Goal: Answer question/provide support: Share knowledge or assist other users

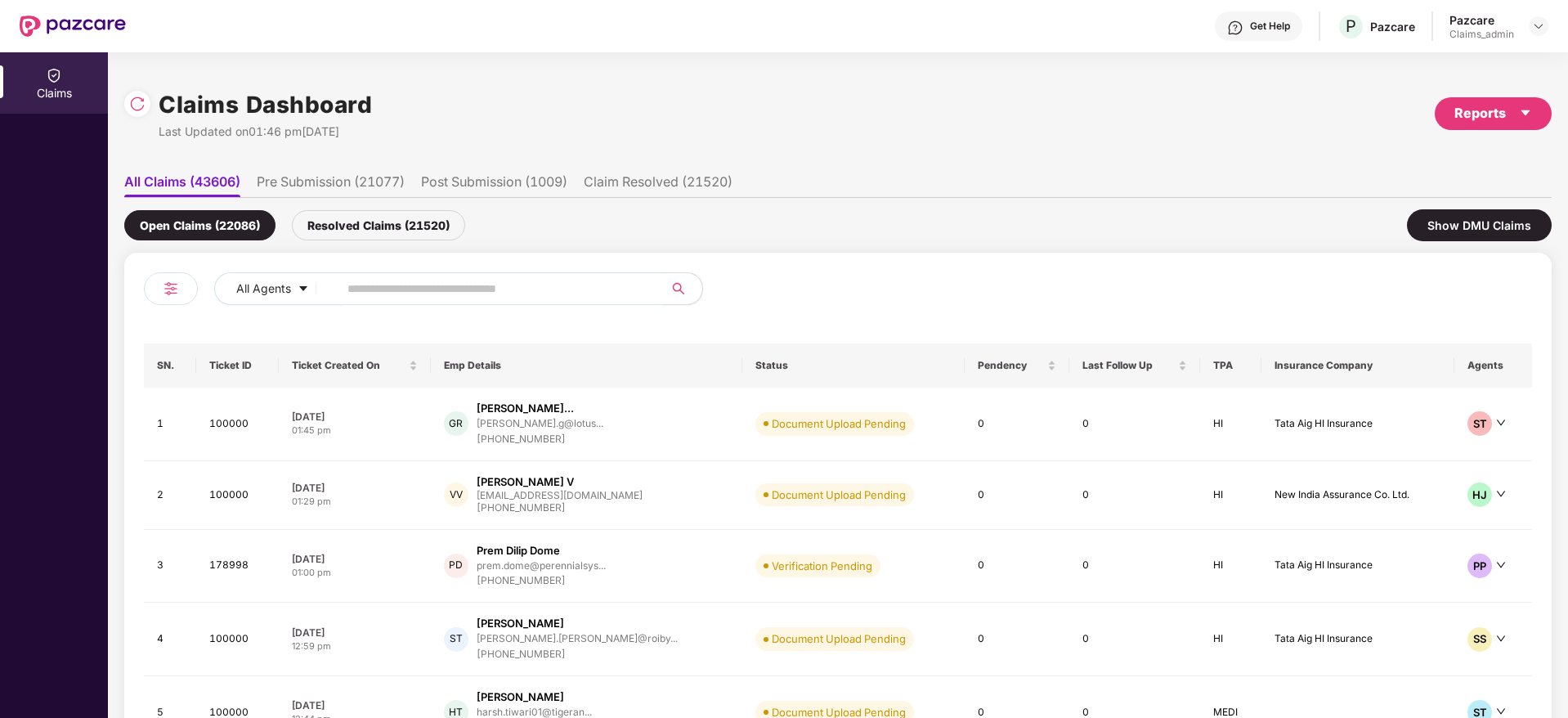
drag, startPoint x: 1538, startPoint y: 28, endPoint x: 1490, endPoint y: 44, distance: 50.6
click at [1536, 28] on img at bounding box center [1538, 26] width 13 height 13
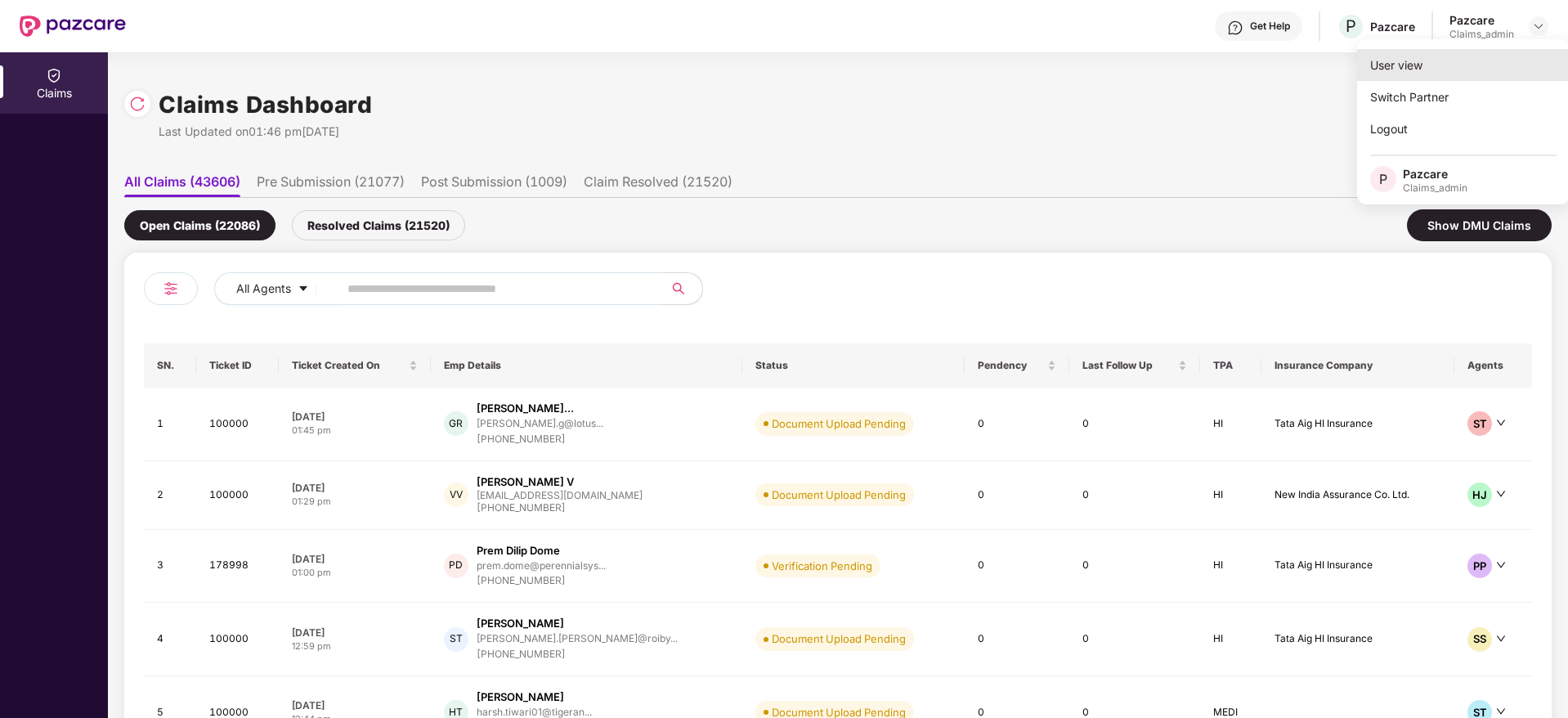
click at [1420, 75] on div "User view" at bounding box center [1464, 65] width 213 height 32
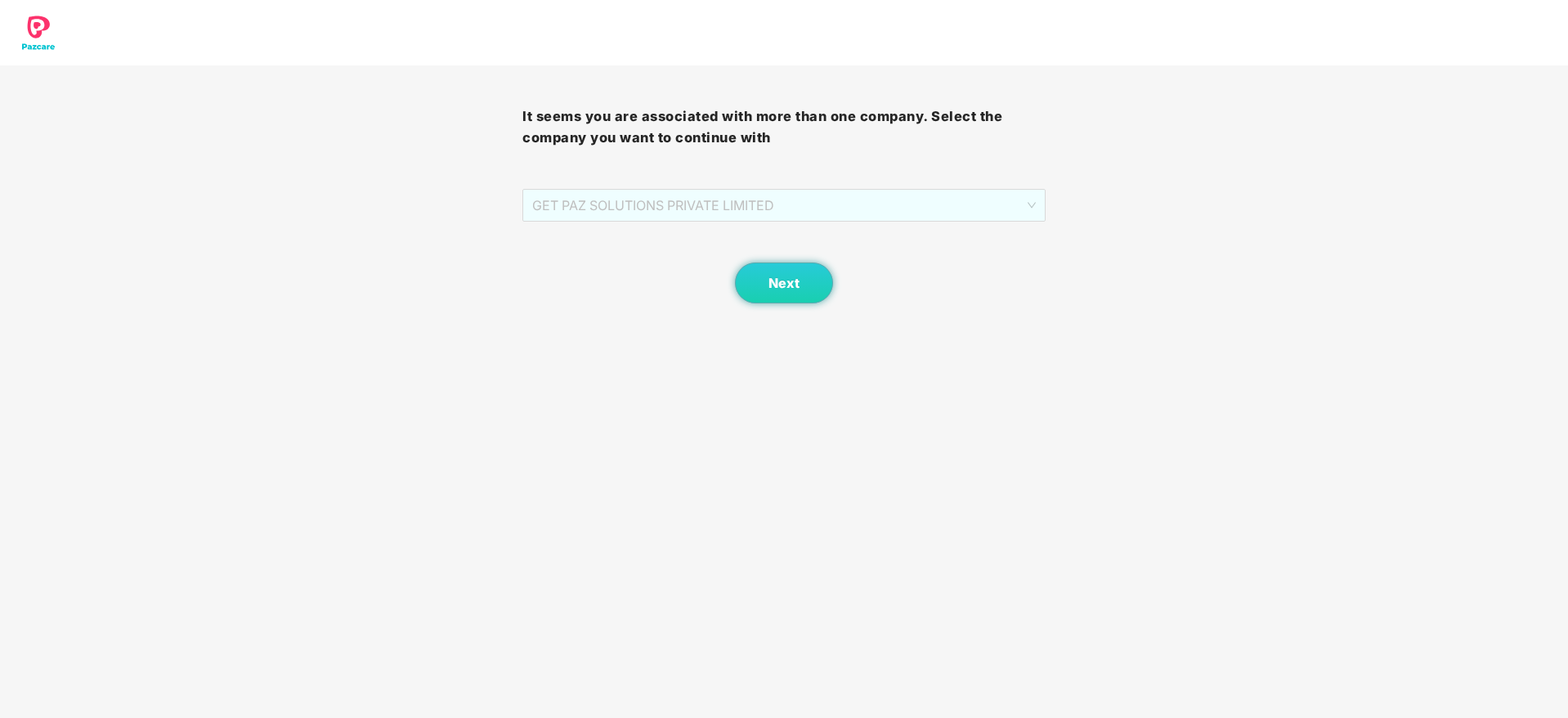
drag, startPoint x: 797, startPoint y: 204, endPoint x: 729, endPoint y: 258, distance: 86.8
click at [795, 204] on span "GET PAZ SOLUTIONS PRIVATE LIMITED" at bounding box center [784, 205] width 503 height 31
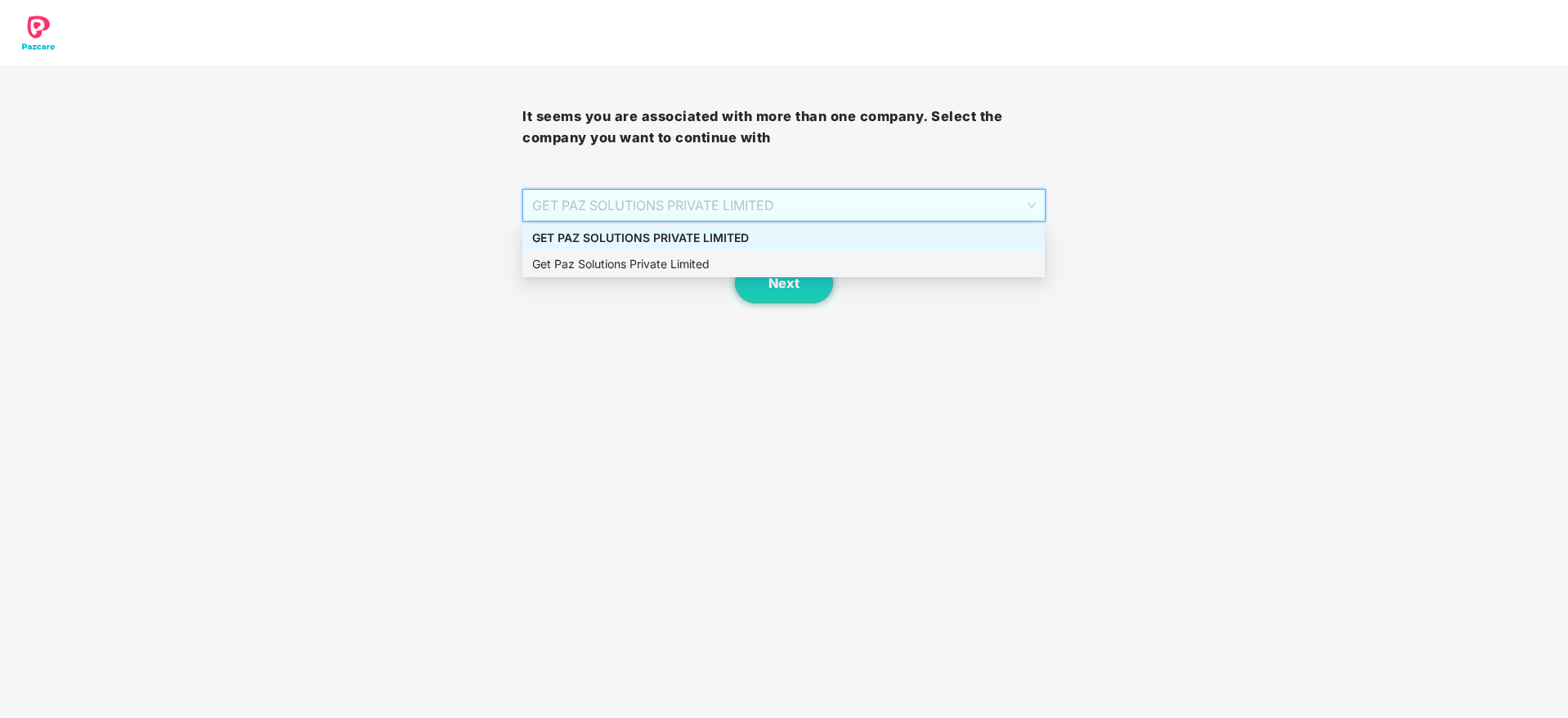
click at [749, 269] on div "Get Paz Solutions Private Limited" at bounding box center [784, 264] width 503 height 18
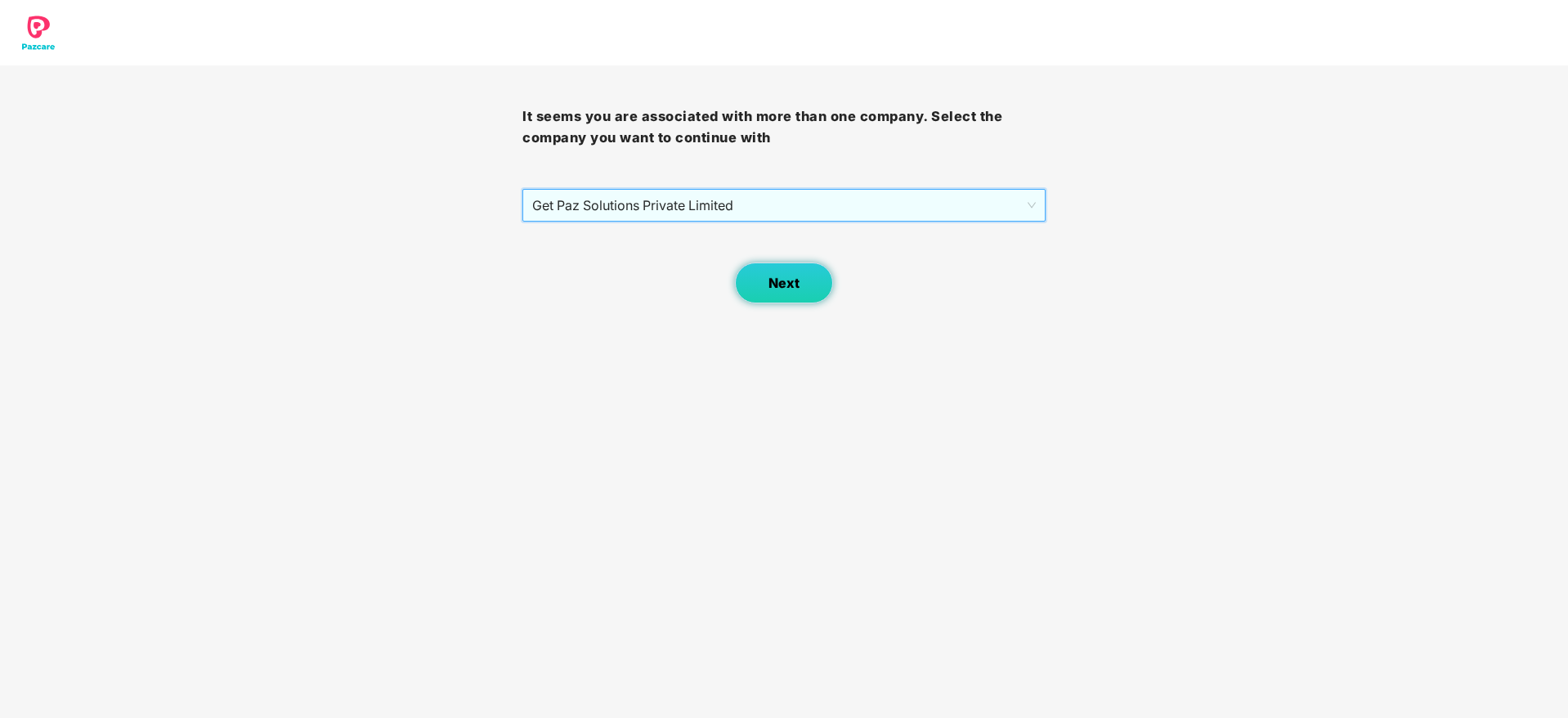
drag, startPoint x: 808, startPoint y: 272, endPoint x: 795, endPoint y: 272, distance: 13.0
click at [795, 272] on button "Next" at bounding box center [784, 282] width 98 height 41
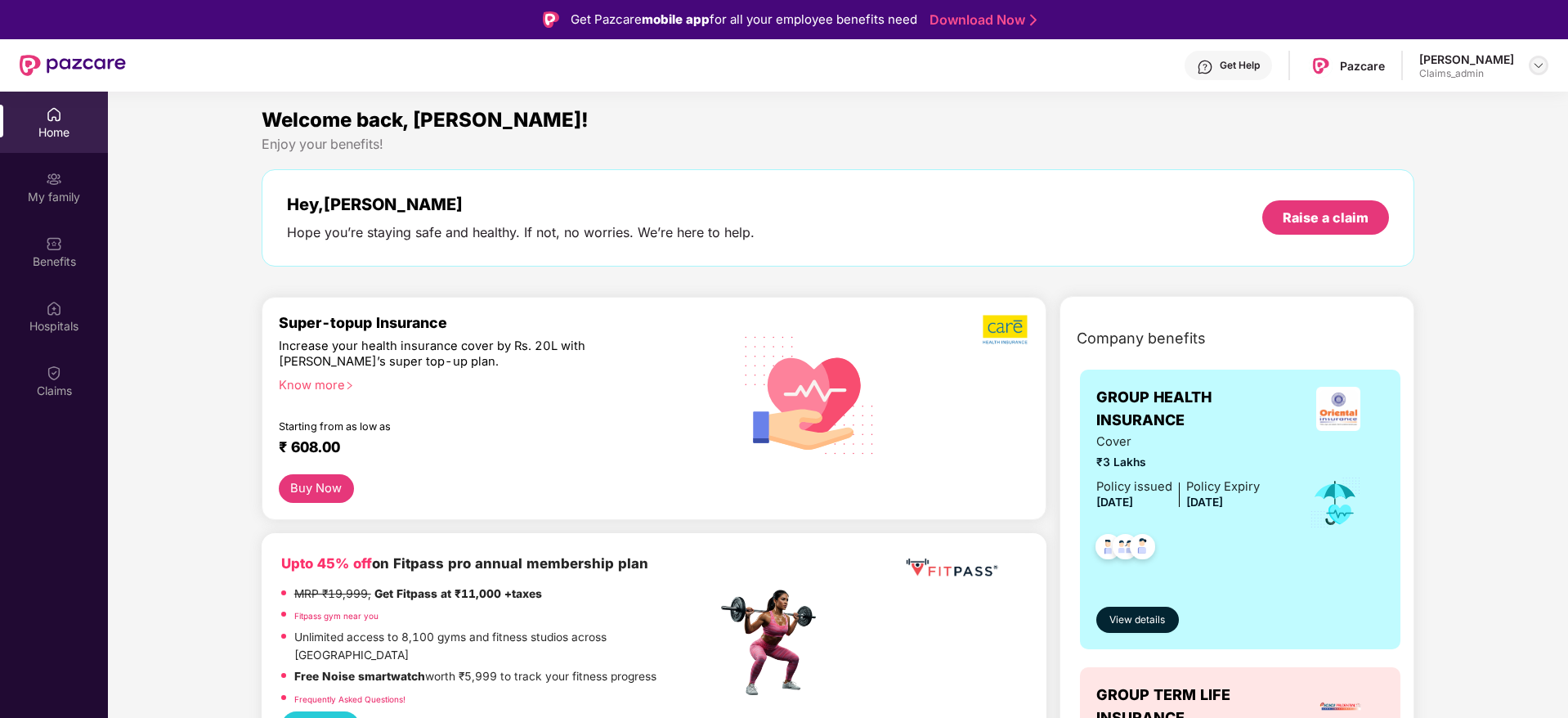
click at [1532, 68] on img at bounding box center [1538, 65] width 13 height 13
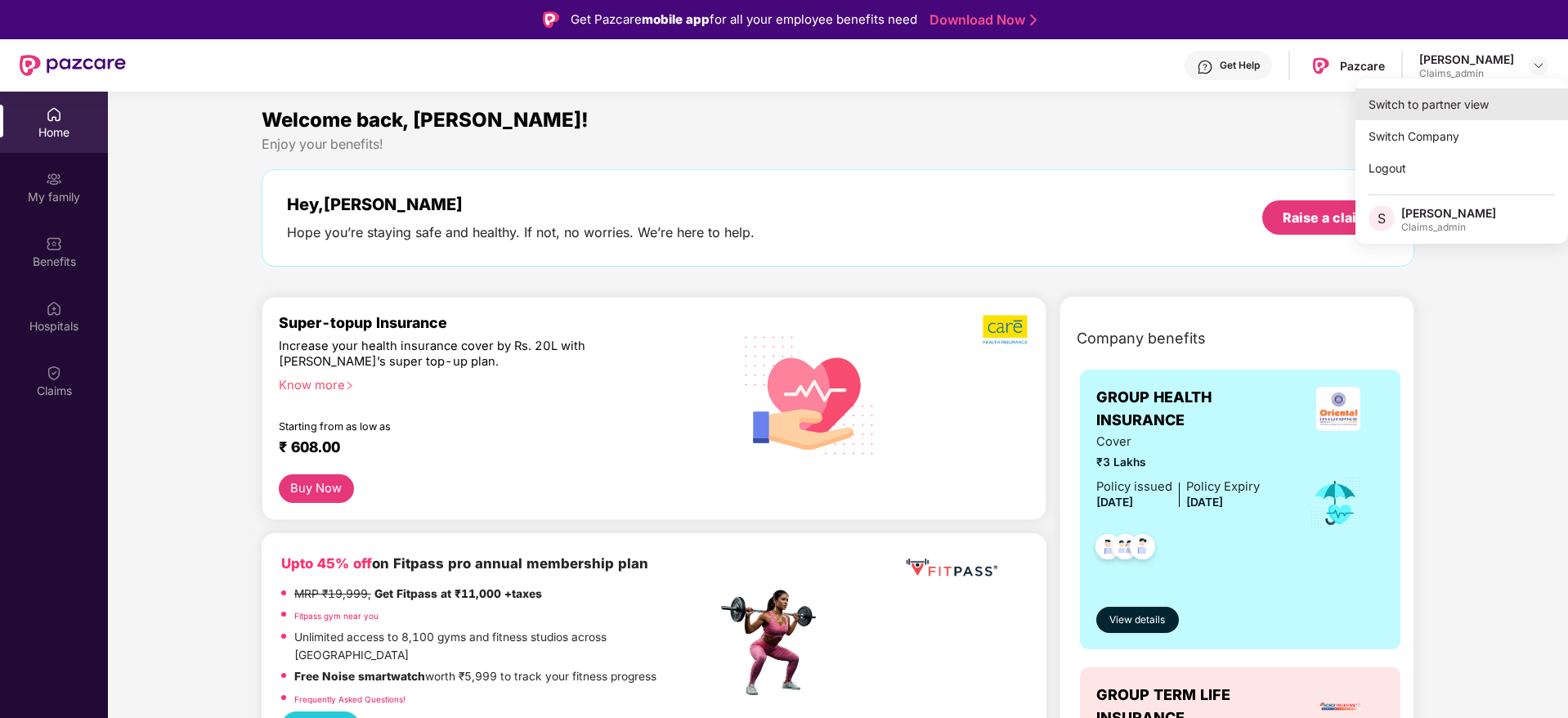
click at [1409, 116] on div "Switch to partner view" at bounding box center [1462, 104] width 213 height 32
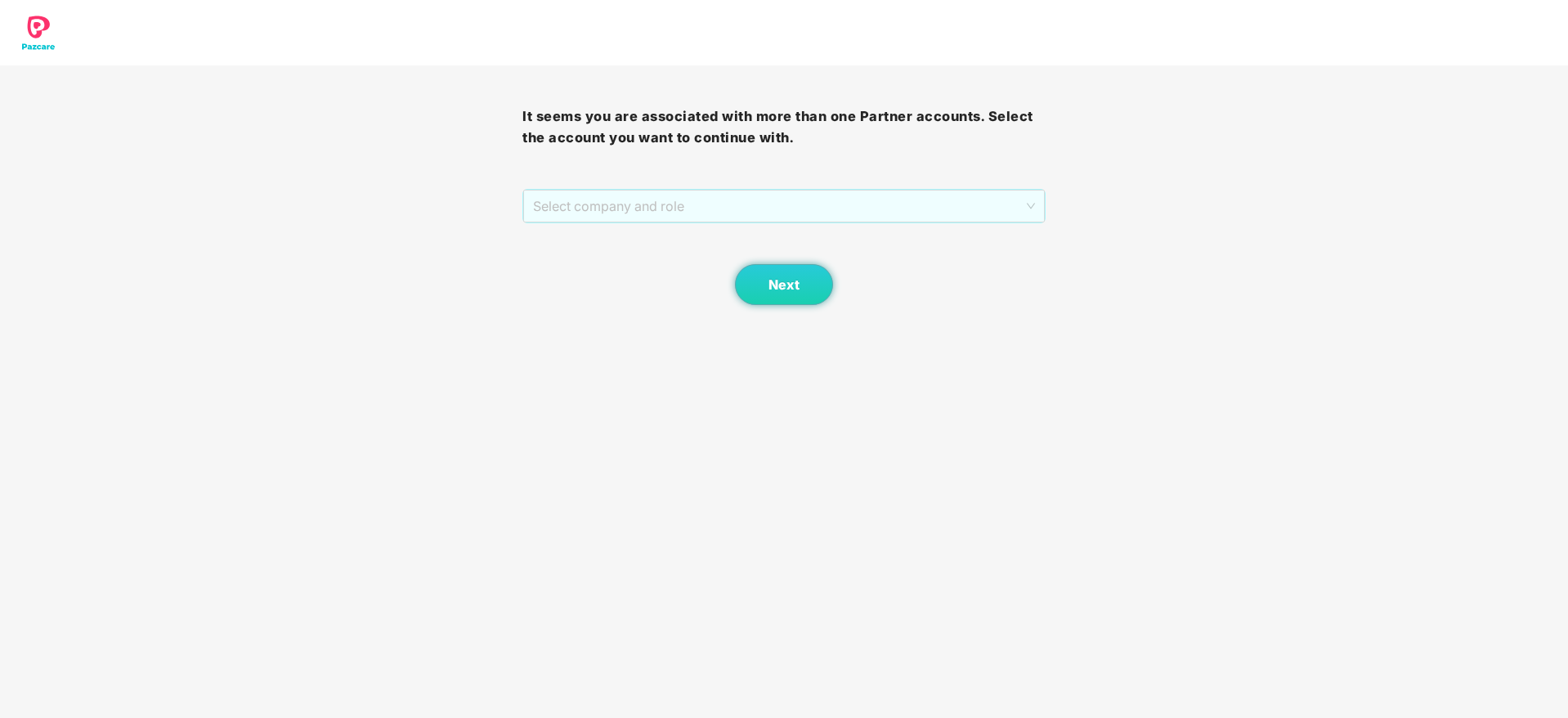
drag, startPoint x: 795, startPoint y: 209, endPoint x: 650, endPoint y: 265, distance: 155.4
click at [786, 209] on span "Select company and role" at bounding box center [784, 206] width 501 height 31
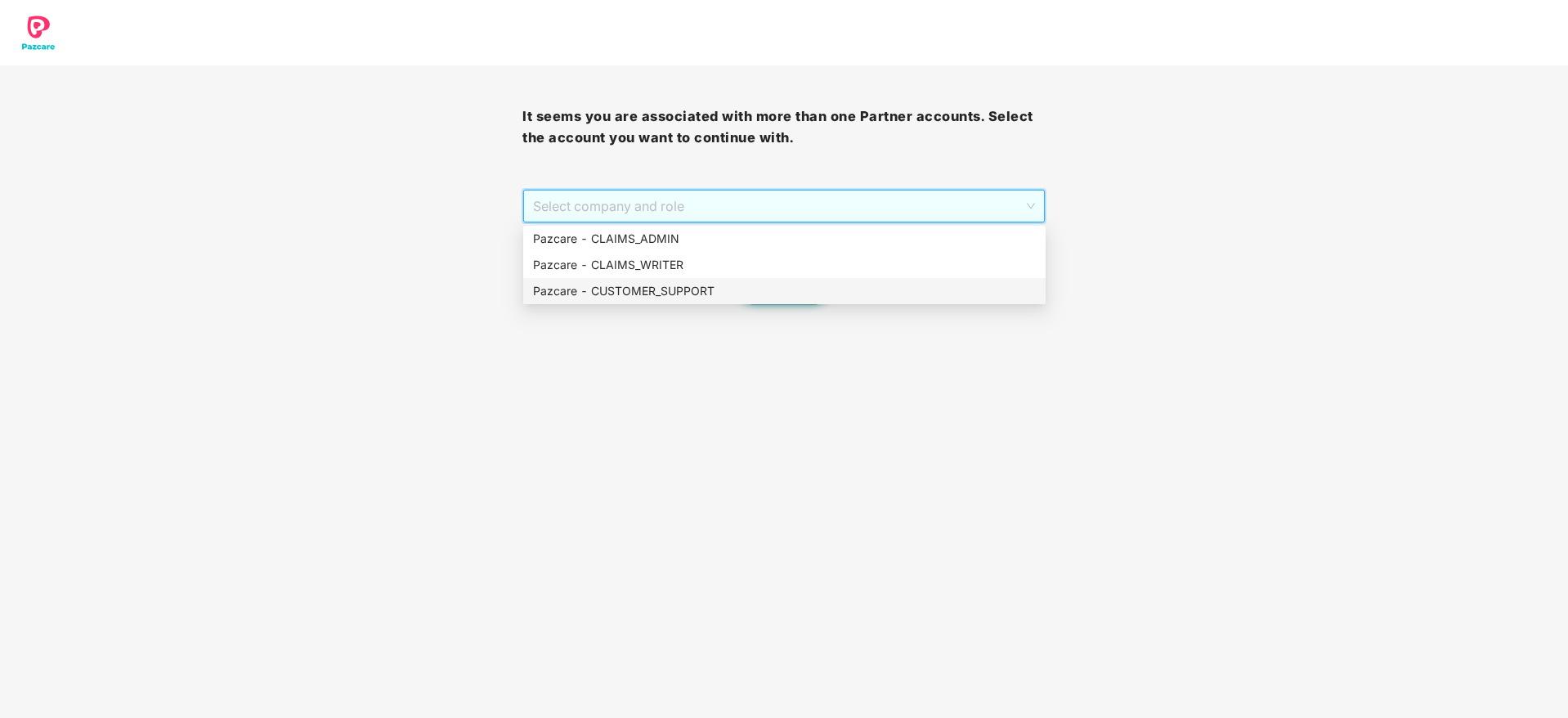
drag, startPoint x: 689, startPoint y: 285, endPoint x: 728, endPoint y: 283, distance: 39.1
click at [689, 287] on div "Pazcare - CUSTOMER_SUPPORT" at bounding box center [784, 292] width 503 height 18
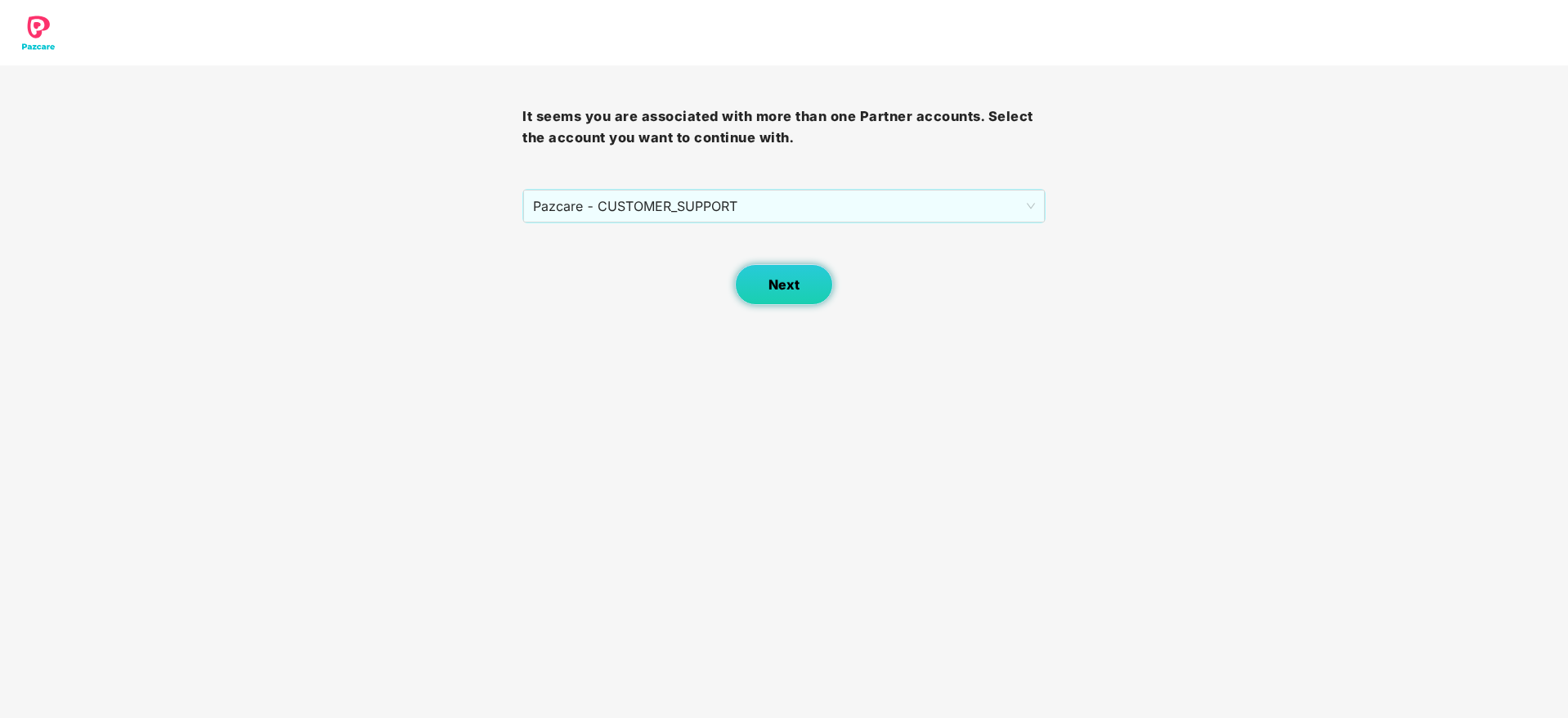
click at [790, 283] on span "Next" at bounding box center [784, 284] width 31 height 16
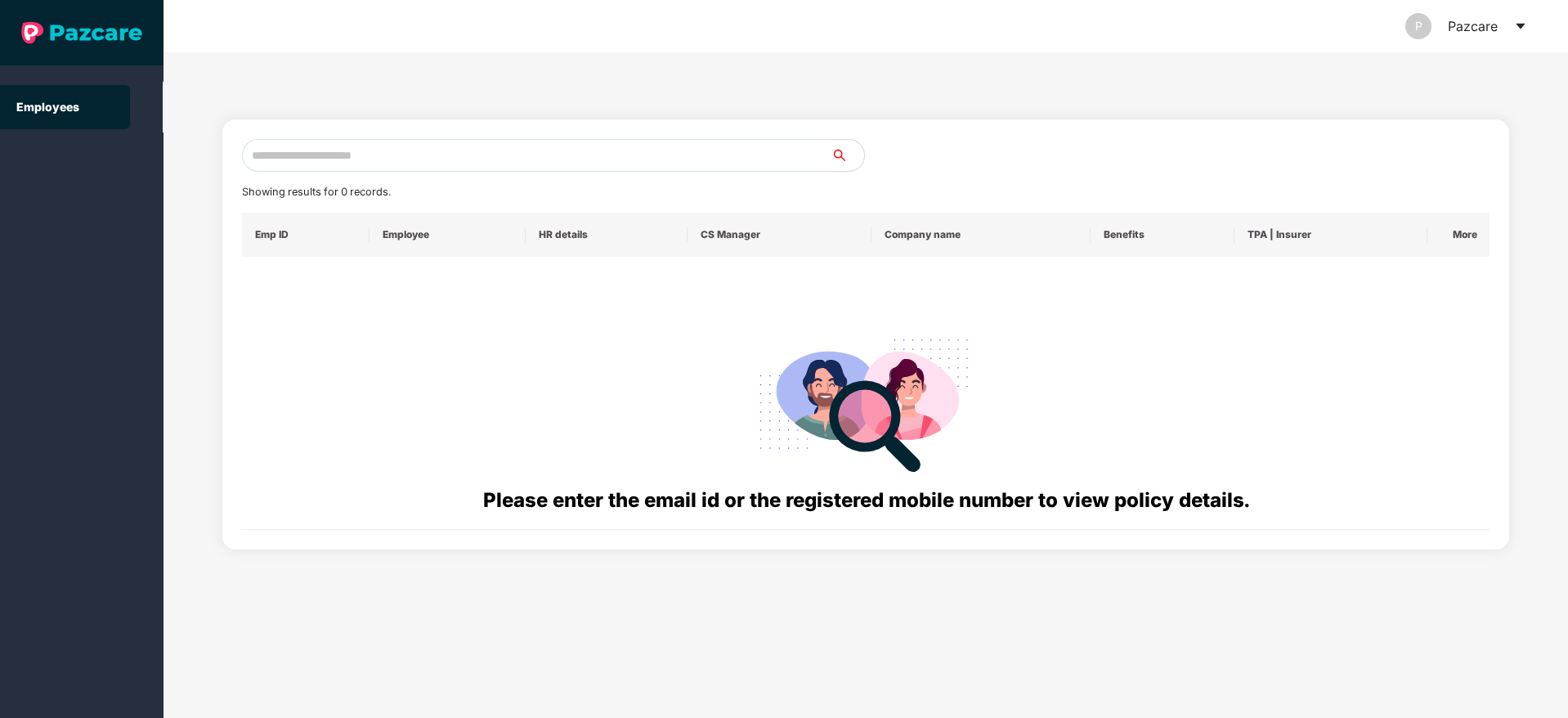
drag, startPoint x: 546, startPoint y: 176, endPoint x: 603, endPoint y: 156, distance: 60.4
click at [548, 175] on div "Showing results for 0 records. Emp ID Employee HR details CS Manager Company na…" at bounding box center [866, 335] width 1248 height 391
click at [605, 154] on input "text" at bounding box center [536, 156] width 589 height 33
paste input "**********"
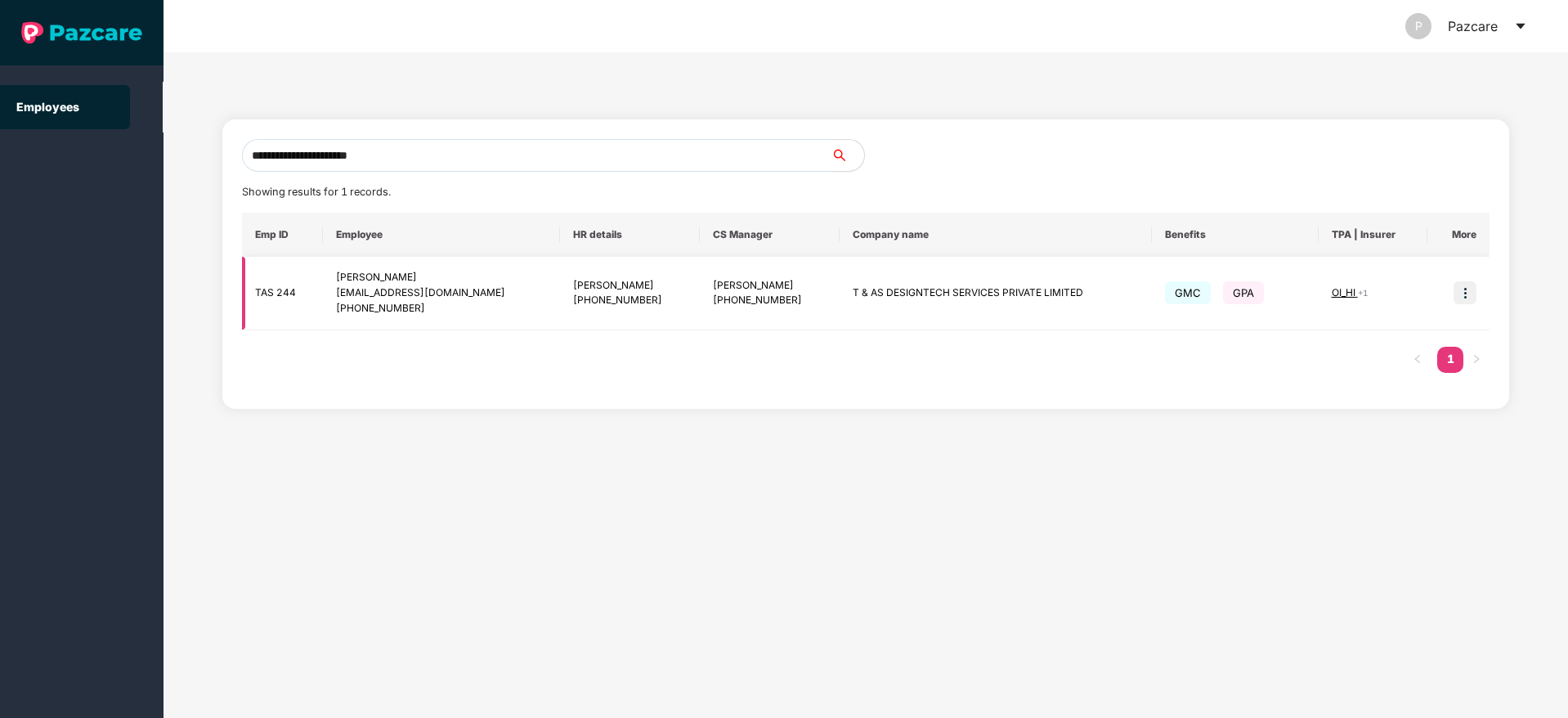
type input "**********"
drag, startPoint x: 1475, startPoint y: 294, endPoint x: 1442, endPoint y: 296, distance: 33.1
click at [1475, 293] on img at bounding box center [1464, 293] width 23 height 23
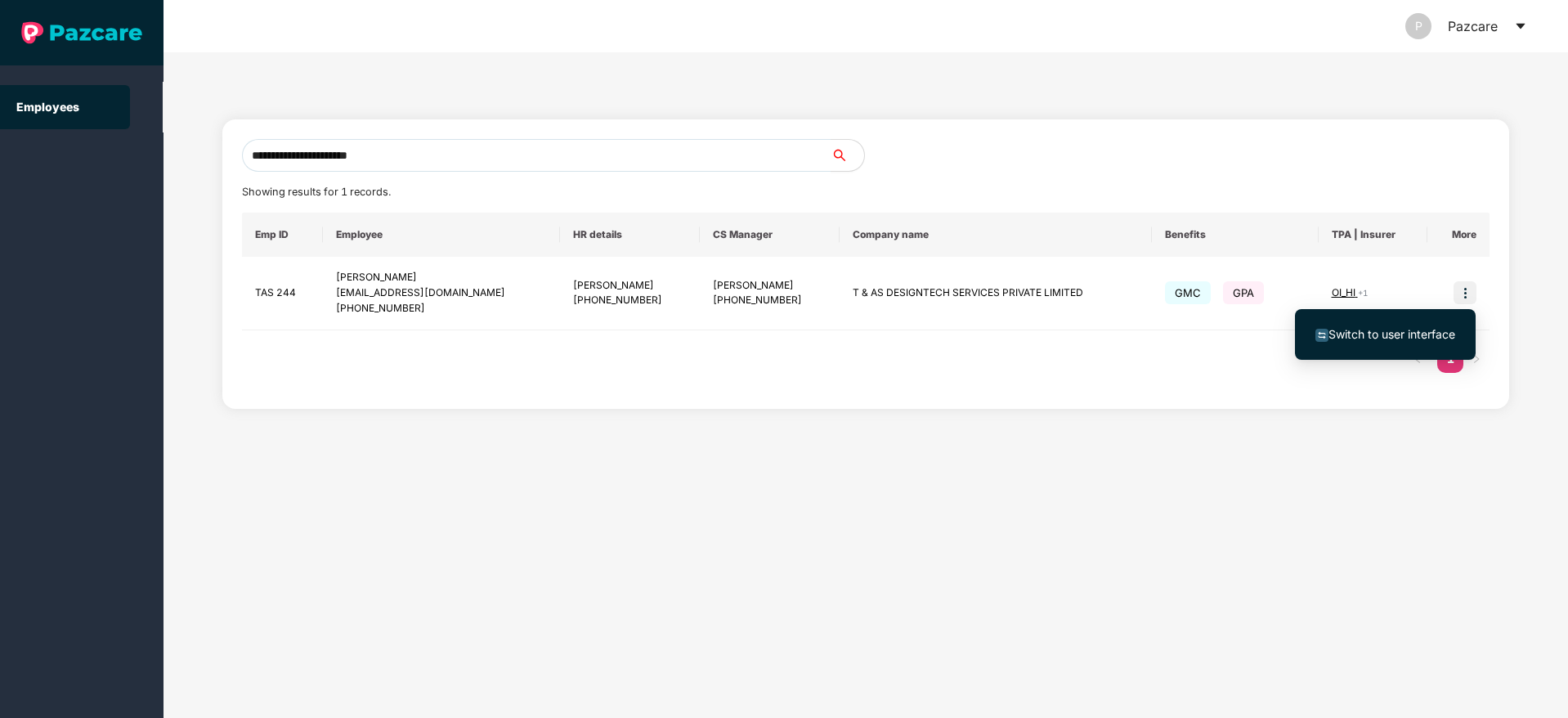
click at [1354, 351] on li "Switch to user interface" at bounding box center [1385, 334] width 181 height 34
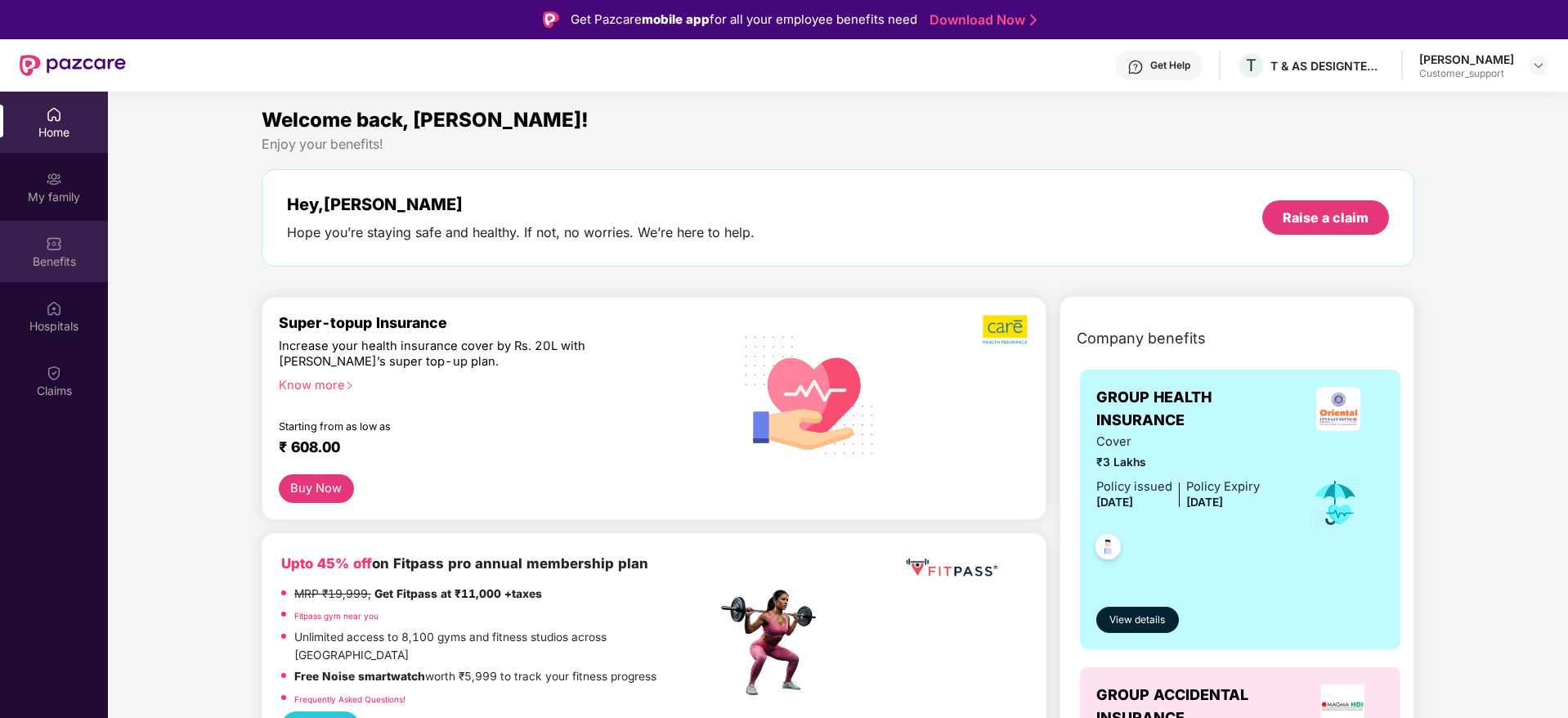
click at [62, 251] on div "Benefits" at bounding box center [54, 251] width 108 height 61
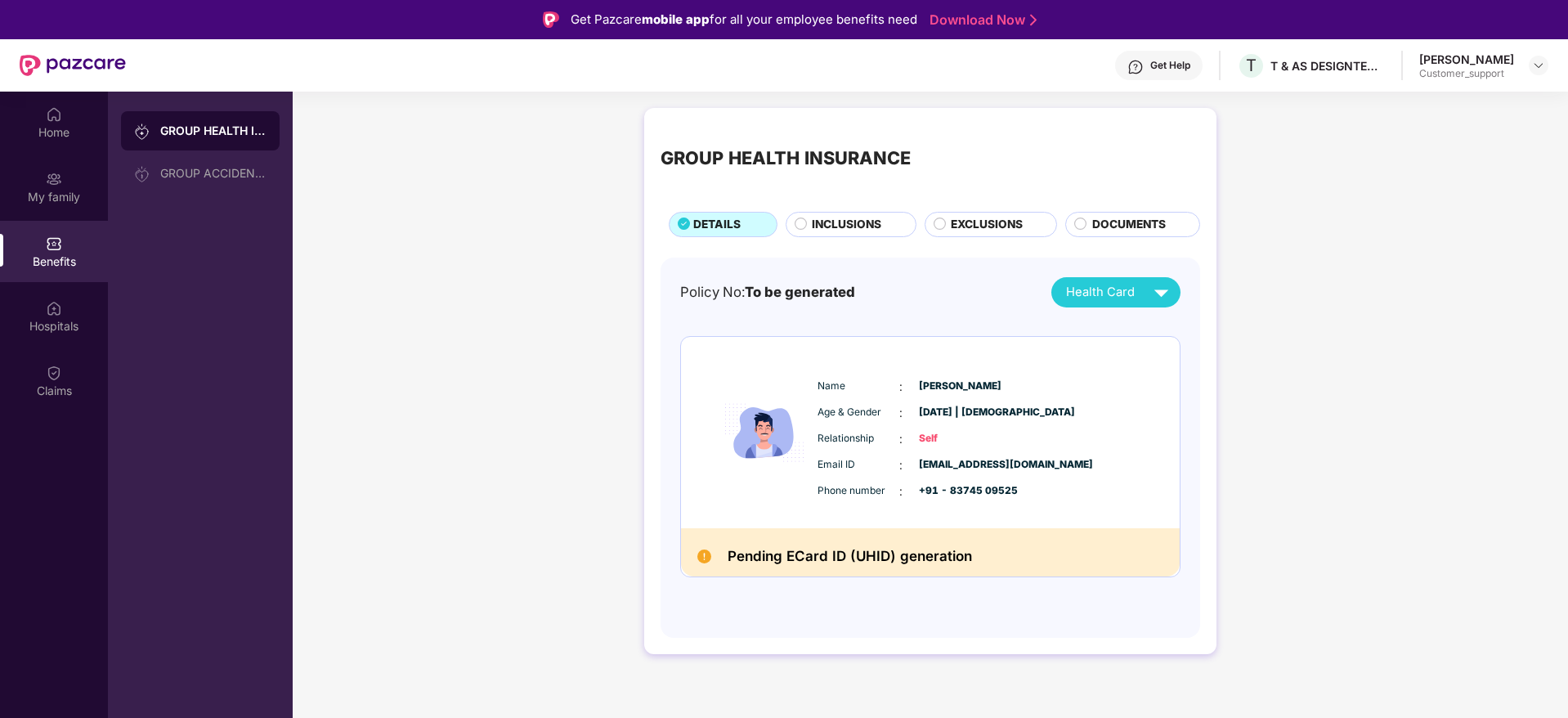
click at [820, 227] on span "INCLUSIONS" at bounding box center [847, 225] width 70 height 18
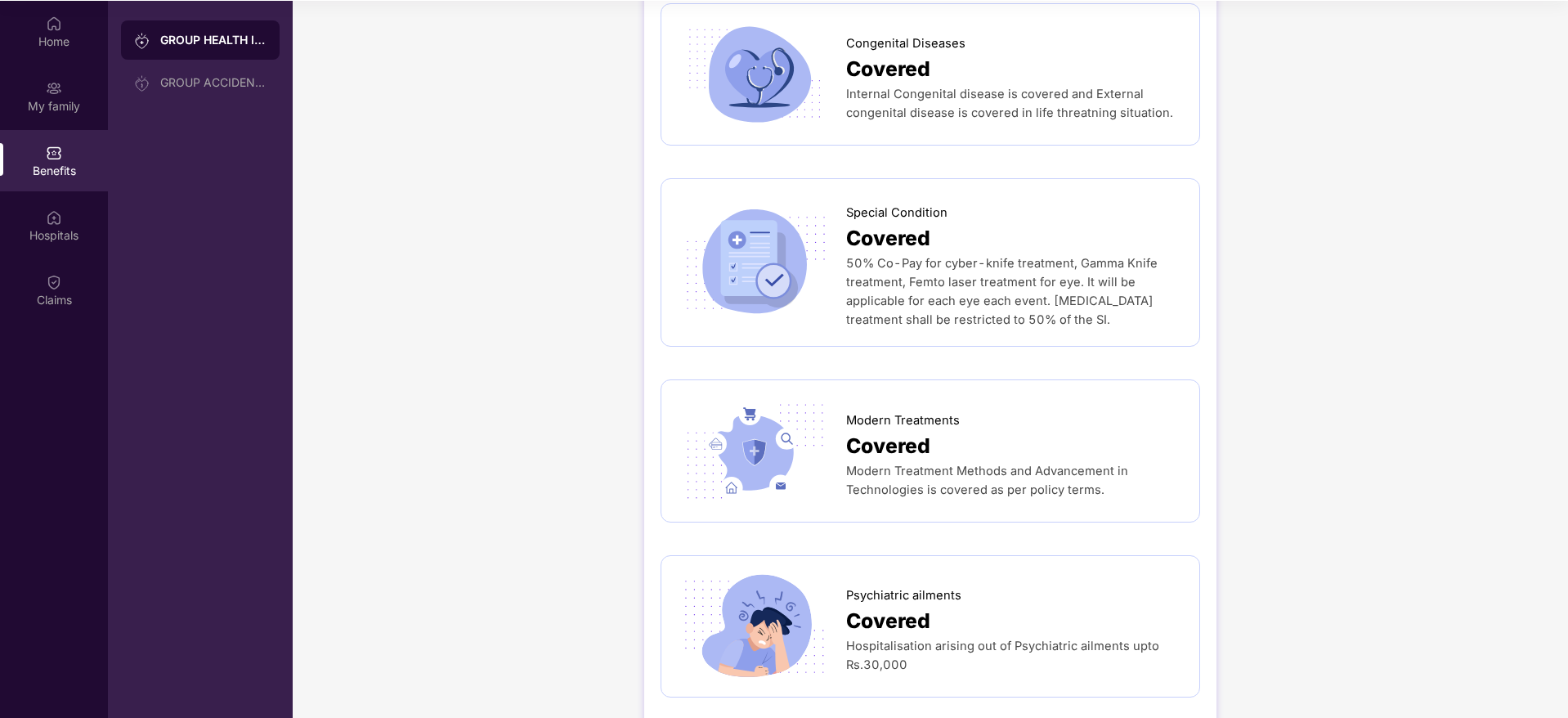
scroll to position [92, 0]
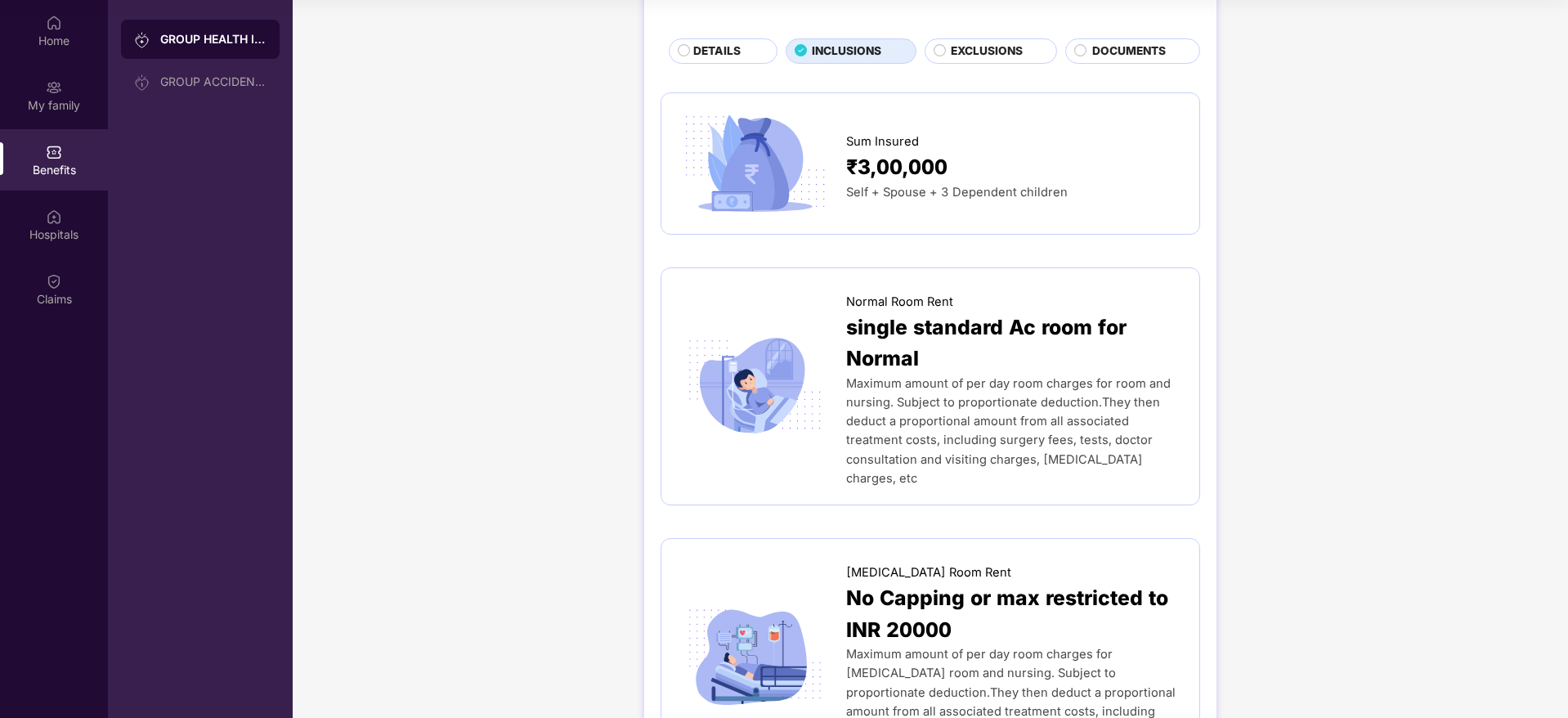
scroll to position [0, 0]
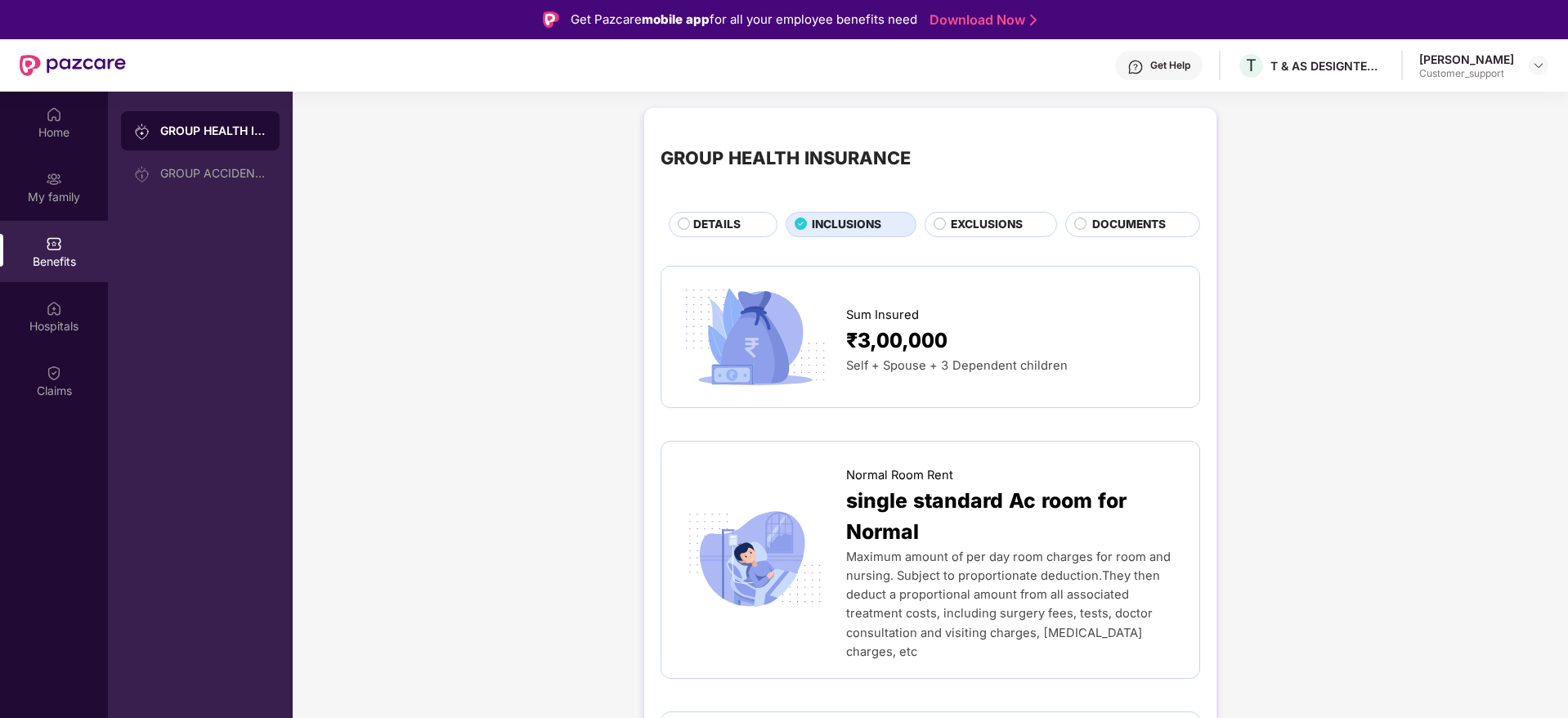
click at [1110, 224] on span "DOCUMENTS" at bounding box center [1129, 225] width 73 height 18
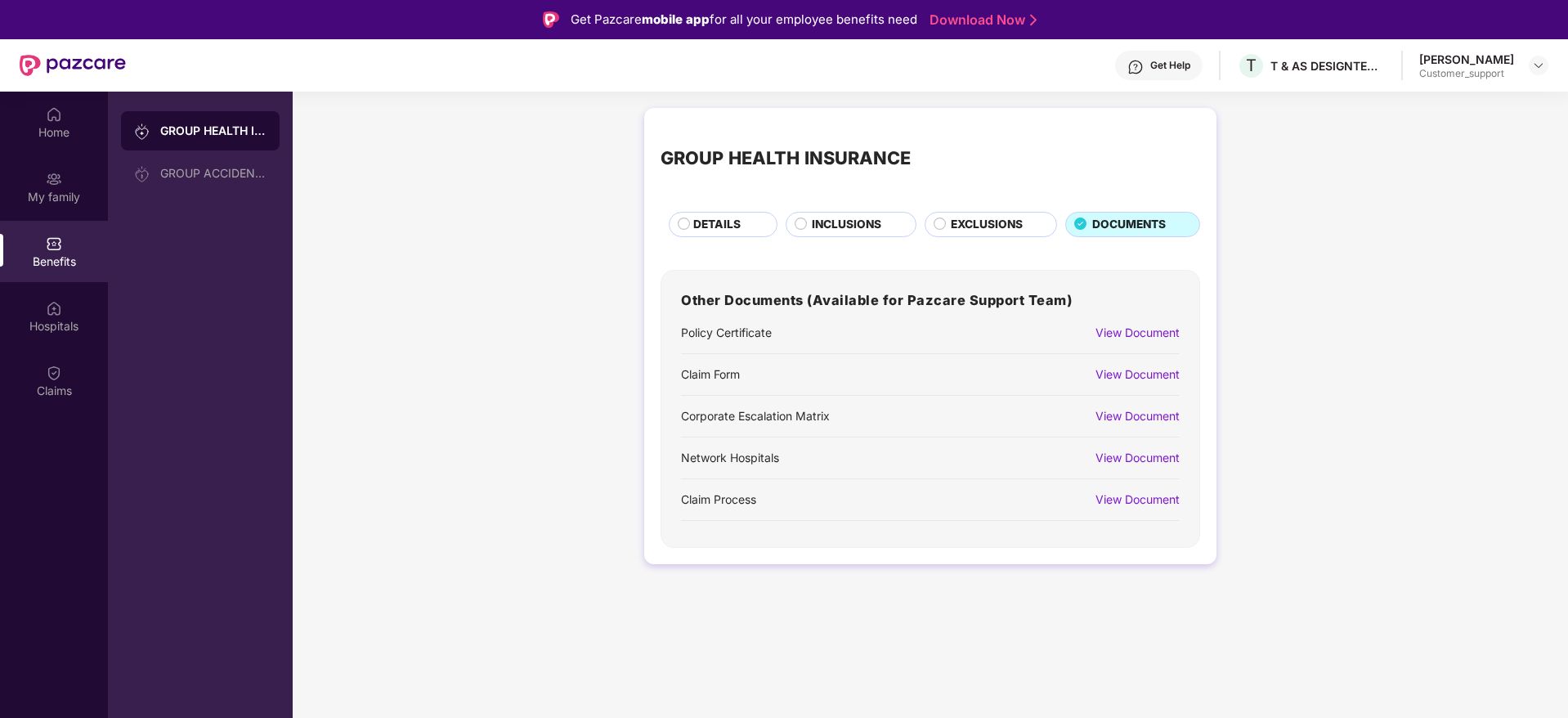
click at [1106, 328] on div "View Document" at bounding box center [1137, 333] width 84 height 18
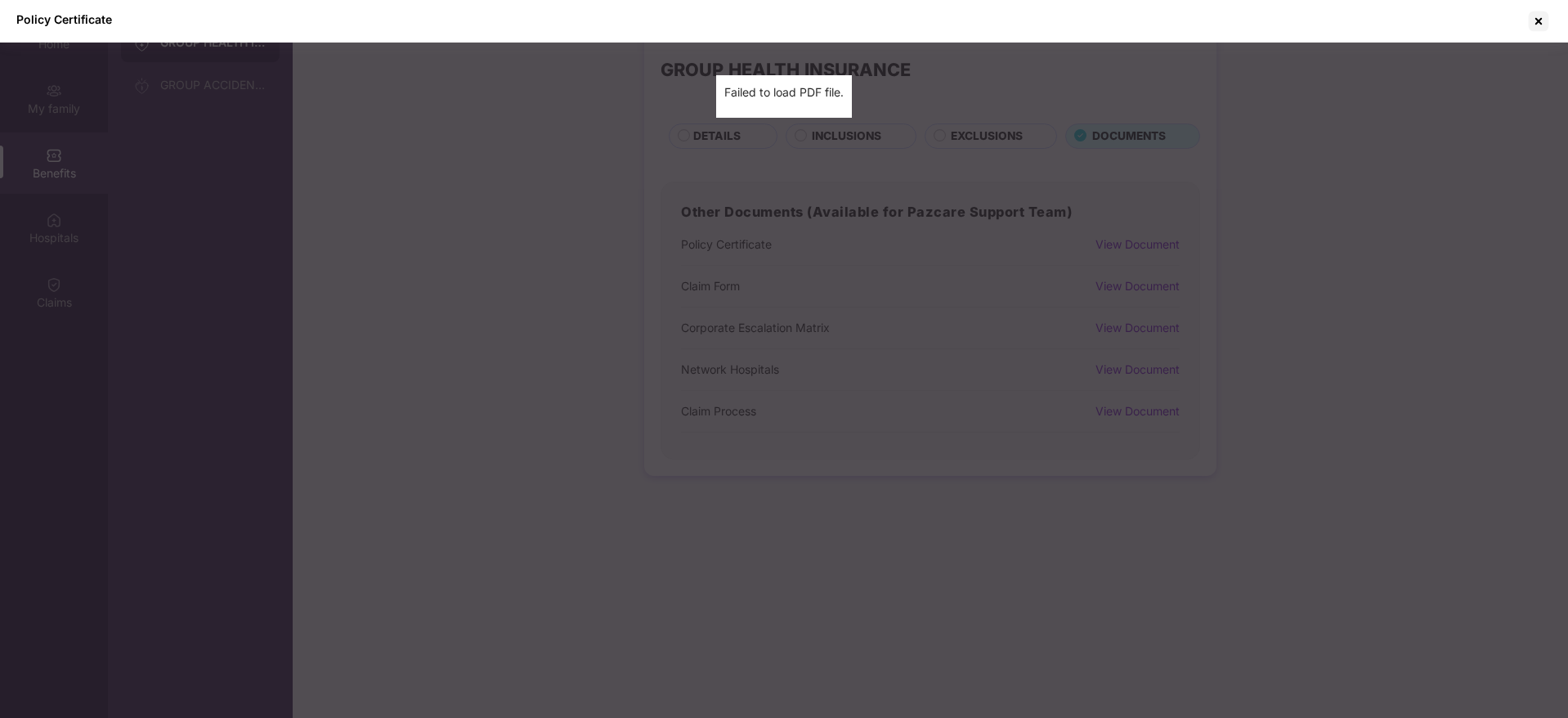
scroll to position [92, 0]
click at [1540, 19] on div at bounding box center [1538, 21] width 27 height 27
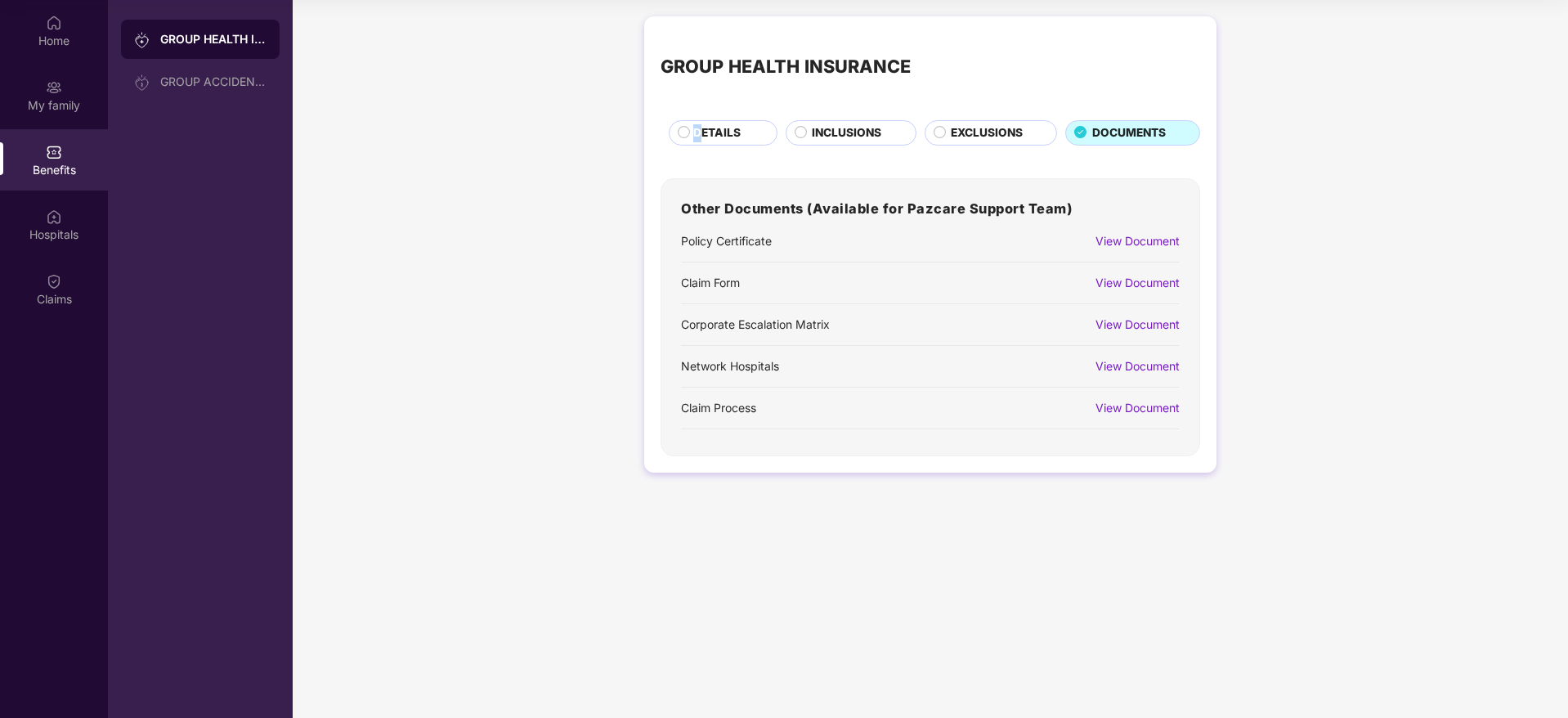
drag, startPoint x: 697, startPoint y: 125, endPoint x: 651, endPoint y: 169, distance: 63.7
click at [699, 125] on span "DETAILS" at bounding box center [717, 134] width 48 height 18
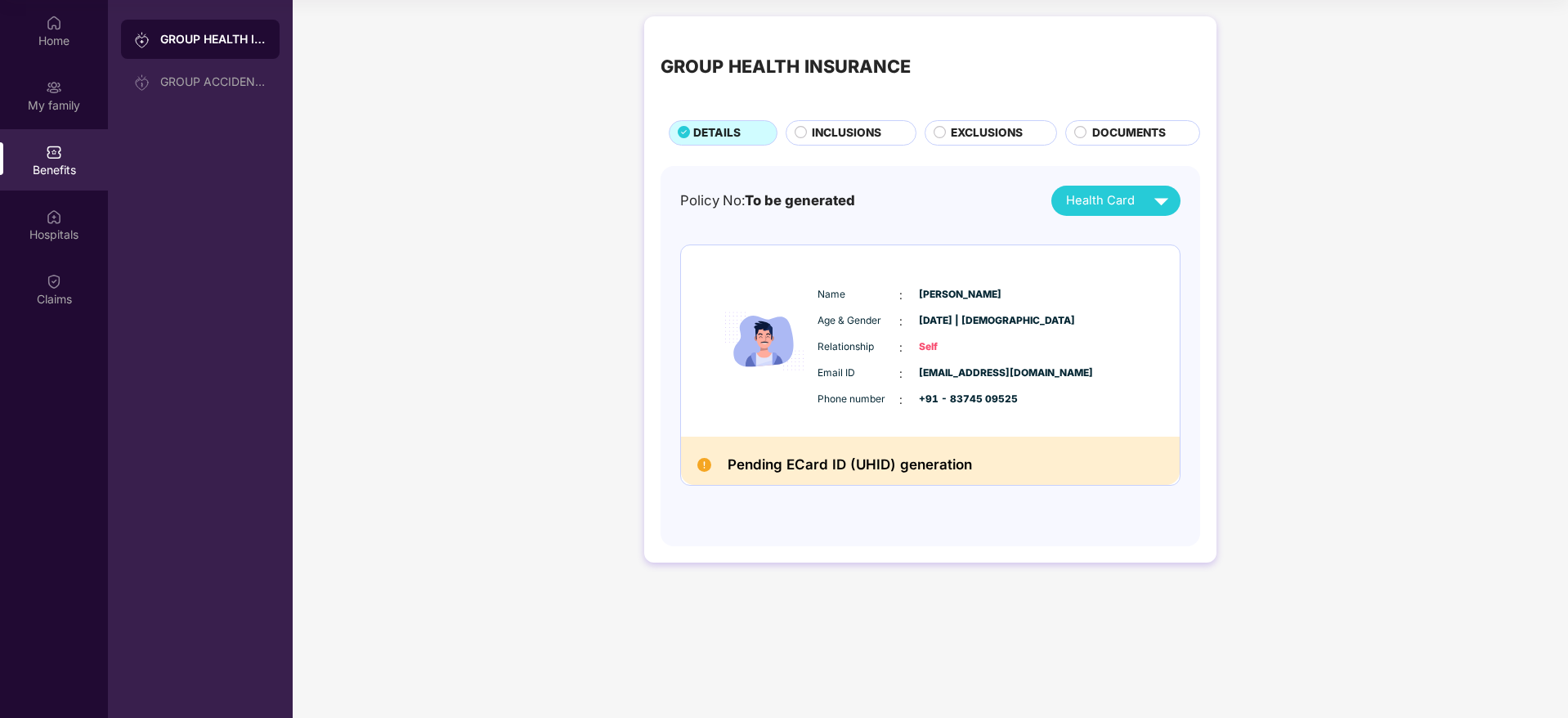
click at [830, 137] on span "INCLUSIONS" at bounding box center [847, 134] width 70 height 18
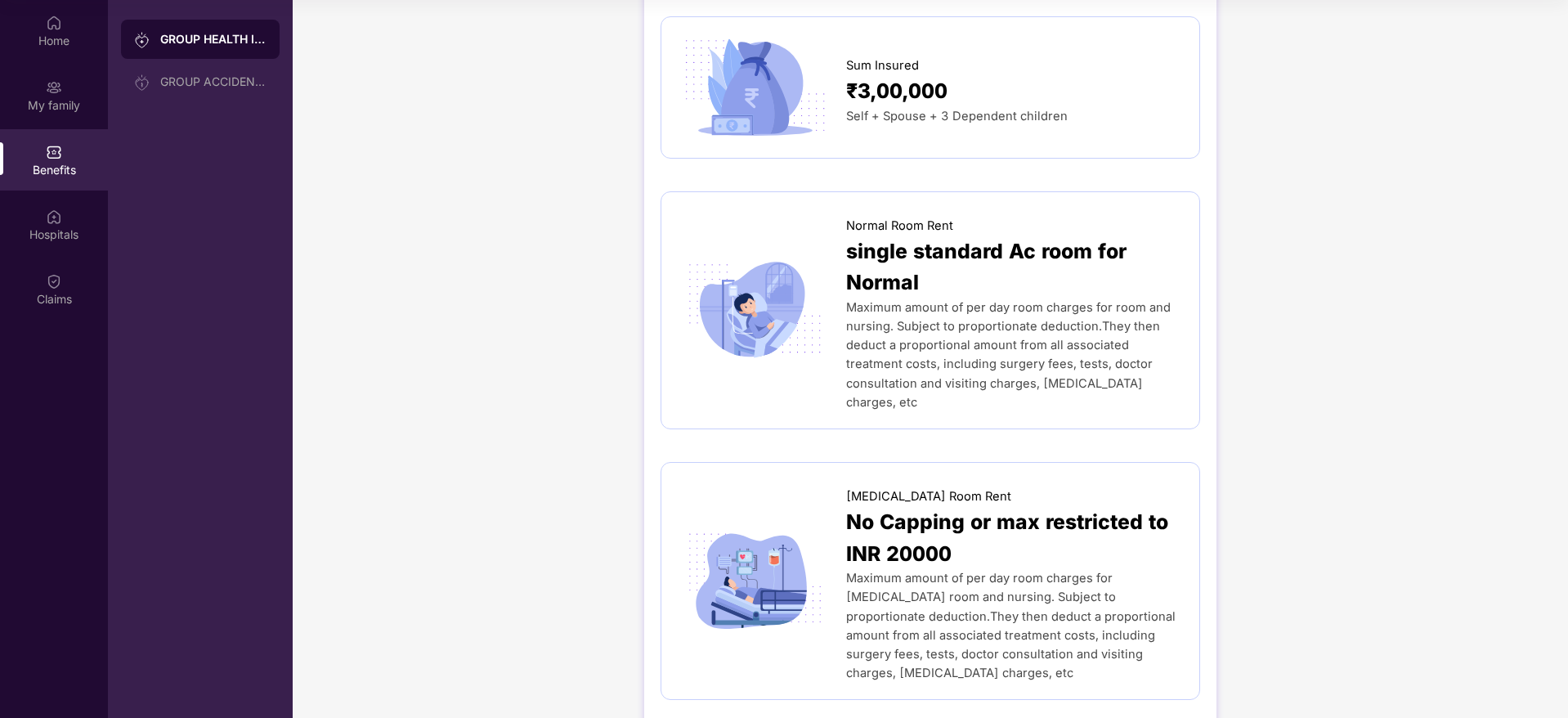
scroll to position [0, 0]
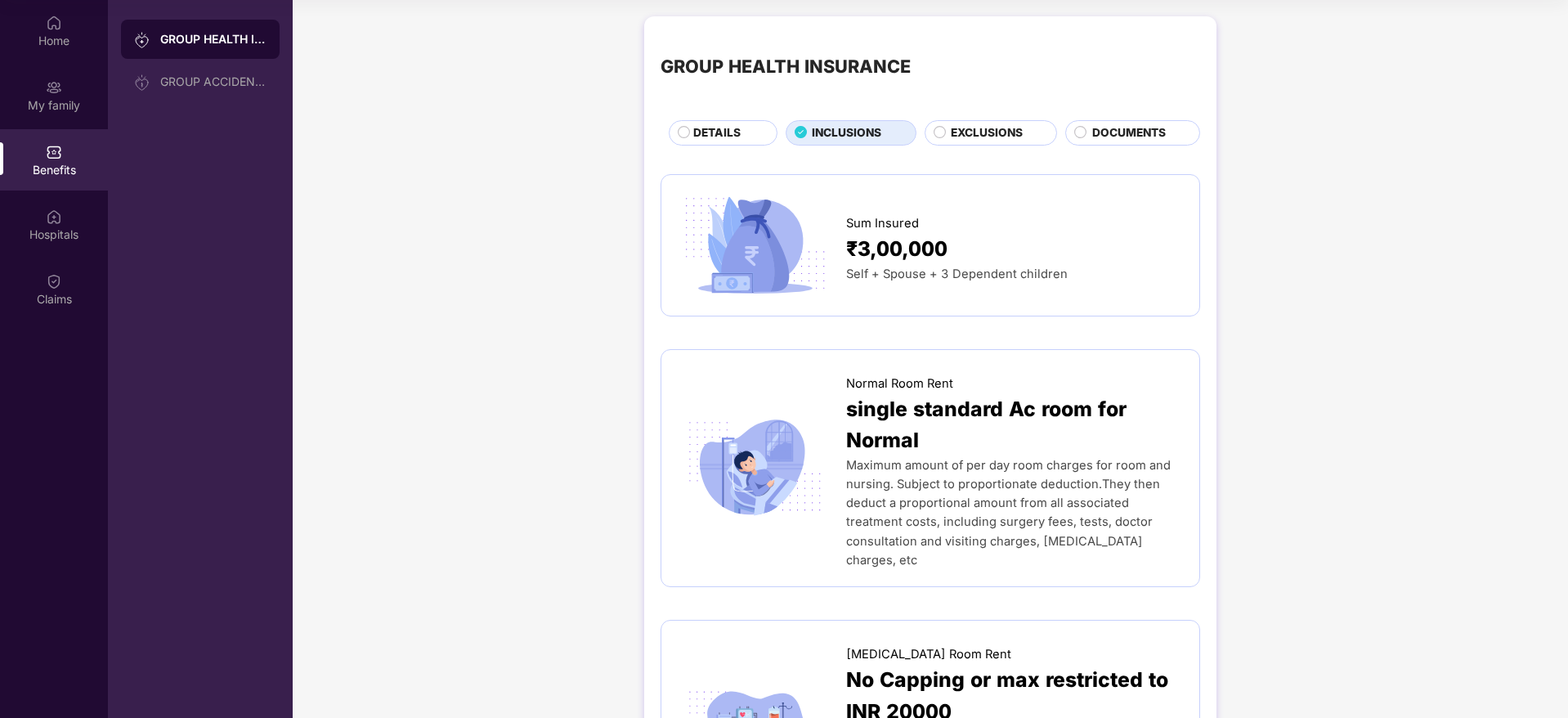
click at [979, 138] on span "EXCLUSIONS" at bounding box center [986, 134] width 71 height 18
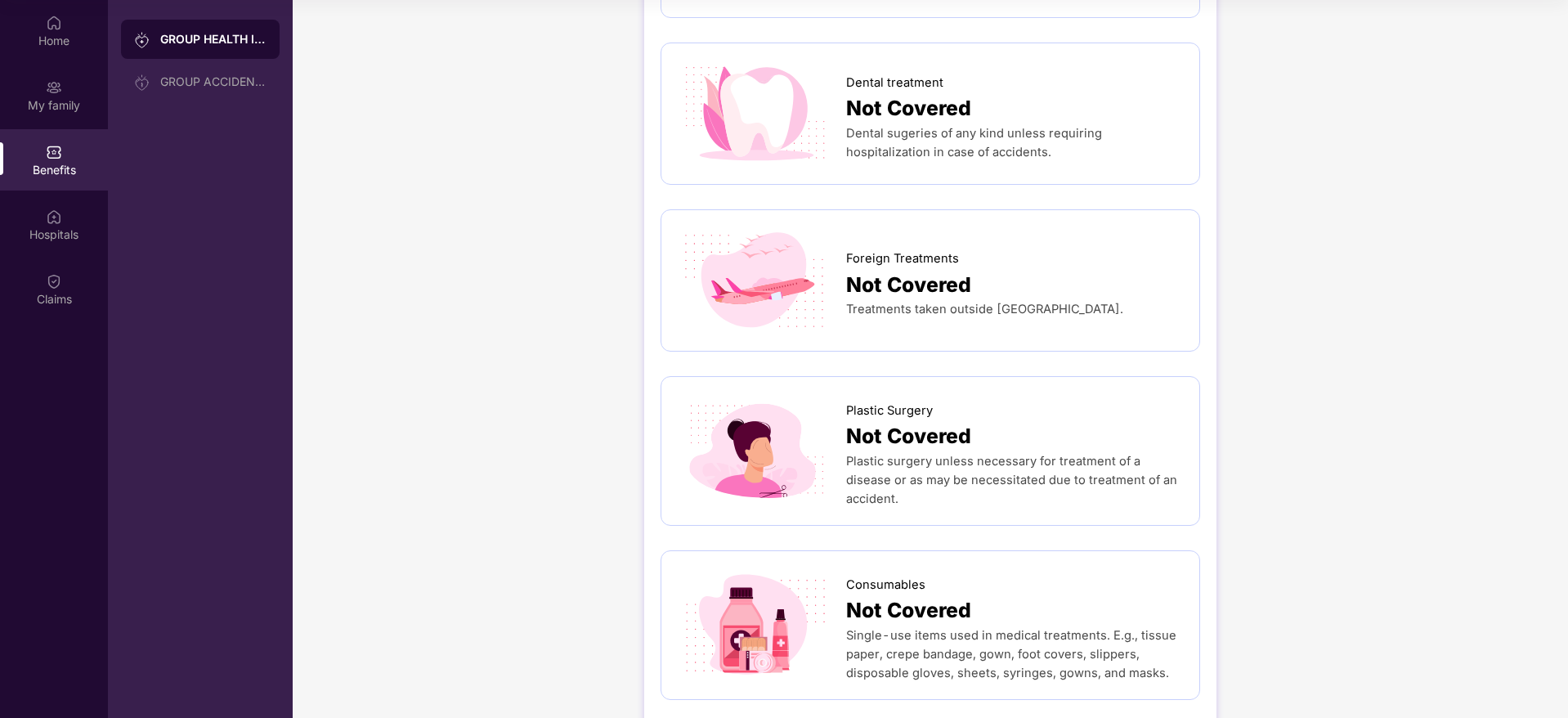
scroll to position [593, 0]
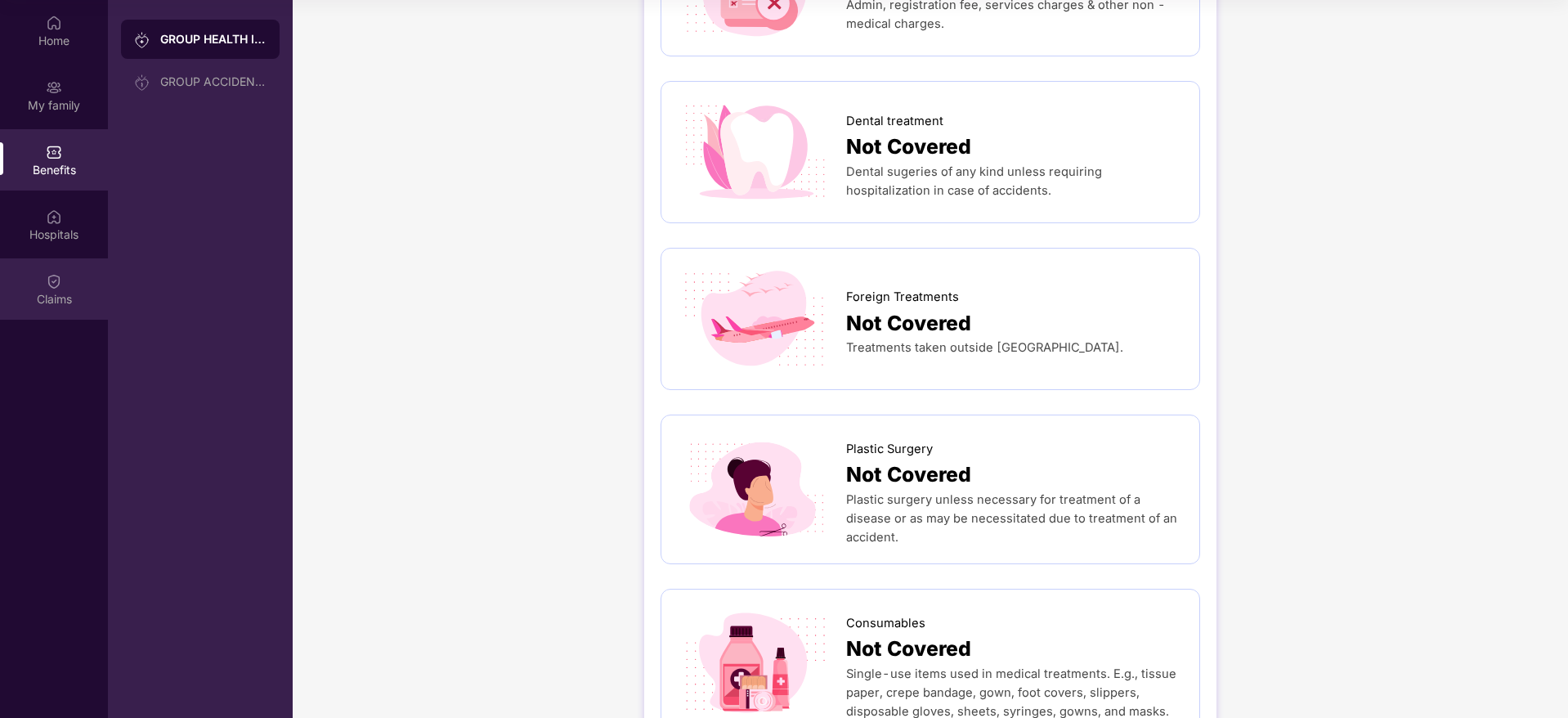
click at [94, 285] on div "Claims" at bounding box center [54, 289] width 108 height 61
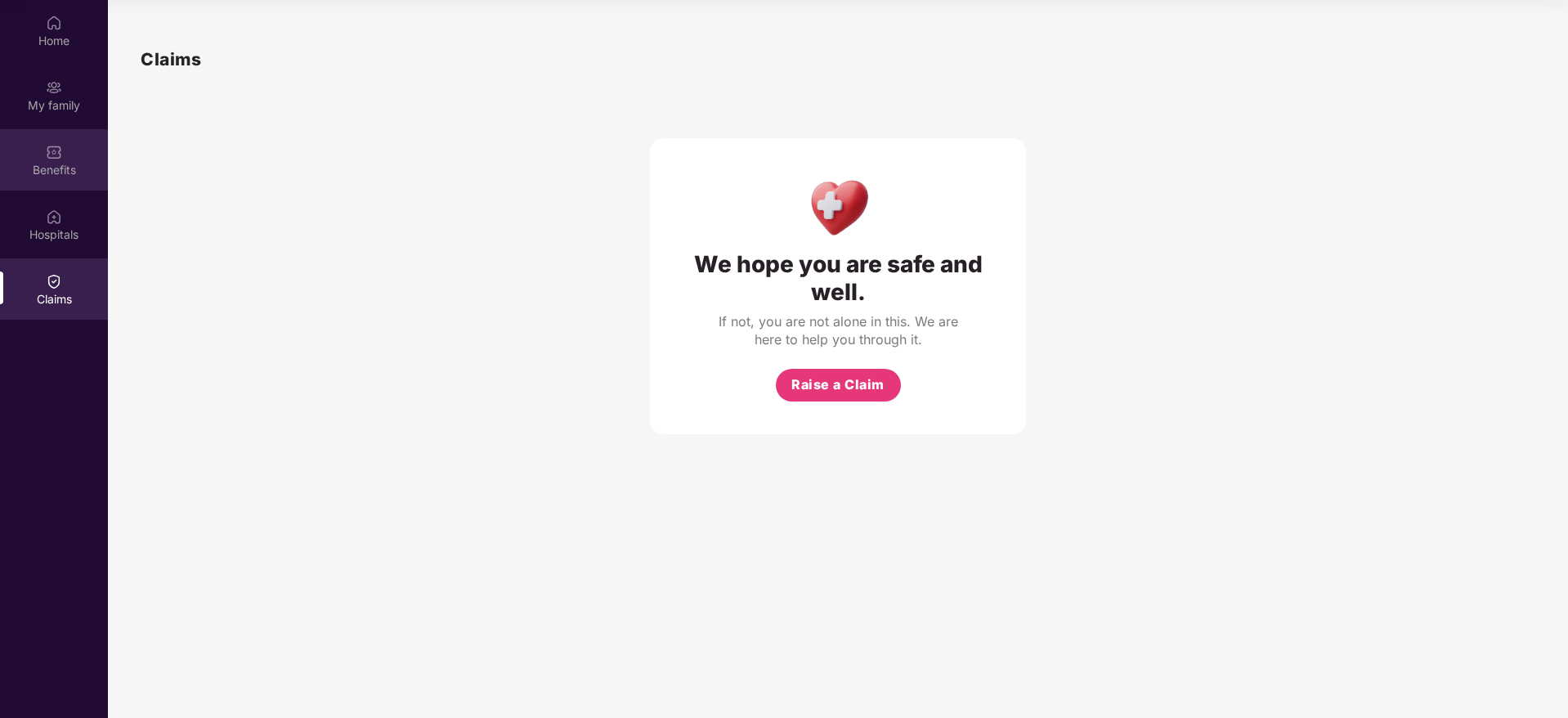
click at [26, 165] on div "Benefits" at bounding box center [54, 171] width 108 height 17
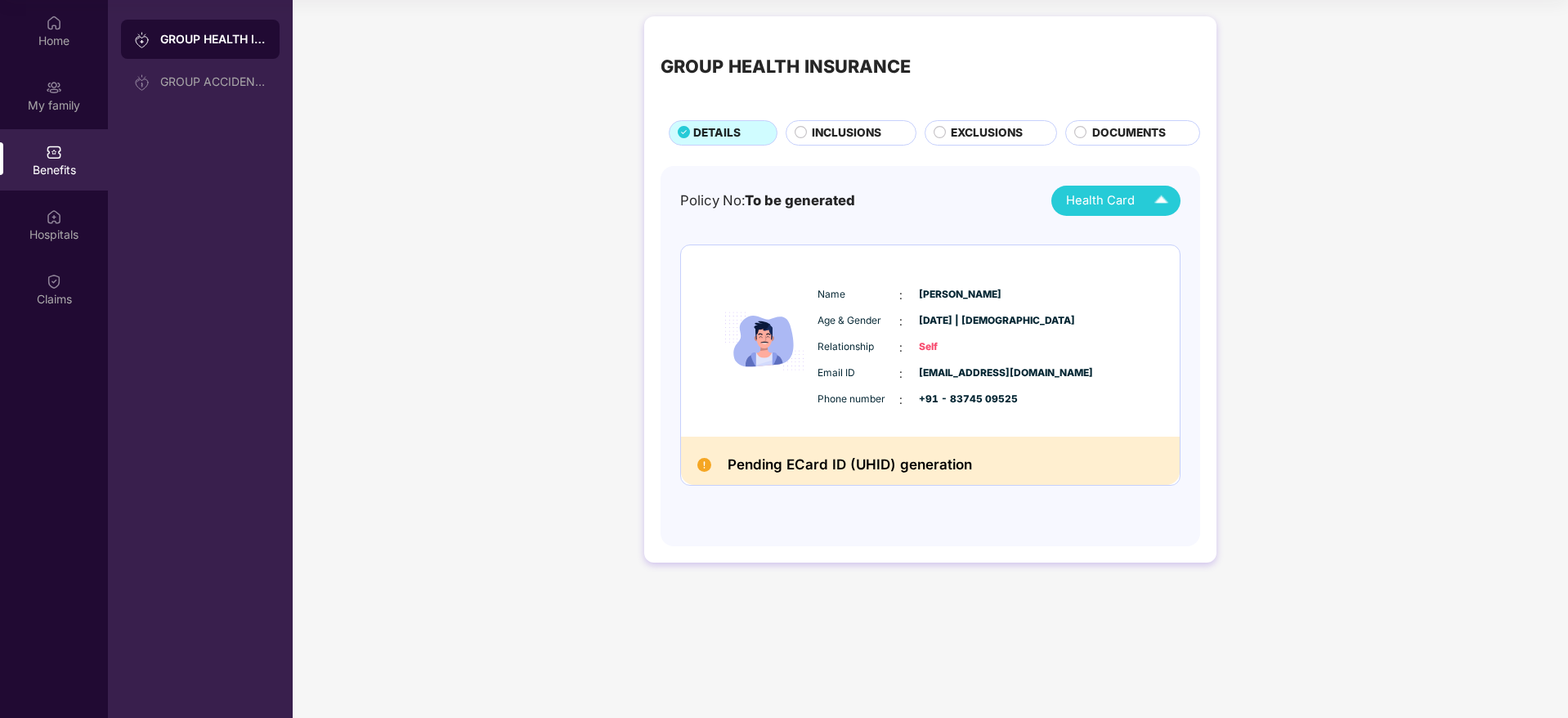
click at [1100, 213] on div "Health Card" at bounding box center [1121, 200] width 110 height 28
click at [1118, 236] on div "[PERSON_NAME]" at bounding box center [1116, 238] width 108 height 18
click at [1486, 190] on div "GROUP HEALTH INSURANCE DETAILS INCLUSIONS EXCLUSIONS DOCUMENTS Policy No: To be…" at bounding box center [929, 297] width 1275 height 579
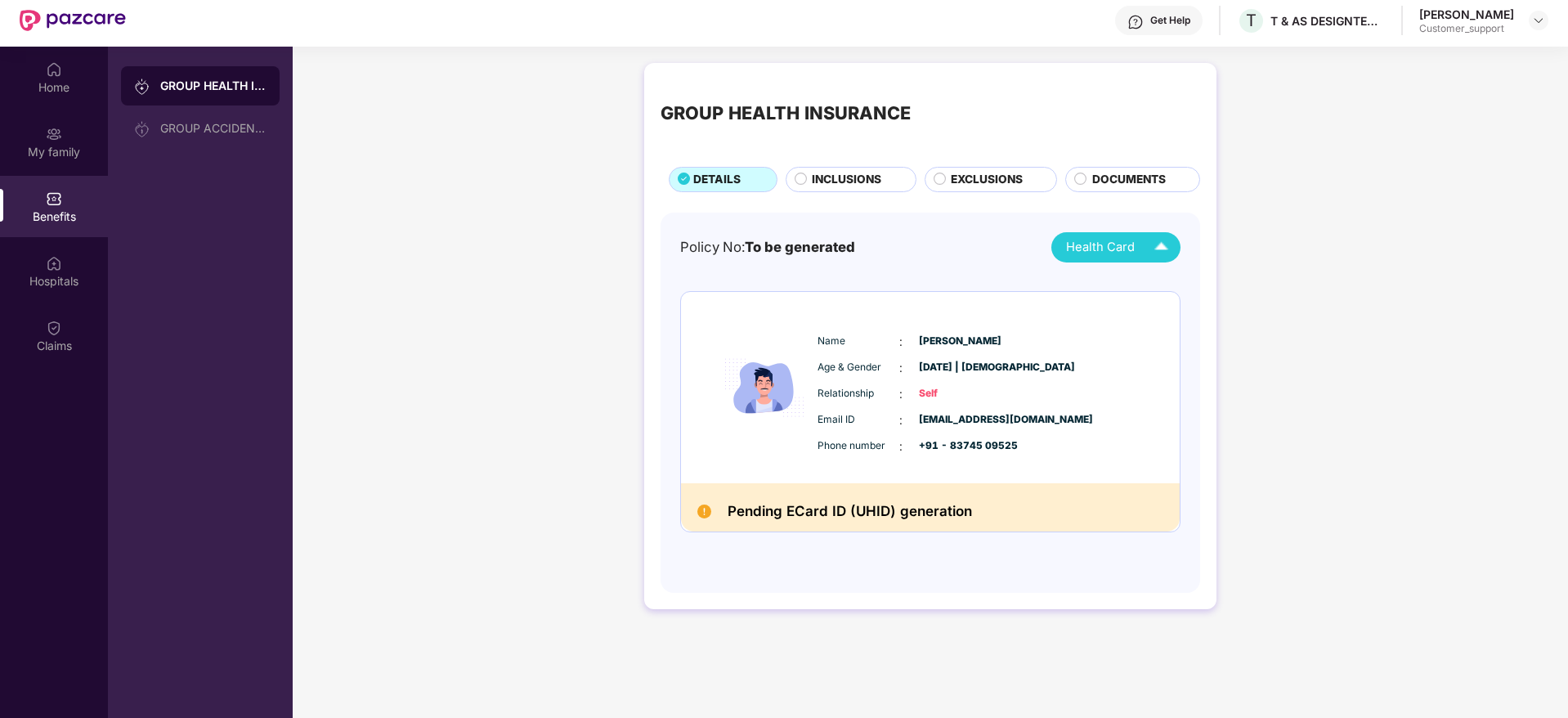
scroll to position [42, 0]
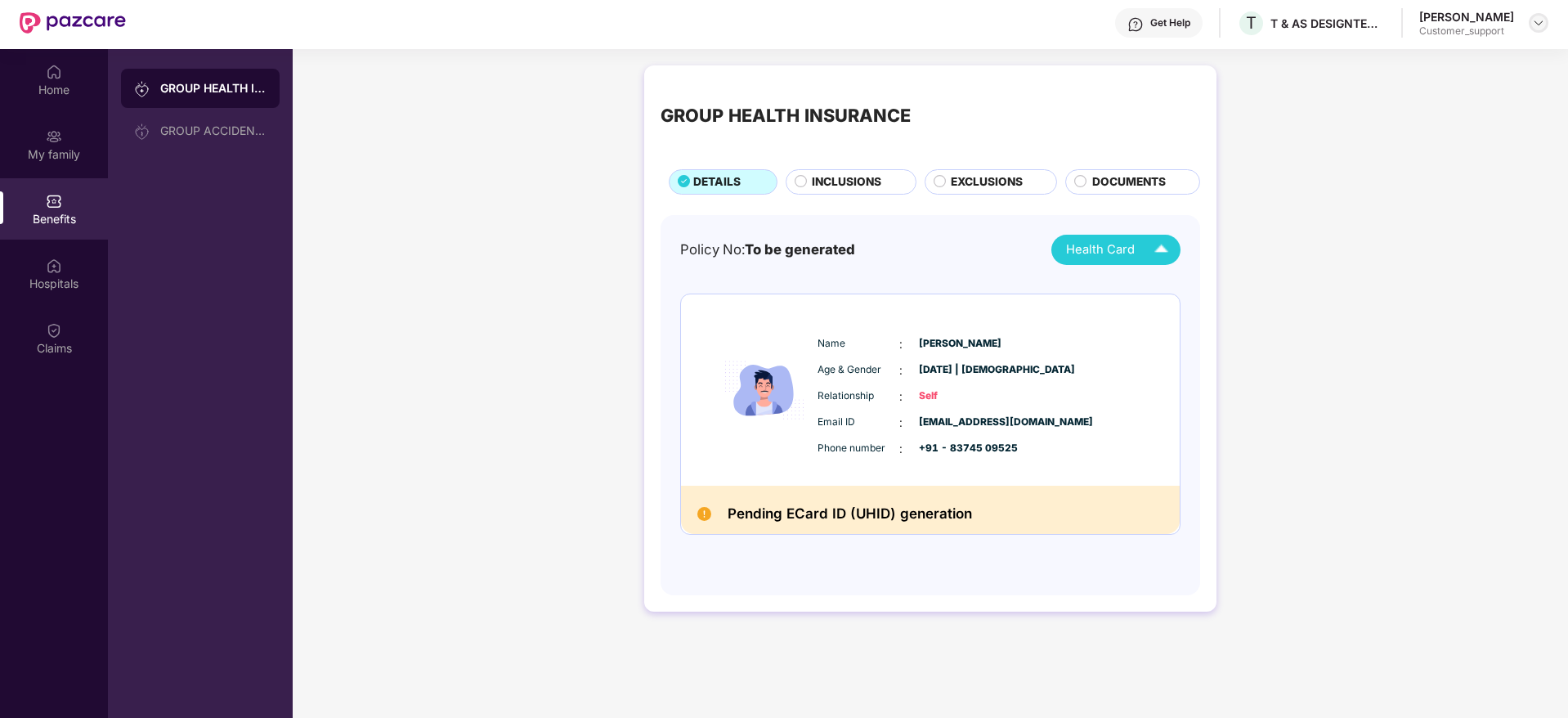
click at [1536, 21] on img at bounding box center [1538, 23] width 13 height 13
click at [1434, 56] on div "Switch to support view" at bounding box center [1462, 61] width 213 height 32
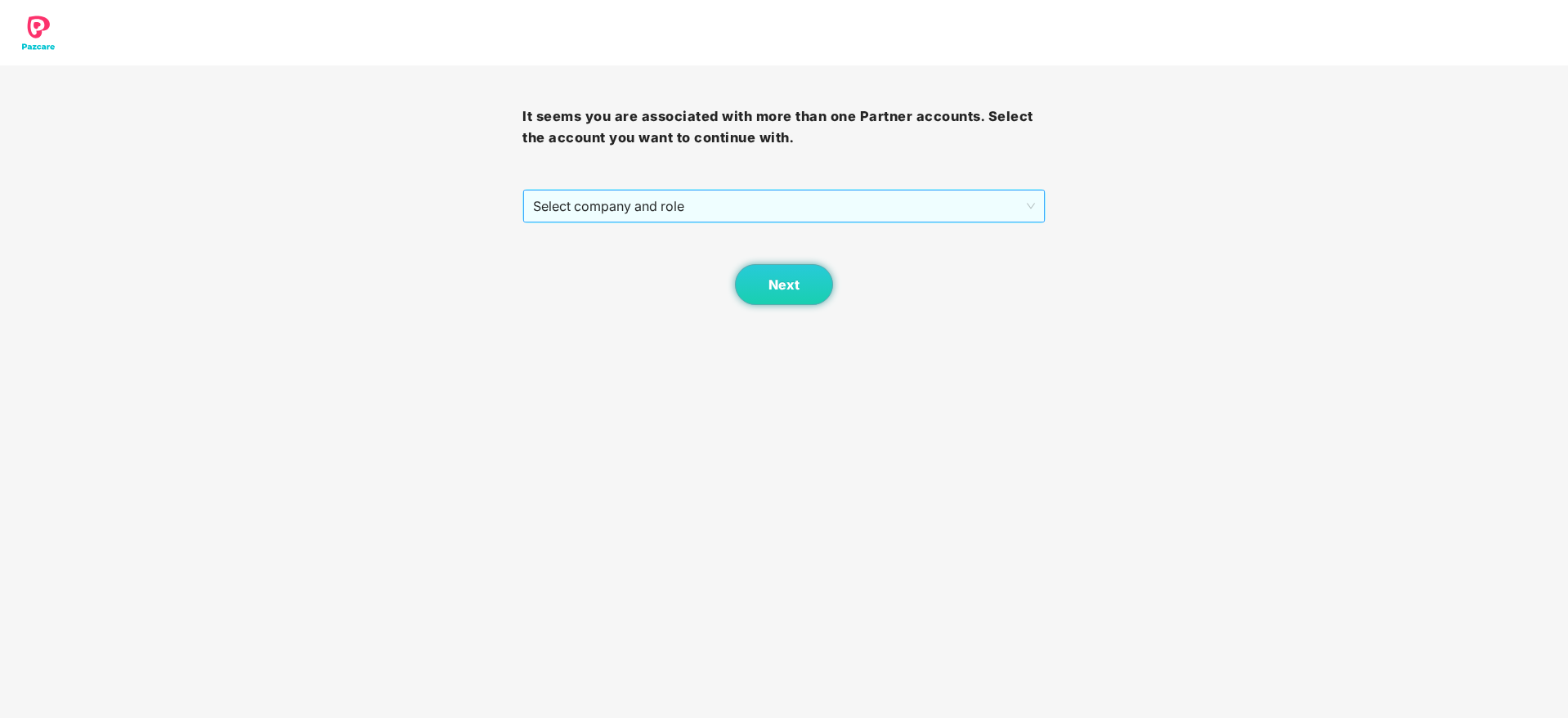
click at [749, 192] on span "Select company and role" at bounding box center [784, 206] width 501 height 31
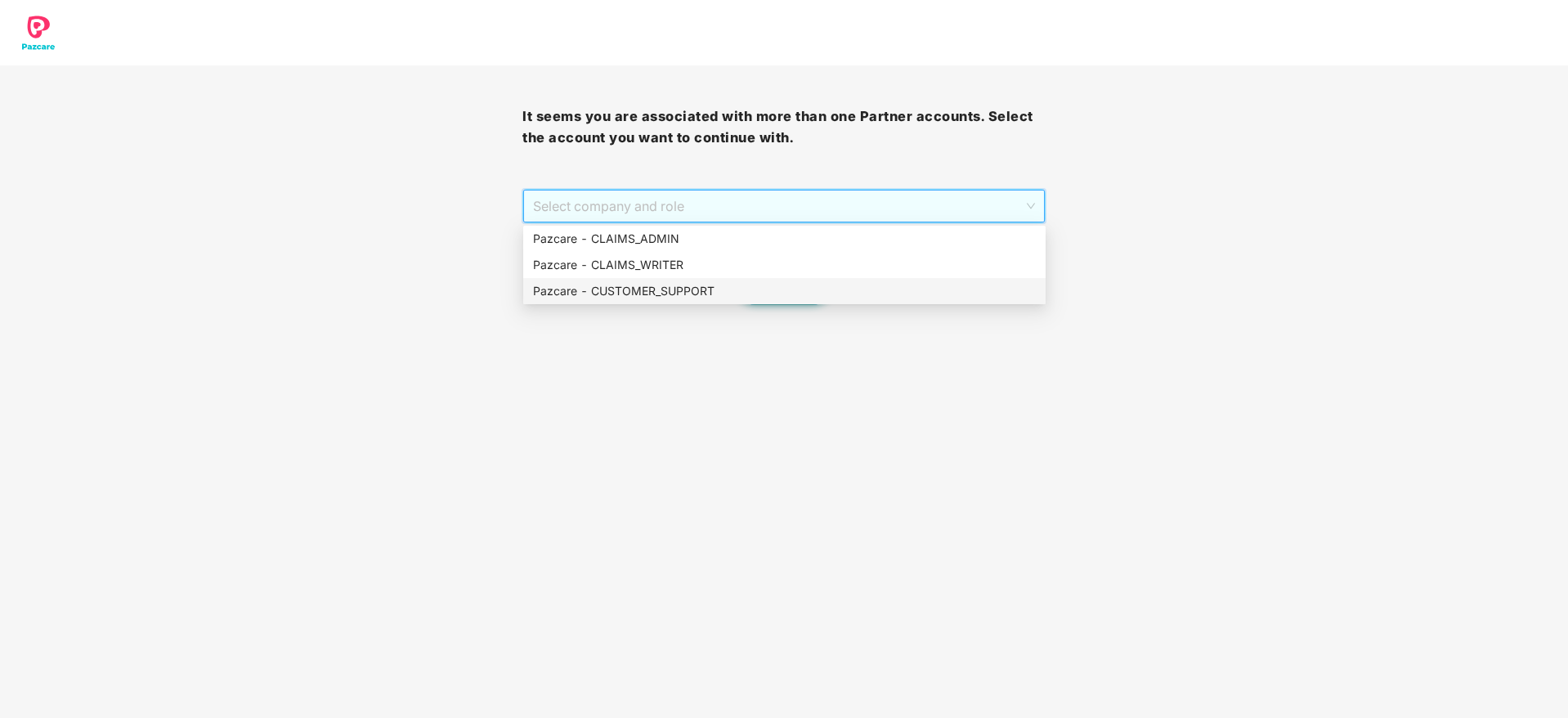
click at [730, 285] on div "Pazcare - CUSTOMER_SUPPORT" at bounding box center [784, 292] width 503 height 18
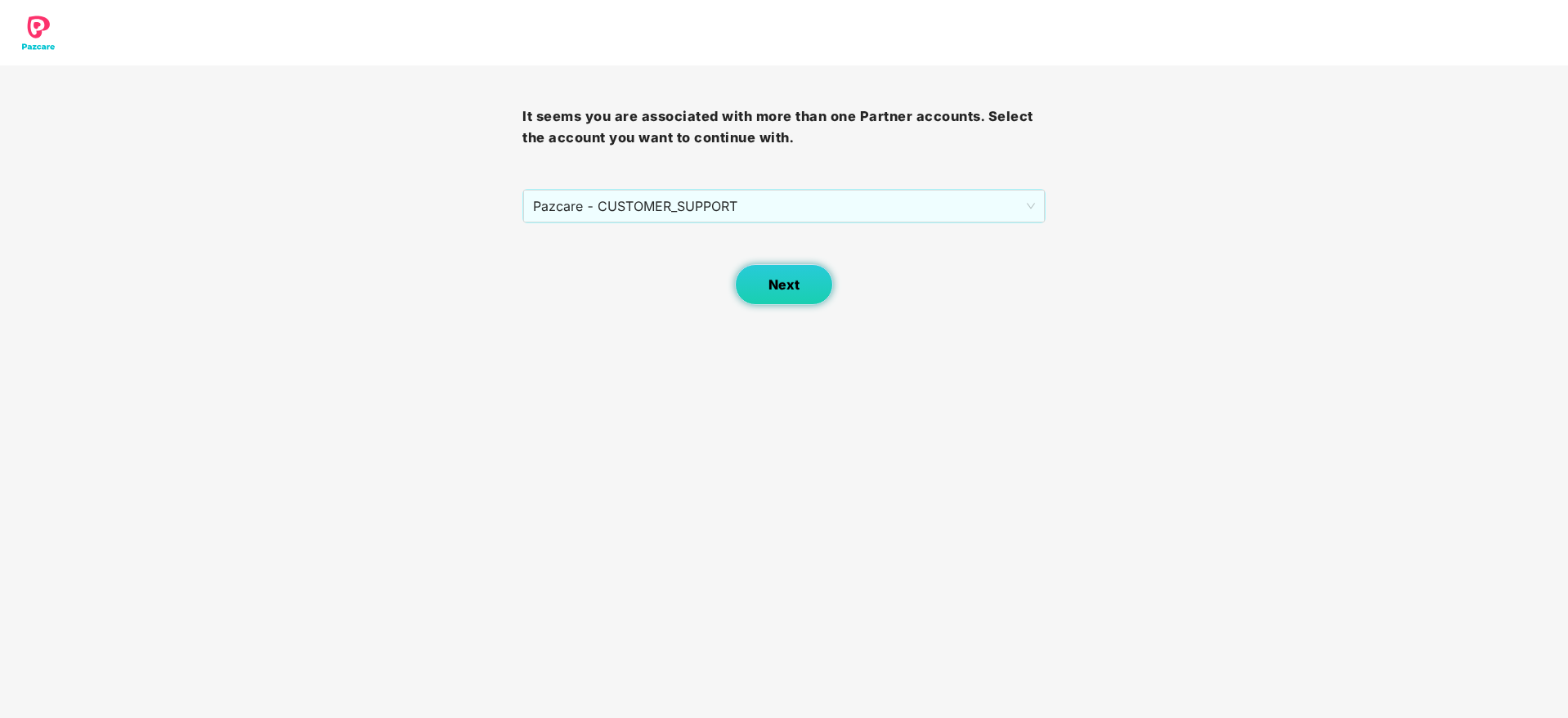
click at [786, 295] on button "Next" at bounding box center [784, 284] width 98 height 41
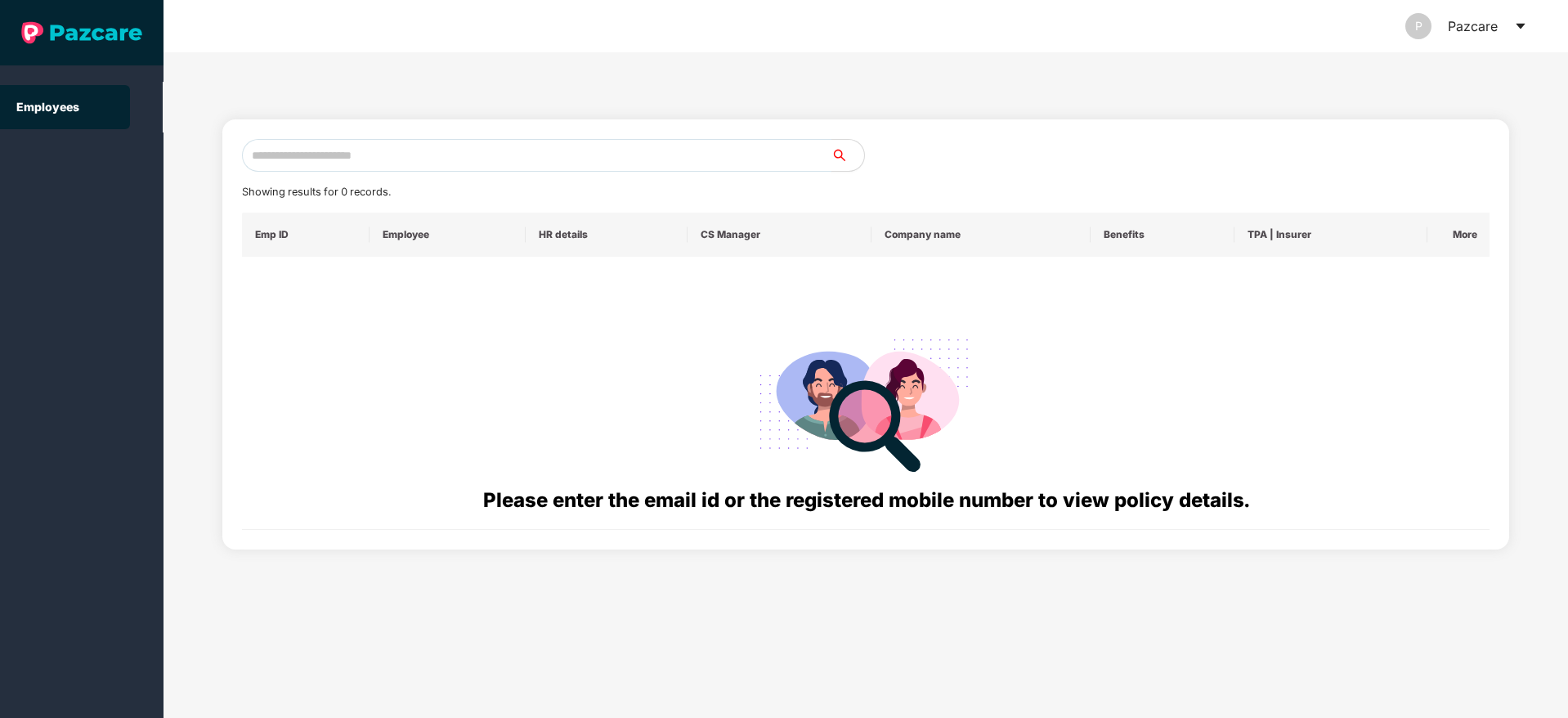
click at [470, 148] on input "text" at bounding box center [536, 156] width 589 height 33
paste input "**********"
drag, startPoint x: 402, startPoint y: 164, endPoint x: 145, endPoint y: 193, distance: 258.6
click at [145, 193] on section "**********" at bounding box center [784, 359] width 1568 height 718
paste input "**********"
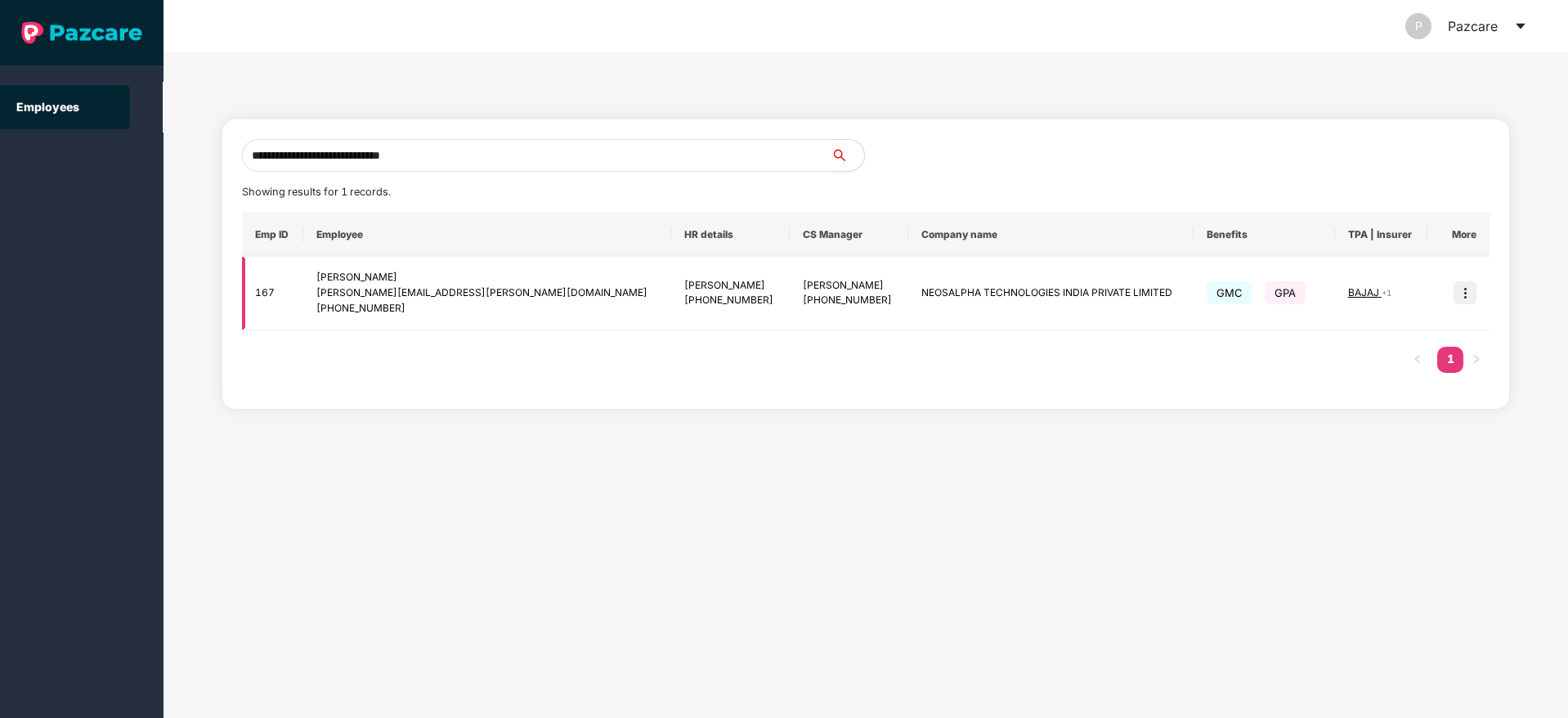
type input "**********"
click at [1463, 292] on img at bounding box center [1464, 293] width 23 height 23
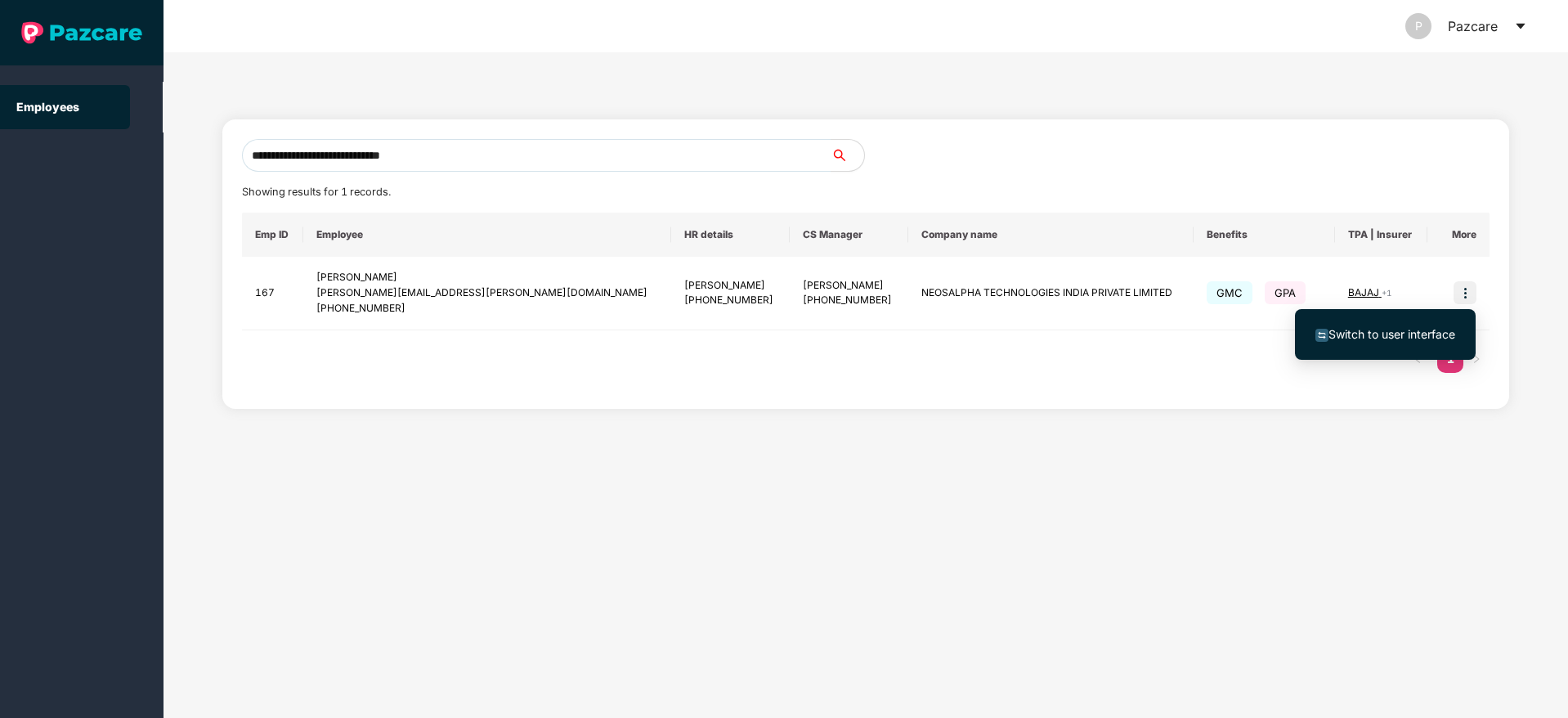
click at [1363, 343] on span "Switch to user interface" at bounding box center [1385, 335] width 140 height 18
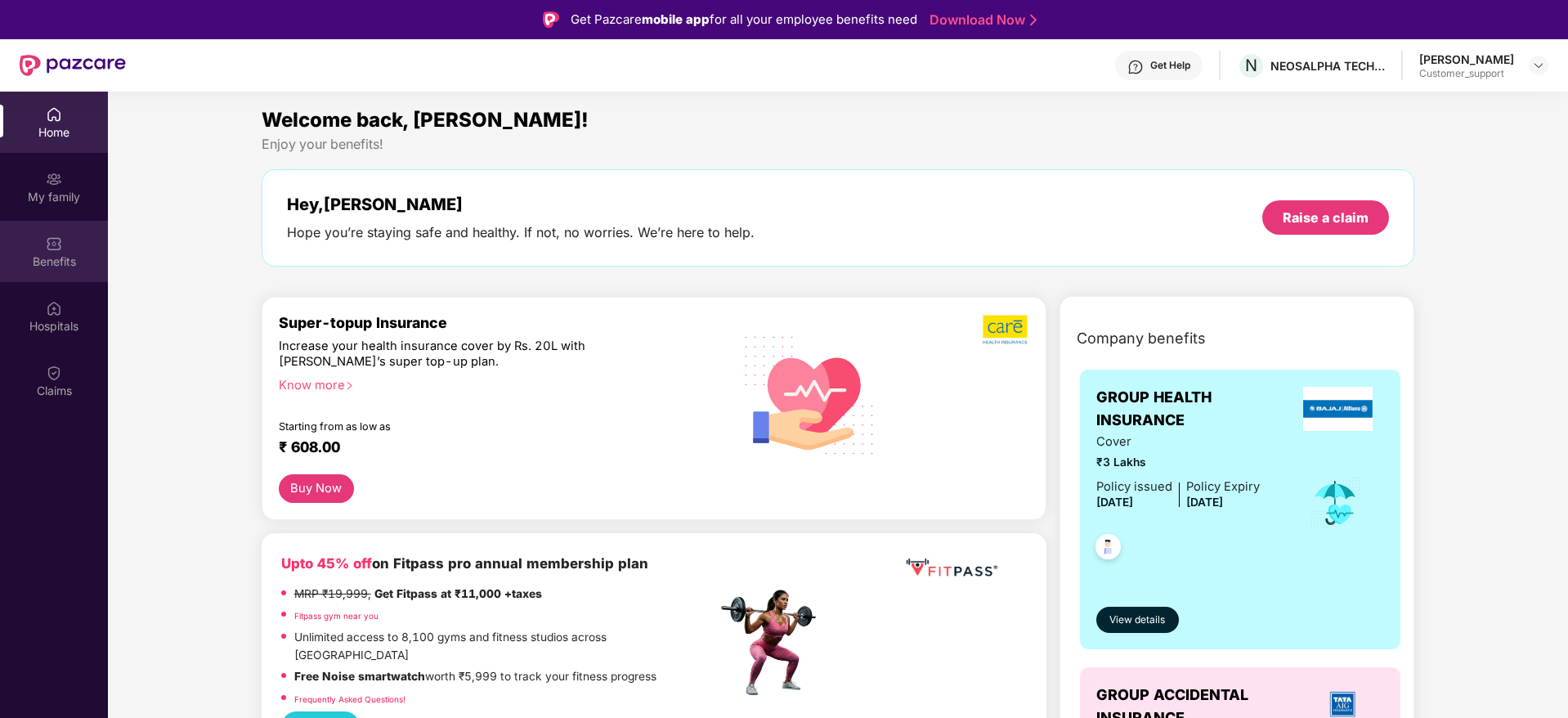
click at [31, 266] on div "Benefits" at bounding box center [54, 261] width 108 height 17
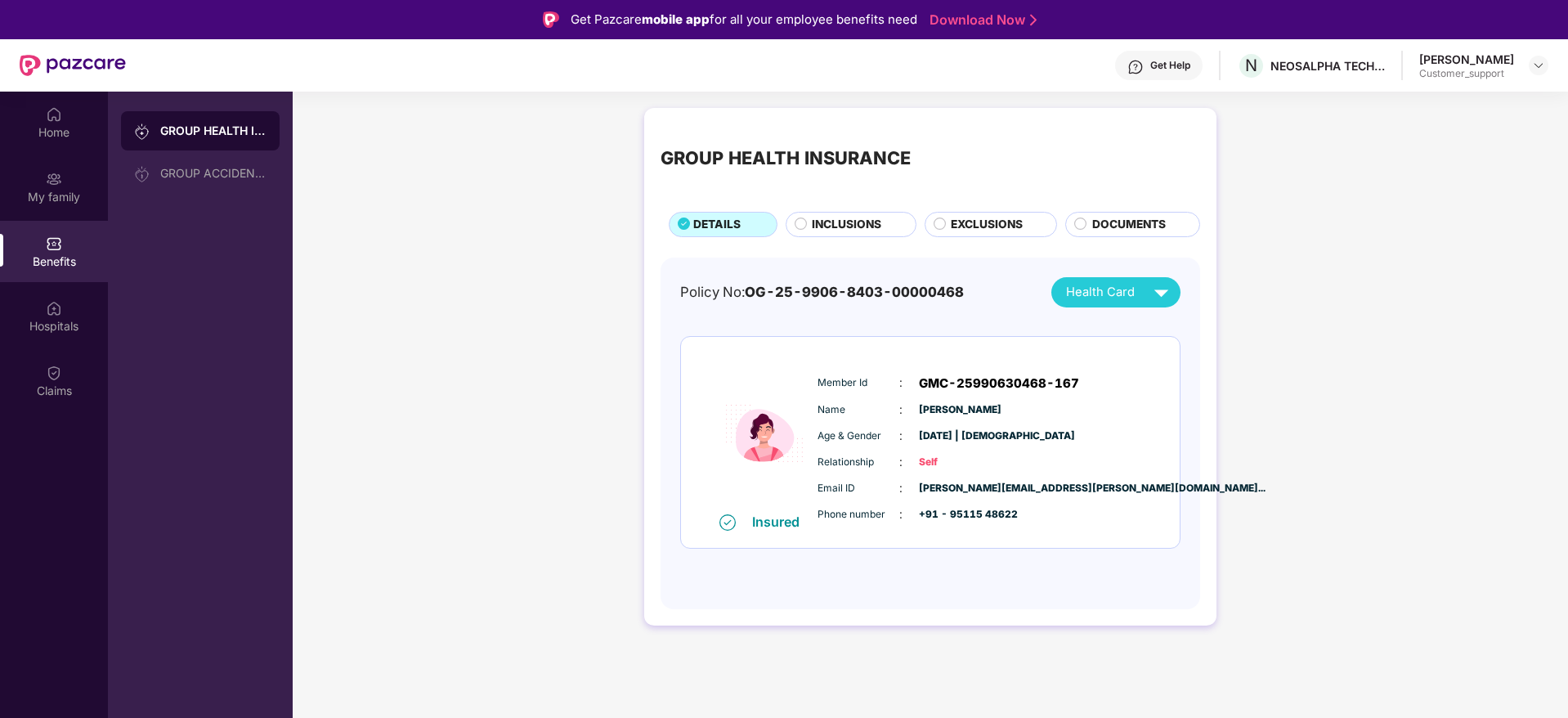
click at [842, 229] on span "INCLUSIONS" at bounding box center [847, 225] width 70 height 18
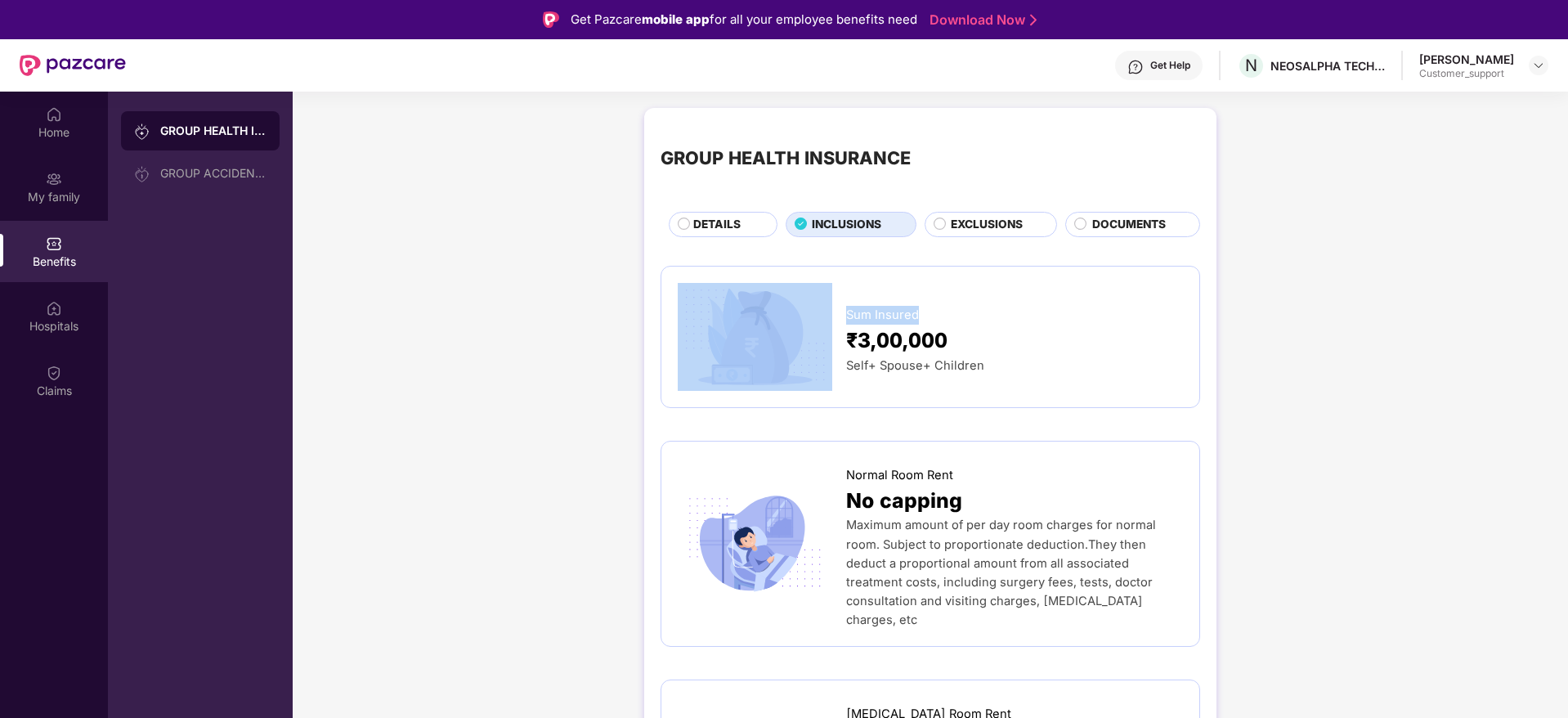
drag, startPoint x: 1563, startPoint y: 215, endPoint x: 1482, endPoint y: 304, distance: 120.3
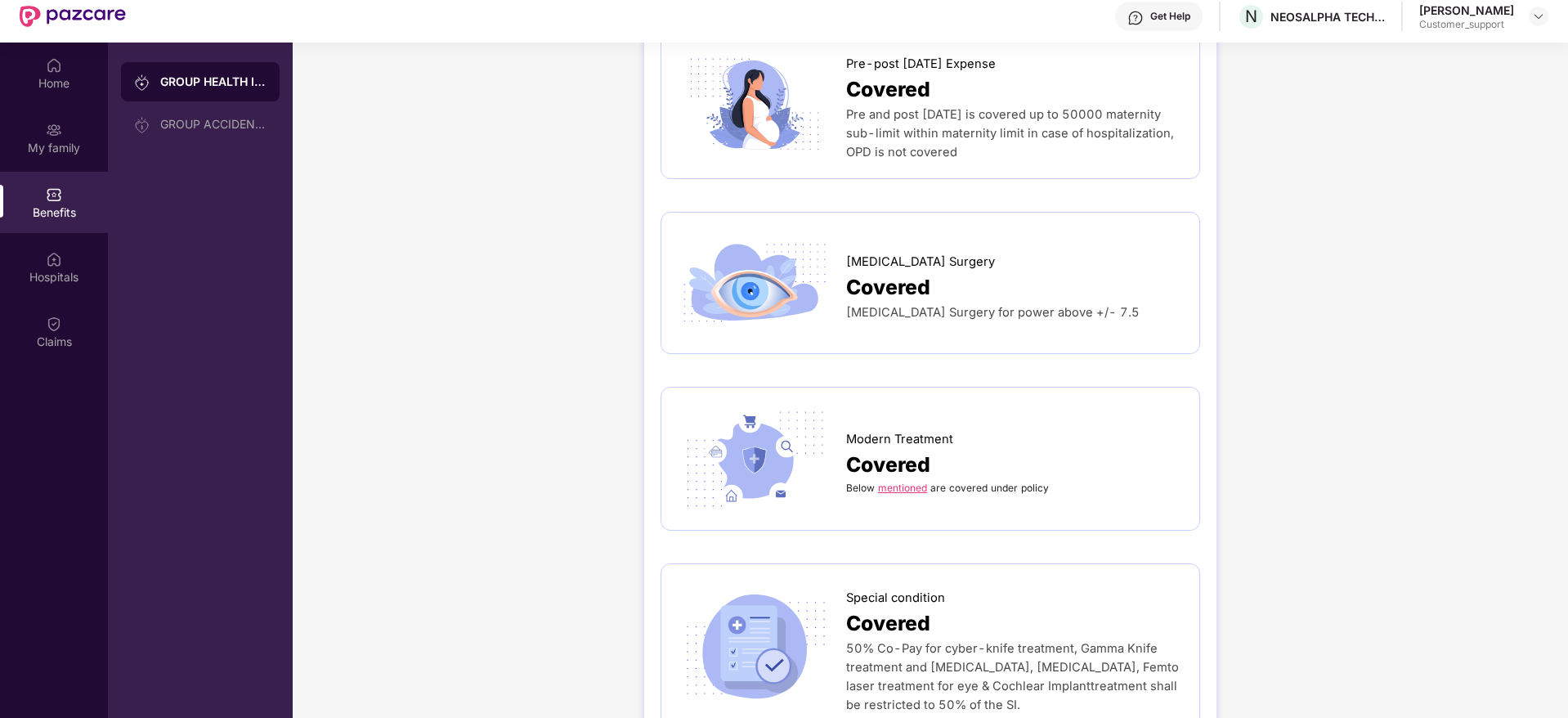
scroll to position [92, 0]
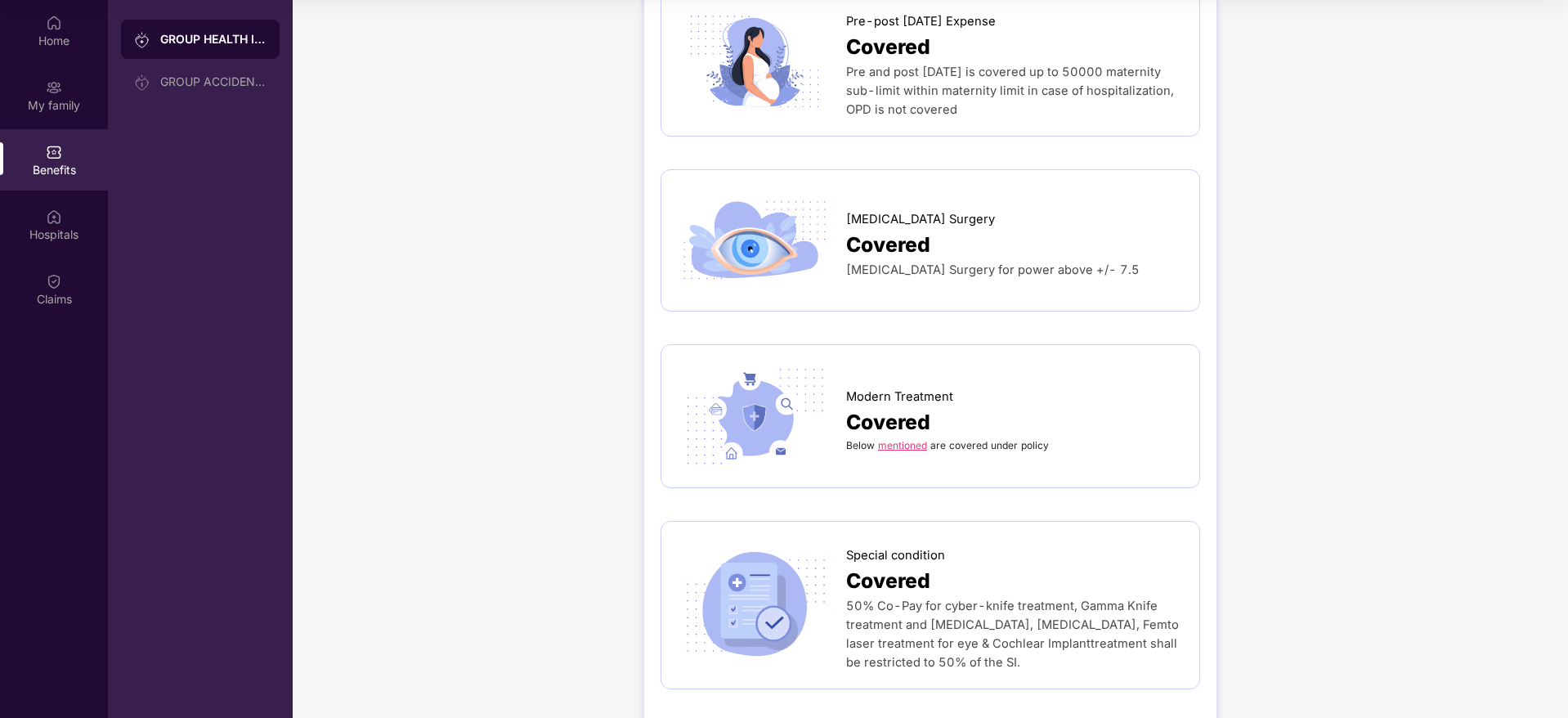
click at [903, 439] on link "mentioned" at bounding box center [903, 445] width 49 height 12
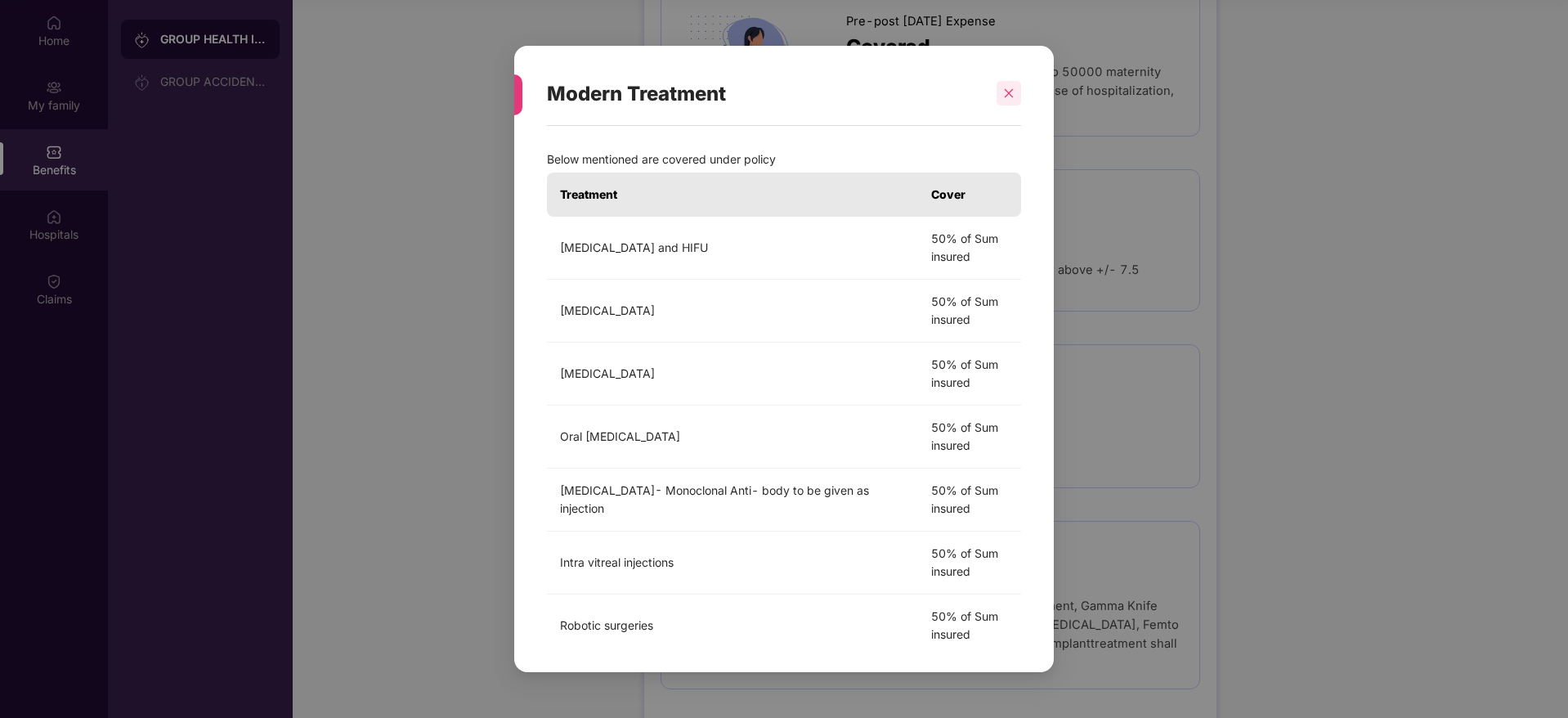
click at [1001, 96] on div at bounding box center [1008, 93] width 25 height 25
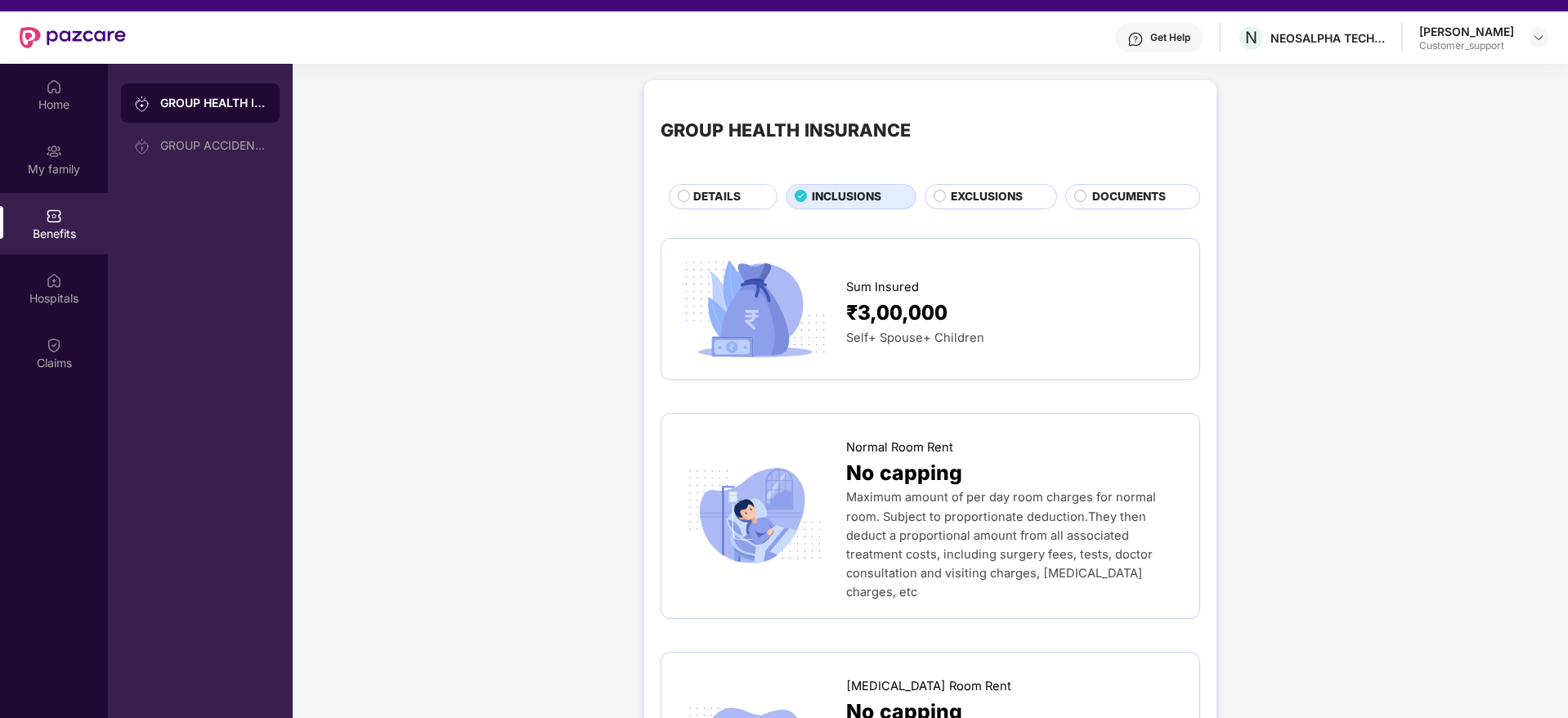
scroll to position [0, 0]
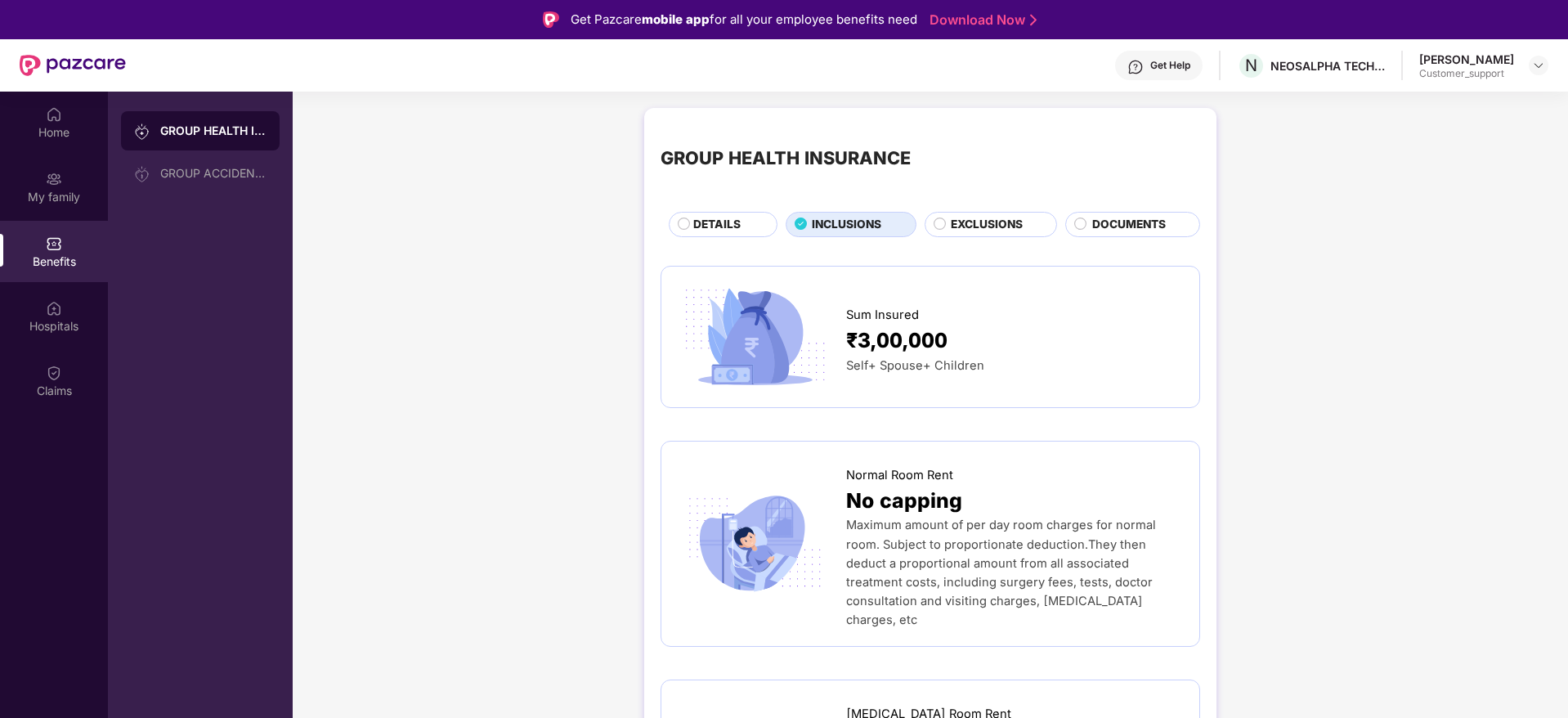
click at [736, 226] on span "DETAILS" at bounding box center [717, 225] width 48 height 18
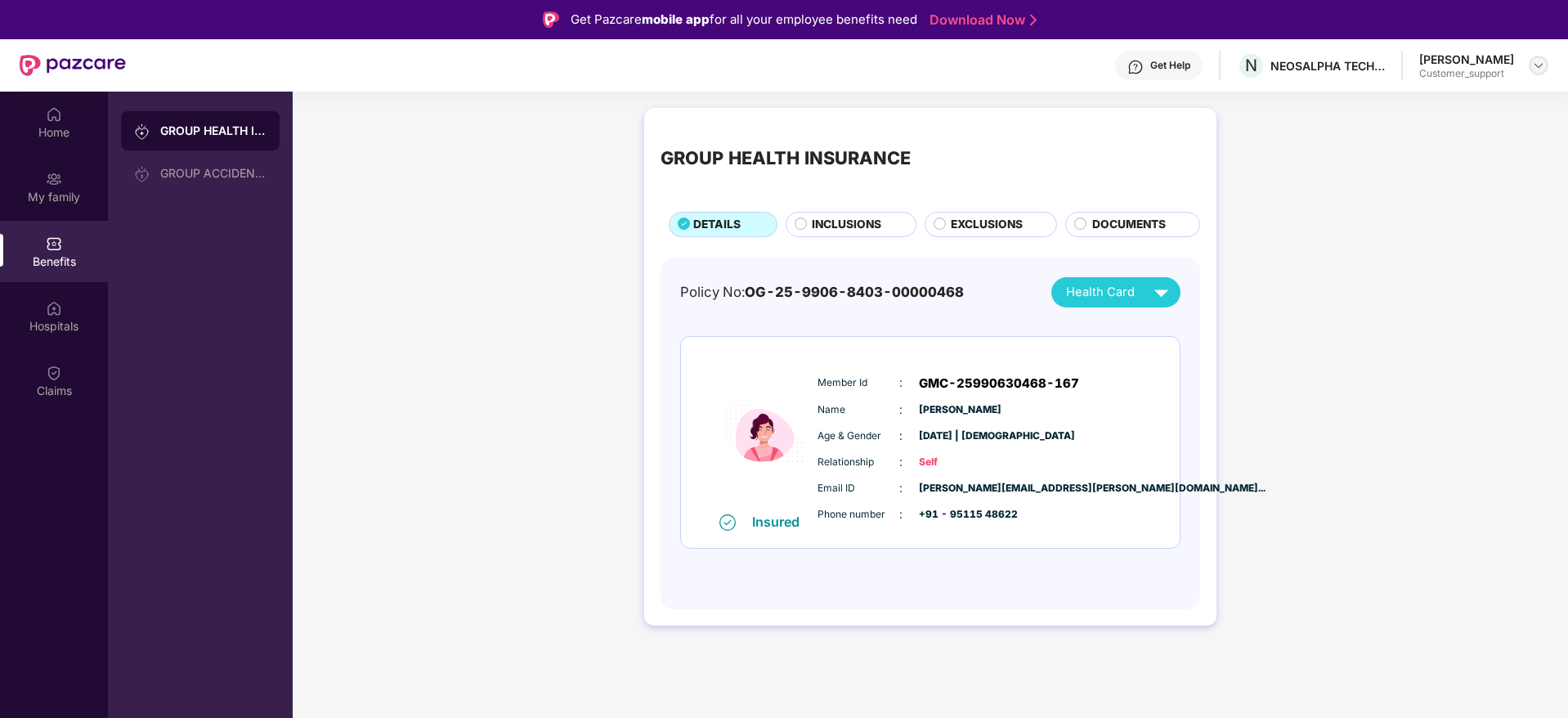
click at [1537, 64] on img at bounding box center [1538, 65] width 13 height 13
click at [1415, 117] on div "Switch to support view" at bounding box center [1462, 104] width 213 height 32
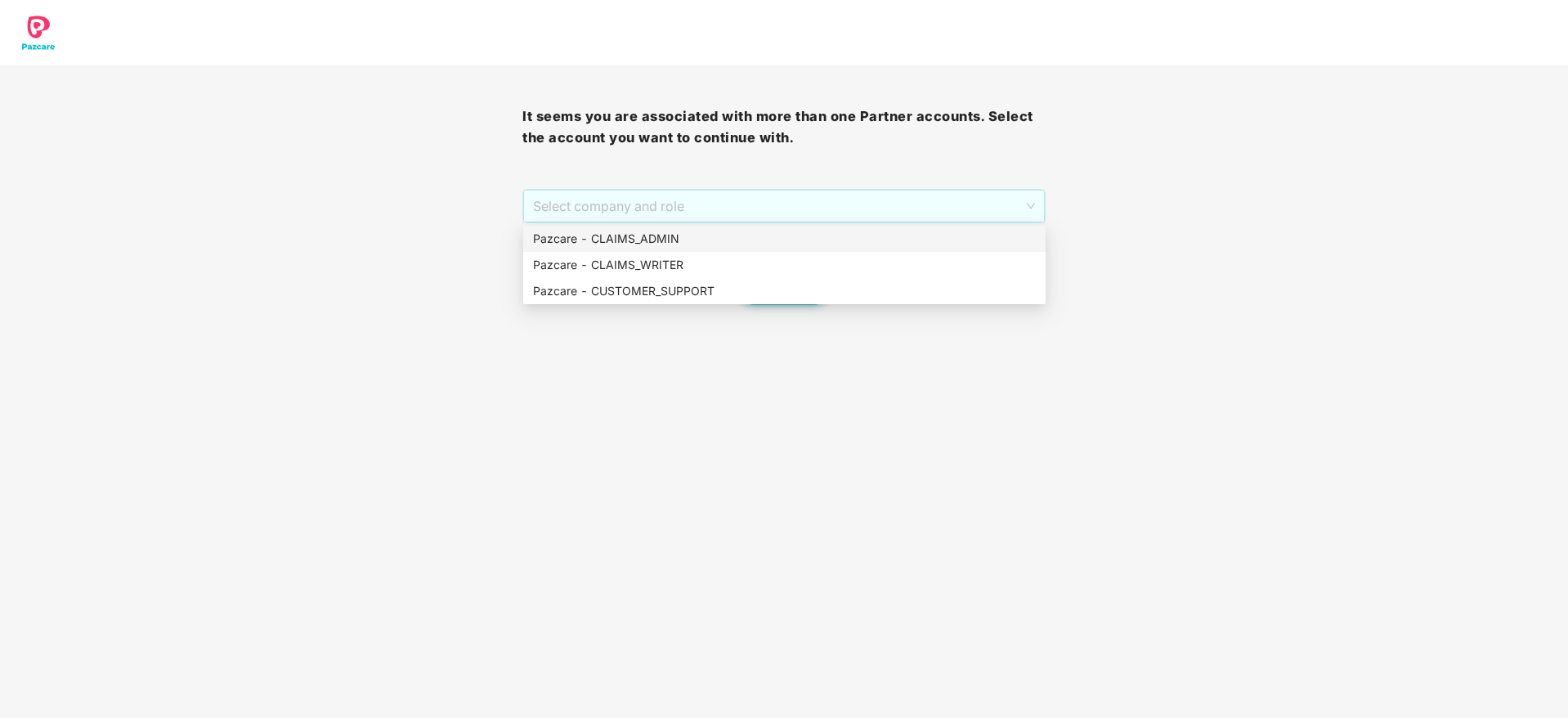
drag, startPoint x: 776, startPoint y: 204, endPoint x: 771, endPoint y: 237, distance: 33.4
click at [771, 237] on body "It seems you are associated with more than one Partner accounts. Select the acc…" at bounding box center [784, 359] width 1568 height 718
click at [771, 237] on div "Pazcare - CLAIMS_ADMIN" at bounding box center [784, 239] width 503 height 18
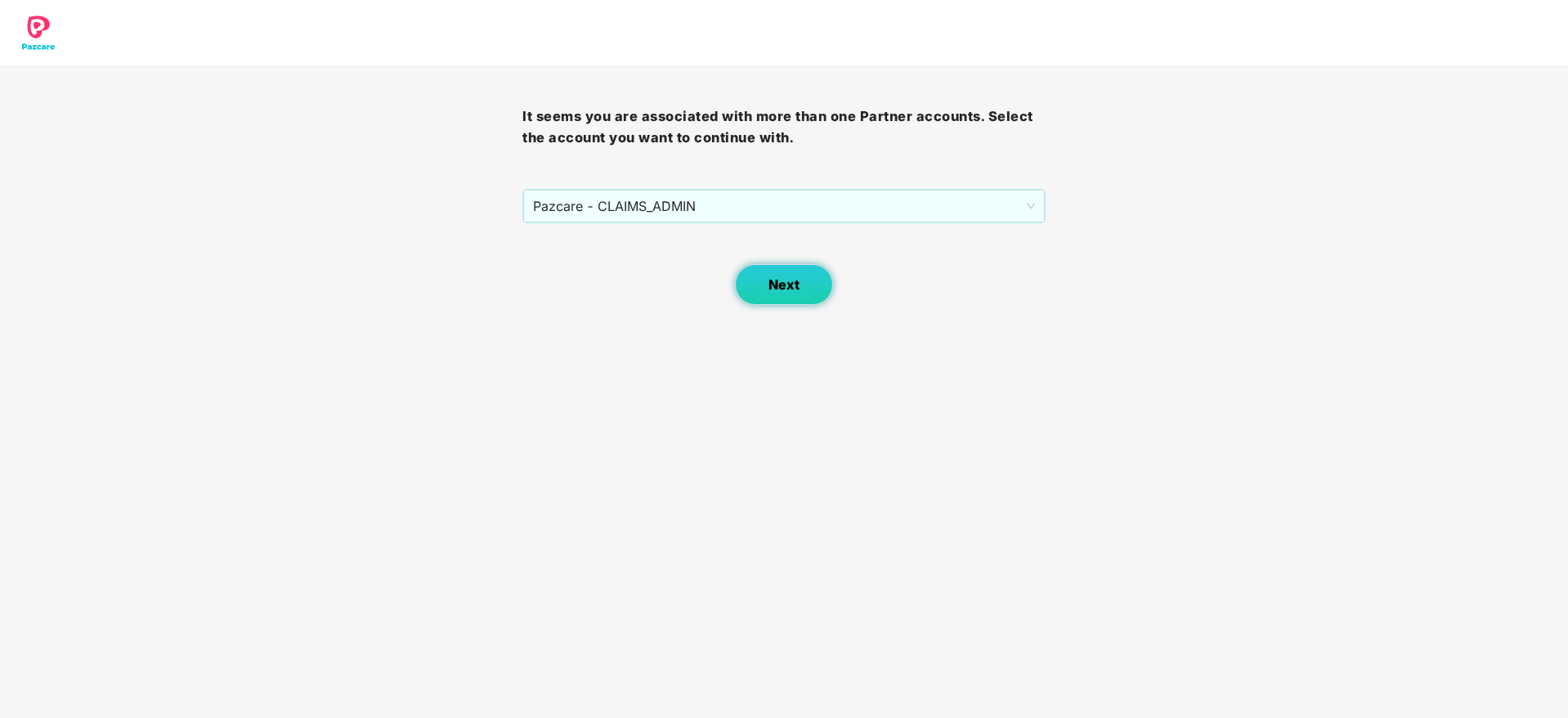
click at [799, 303] on button "Next" at bounding box center [784, 284] width 98 height 41
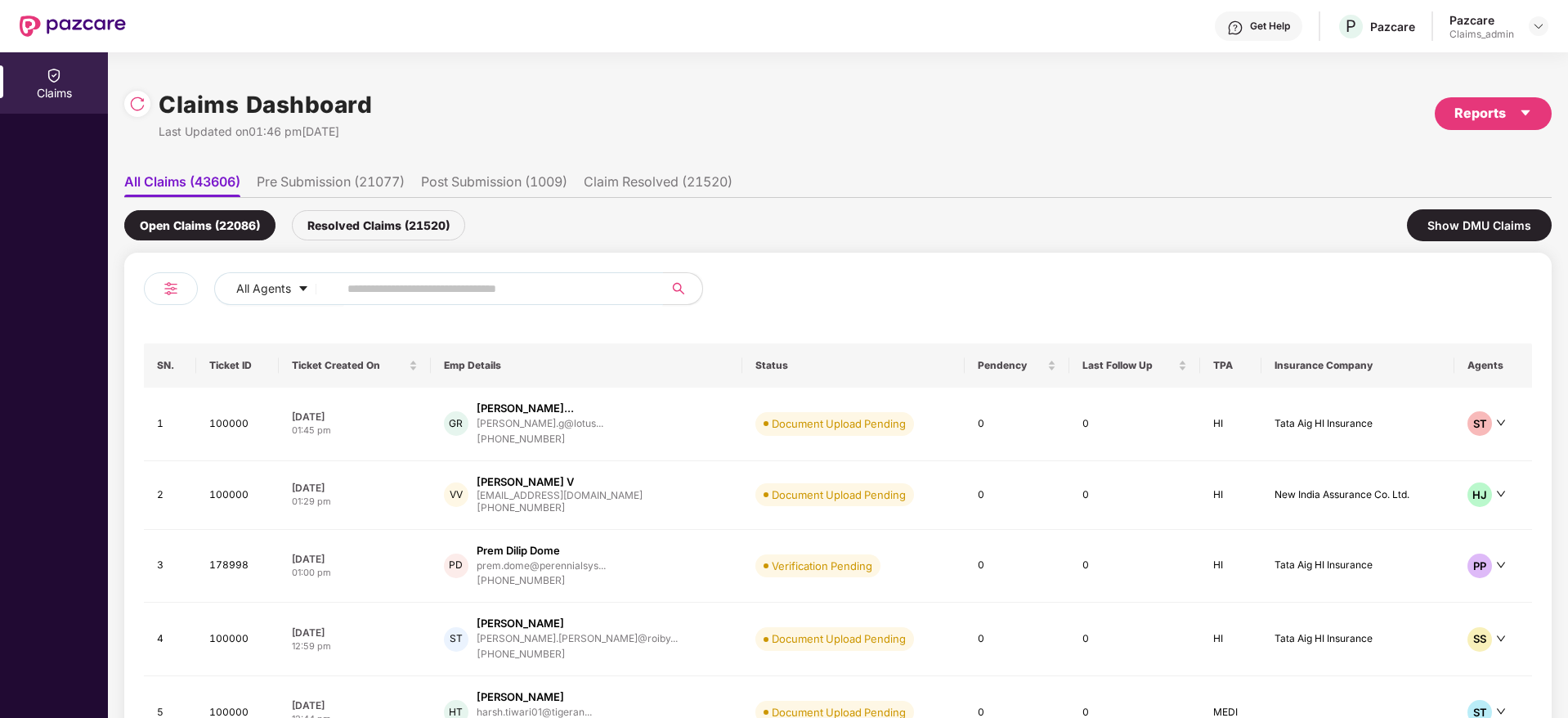
click at [446, 290] on input "text" at bounding box center [494, 288] width 293 height 25
paste input "******"
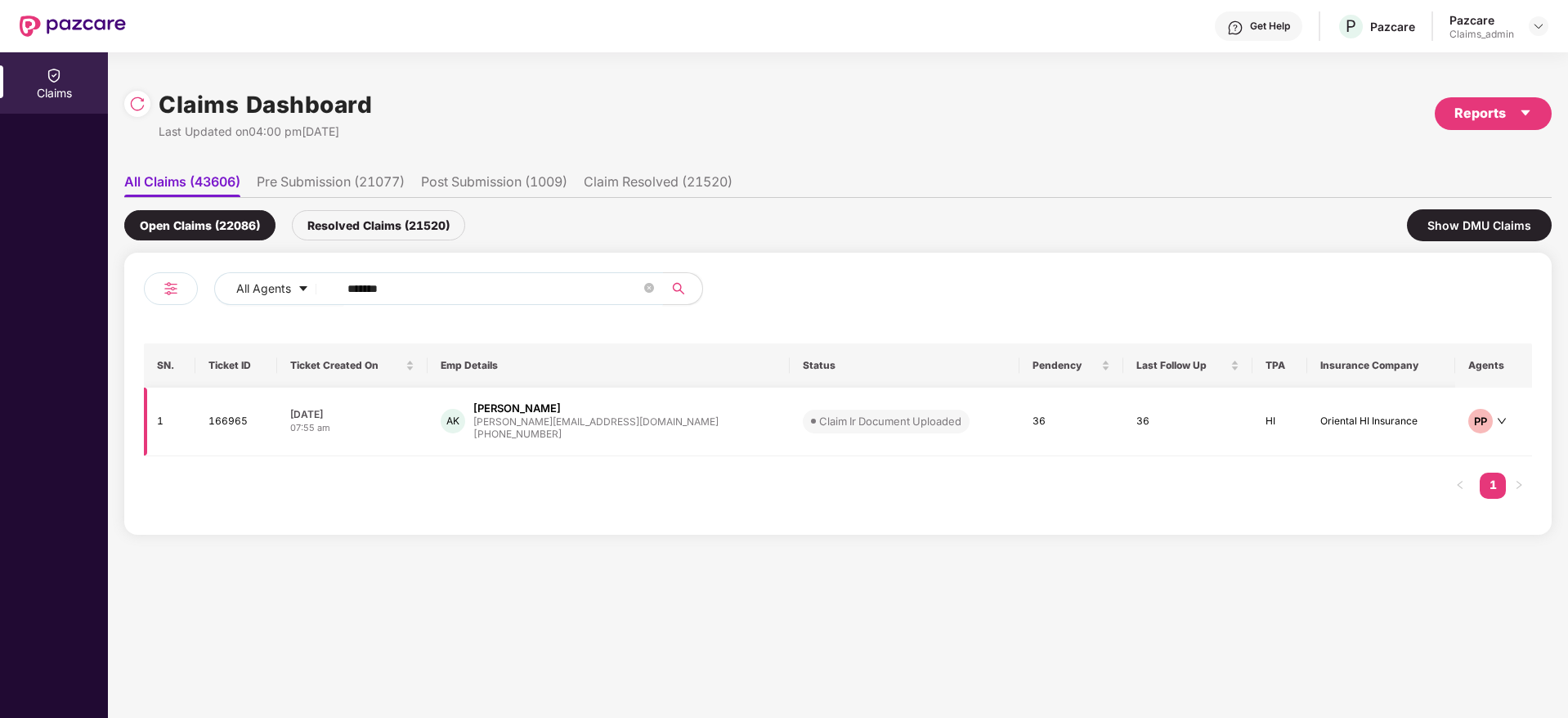
type input "******"
click at [561, 404] on div "[PERSON_NAME]" at bounding box center [516, 408] width 87 height 16
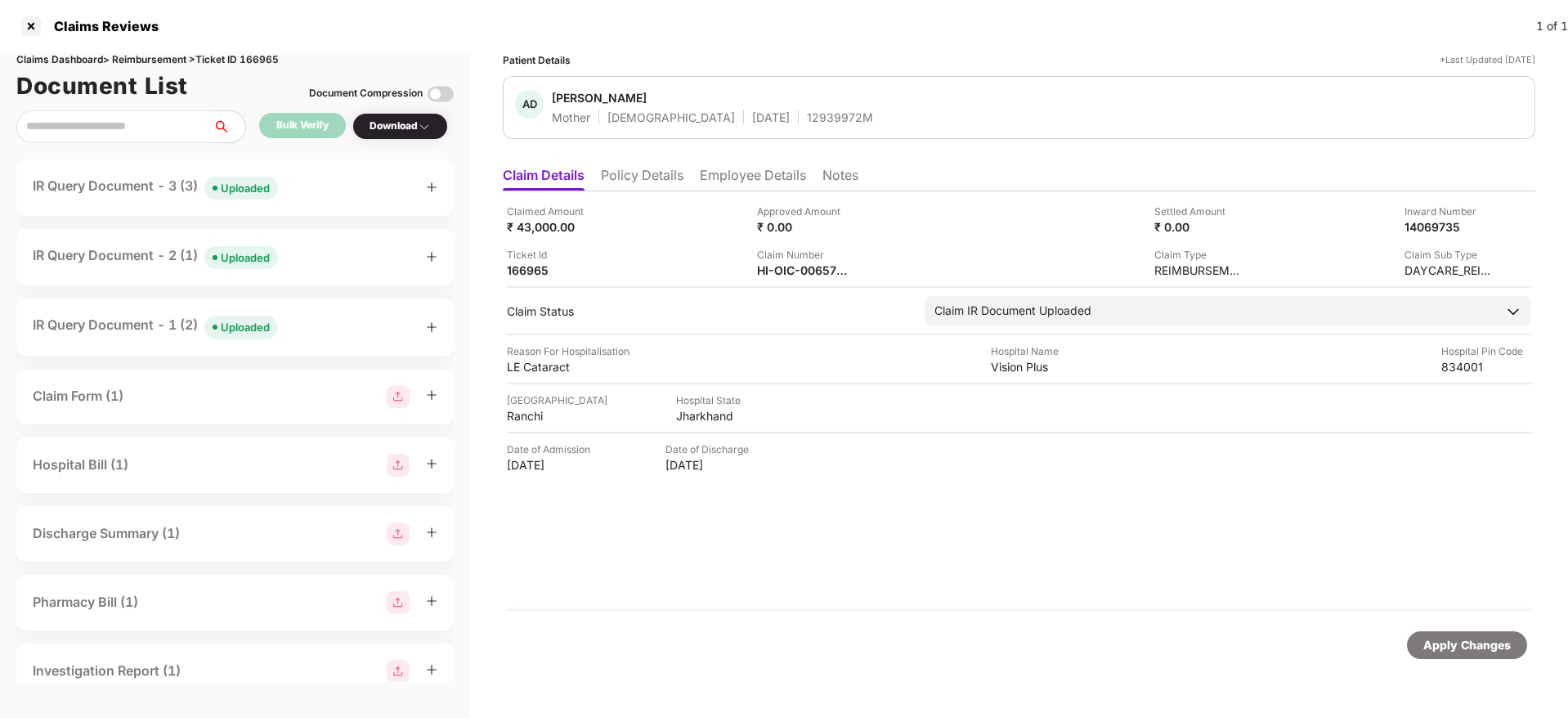
click at [336, 188] on div "IR Query Document - 3 (3) Uploaded" at bounding box center [235, 188] width 404 height 24
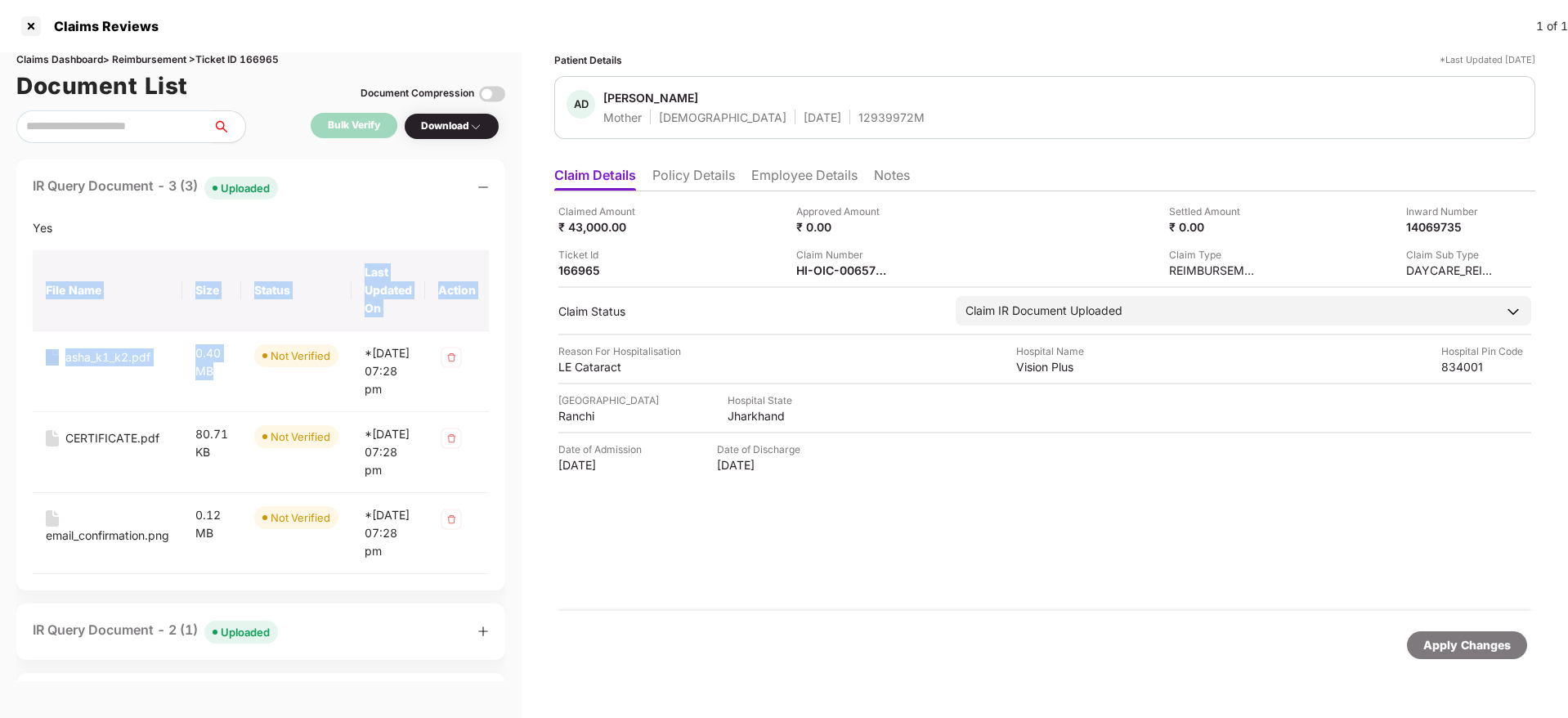
drag, startPoint x: 507, startPoint y: 272, endPoint x: 82, endPoint y: 237, distance: 426.4
click at [82, 237] on div "IR Query Document - 3 (3) Uploaded Yes File Name Size Status Last Updated On Ac…" at bounding box center [260, 375] width 488 height 431
click at [33, 24] on div at bounding box center [31, 26] width 27 height 27
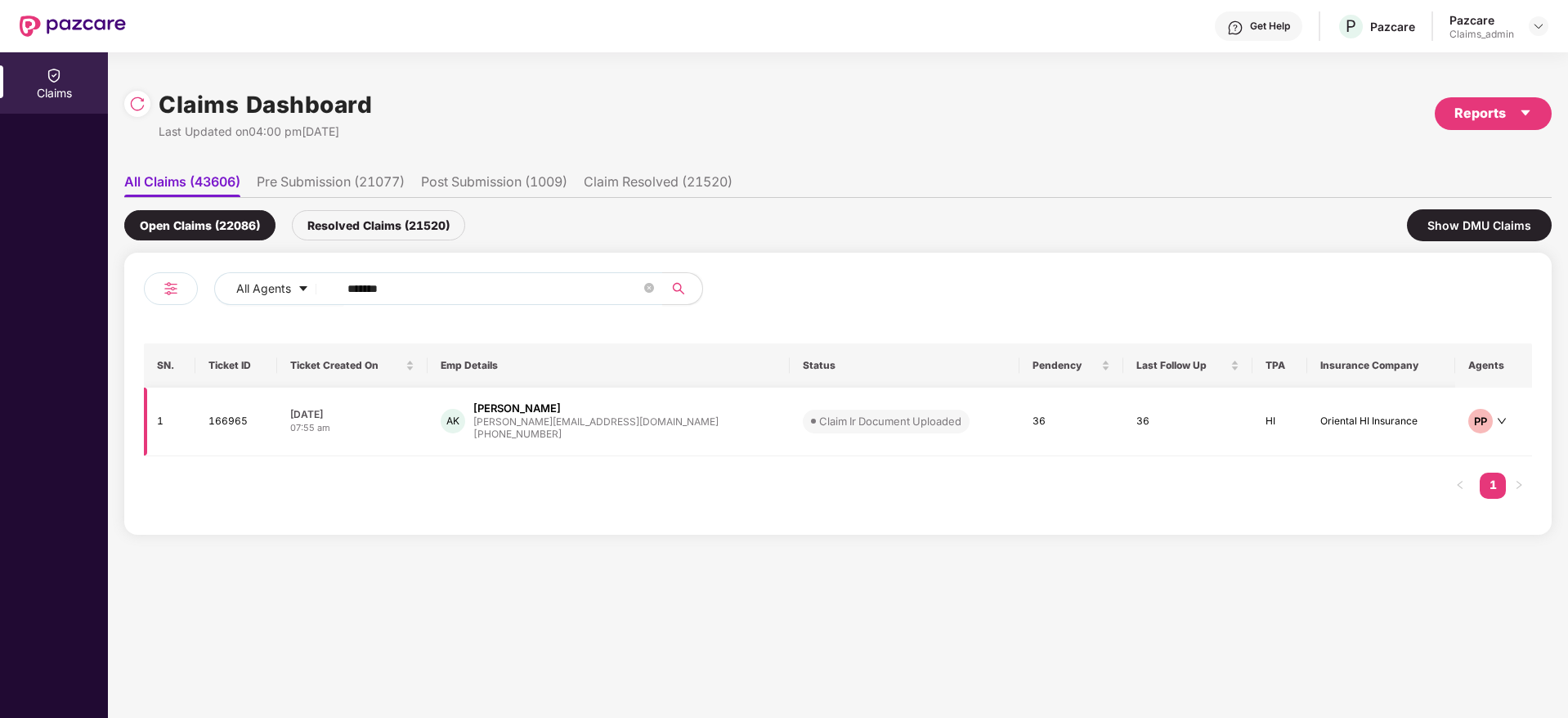
click at [544, 427] on div "[PHONE_NUMBER]" at bounding box center [596, 435] width 246 height 16
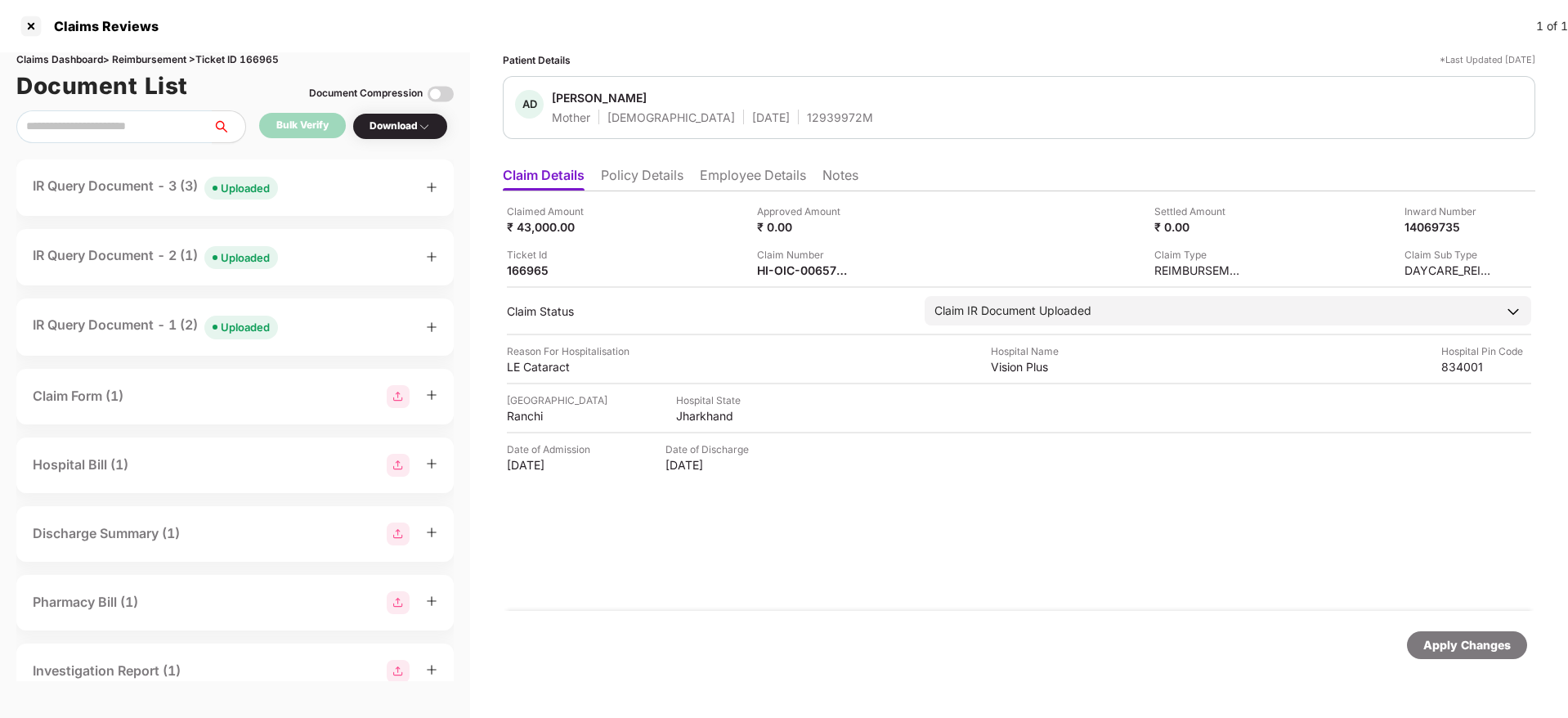
click at [148, 191] on div "IR Query Document - 3 (3) Uploaded" at bounding box center [156, 188] width 246 height 24
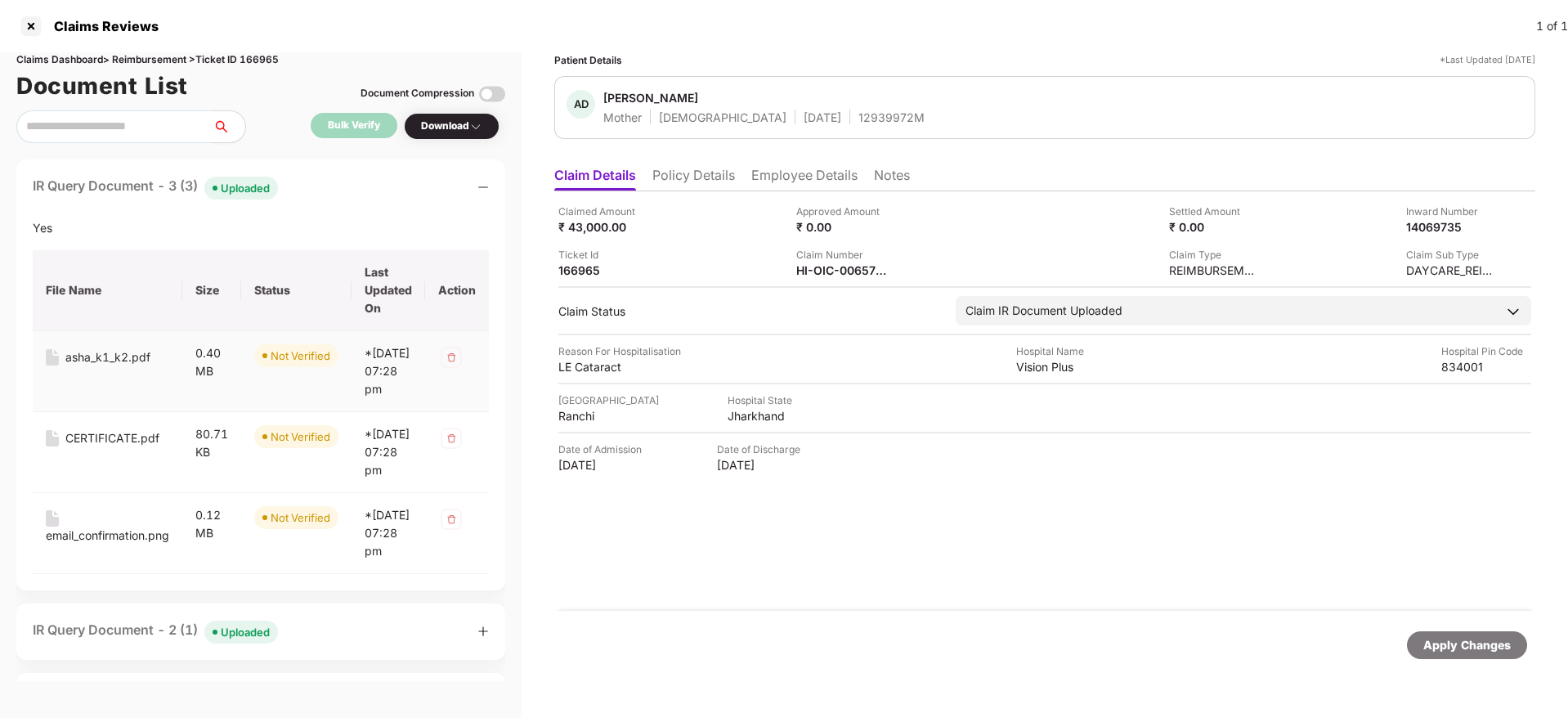
click at [120, 359] on div "asha_k1_k2.pdf" at bounding box center [107, 358] width 85 height 18
click at [678, 171] on li "Policy Details" at bounding box center [694, 179] width 82 height 24
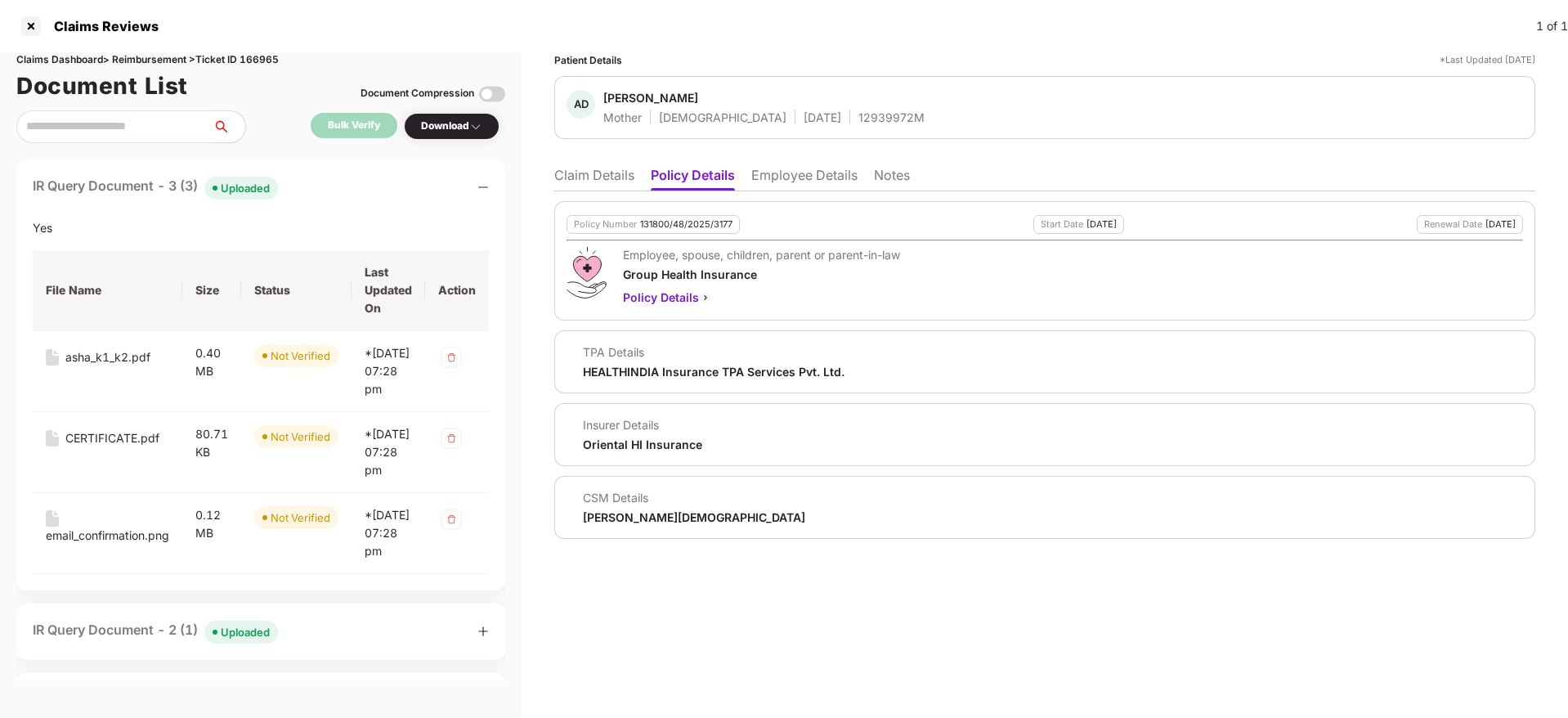
click at [594, 179] on li "Claim Details" at bounding box center [594, 179] width 80 height 24
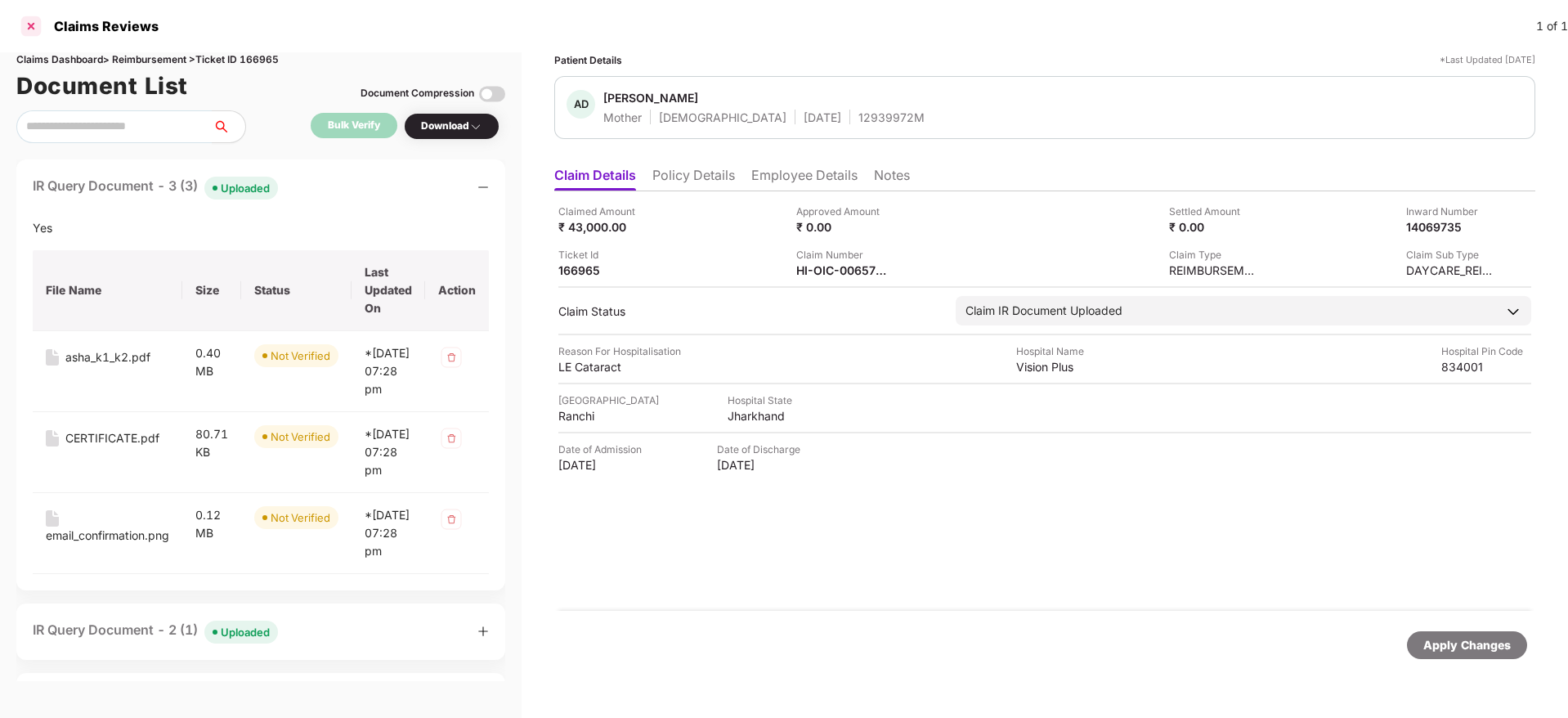
click at [24, 30] on div at bounding box center [31, 26] width 27 height 27
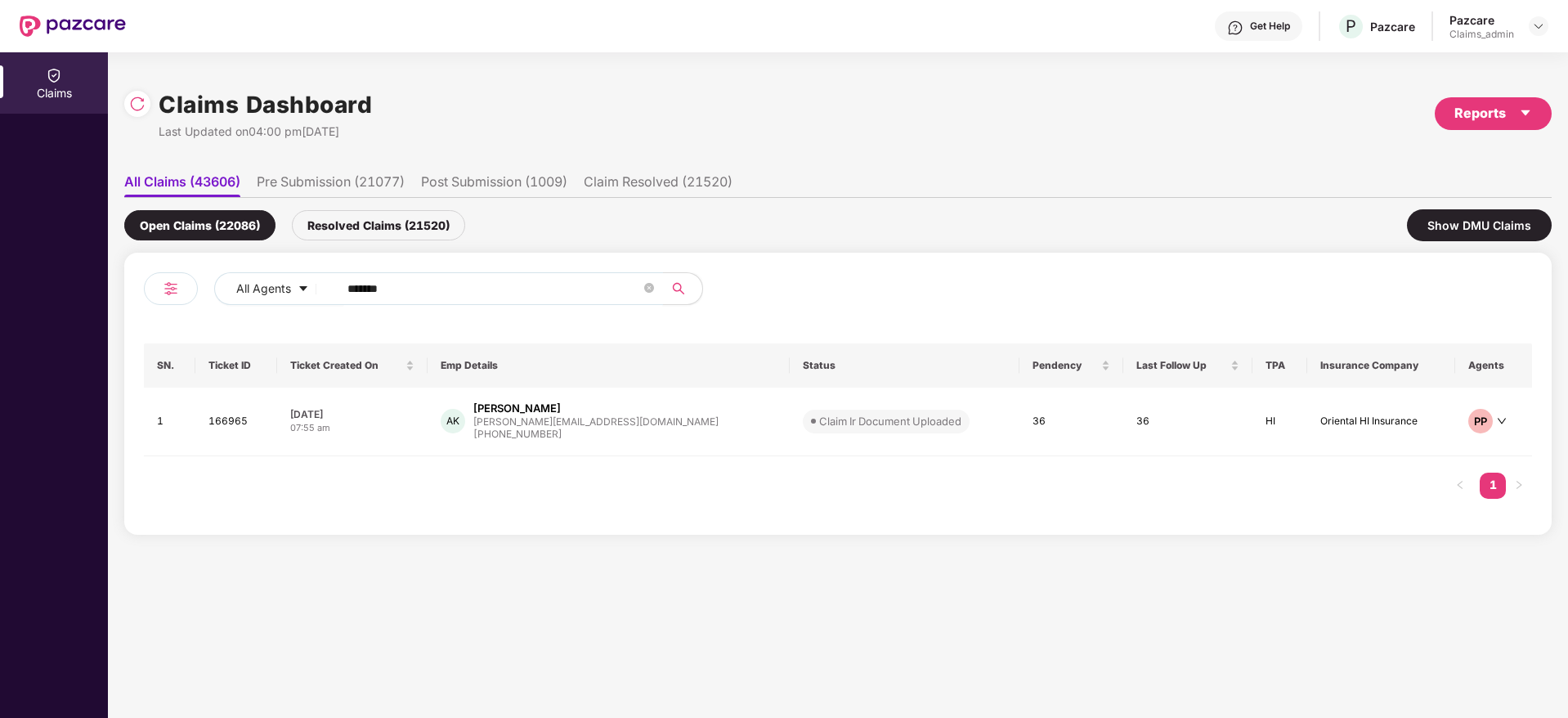
click at [433, 296] on input "******" at bounding box center [494, 288] width 293 height 25
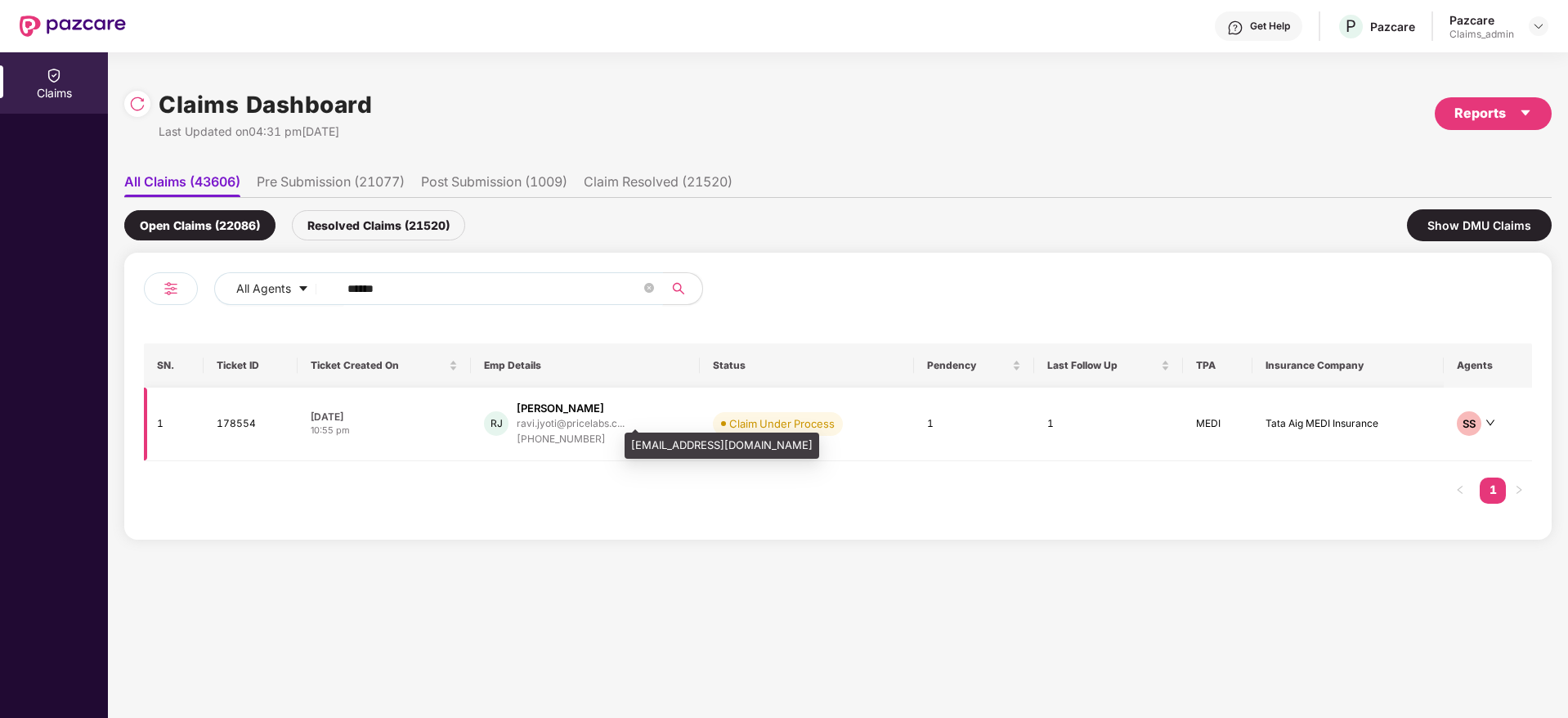
type input "******"
click at [533, 426] on div "ravi.jyoti@pricelabs.c..." at bounding box center [571, 424] width 108 height 11
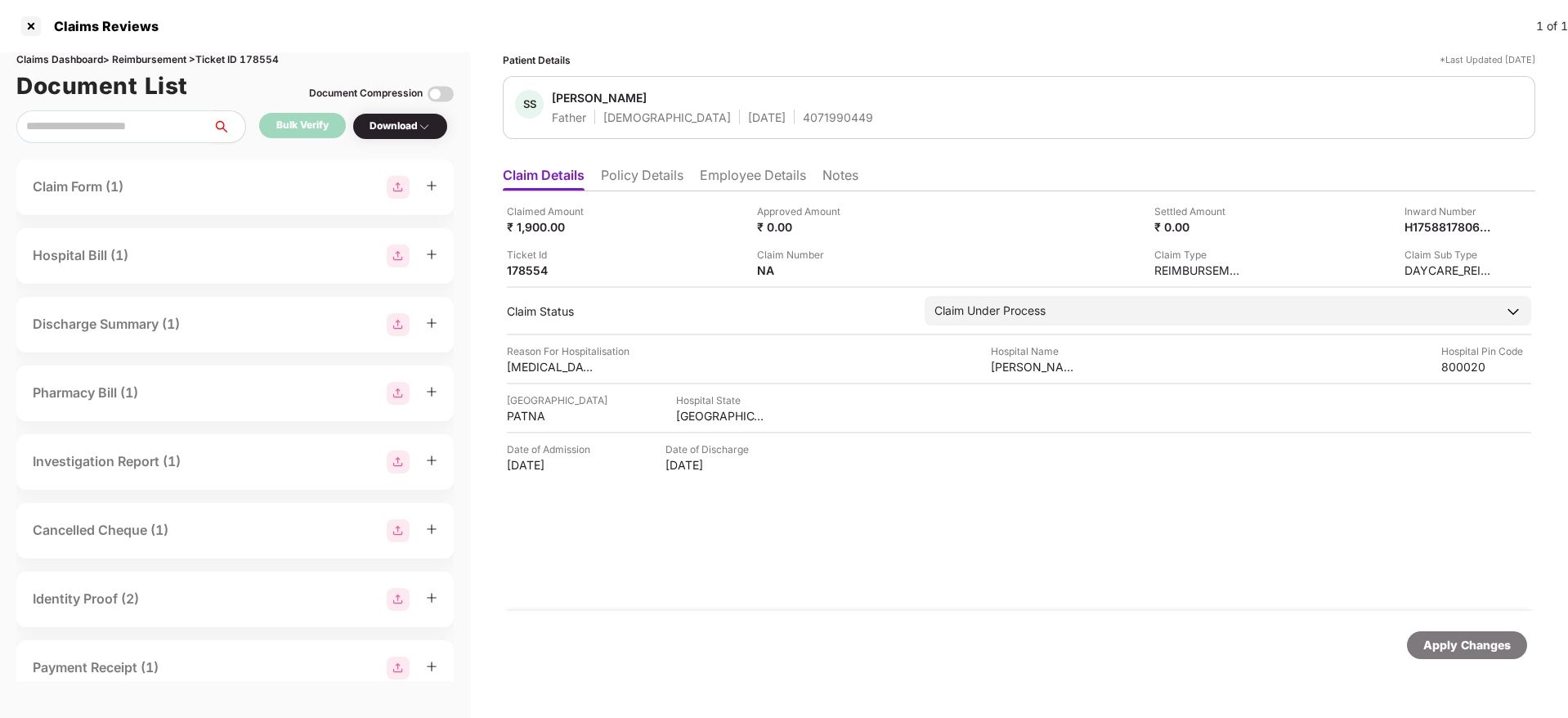
click at [630, 167] on li "Policy Details" at bounding box center [642, 179] width 82 height 24
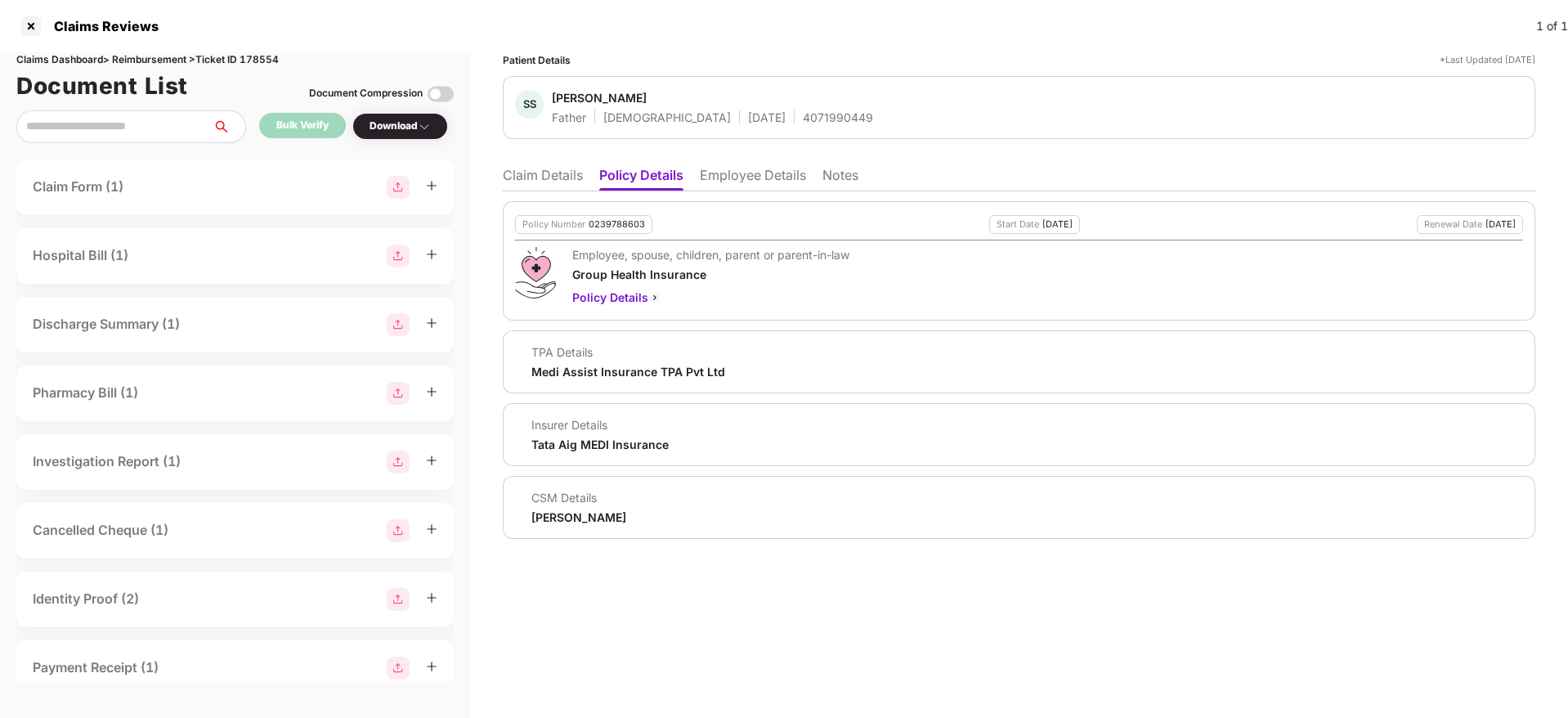
click at [749, 178] on li "Employee Details" at bounding box center [752, 179] width 106 height 24
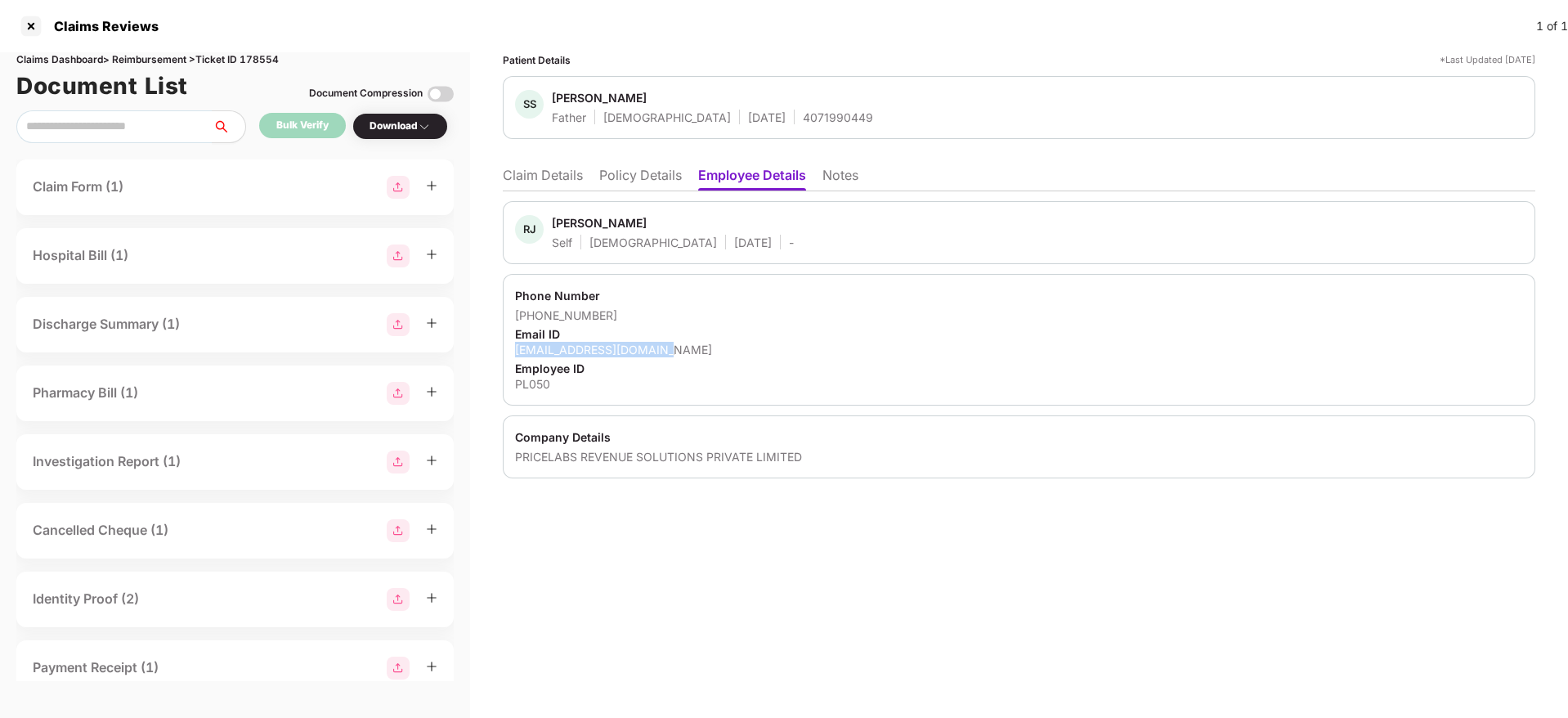
drag, startPoint x: 510, startPoint y: 351, endPoint x: 667, endPoint y: 350, distance: 157.0
click at [667, 350] on div "Phone Number [PHONE_NUMBER] Email ID [EMAIL_ADDRESS][DOMAIN_NAME] Employee ID P…" at bounding box center [1019, 340] width 1032 height 132
copy div "[EMAIL_ADDRESS][DOMAIN_NAME]"
click at [28, 14] on div at bounding box center [31, 26] width 27 height 27
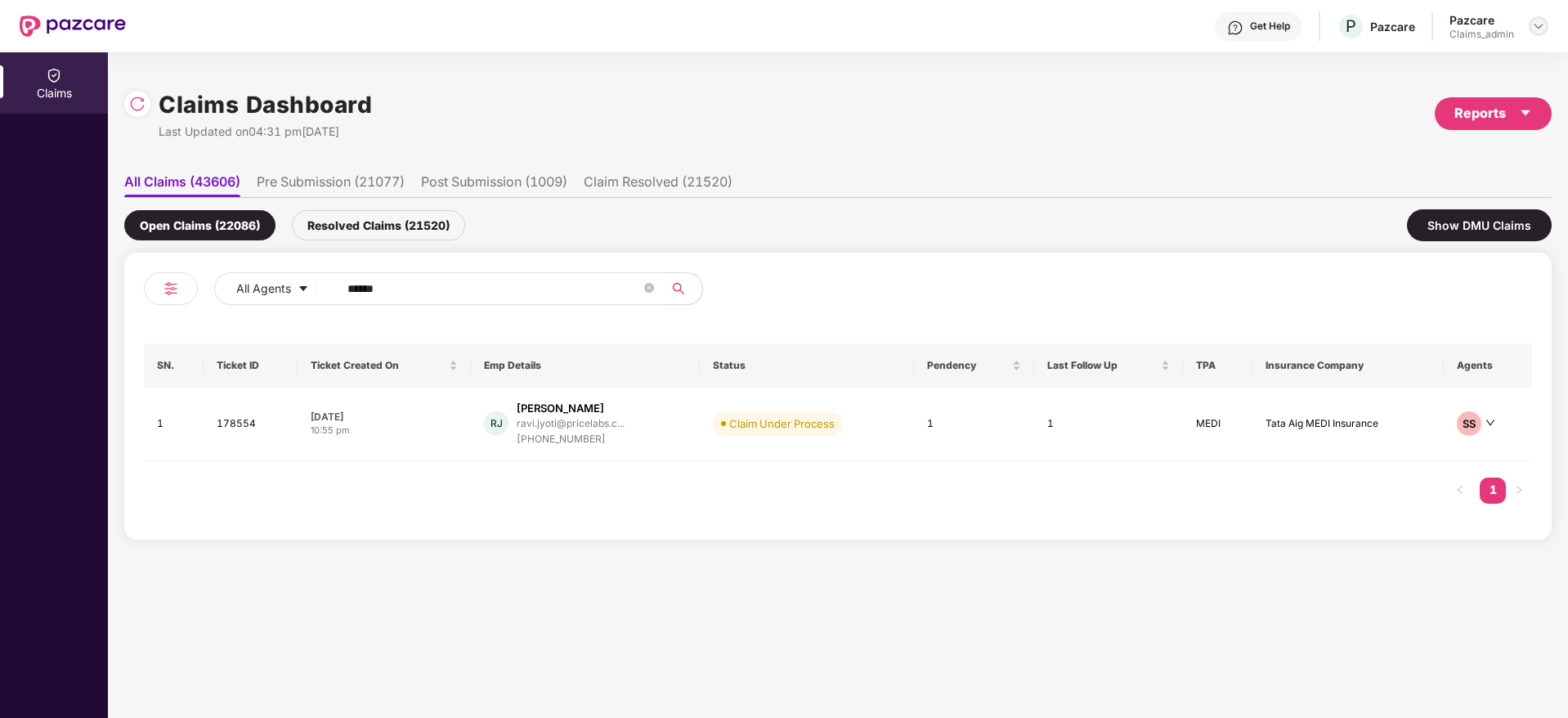
click at [1542, 34] on div at bounding box center [1538, 26] width 19 height 19
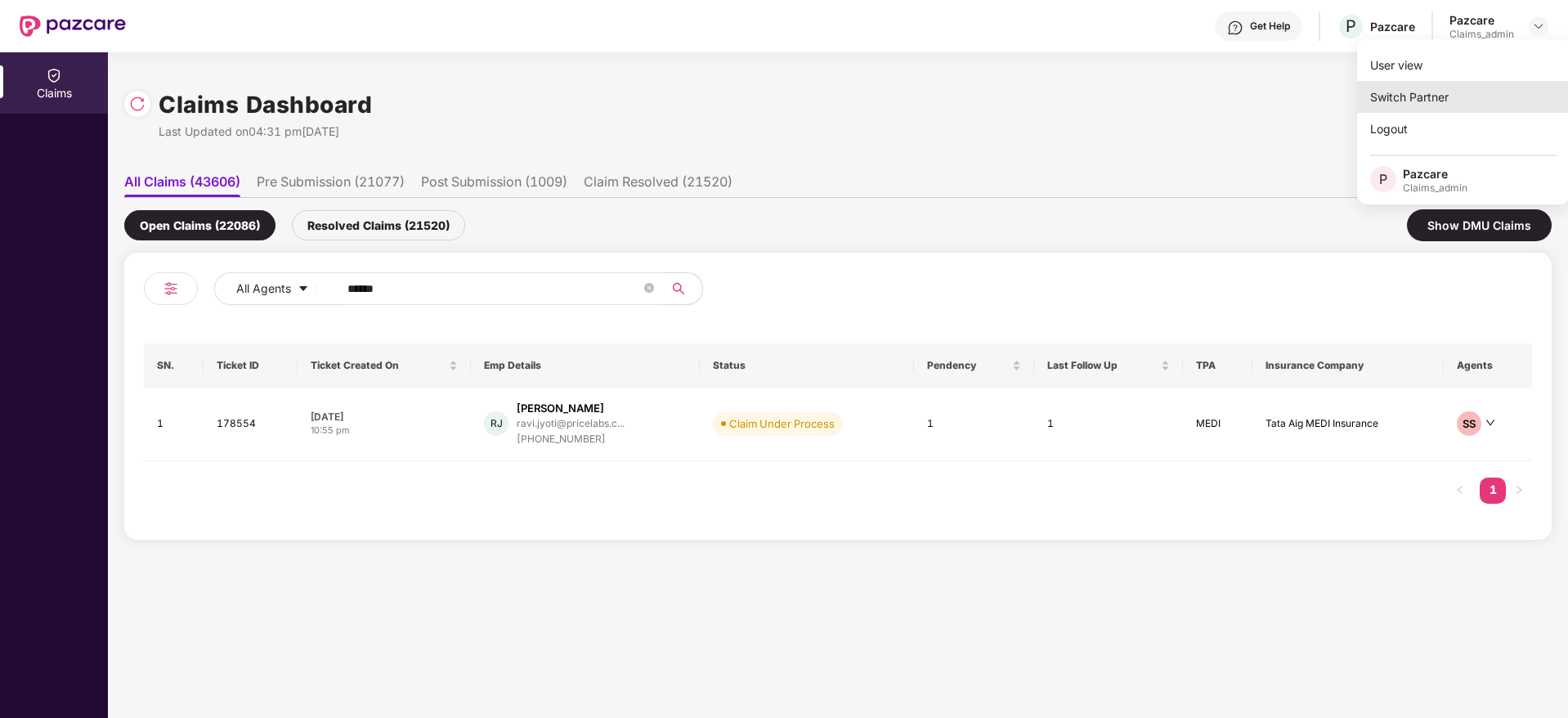
click at [1456, 109] on div "Switch Partner" at bounding box center [1464, 96] width 213 height 32
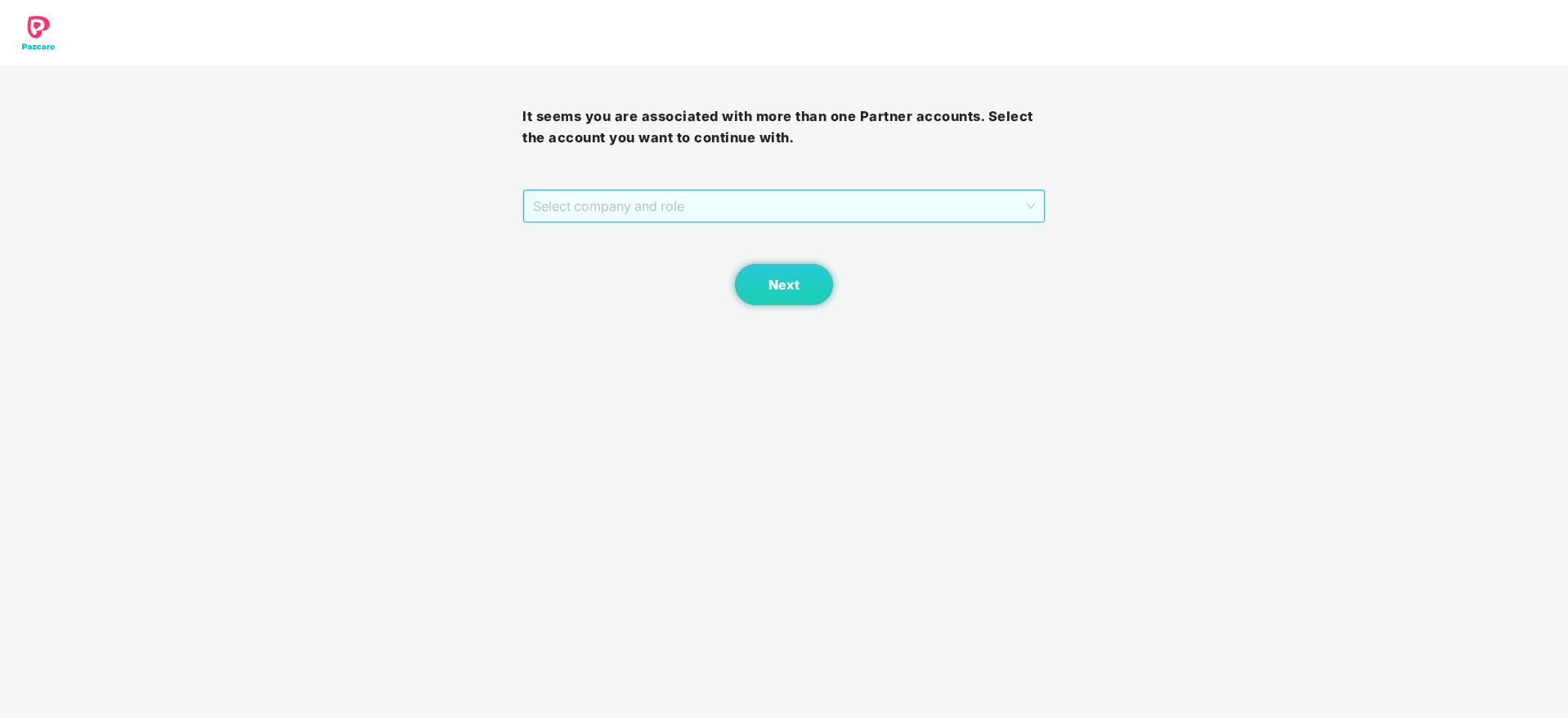
click at [740, 216] on span "Select company and role" at bounding box center [784, 206] width 501 height 31
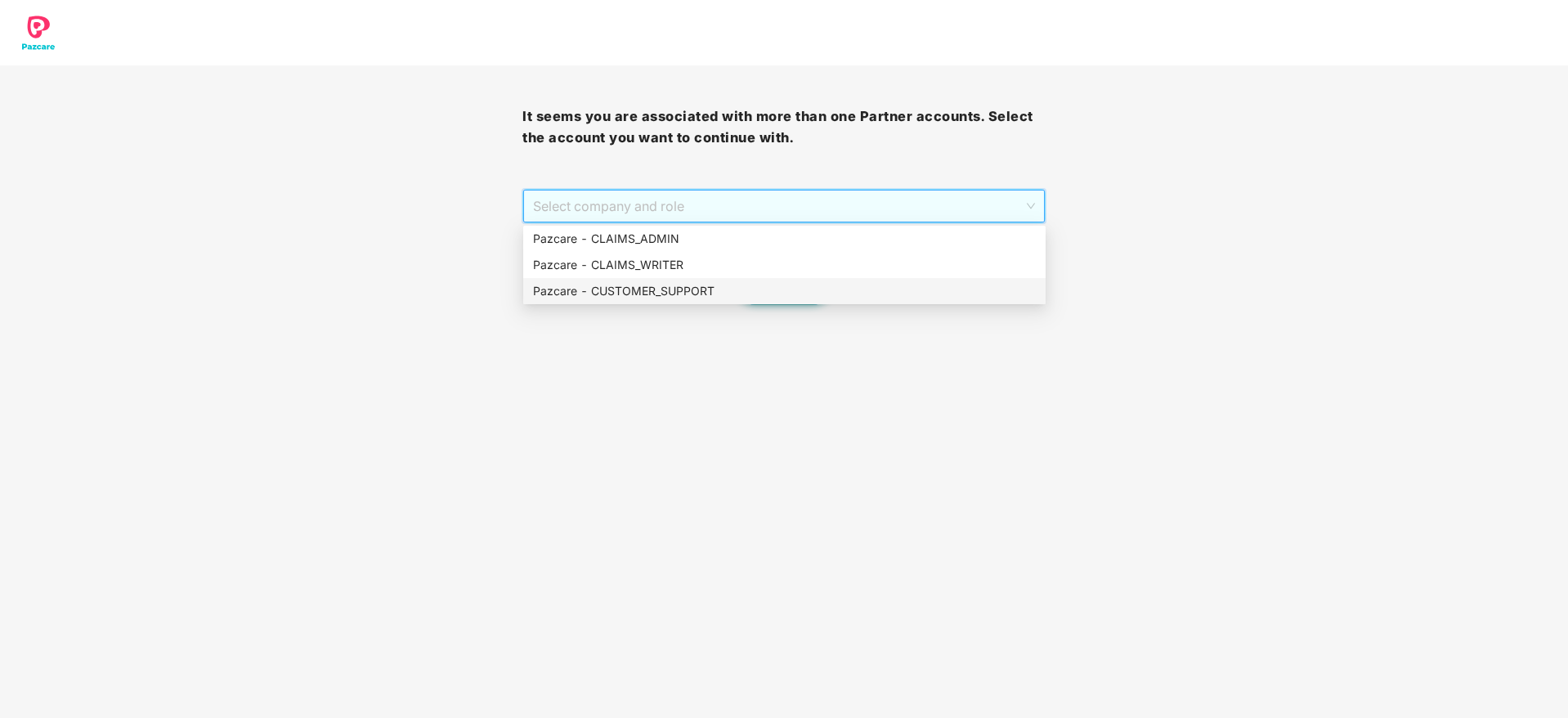
click at [737, 290] on div "Pazcare - CUSTOMER_SUPPORT" at bounding box center [784, 292] width 503 height 18
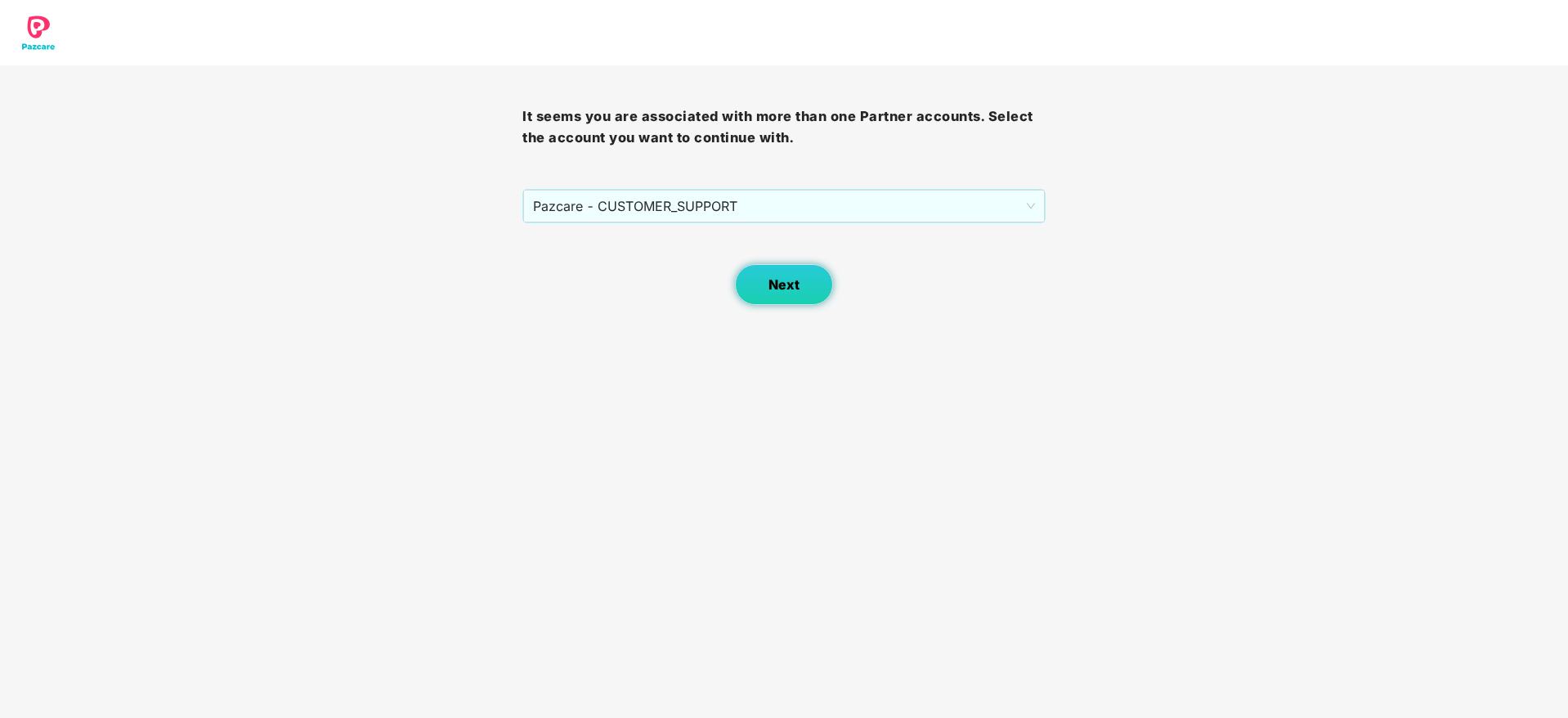
click at [768, 287] on span "Next" at bounding box center [784, 284] width 31 height 16
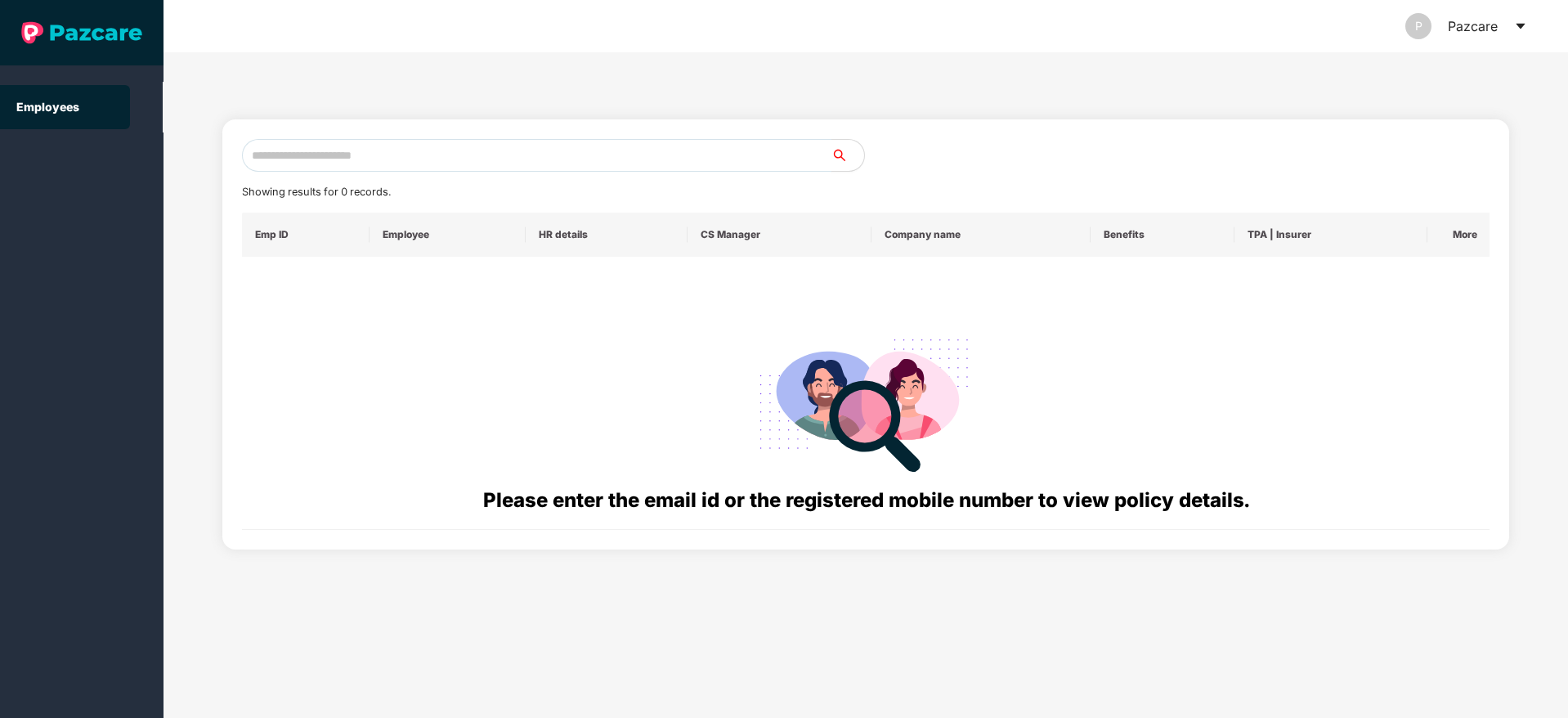
click at [476, 146] on input "text" at bounding box center [536, 156] width 589 height 33
paste input "**********"
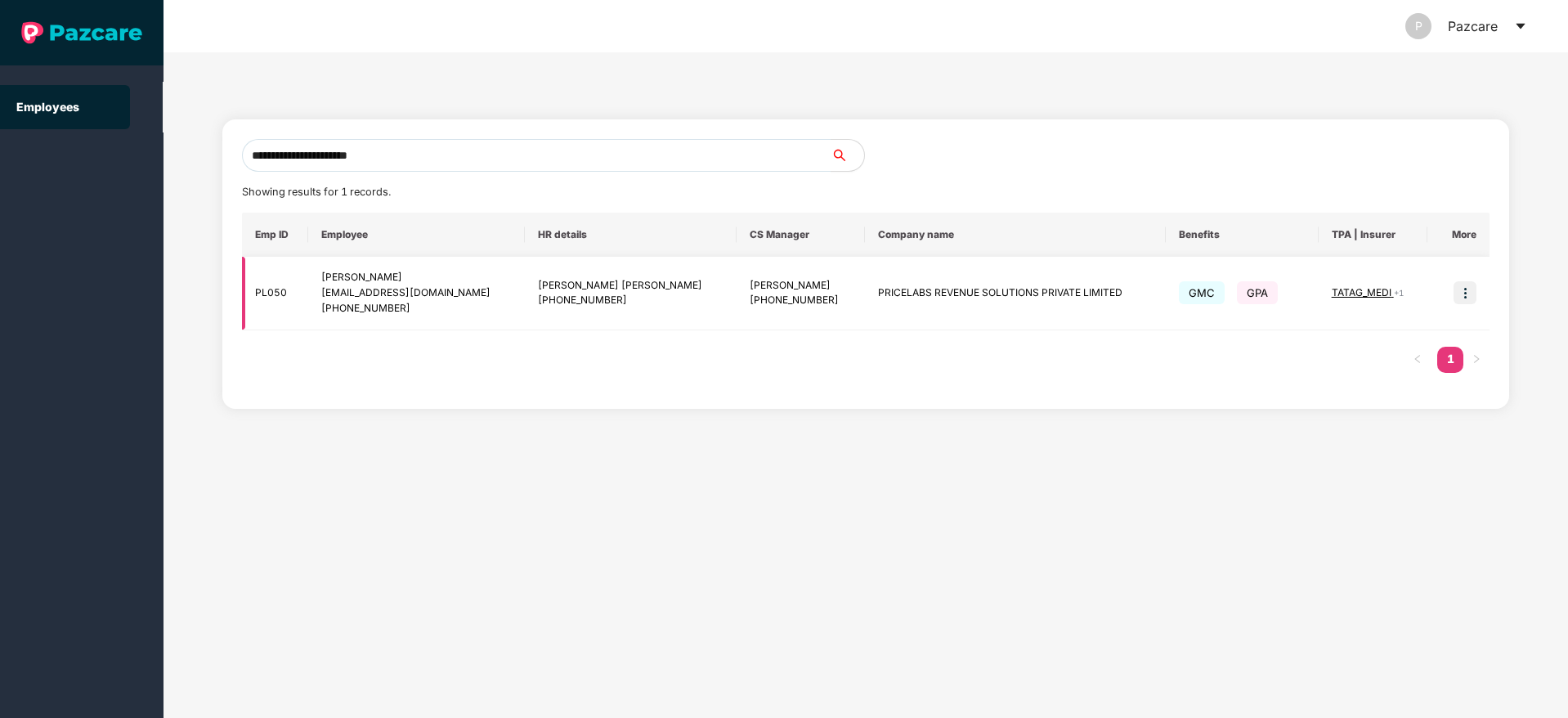
click at [1333, 296] on span "TATAG_MEDI" at bounding box center [1363, 292] width 62 height 12
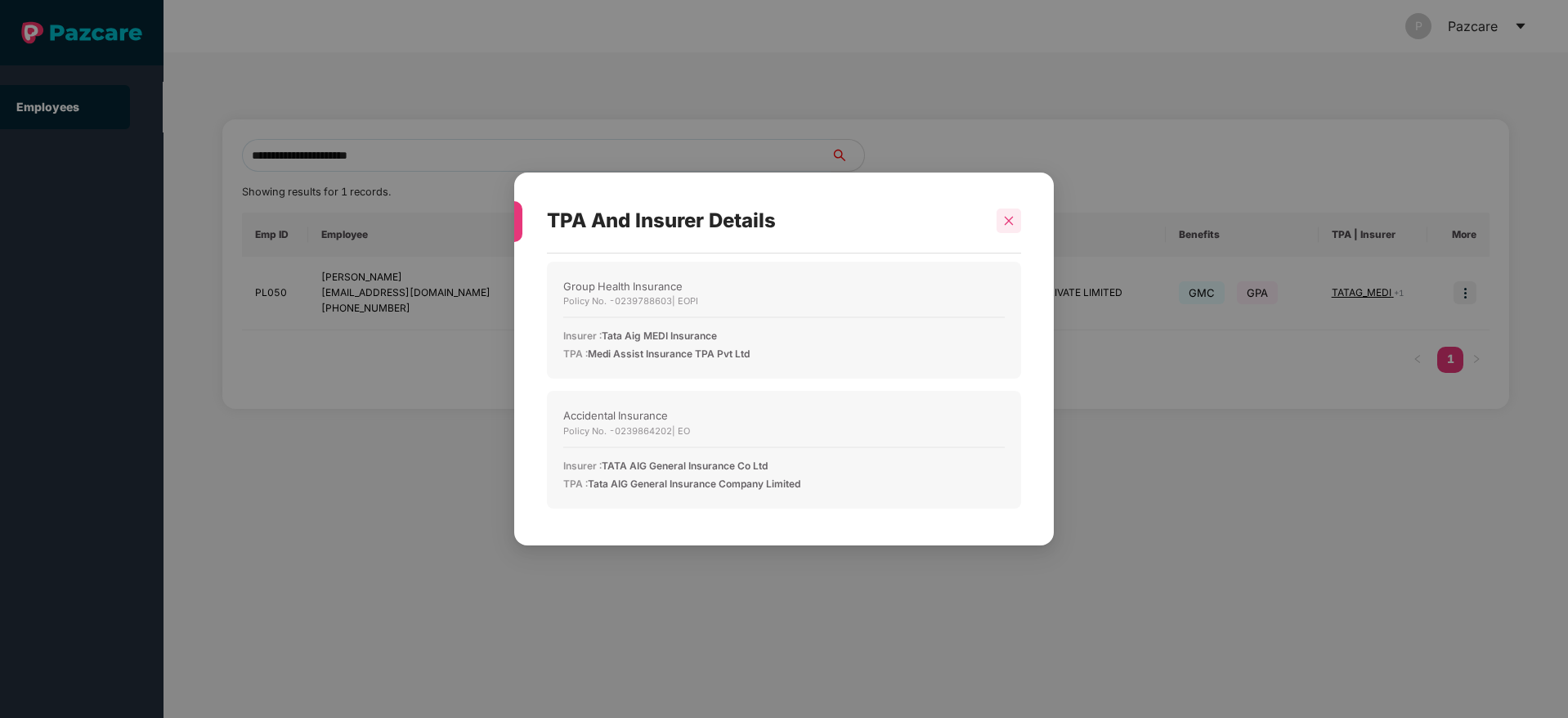
click at [1016, 220] on div at bounding box center [1008, 220] width 25 height 25
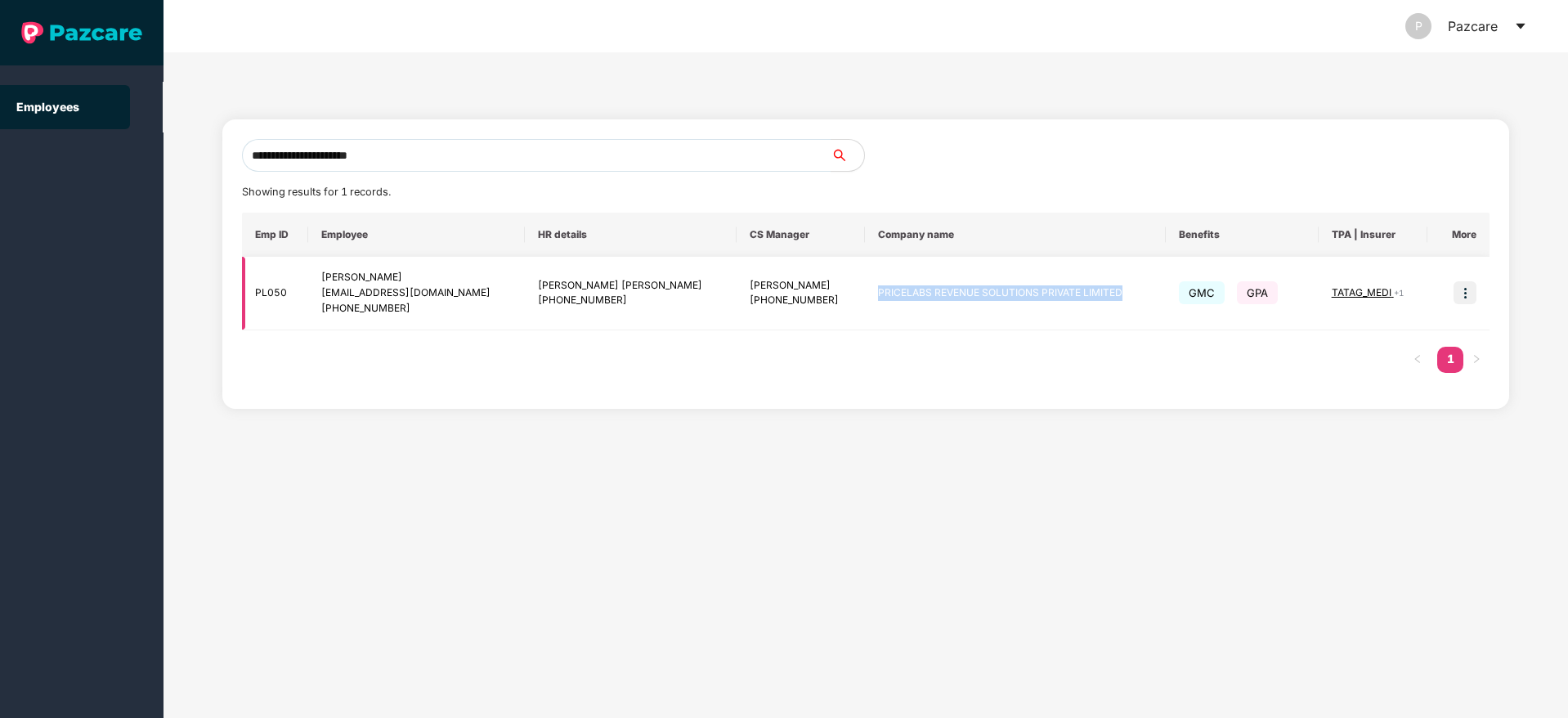
drag, startPoint x: 808, startPoint y: 290, endPoint x: 1066, endPoint y: 292, distance: 258.0
click at [1066, 292] on td "PRICELABS REVENUE SOLUTIONS PRIVATE LIMITED" at bounding box center [1015, 293] width 301 height 73
click at [1340, 301] on td "TATAG_MEDI + 1" at bounding box center [1373, 293] width 109 height 73
drag, startPoint x: 808, startPoint y: 293, endPoint x: 1055, endPoint y: 293, distance: 247.0
click at [1055, 293] on td "PRICELABS REVENUE SOLUTIONS PRIVATE LIMITED" at bounding box center [1015, 293] width 301 height 73
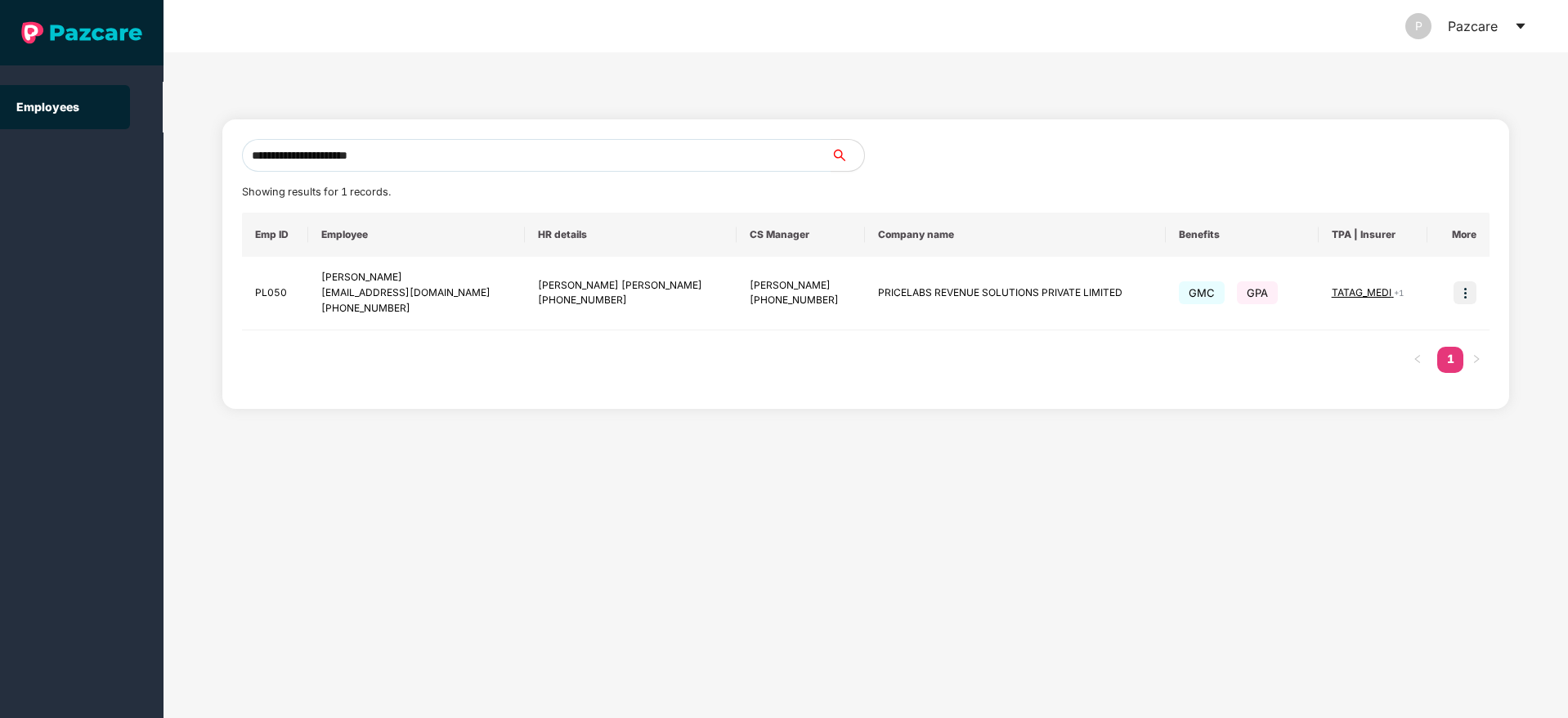
click at [922, 361] on div "Emp ID Employee HR details CS Manager Company name Benefits TPA | Insurer More …" at bounding box center [866, 301] width 1248 height 177
drag, startPoint x: 805, startPoint y: 294, endPoint x: 1066, endPoint y: 291, distance: 261.0
click at [1066, 291] on td "PRICELABS REVENUE SOLUTIONS PRIVATE LIMITED" at bounding box center [1015, 293] width 301 height 73
copy td "PRICELABS REVENUE SOLUTIONS PRIVATE LIMITED"
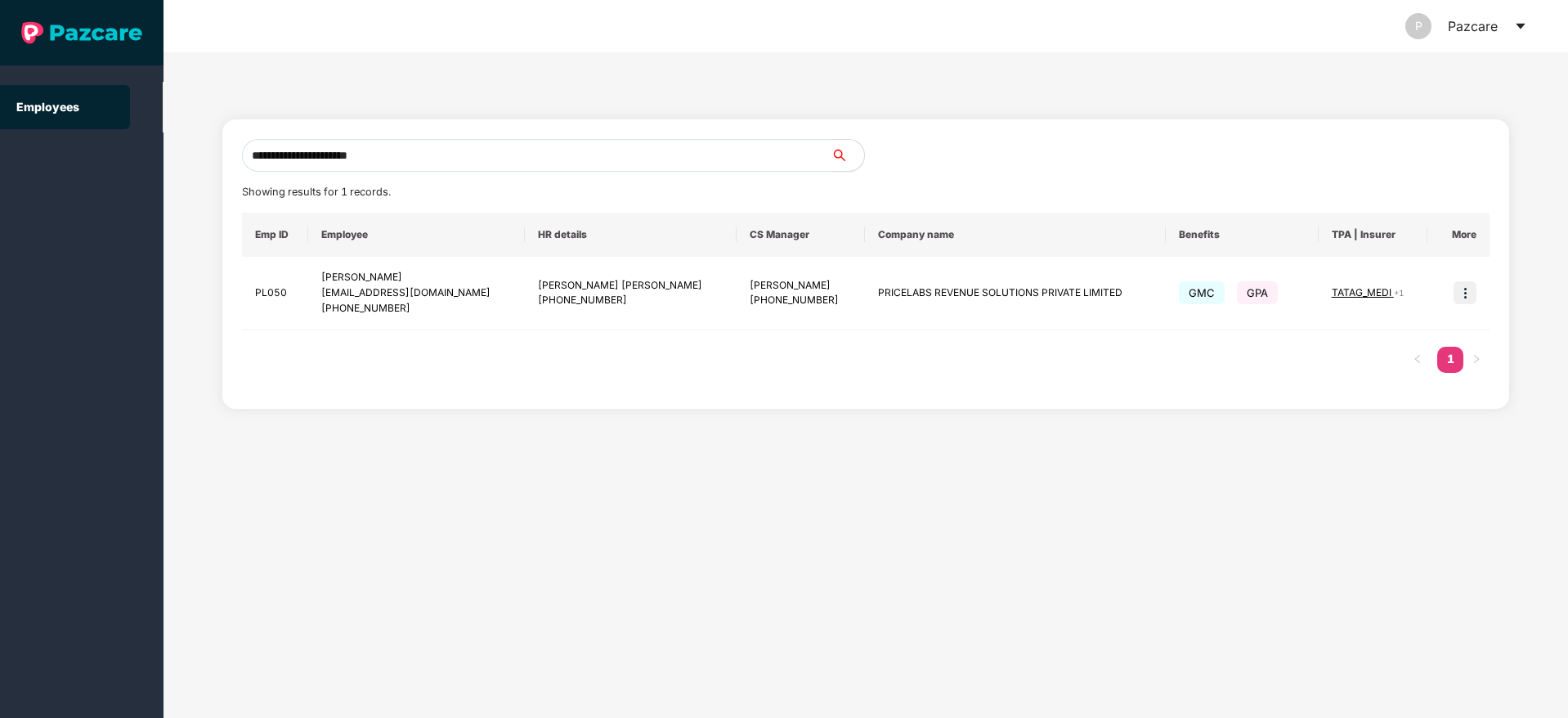
drag, startPoint x: 419, startPoint y: 156, endPoint x: 135, endPoint y: 195, distance: 286.7
click at [135, 195] on section "**********" at bounding box center [784, 359] width 1568 height 718
paste input "text"
type input "******"
click at [1516, 28] on icon "caret-down" at bounding box center [1520, 26] width 13 height 13
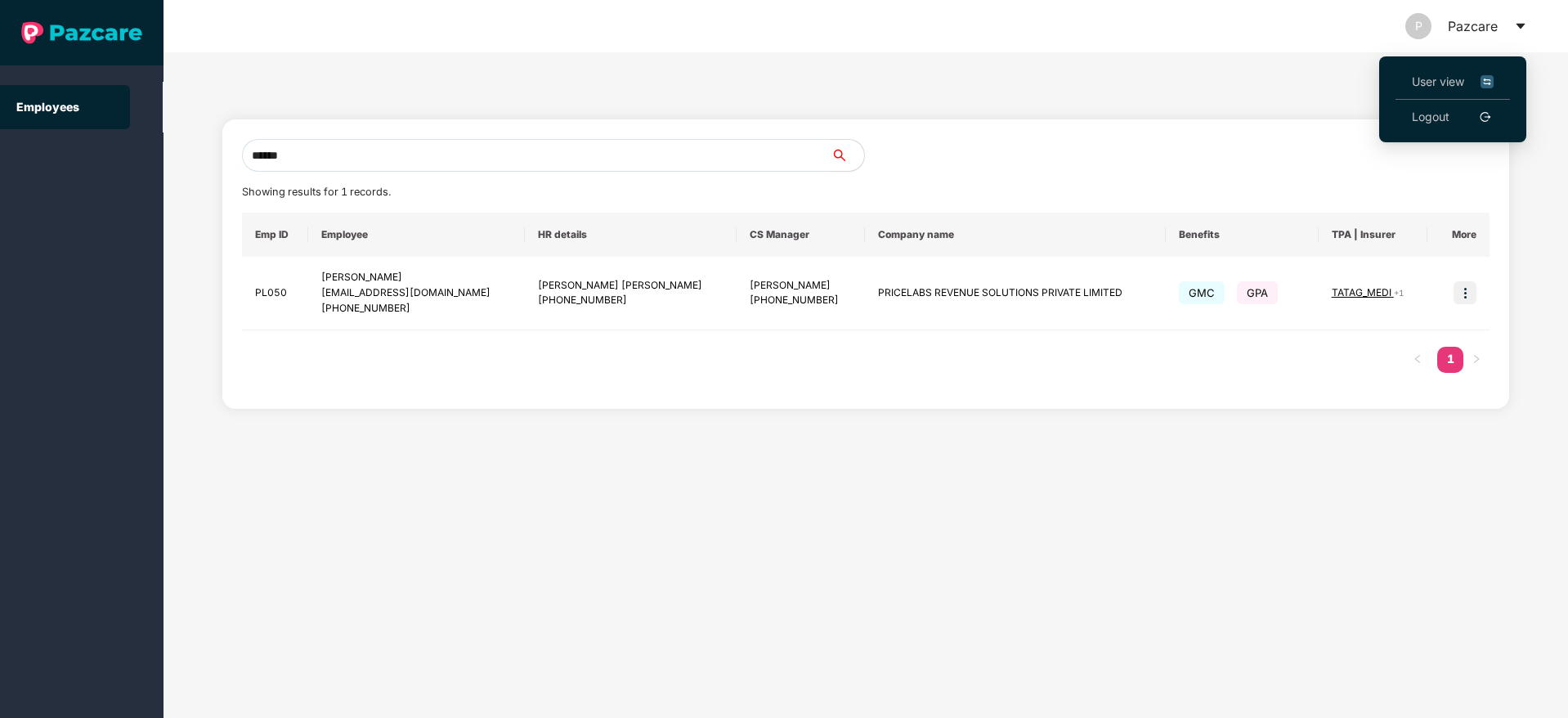
click at [1426, 80] on span "User view" at bounding box center [1452, 82] width 82 height 18
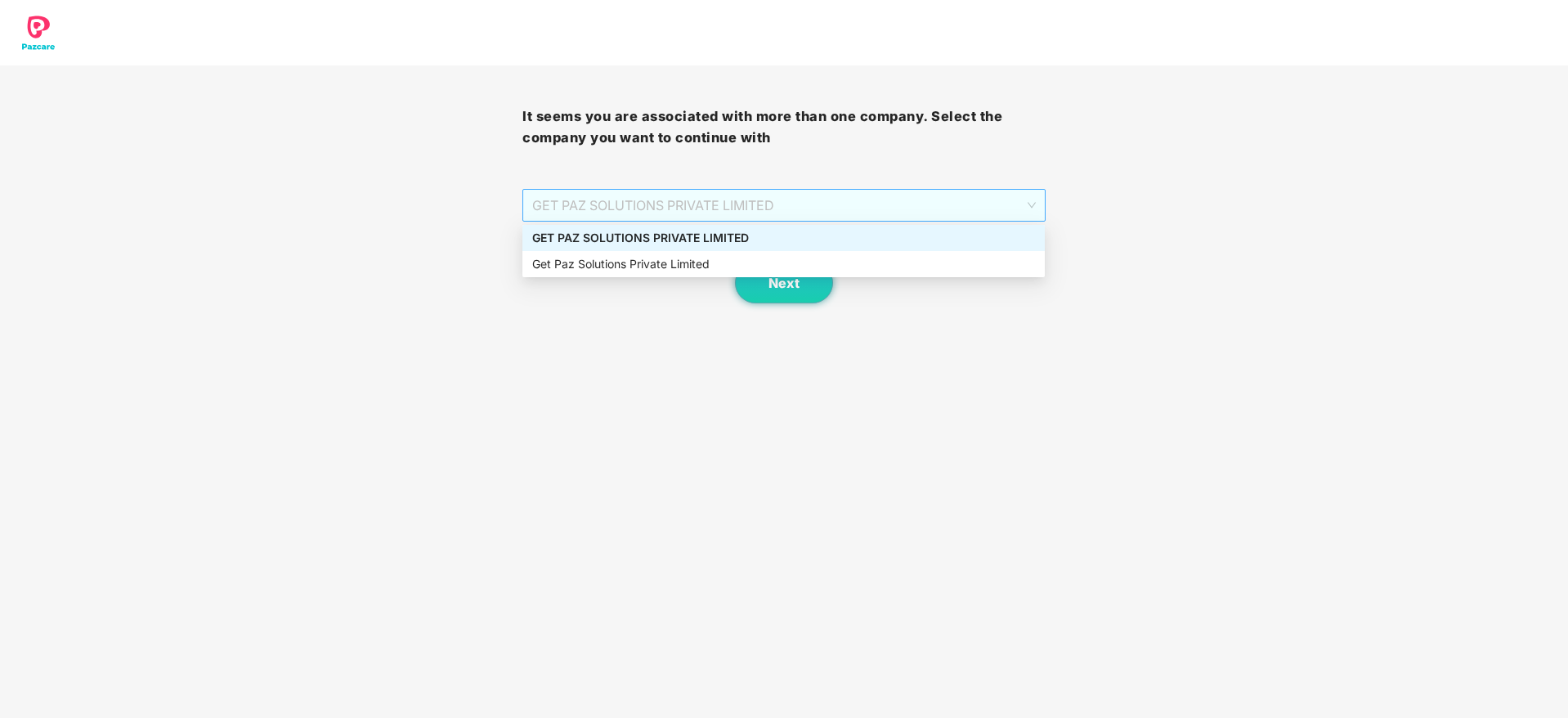
click at [788, 204] on span "GET PAZ SOLUTIONS PRIVATE LIMITED" at bounding box center [784, 205] width 503 height 31
click at [745, 240] on div "GET PAZ SOLUTIONS PRIVATE LIMITED" at bounding box center [784, 238] width 503 height 18
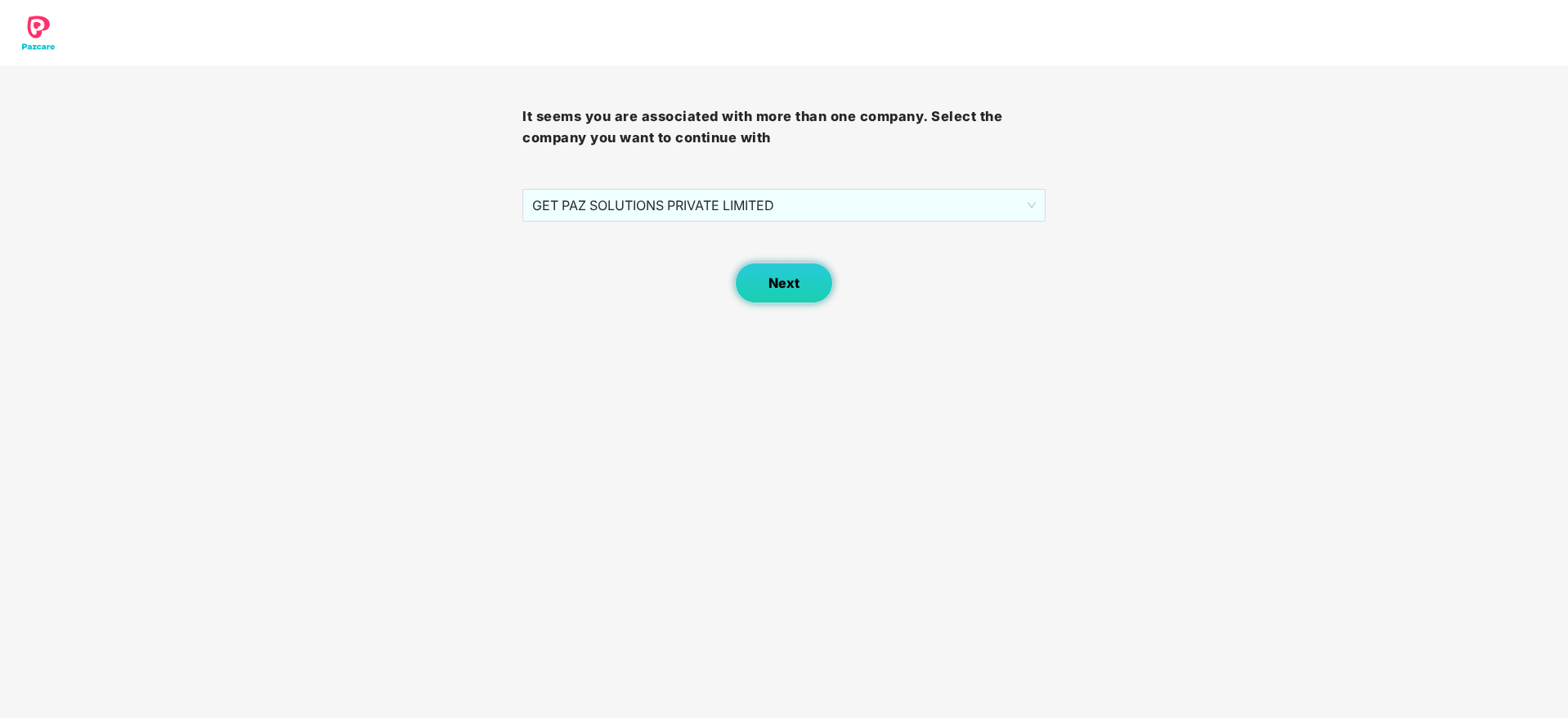
click at [783, 302] on button "Next" at bounding box center [784, 282] width 98 height 41
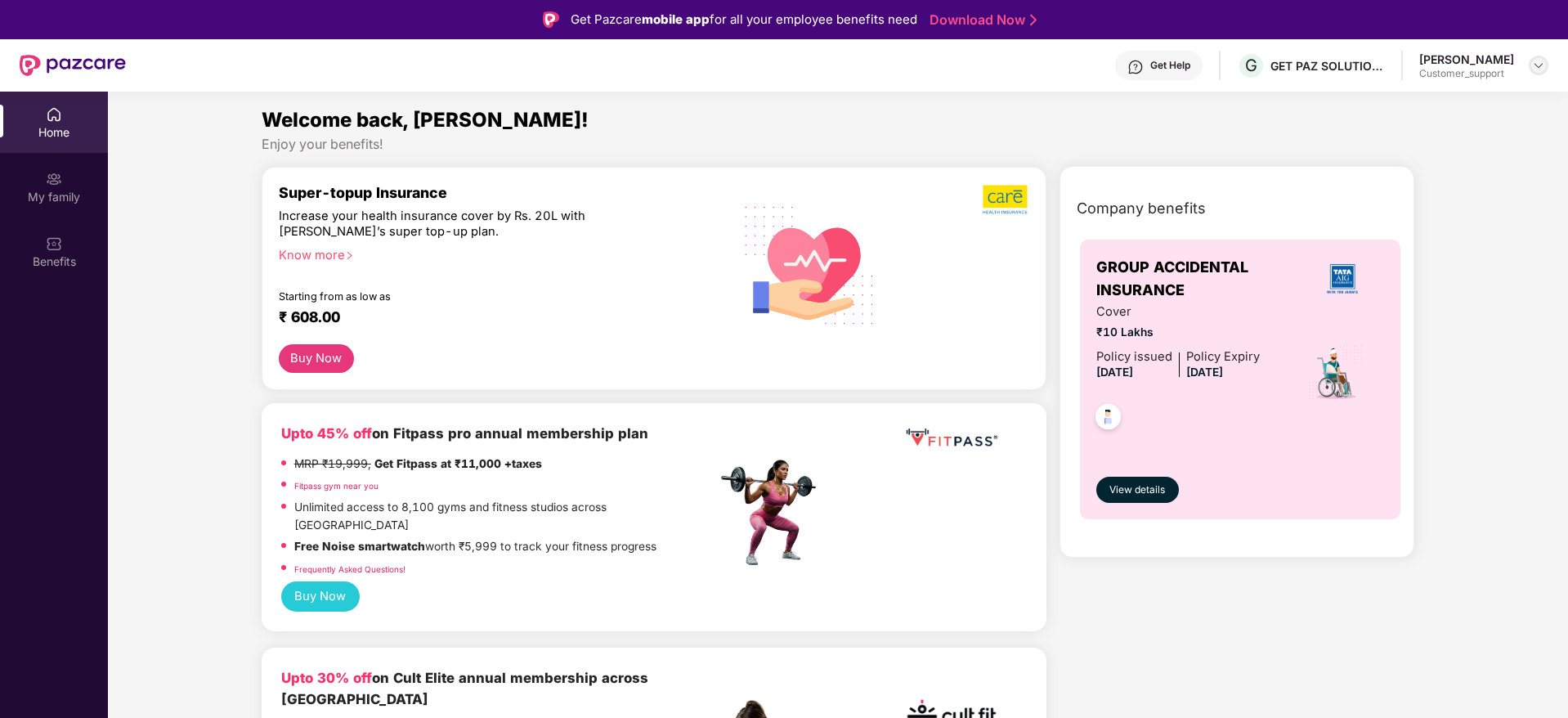
click at [1534, 67] on img at bounding box center [1538, 65] width 13 height 13
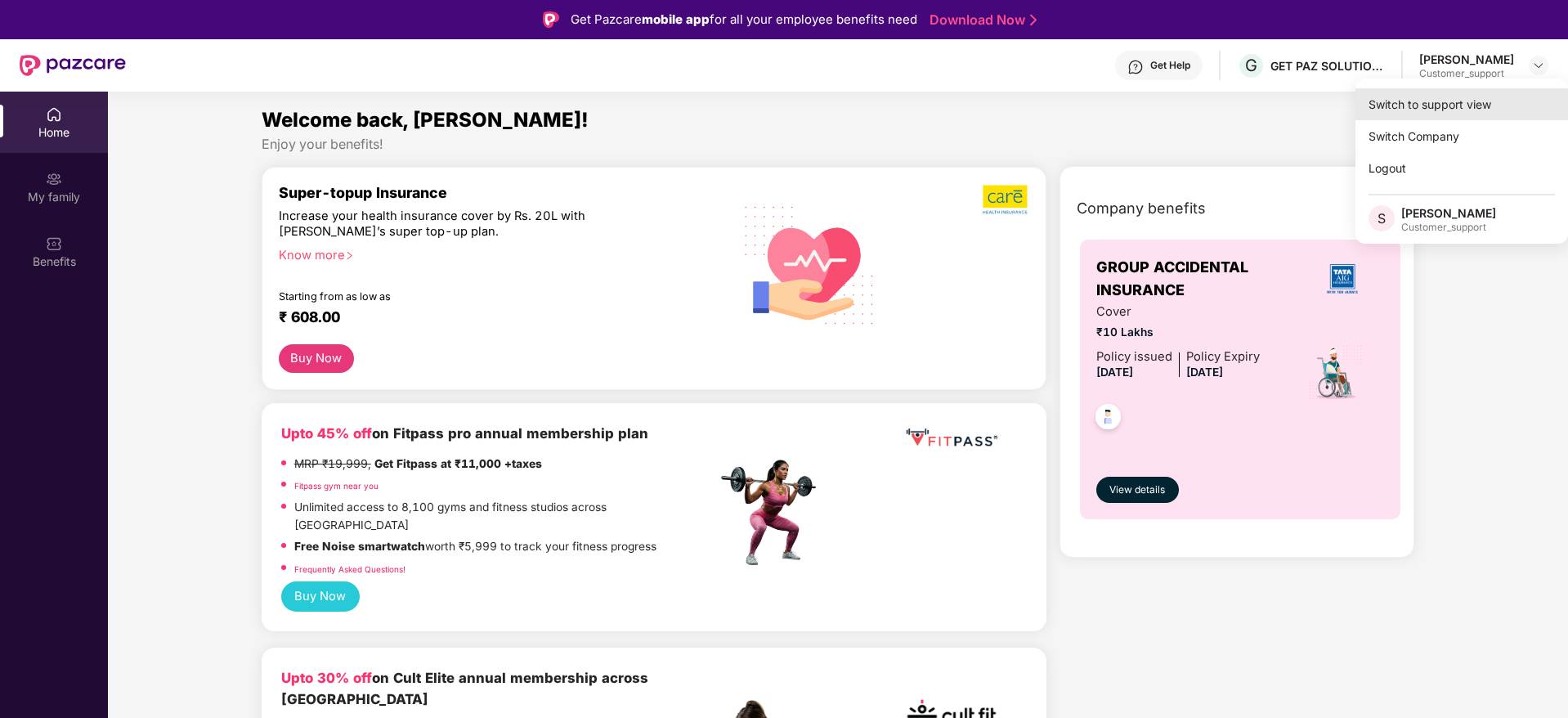
click at [1397, 96] on div "Switch to support view" at bounding box center [1462, 104] width 213 height 32
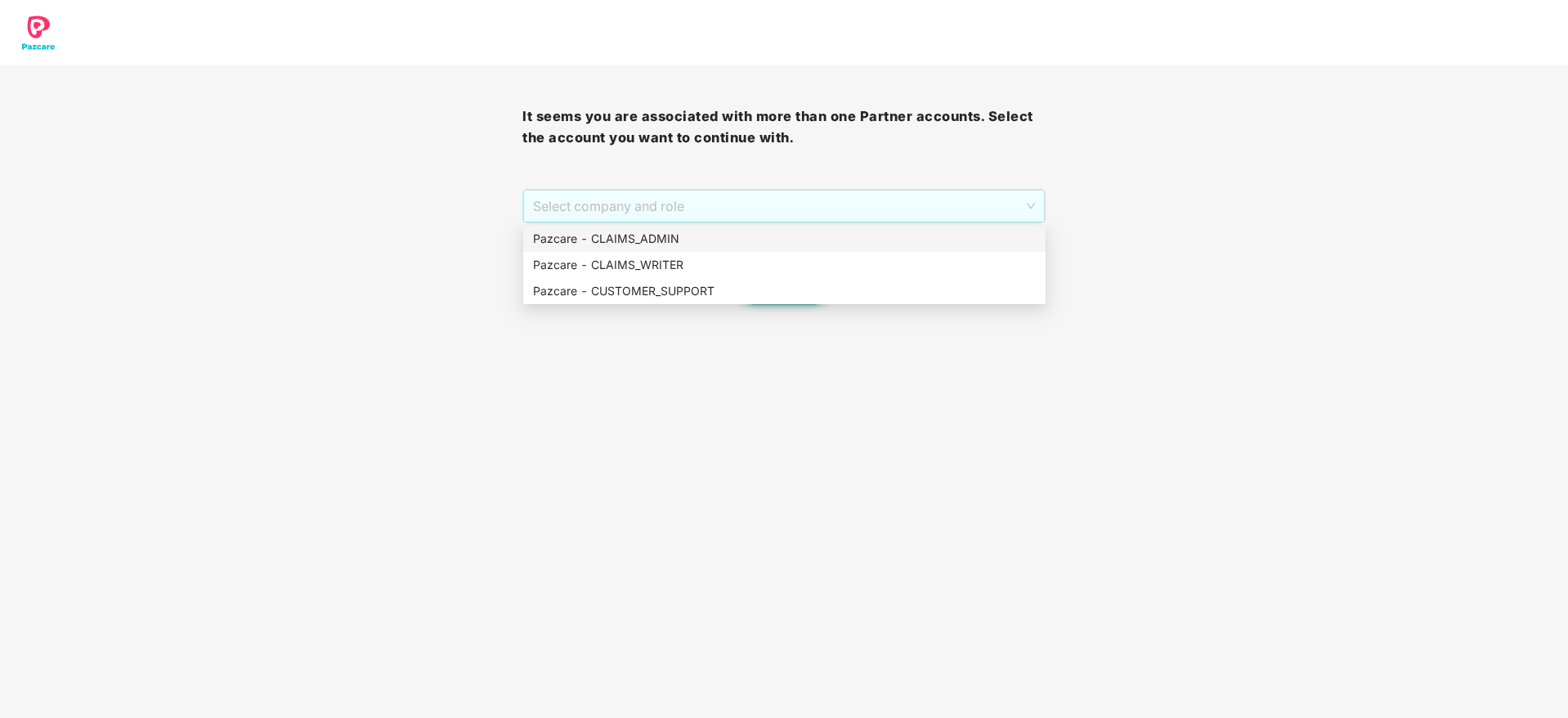
drag, startPoint x: 618, startPoint y: 205, endPoint x: 630, endPoint y: 247, distance: 43.7
click at [630, 247] on body "It seems you are associated with more than one Partner accounts. Select the acc…" at bounding box center [784, 359] width 1568 height 718
click at [630, 247] on div "Pazcare - CLAIMS_ADMIN" at bounding box center [784, 239] width 503 height 18
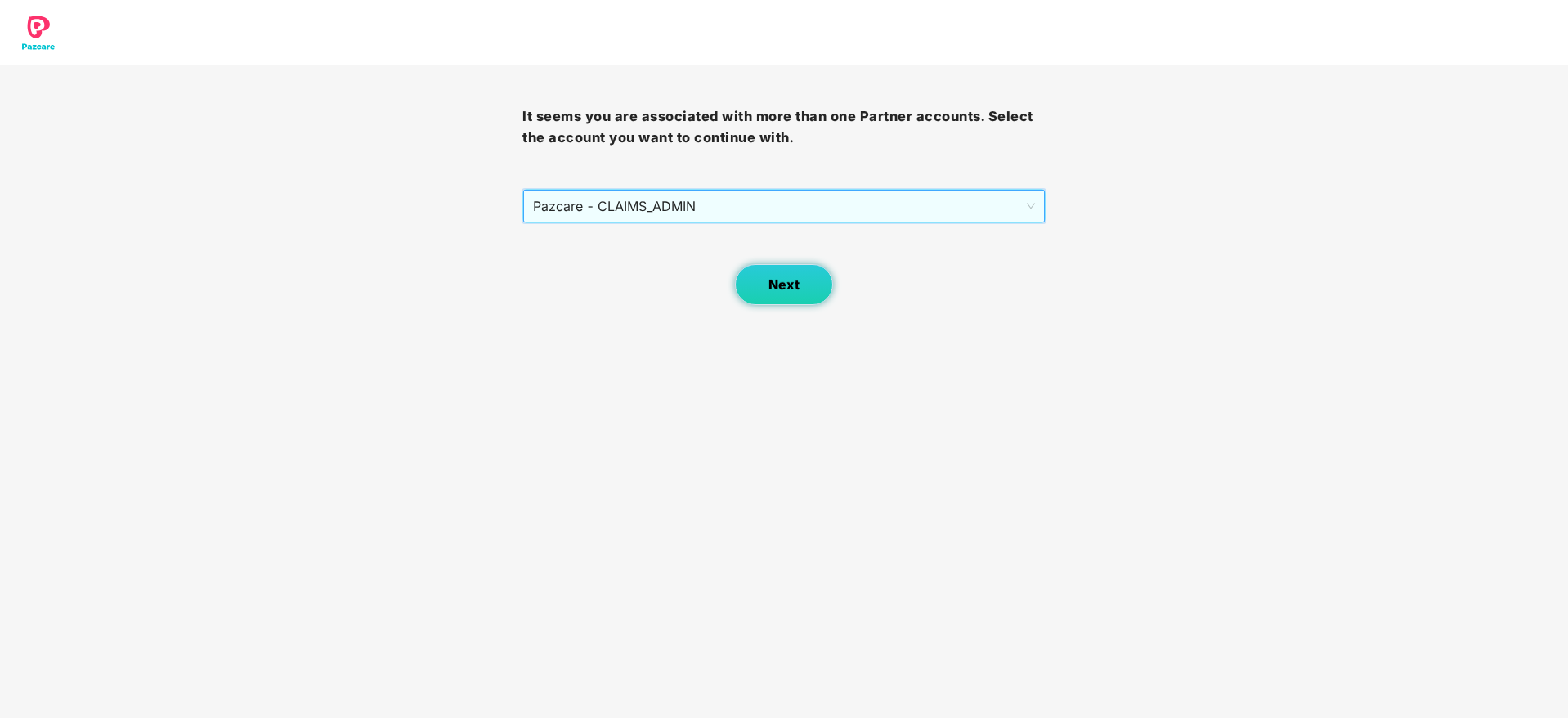
click at [773, 285] on span "Next" at bounding box center [784, 284] width 31 height 16
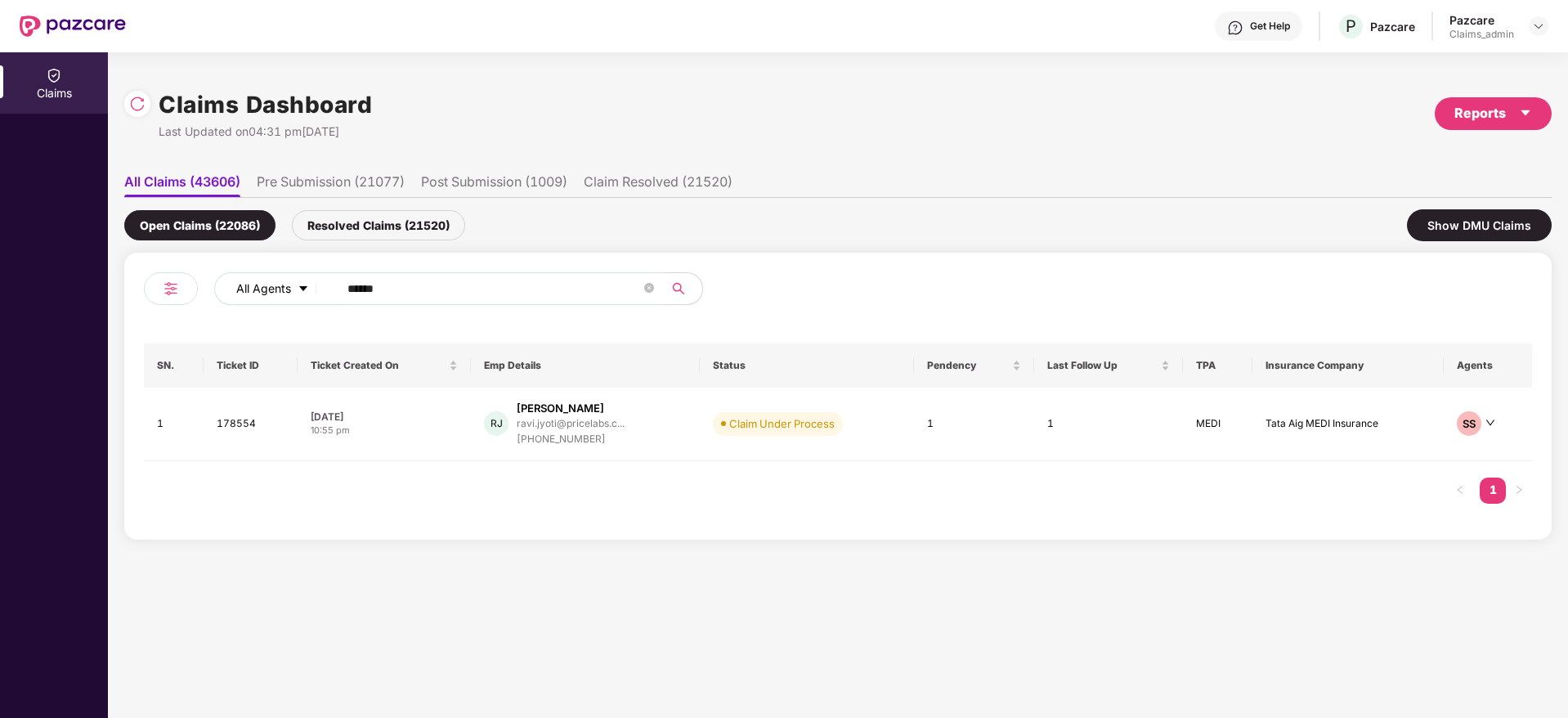
drag, startPoint x: 391, startPoint y: 295, endPoint x: 322, endPoint y: 299, distance: 69.1
click at [322, 299] on div "All Agents ******" at bounding box center [630, 289] width 833 height 33
paste input "text"
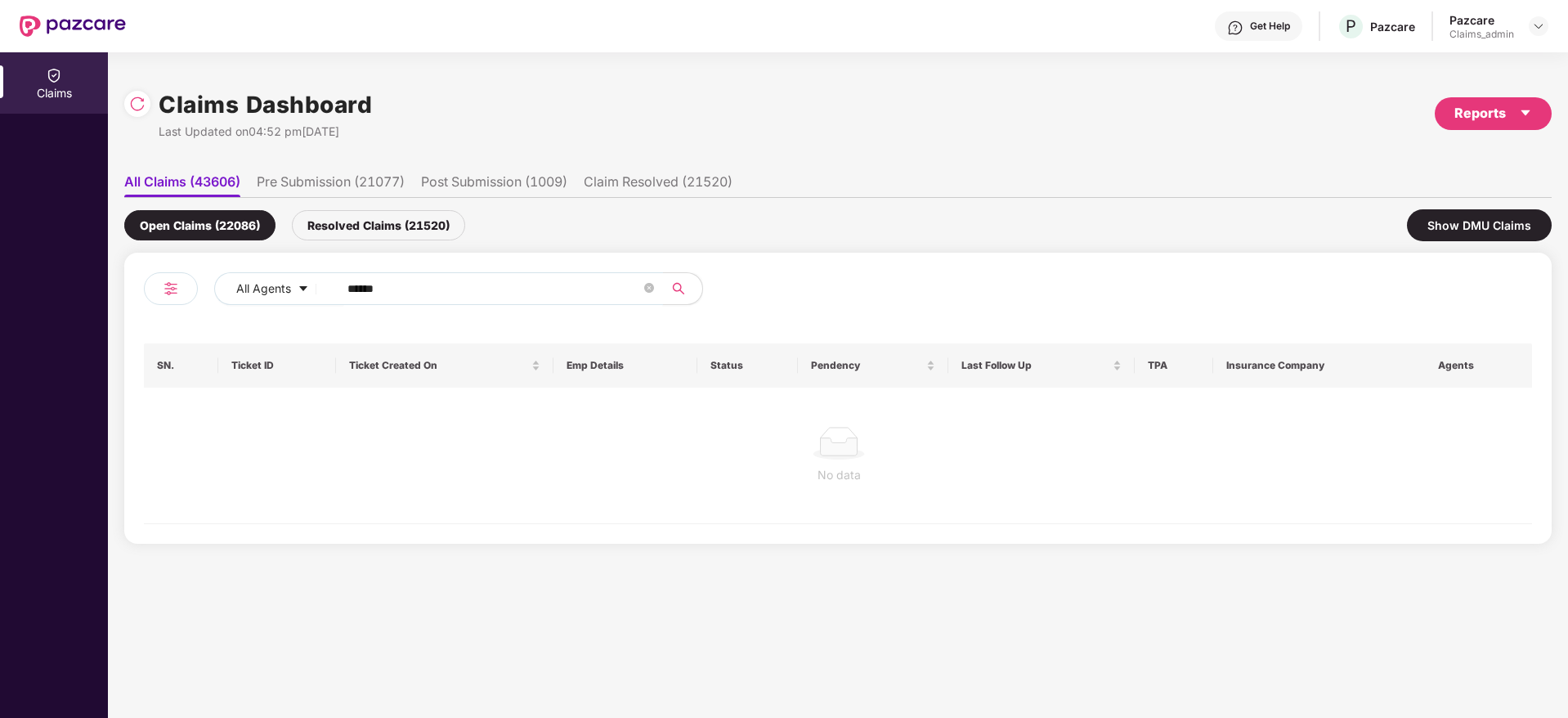
type input "******"
click at [419, 224] on div "Resolved Claims (21520)" at bounding box center [378, 225] width 173 height 30
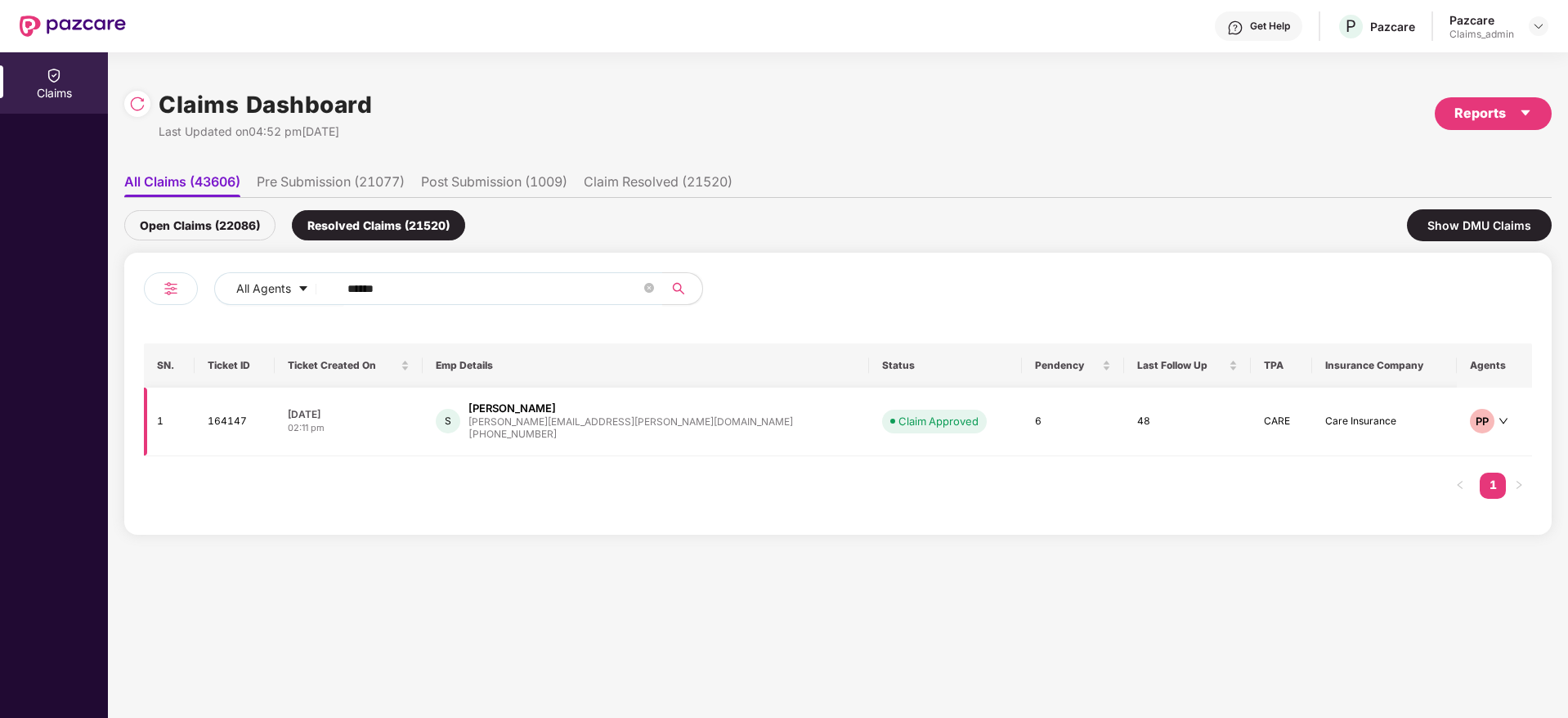
click at [599, 447] on td "S Shivran [EMAIL_ADDRESS][PERSON_NAME][DOMAIN_NAME] [PHONE_NUMBER]" at bounding box center [646, 422] width 447 height 69
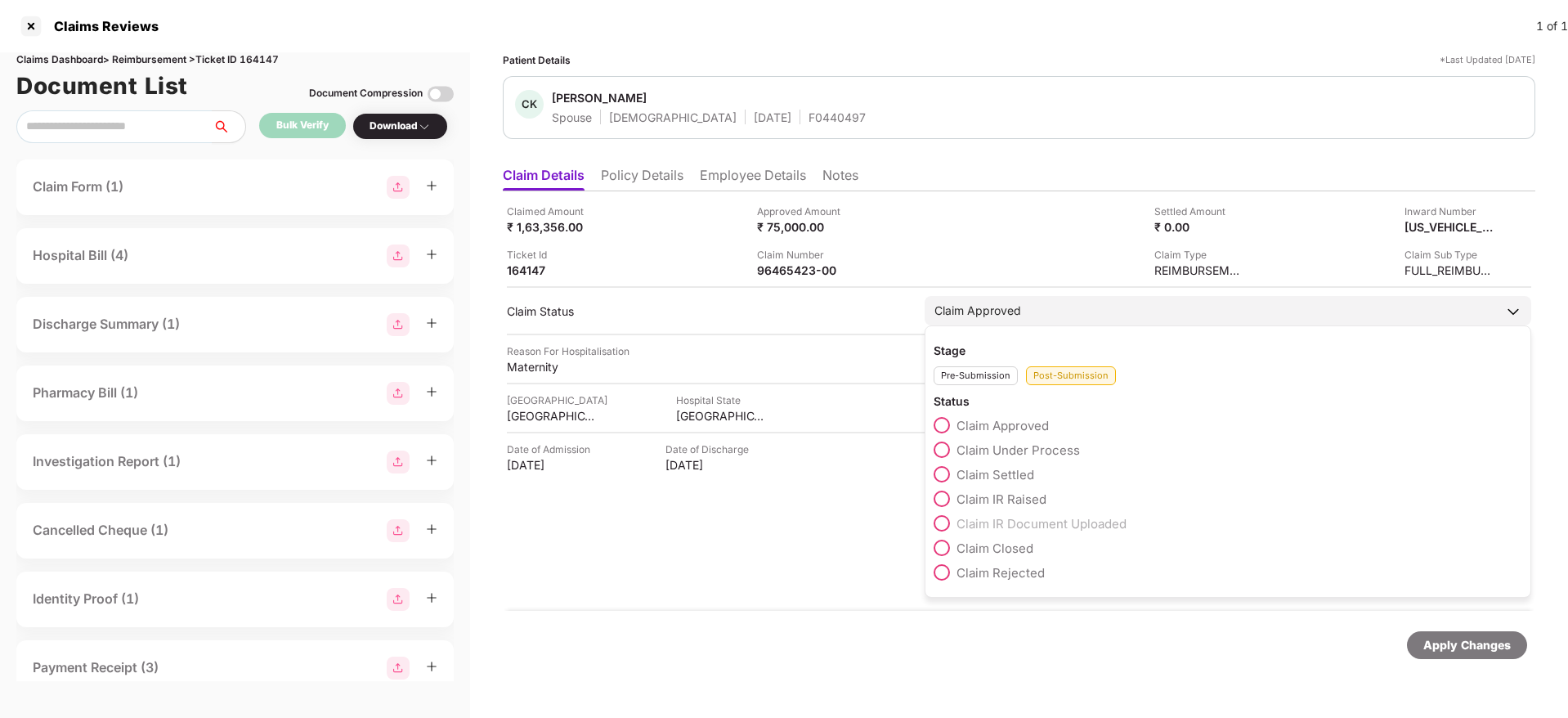
click at [948, 473] on span at bounding box center [942, 474] width 16 height 17
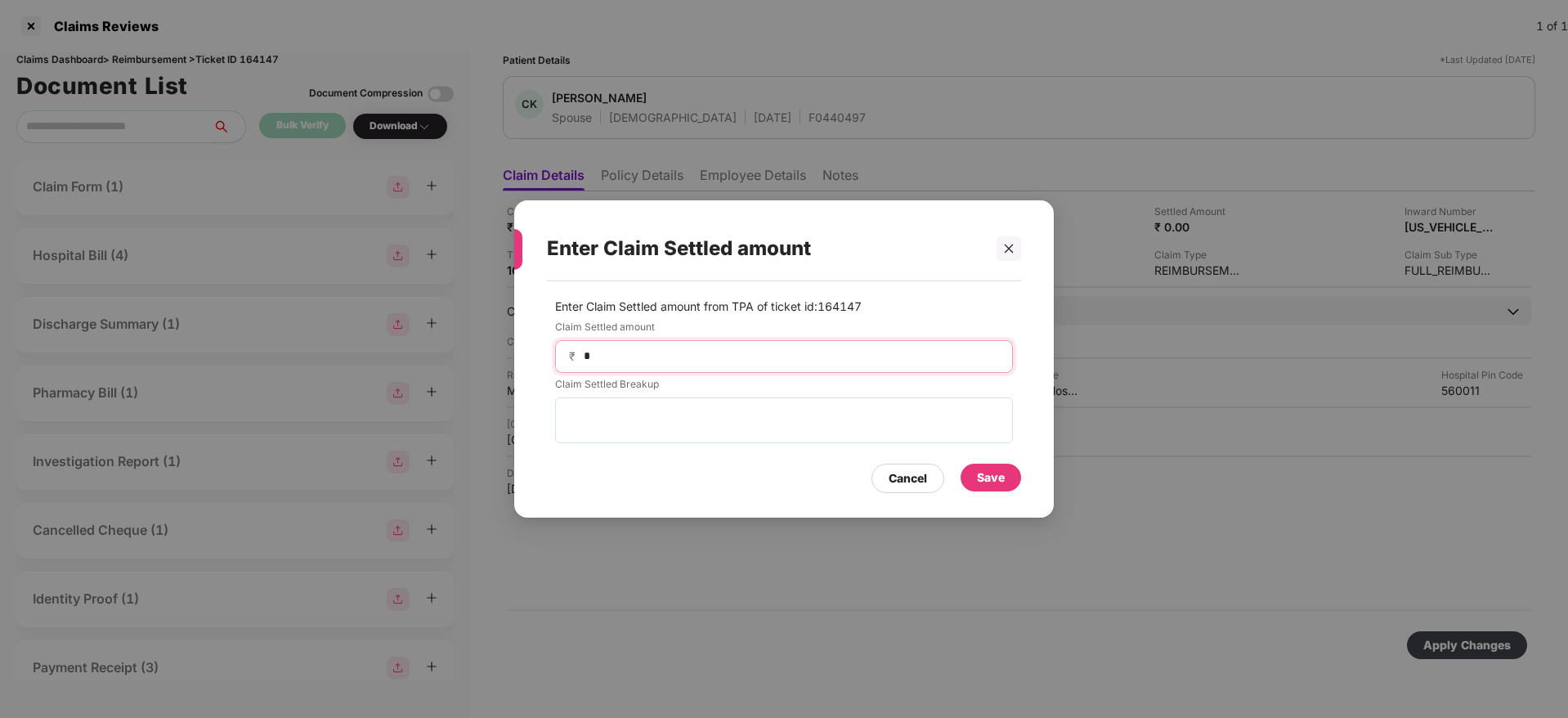
drag, startPoint x: 601, startPoint y: 359, endPoint x: 524, endPoint y: 367, distance: 77.4
click at [524, 367] on div "Enter Claim Settled amount from TPA of ticket id: 164147 Claim Settled amount ₹…" at bounding box center [784, 392] width 540 height 220
type input "*****"
click at [983, 477] on div "Save" at bounding box center [991, 478] width 27 height 18
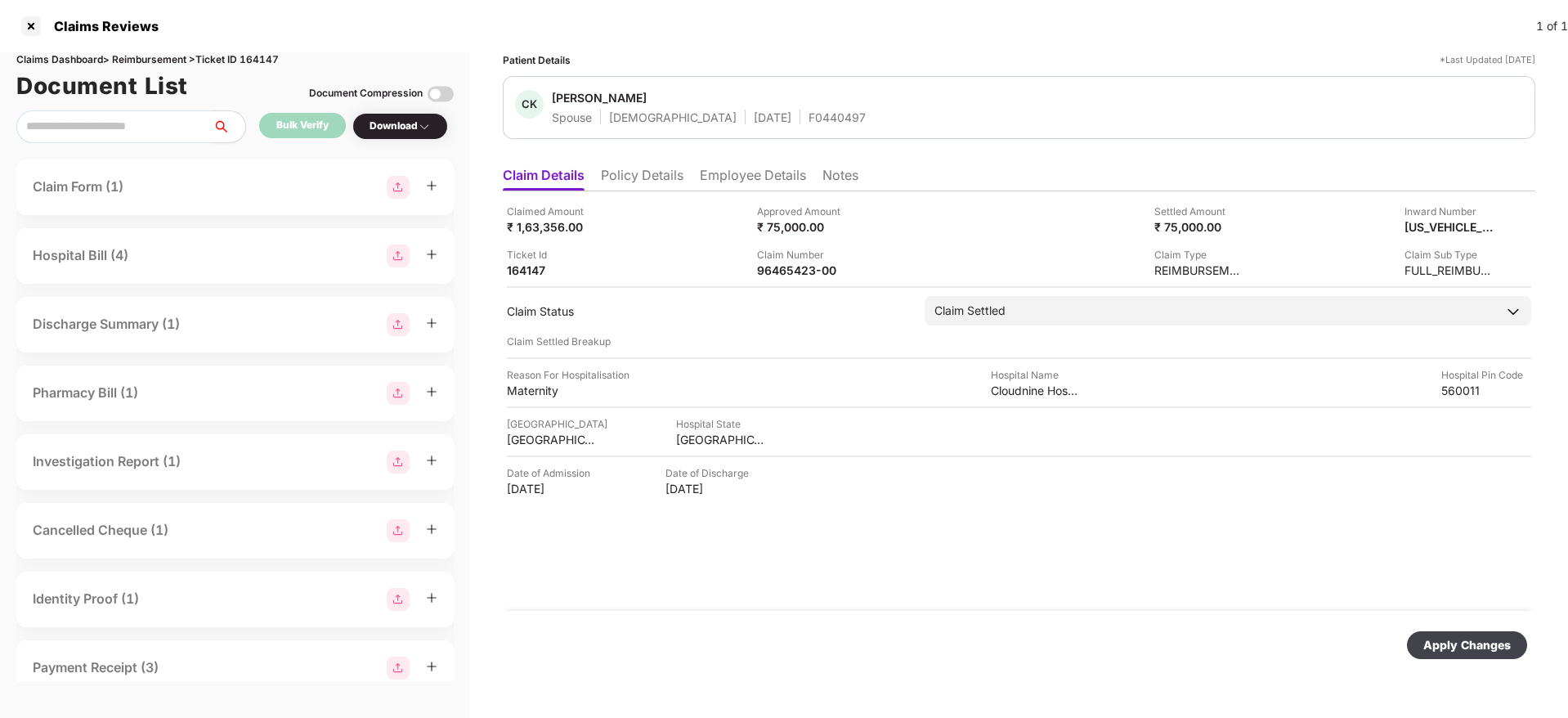
click at [1460, 639] on div "Apply Changes" at bounding box center [1466, 646] width 87 height 18
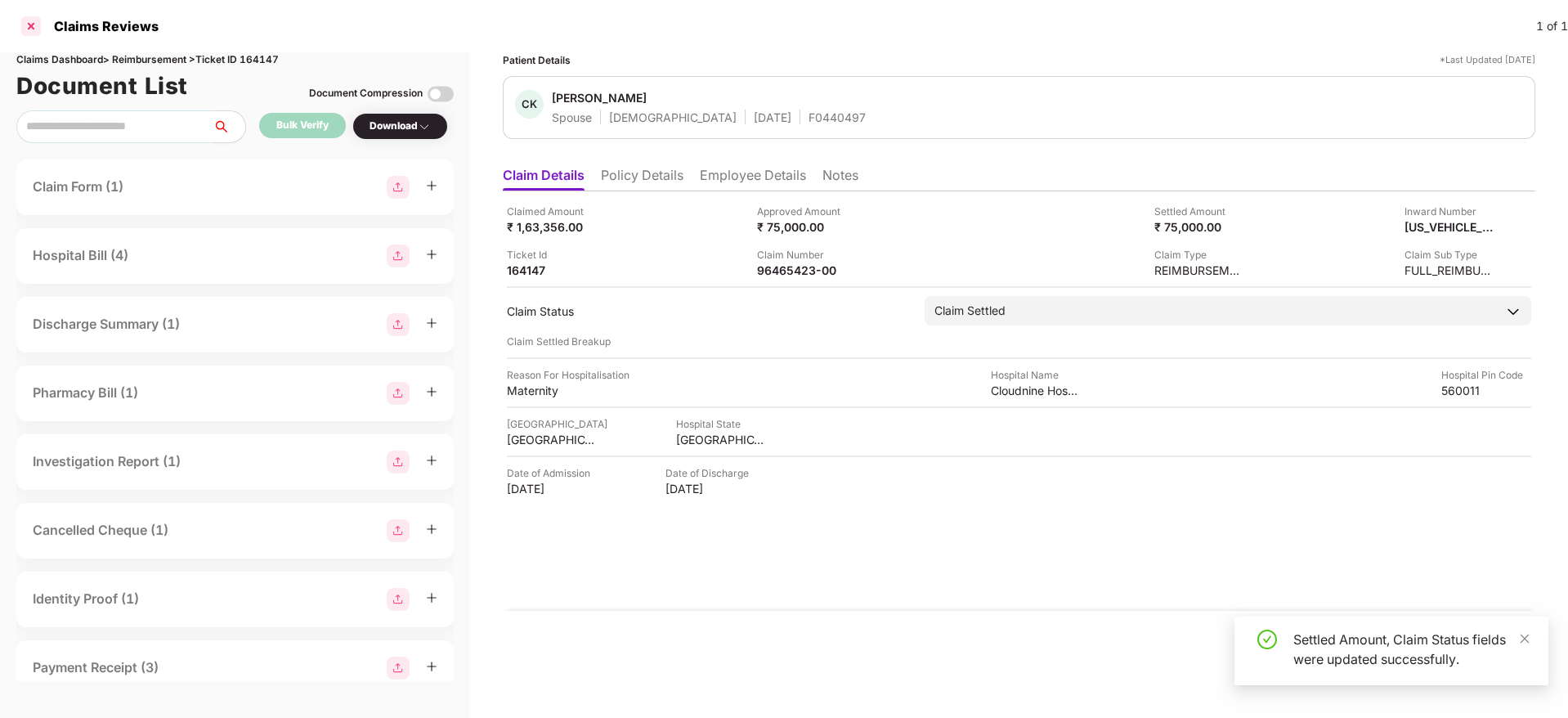
click at [27, 25] on div at bounding box center [31, 26] width 27 height 27
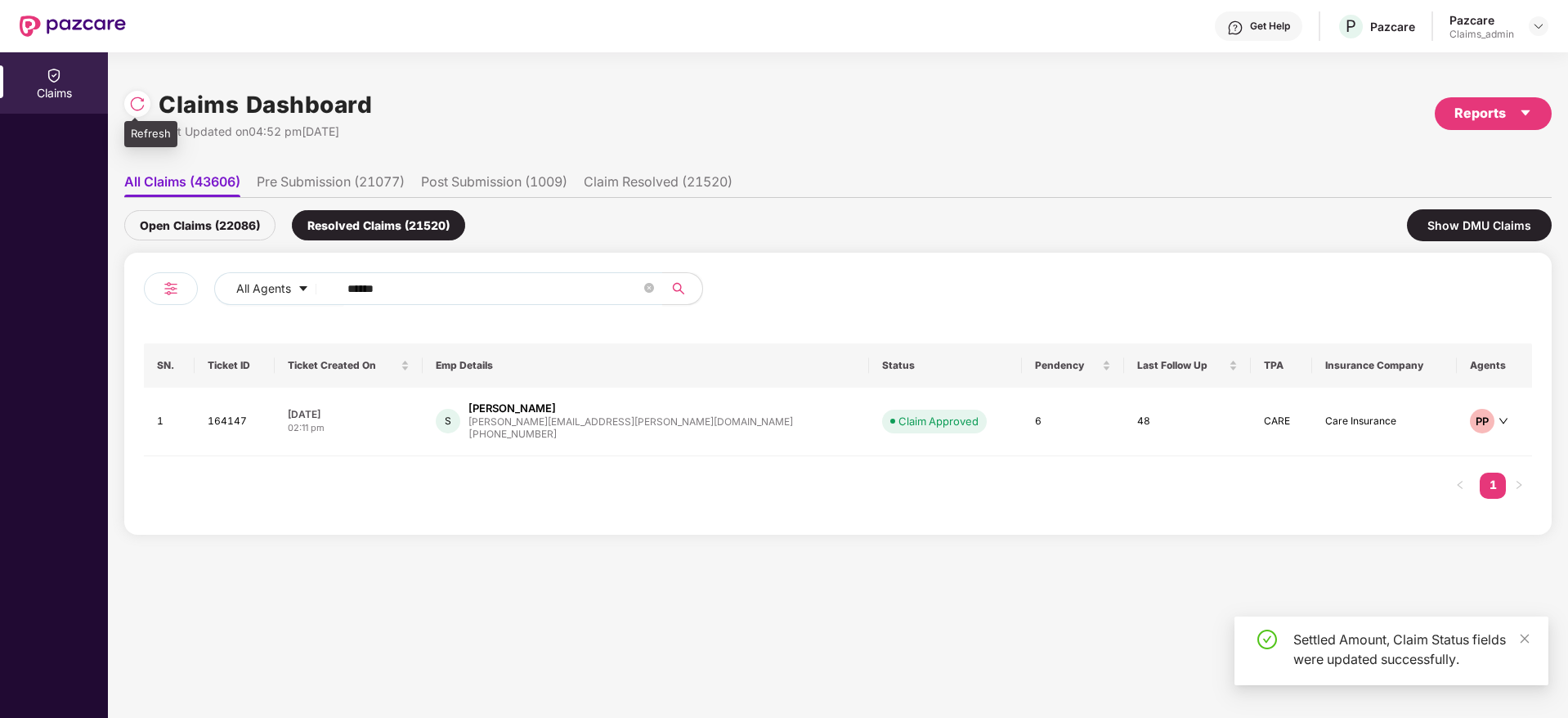
click at [146, 106] on div at bounding box center [137, 104] width 27 height 27
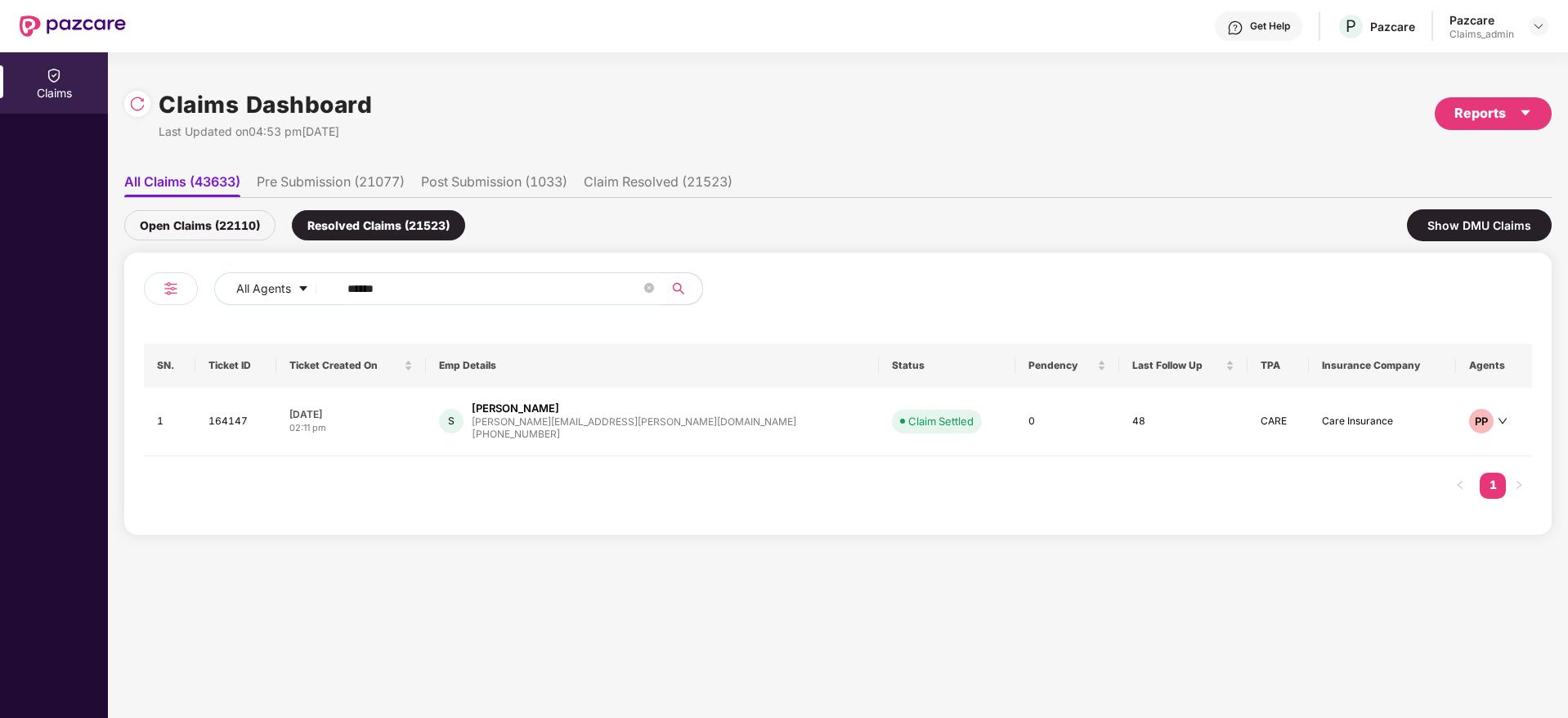
click at [210, 212] on div "Open Claims (22110)" at bounding box center [200, 225] width 151 height 30
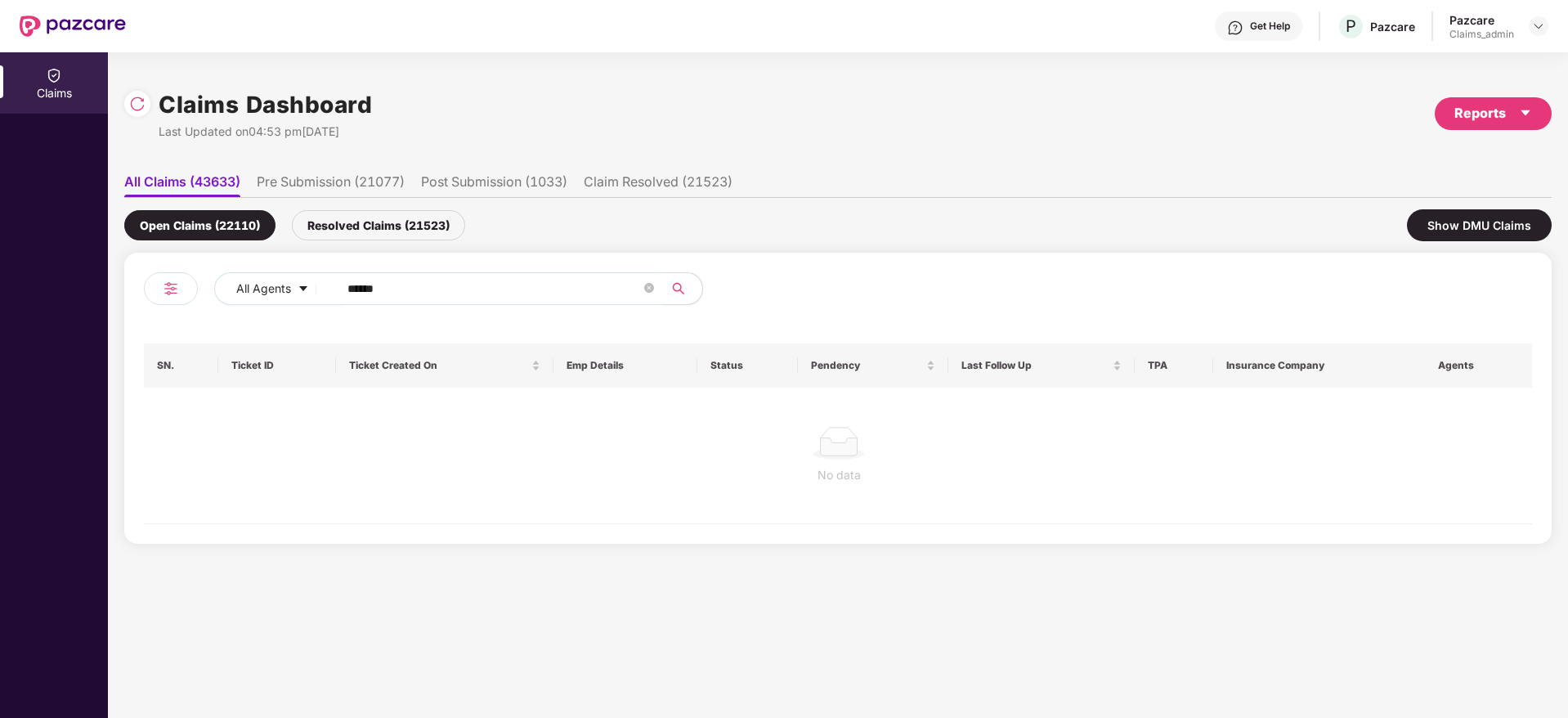
click at [366, 213] on div "Resolved Claims (21523)" at bounding box center [378, 225] width 173 height 30
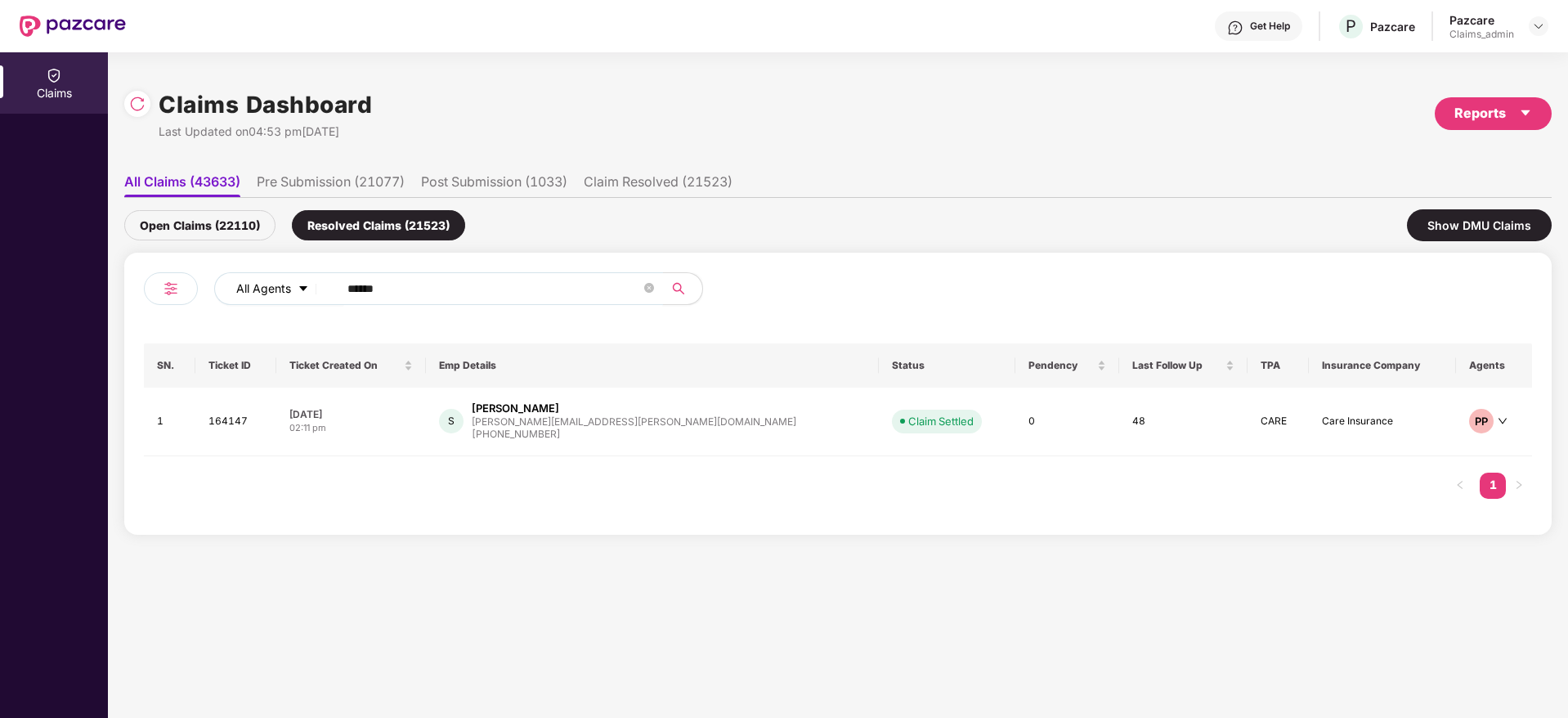
drag, startPoint x: 447, startPoint y: 278, endPoint x: 248, endPoint y: 300, distance: 200.2
click at [248, 300] on div "All Agents ******" at bounding box center [630, 289] width 833 height 33
paste input "text"
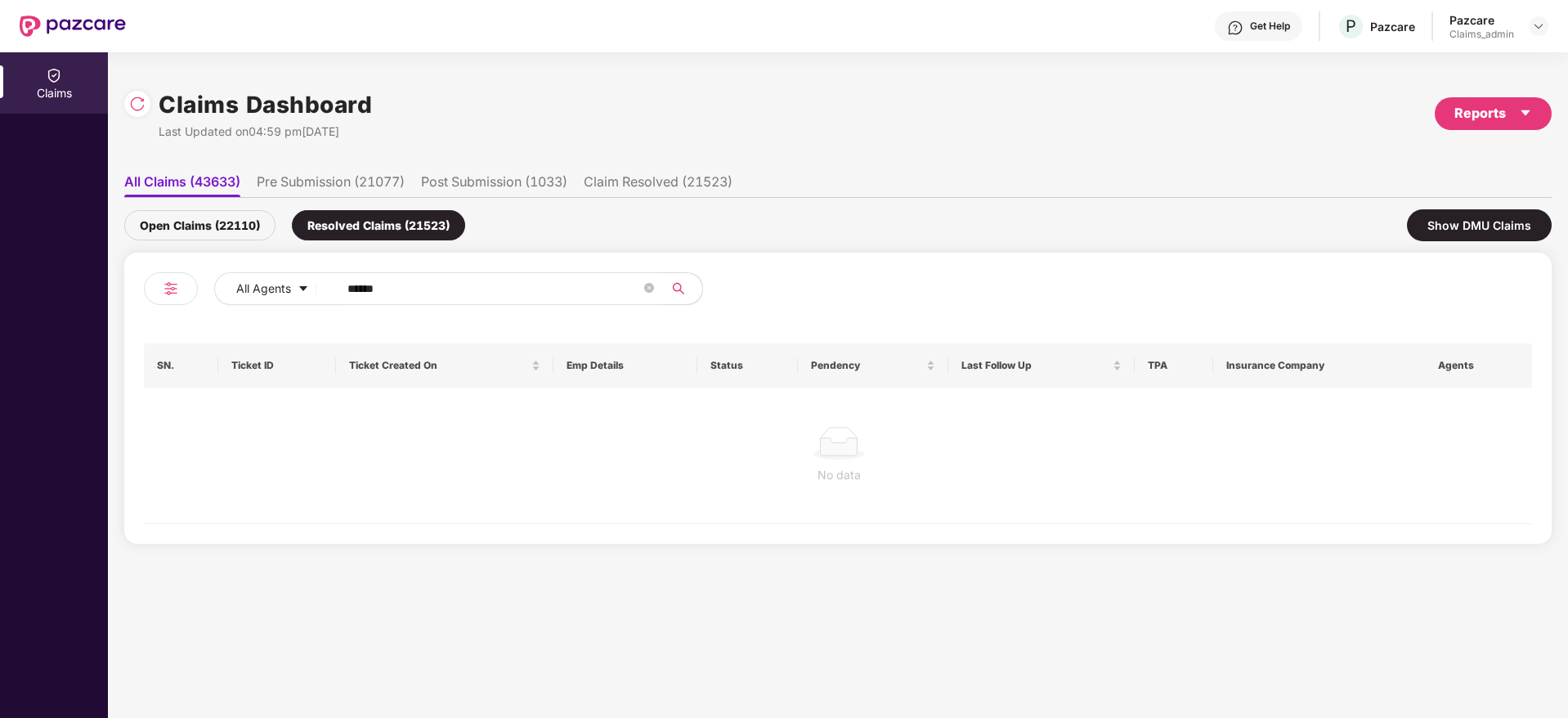
type input "******"
click at [167, 226] on div "Open Claims (22110)" at bounding box center [200, 225] width 151 height 30
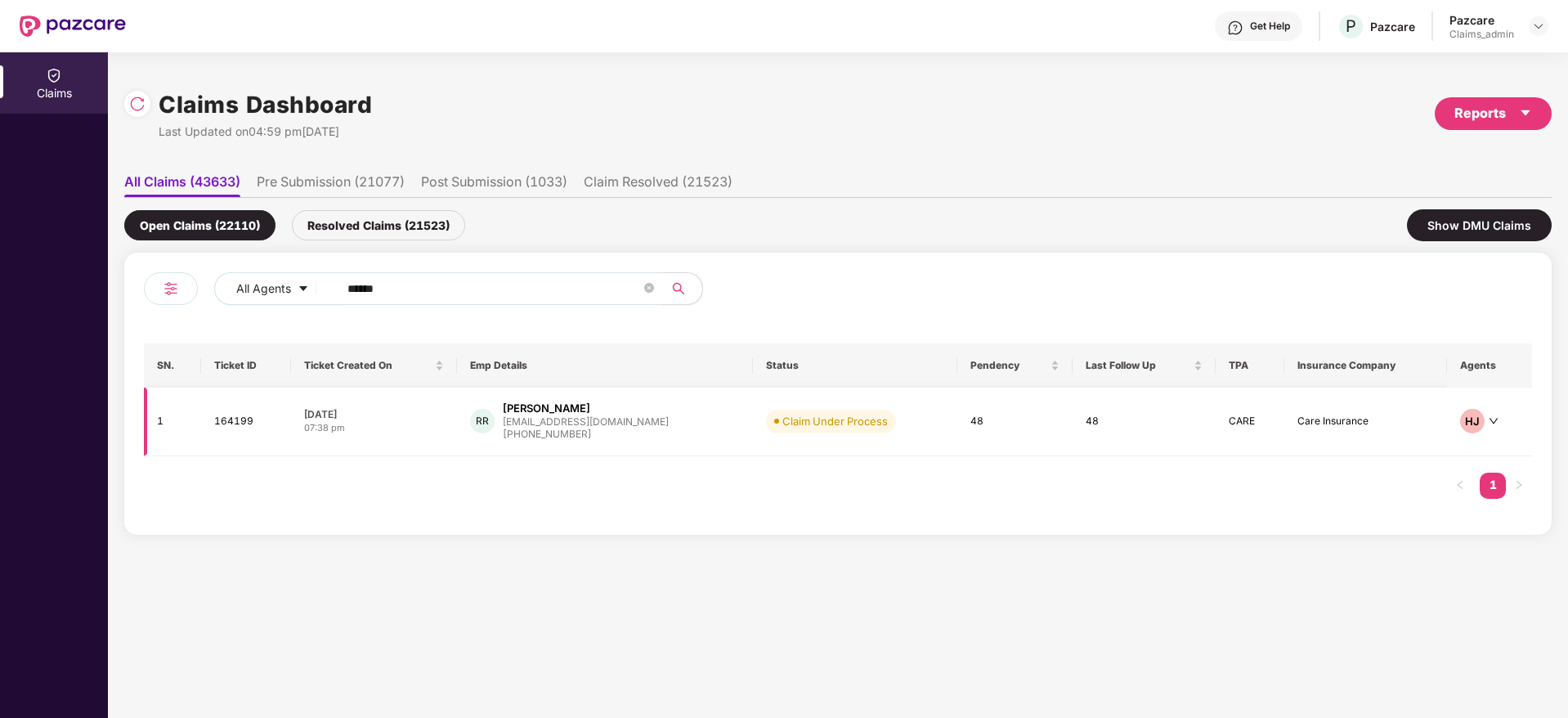
click at [587, 440] on div "[PHONE_NUMBER]" at bounding box center [586, 435] width 166 height 16
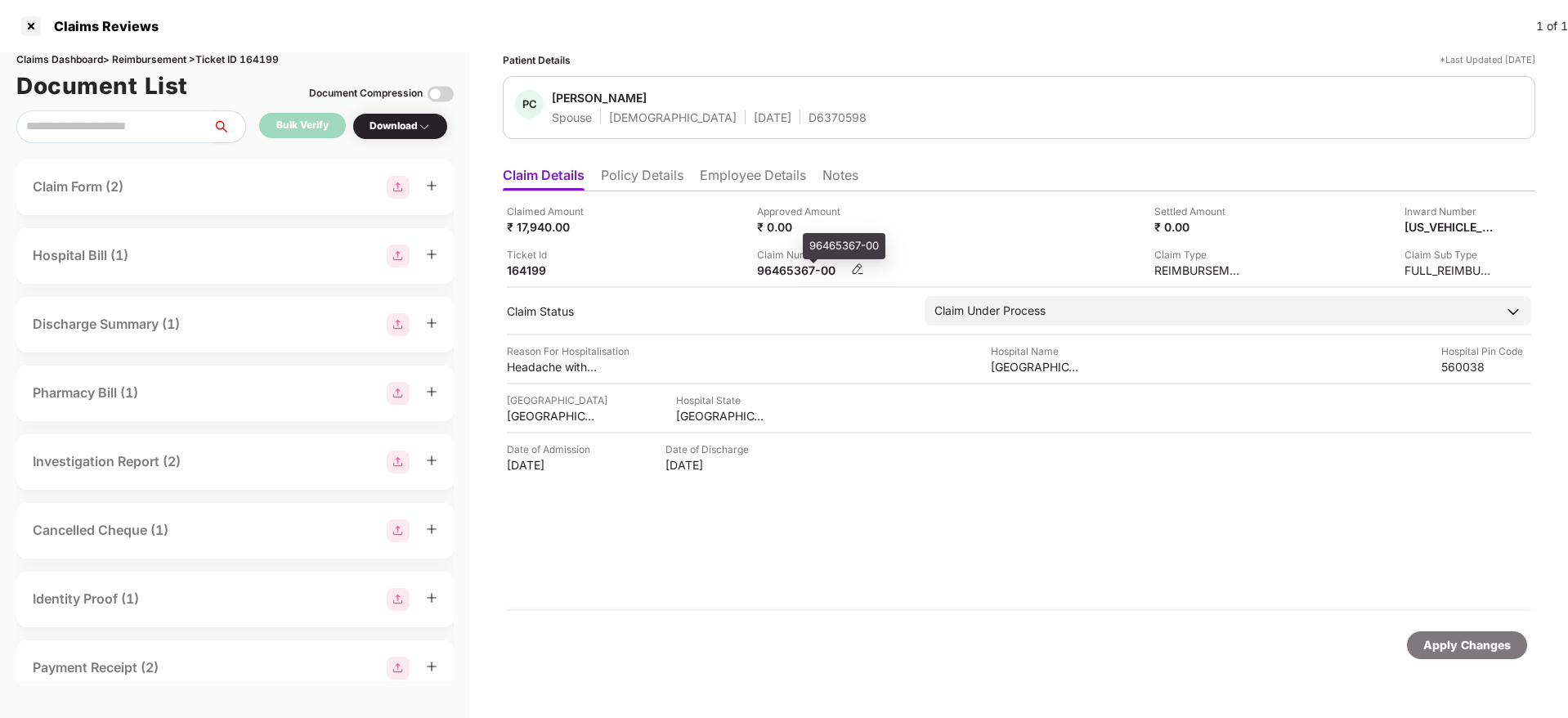
click at [778, 264] on div "96465367-00" at bounding box center [802, 270] width 90 height 16
copy div "96465367"
click at [28, 21] on div at bounding box center [31, 26] width 27 height 27
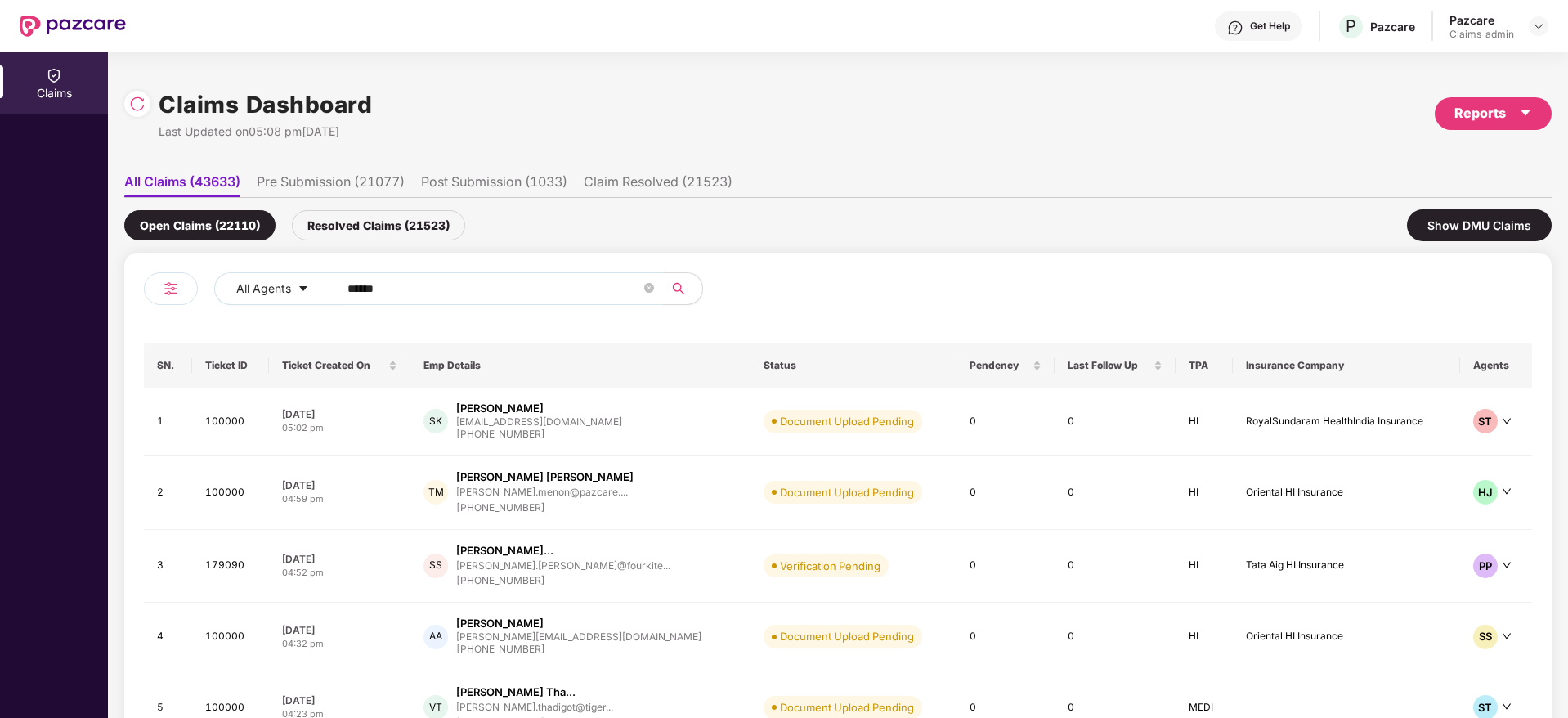
click at [463, 298] on input "******" at bounding box center [494, 288] width 293 height 25
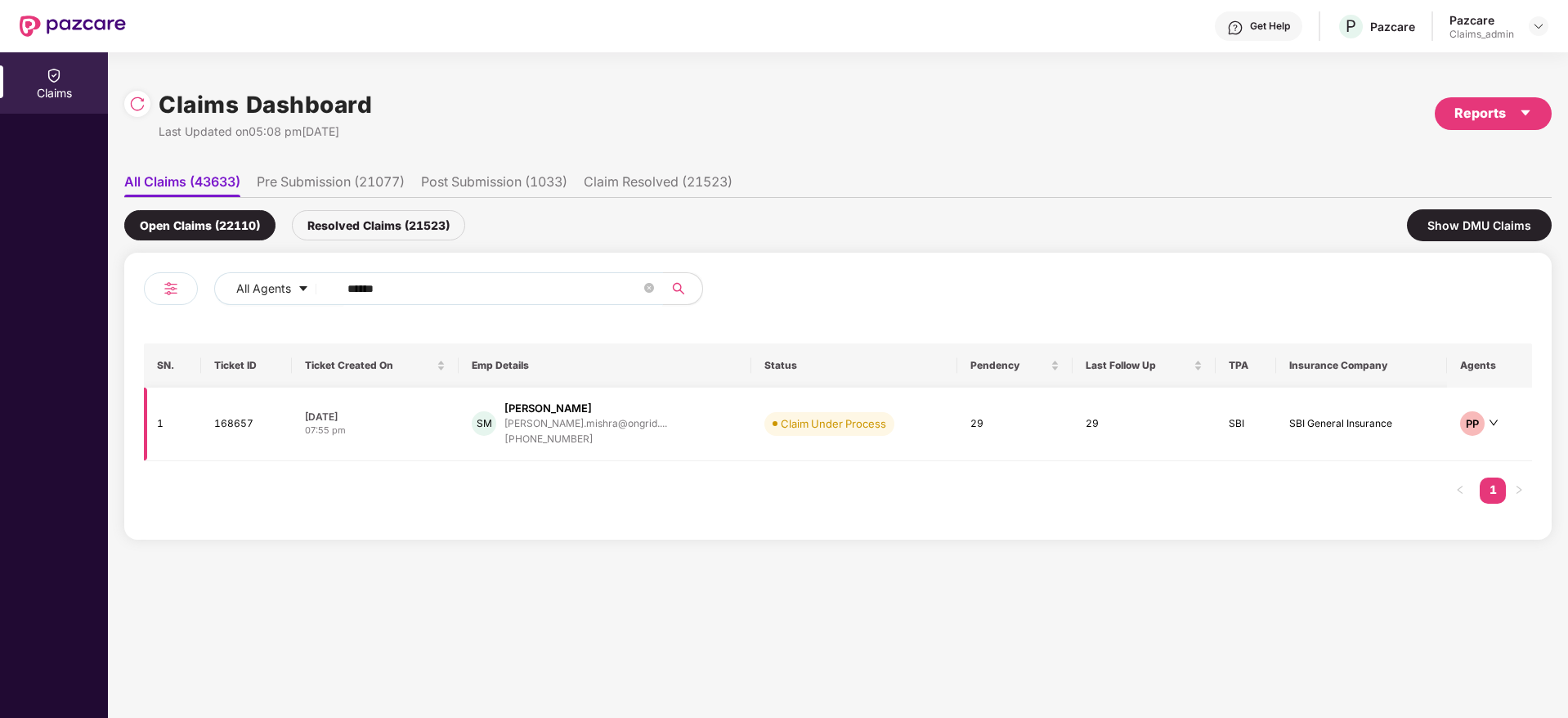
type input "******"
click at [528, 448] on td "SM [PERSON_NAME] [PERSON_NAME].mishra@ongrid.... [PHONE_NUMBER]" at bounding box center [604, 425] width 292 height 73
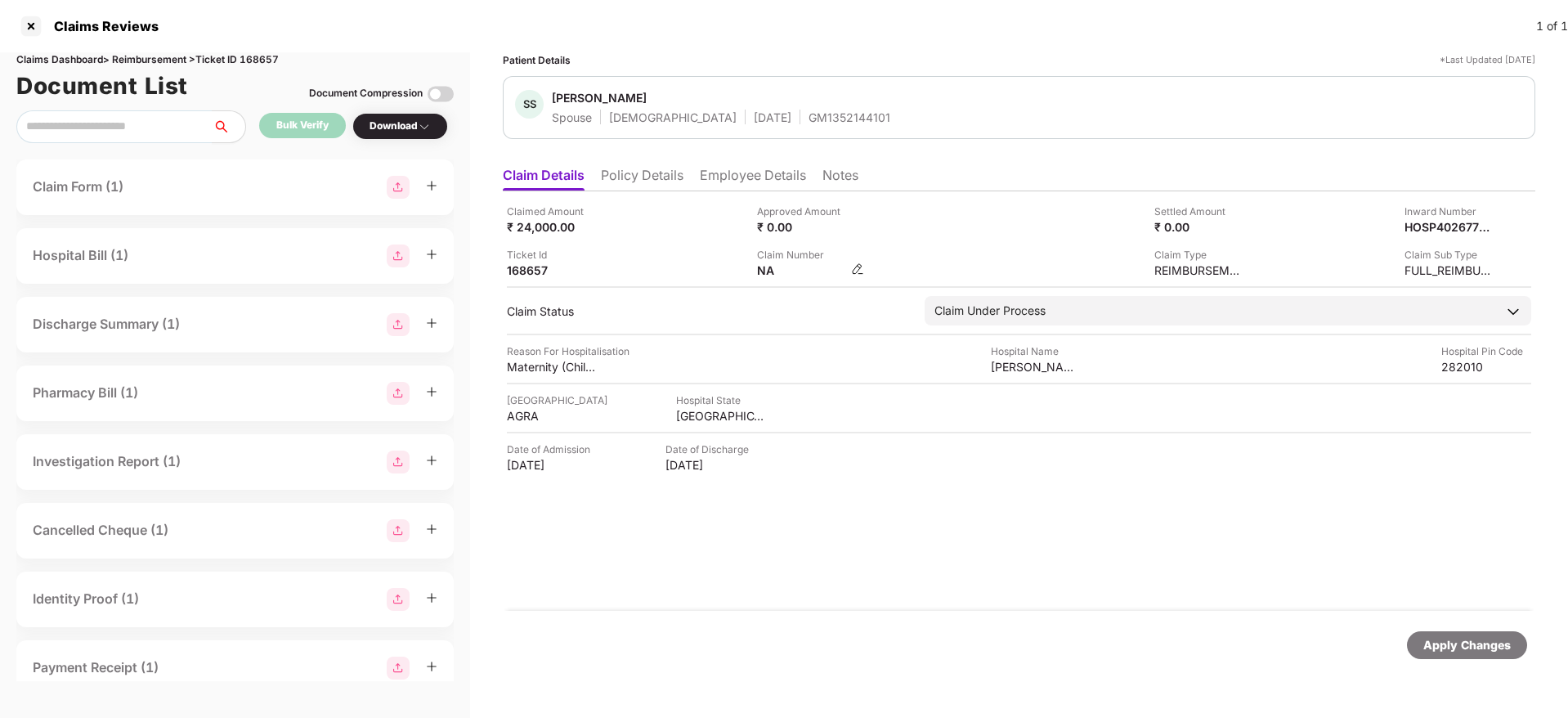
click at [858, 268] on img at bounding box center [857, 269] width 13 height 13
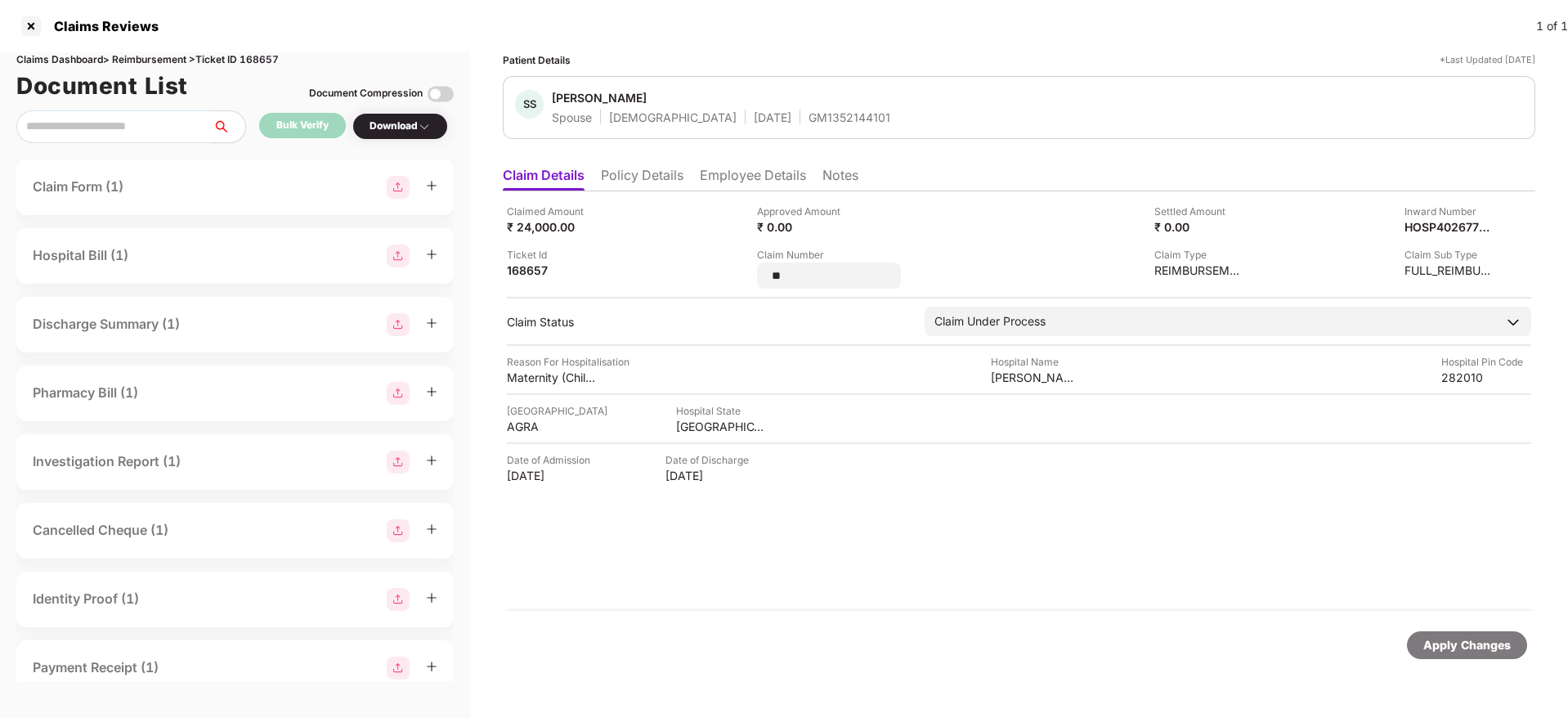
drag, startPoint x: 809, startPoint y: 276, endPoint x: 674, endPoint y: 305, distance: 138.1
click at [674, 305] on div "Claimed Amount ₹ 24,000.00 Approved Amount ₹ 0.00 Settled Amount ₹ 0.00 Inward …" at bounding box center [1019, 402] width 1032 height 420
drag, startPoint x: 823, startPoint y: 271, endPoint x: 1069, endPoint y: 282, distance: 246.2
click at [1069, 282] on div "**********" at bounding box center [1019, 246] width 1025 height 85
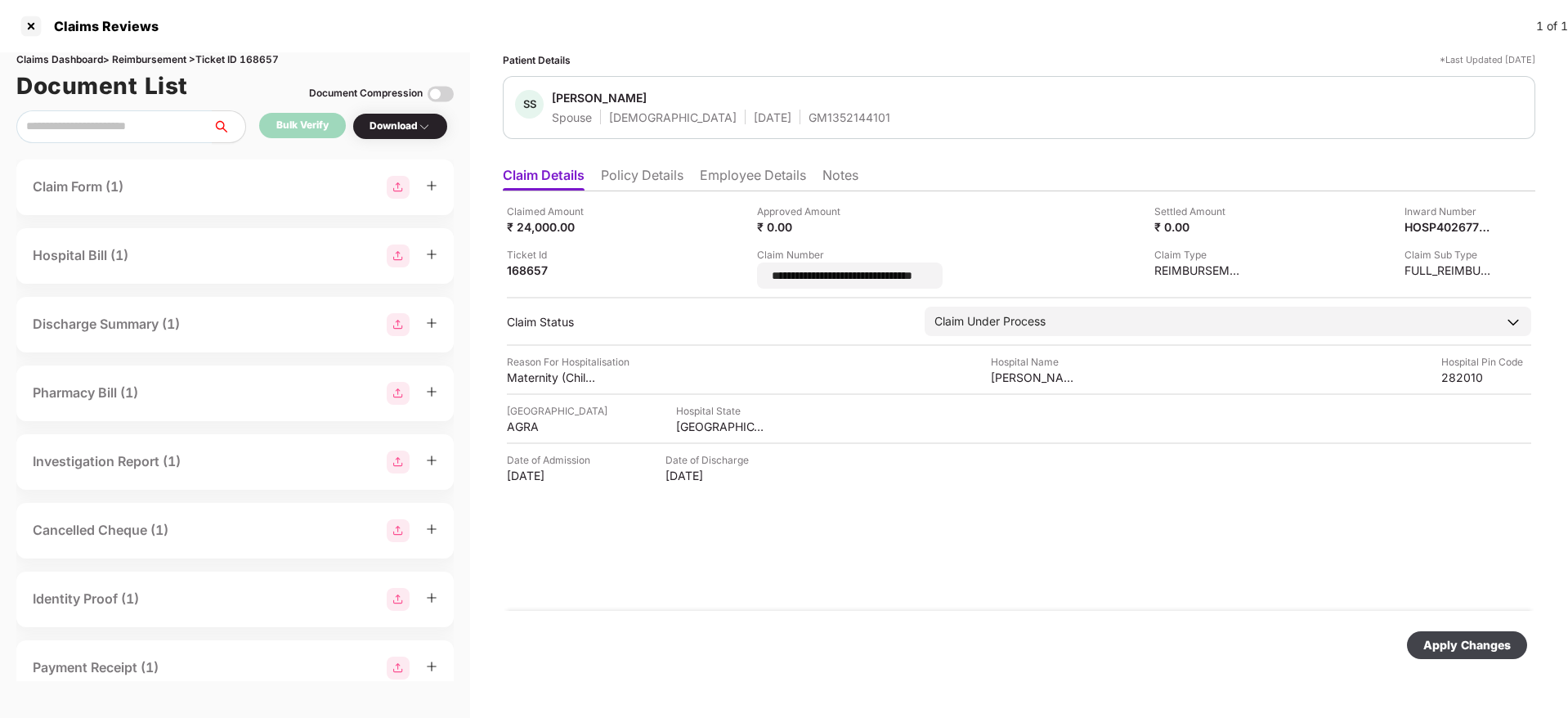
type input "********"
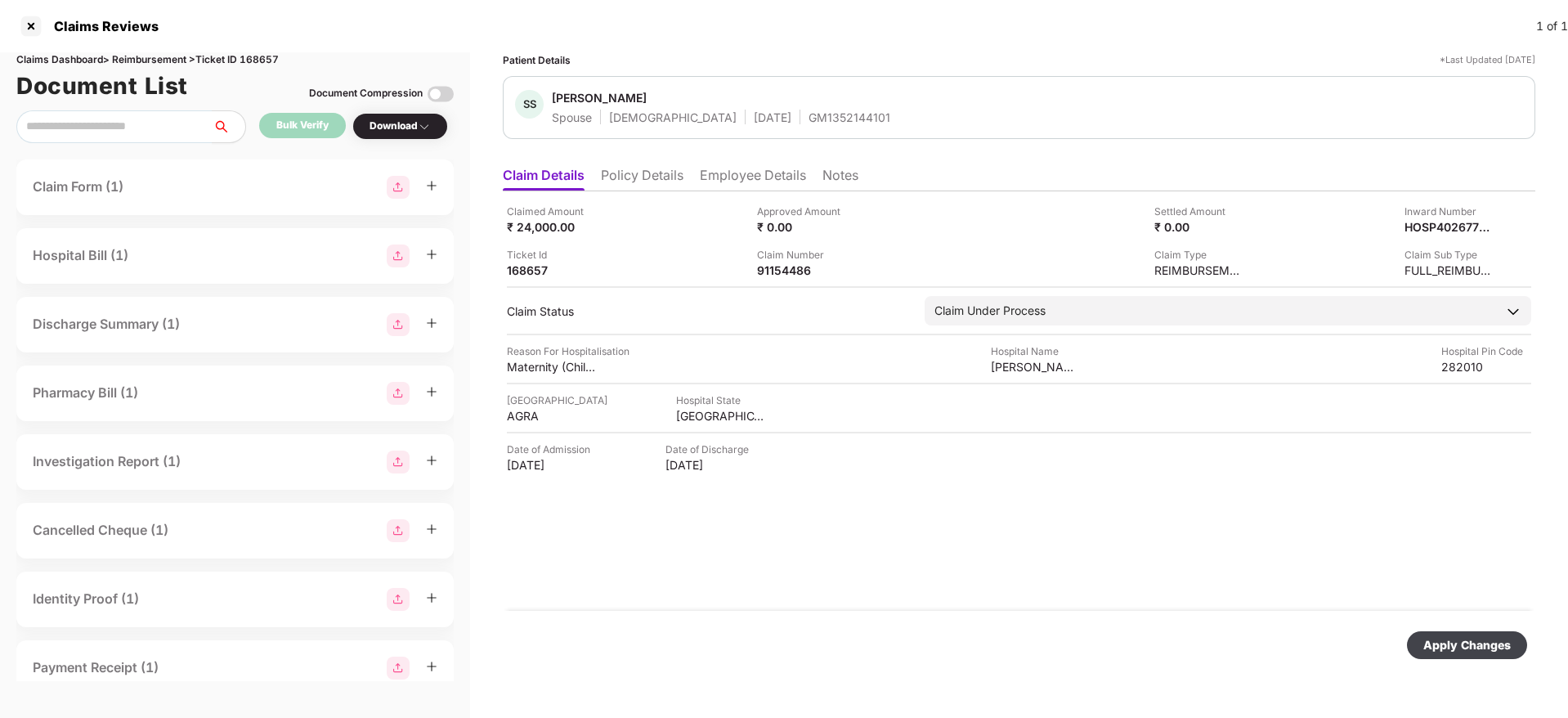
click at [1458, 644] on div "Apply Changes" at bounding box center [1466, 646] width 87 height 18
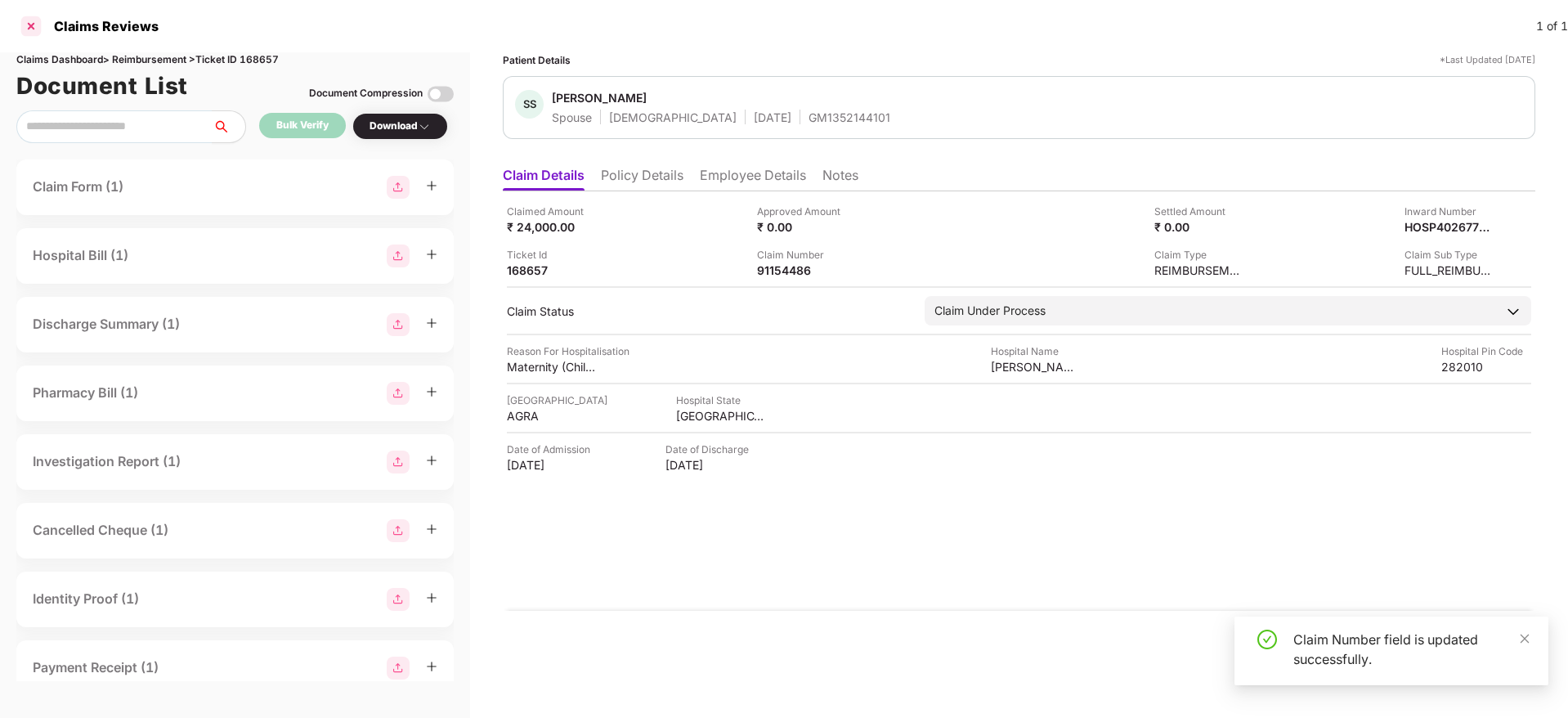
click at [27, 34] on div at bounding box center [31, 26] width 27 height 27
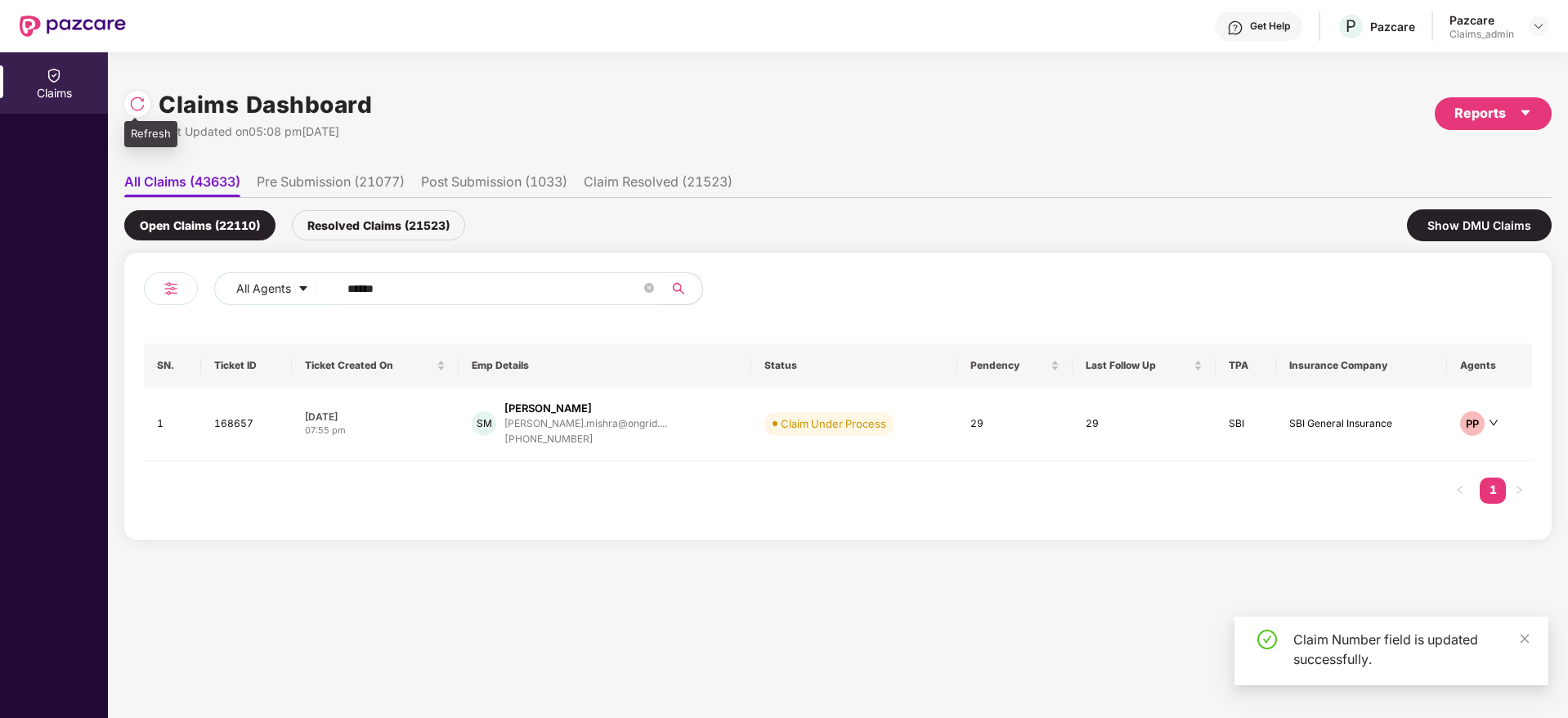
click at [131, 106] on div at bounding box center [141, 102] width 34 height 30
click at [131, 106] on img at bounding box center [137, 104] width 16 height 17
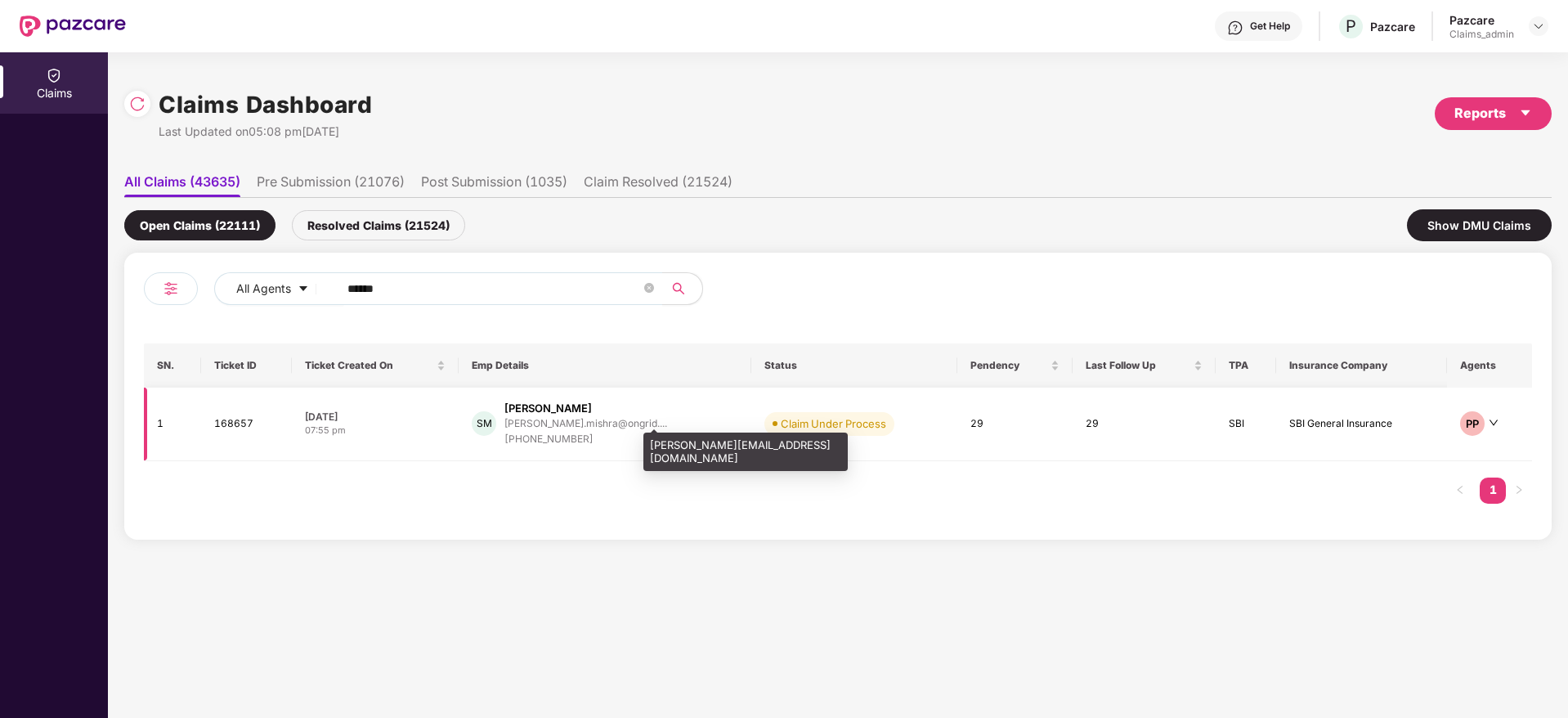
click at [590, 423] on div "[PERSON_NAME].mishra@ongrid...." at bounding box center [585, 424] width 162 height 11
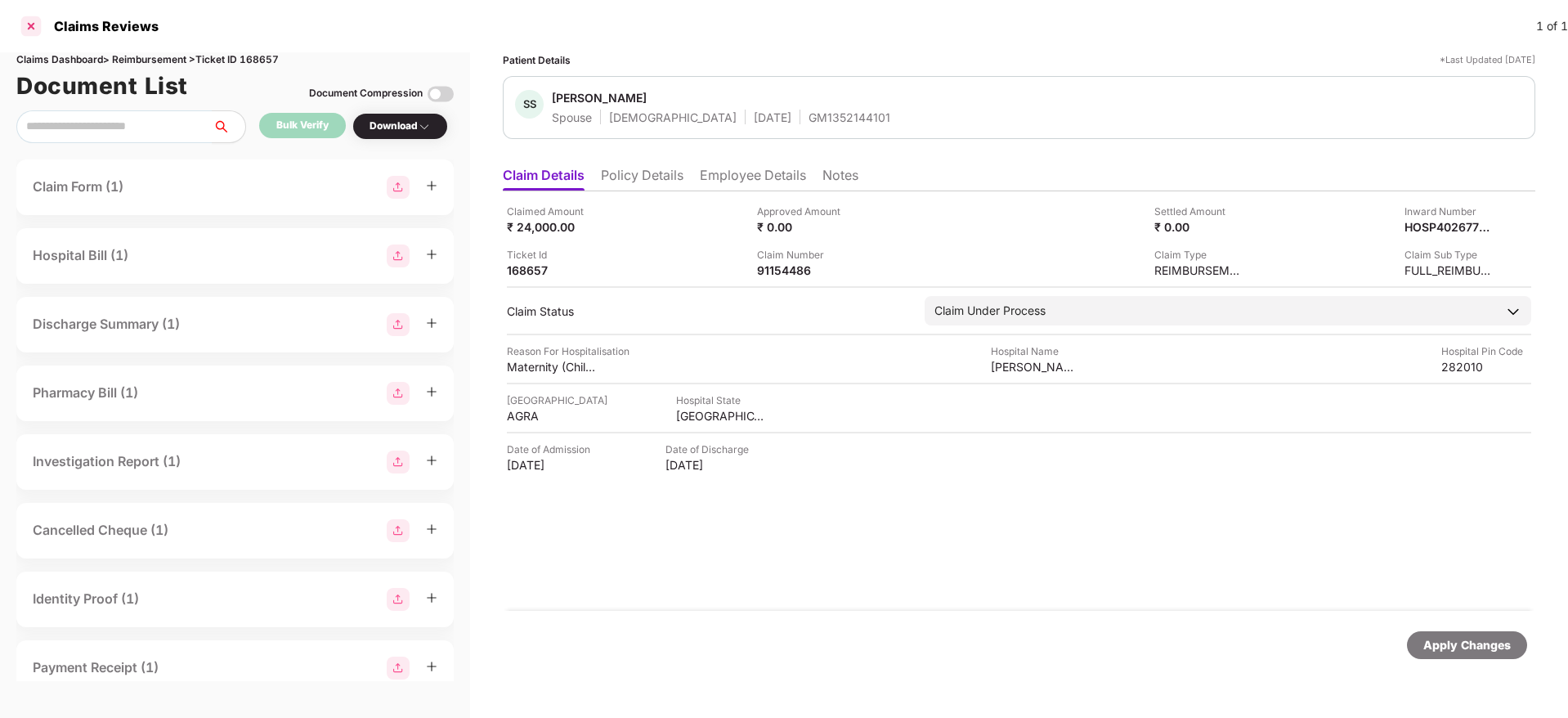
click at [33, 29] on div at bounding box center [31, 26] width 27 height 27
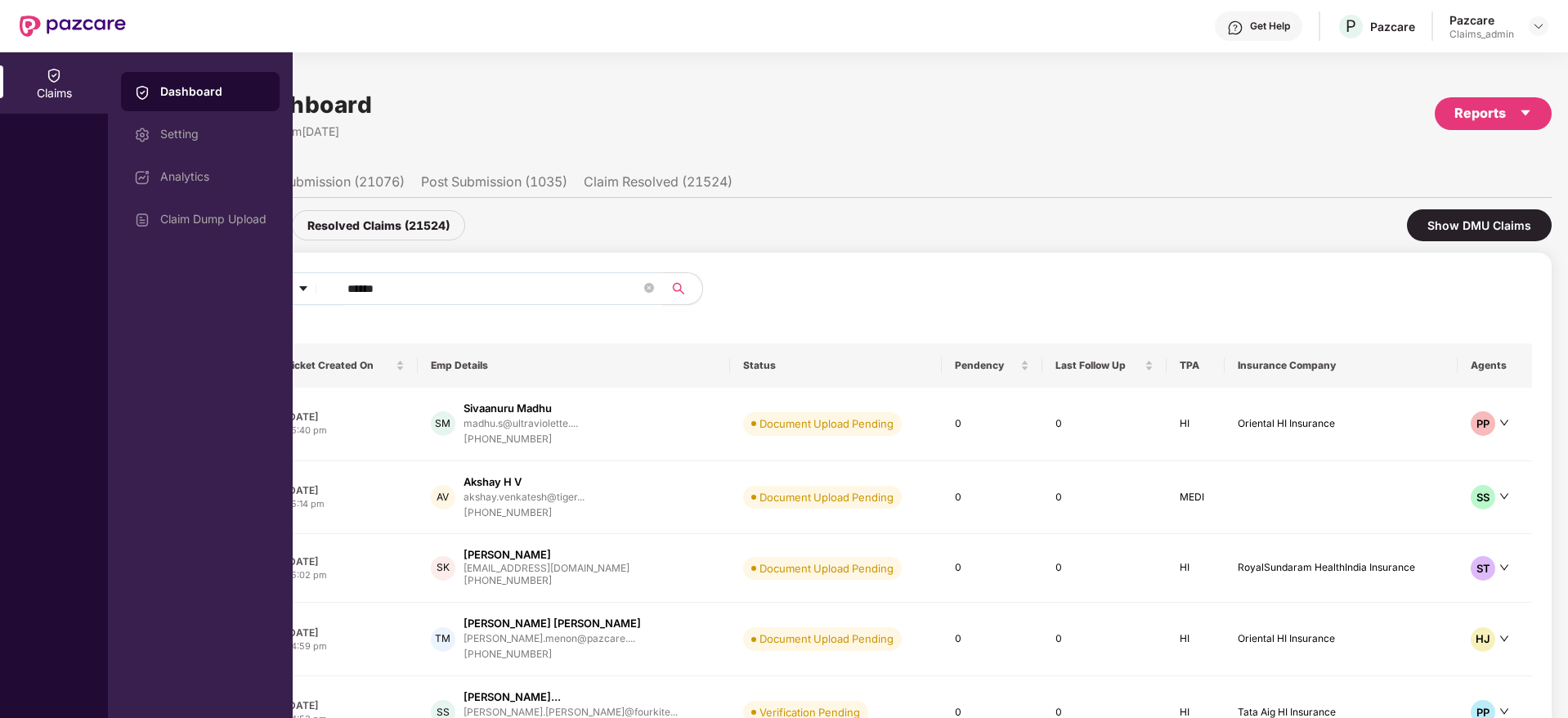
click at [1541, 12] on div "Pazcare Claims_admin" at bounding box center [1498, 26] width 99 height 28
click at [1539, 28] on img at bounding box center [1538, 26] width 13 height 13
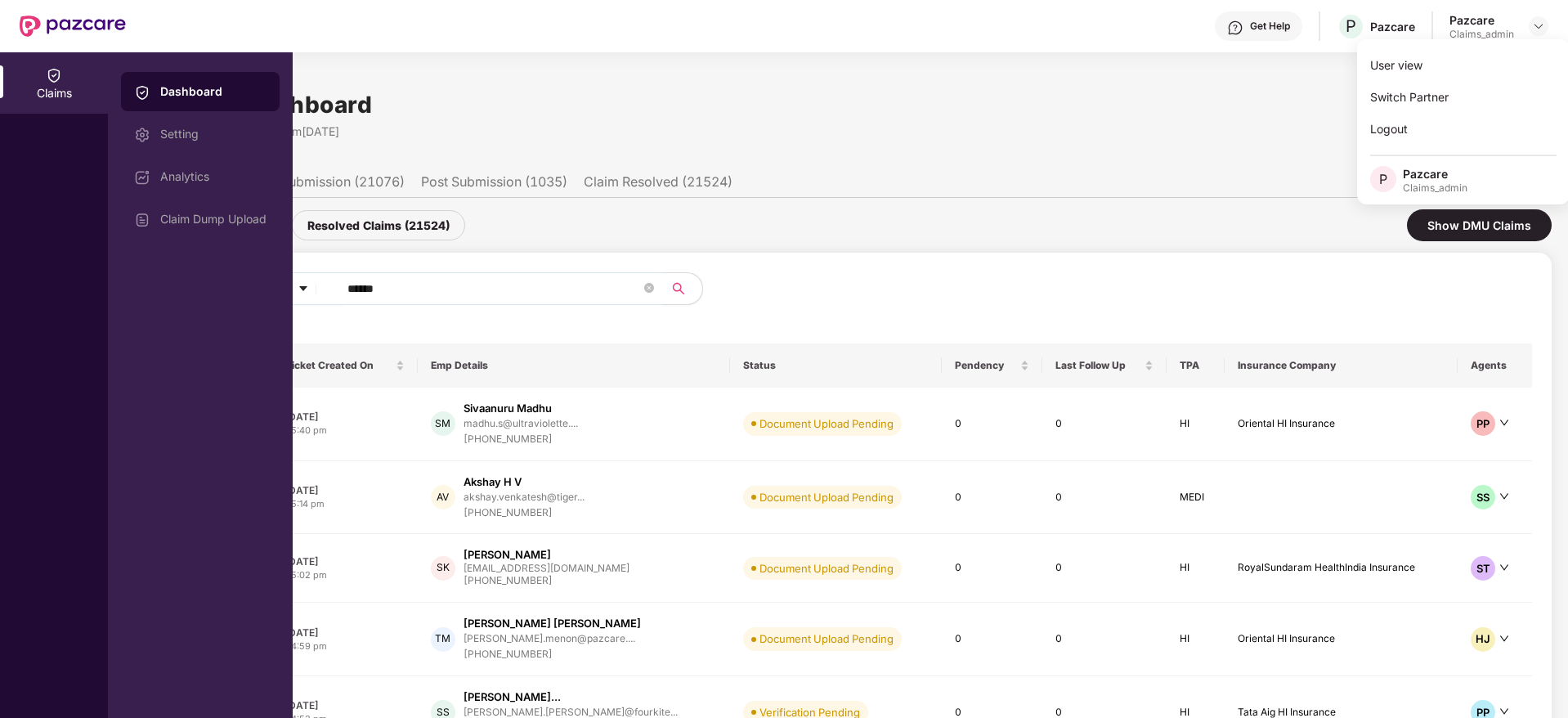
click at [1139, 194] on ul "All Claims (43635) Pre Submission (21076) Post Submission (1035) Claim Resolved…" at bounding box center [838, 182] width 1427 height 33
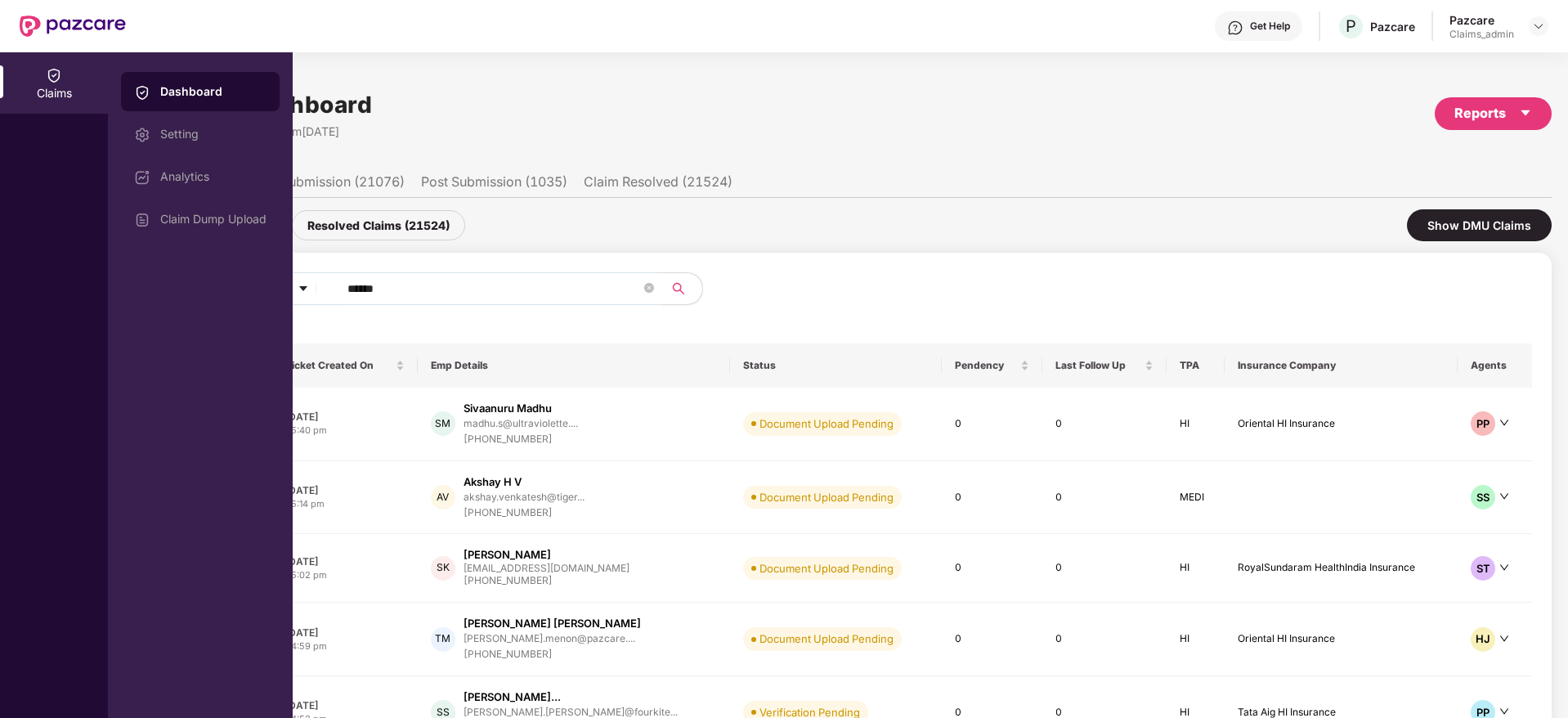
click at [1523, 27] on div "Pazcare Claims_admin" at bounding box center [1498, 26] width 99 height 28
click at [1548, 26] on header "Get Help P Pazcare Pazcare Claims_admin" at bounding box center [784, 26] width 1568 height 52
click at [1533, 27] on img at bounding box center [1538, 26] width 13 height 13
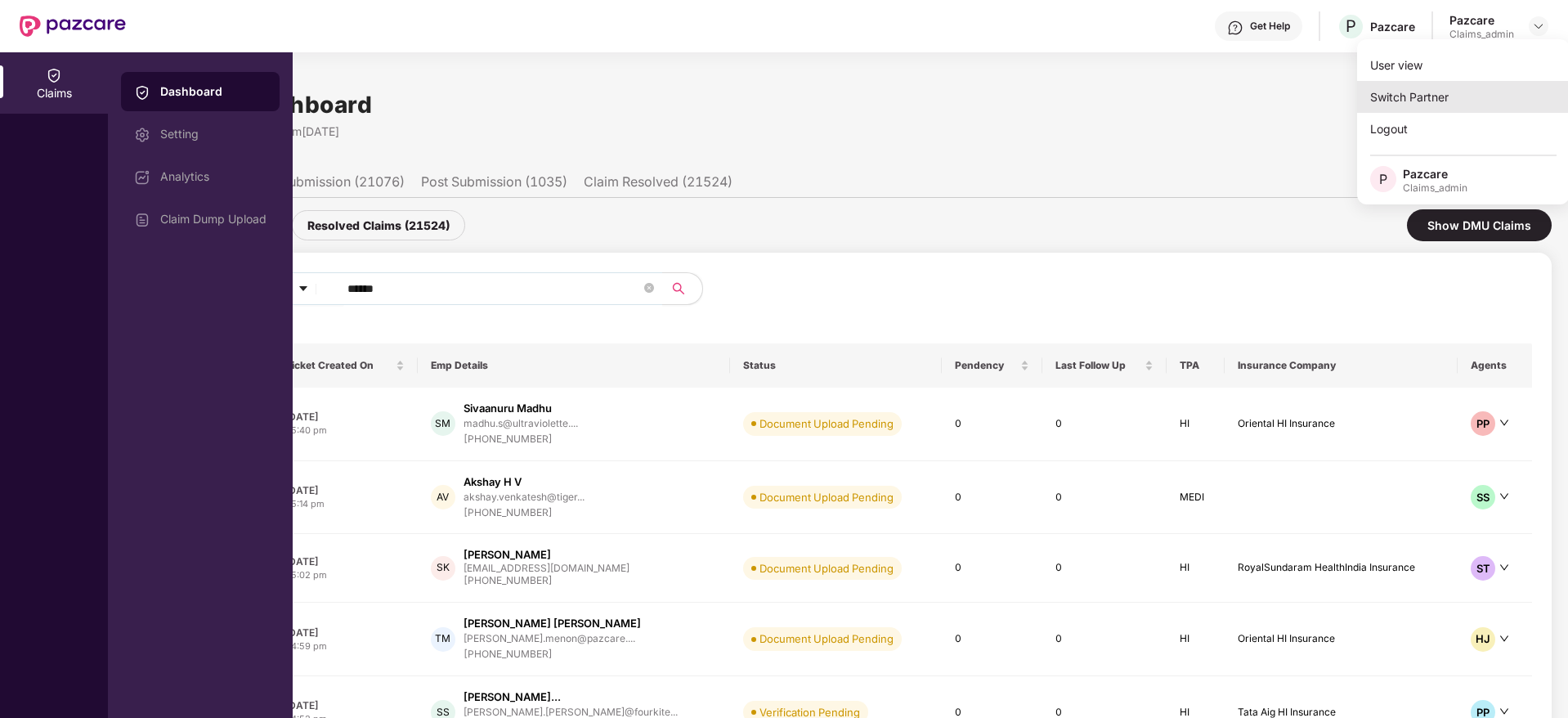
click at [1458, 94] on div "Switch Partner" at bounding box center [1464, 96] width 213 height 32
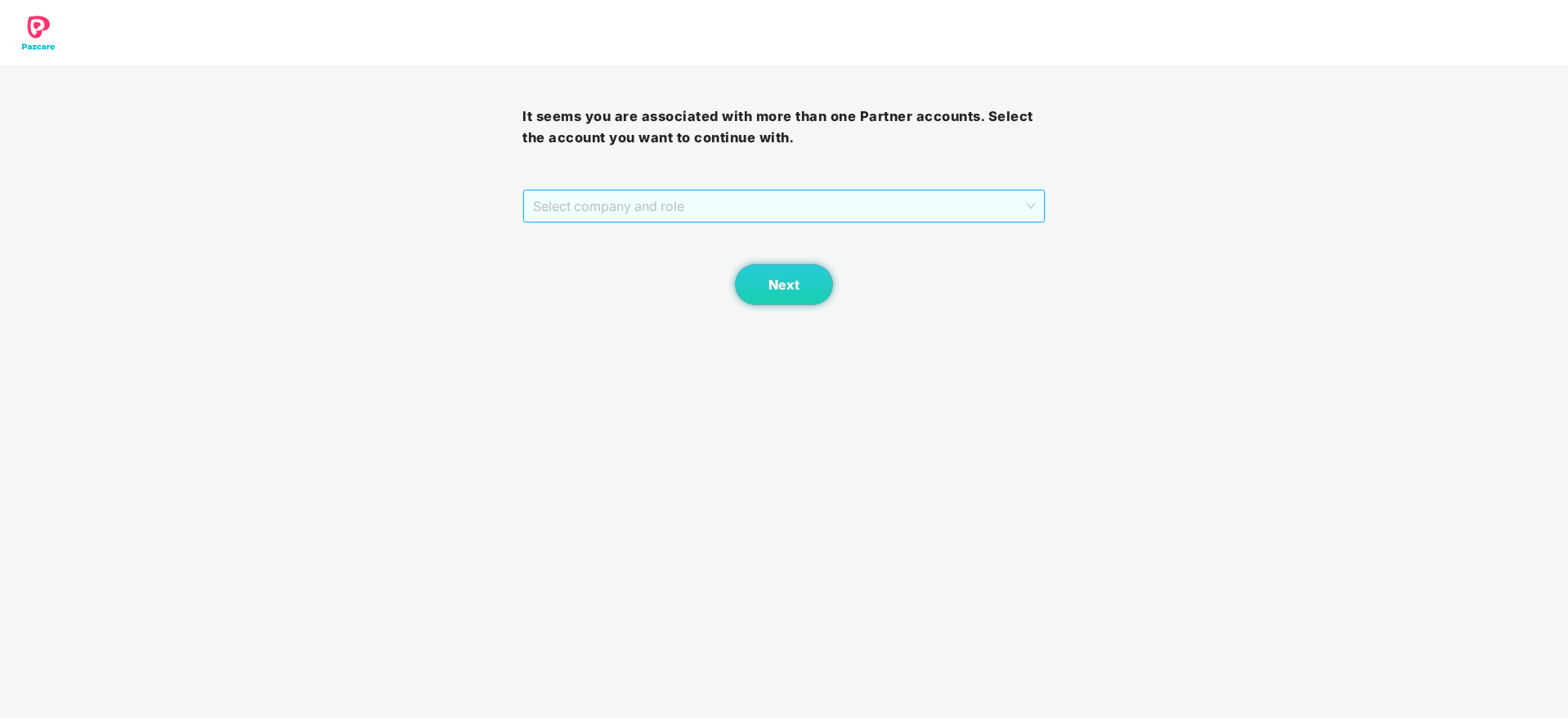
click at [803, 202] on span "Select company and role" at bounding box center [784, 206] width 501 height 31
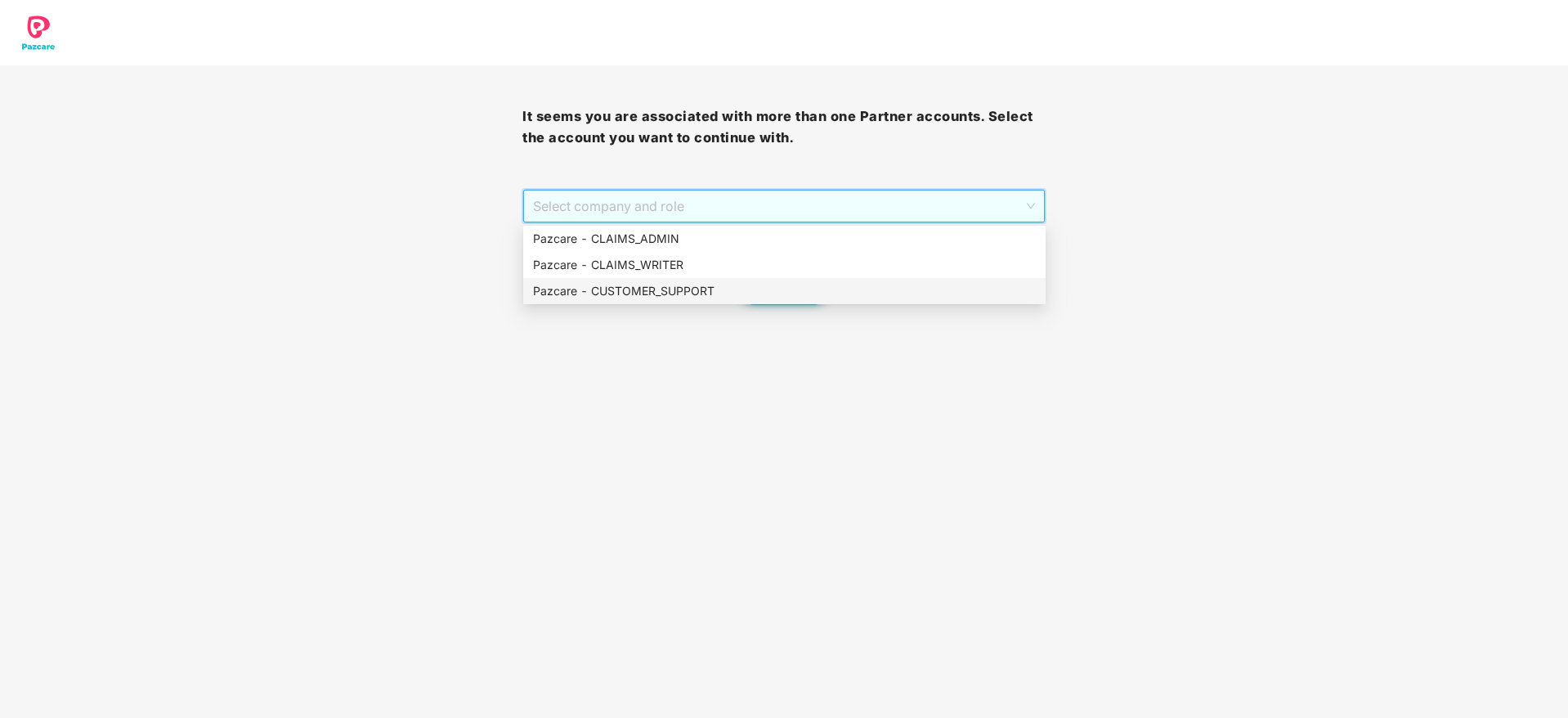
click at [792, 281] on div "Pazcare - CUSTOMER_SUPPORT" at bounding box center [784, 291] width 522 height 27
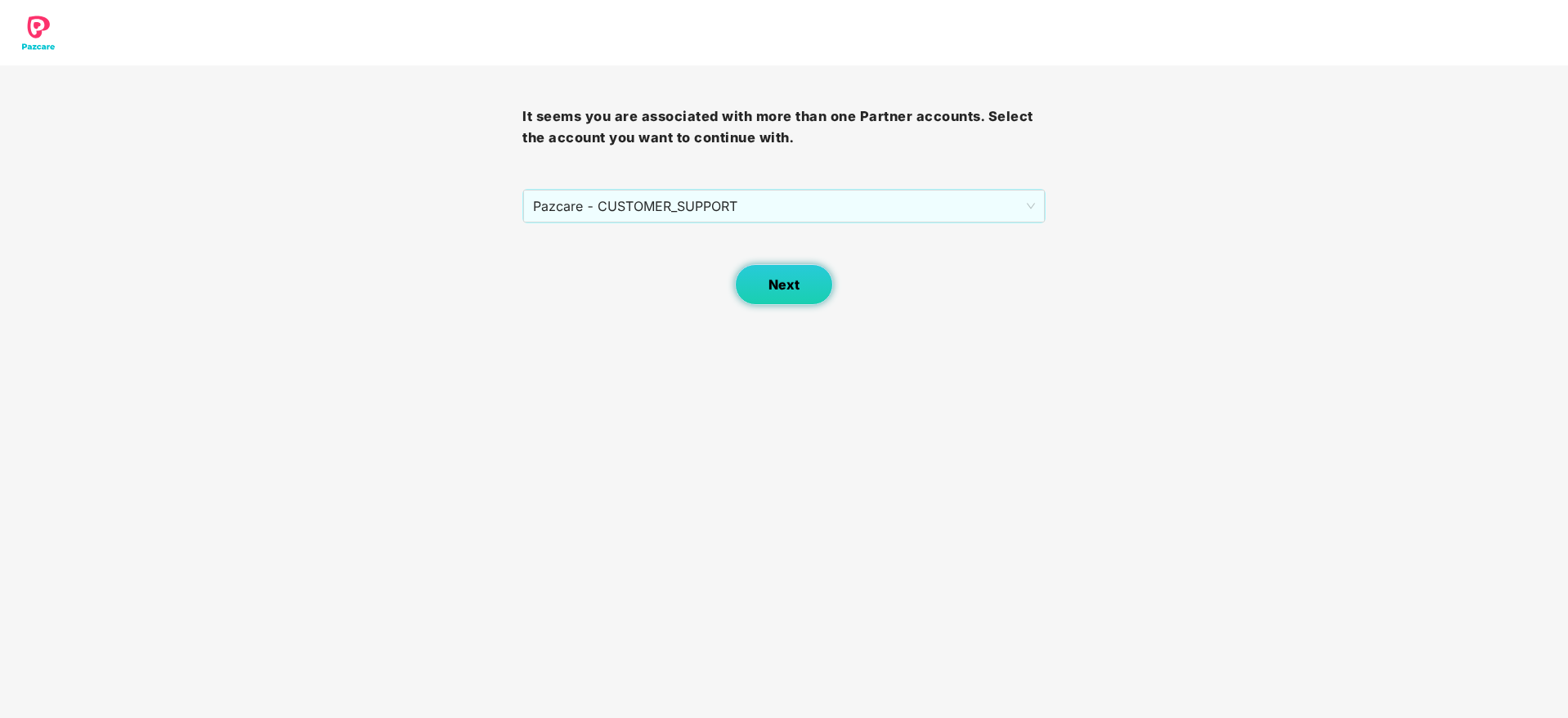
click at [790, 291] on span "Next" at bounding box center [784, 284] width 31 height 16
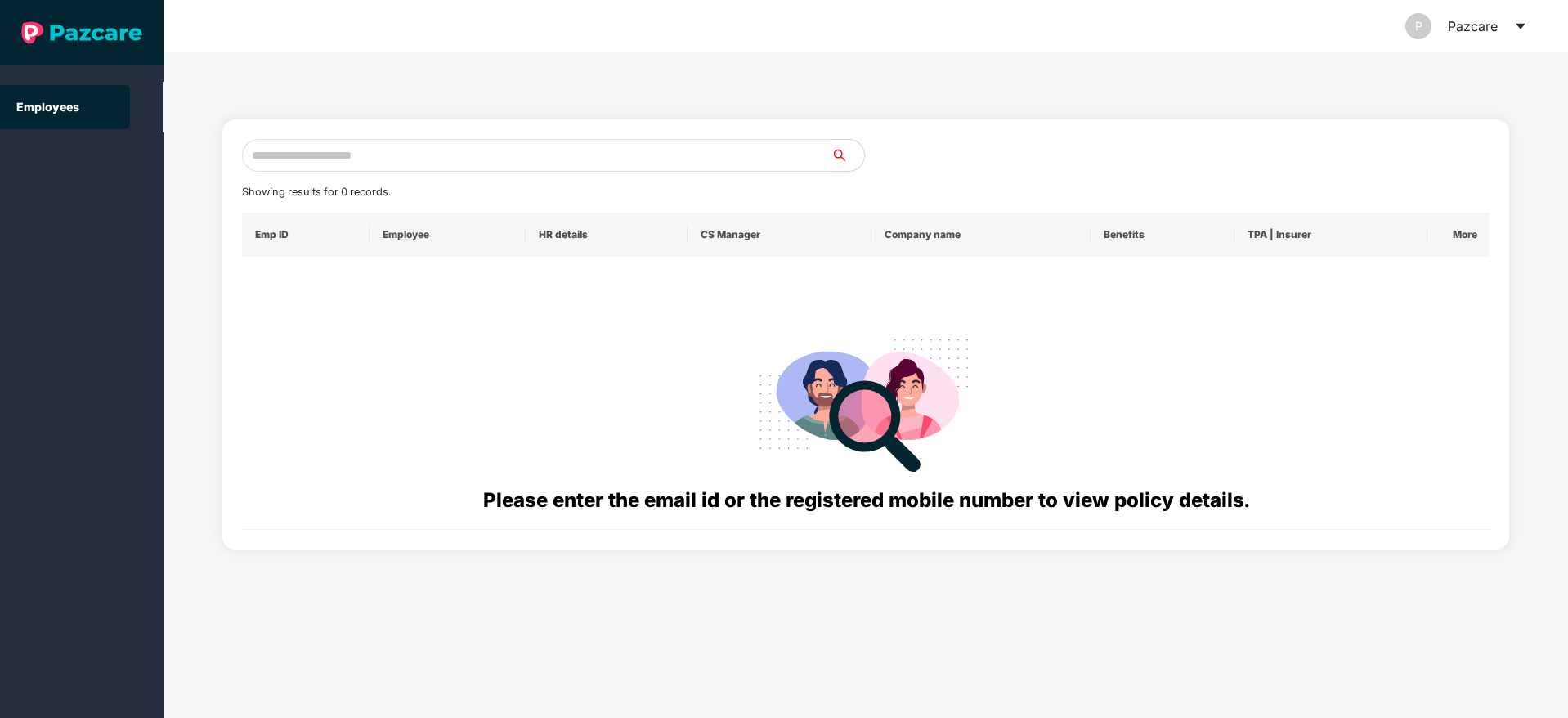
paste input "**********"
click at [559, 160] on input "text" at bounding box center [536, 156] width 589 height 33
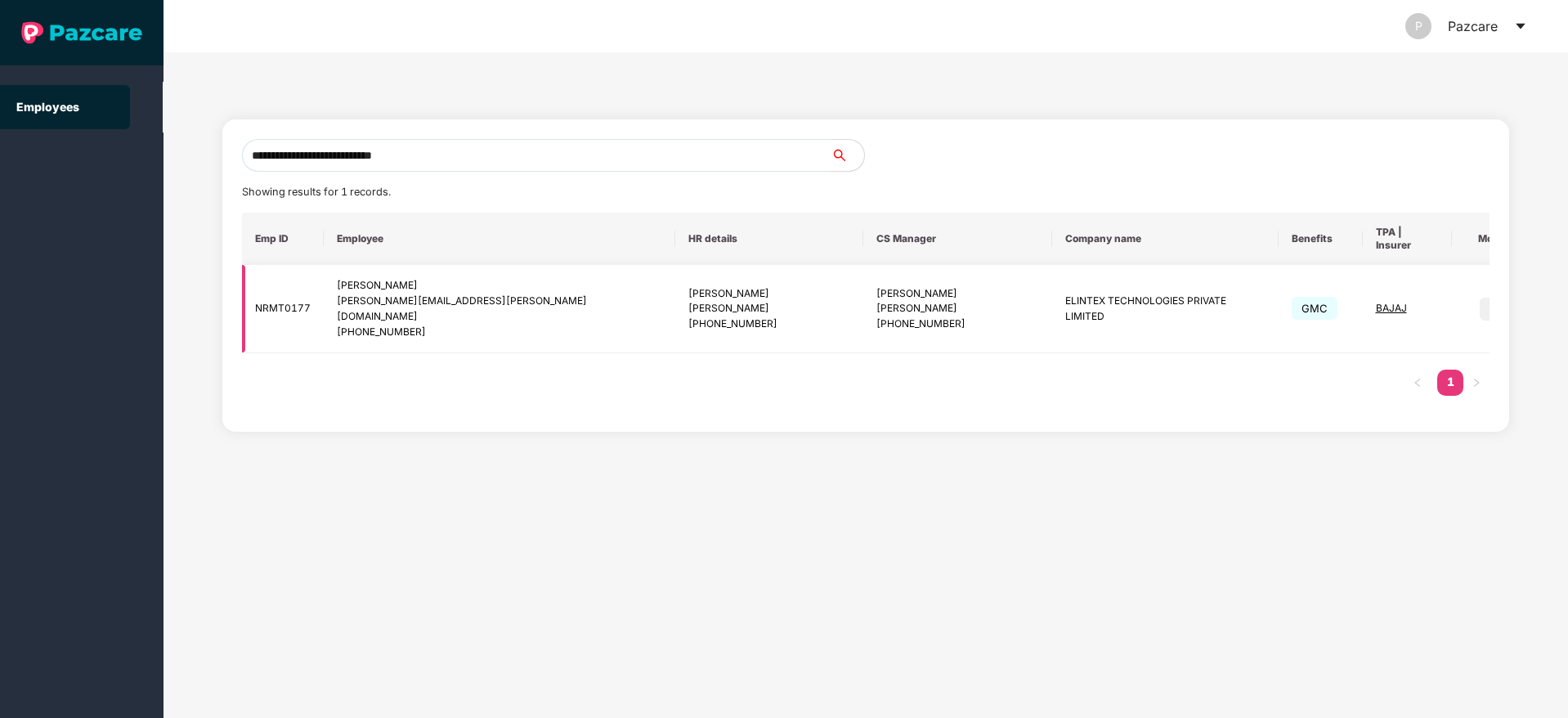
type input "**********"
click at [1479, 298] on img at bounding box center [1490, 309] width 23 height 23
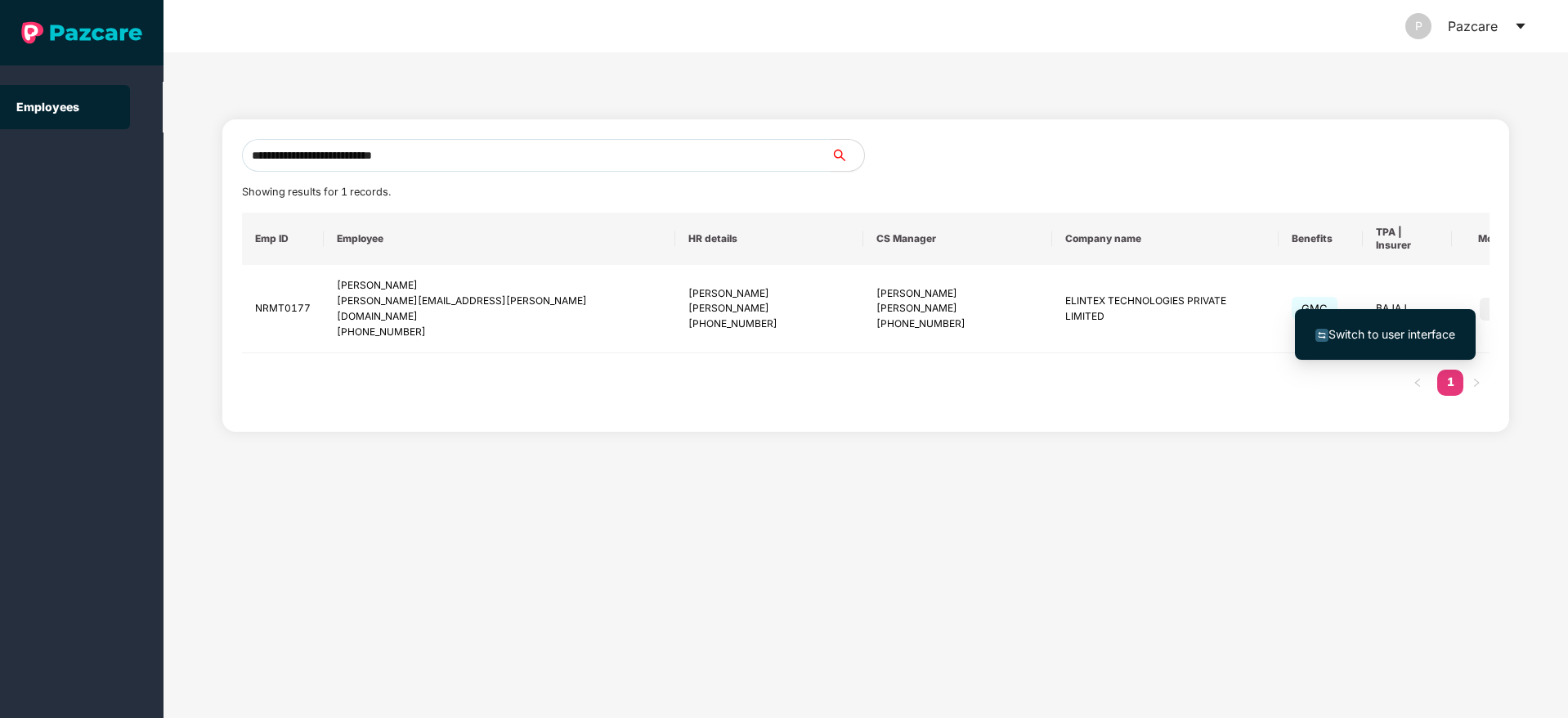
click at [1395, 327] on span "Switch to user interface" at bounding box center [1391, 334] width 126 height 14
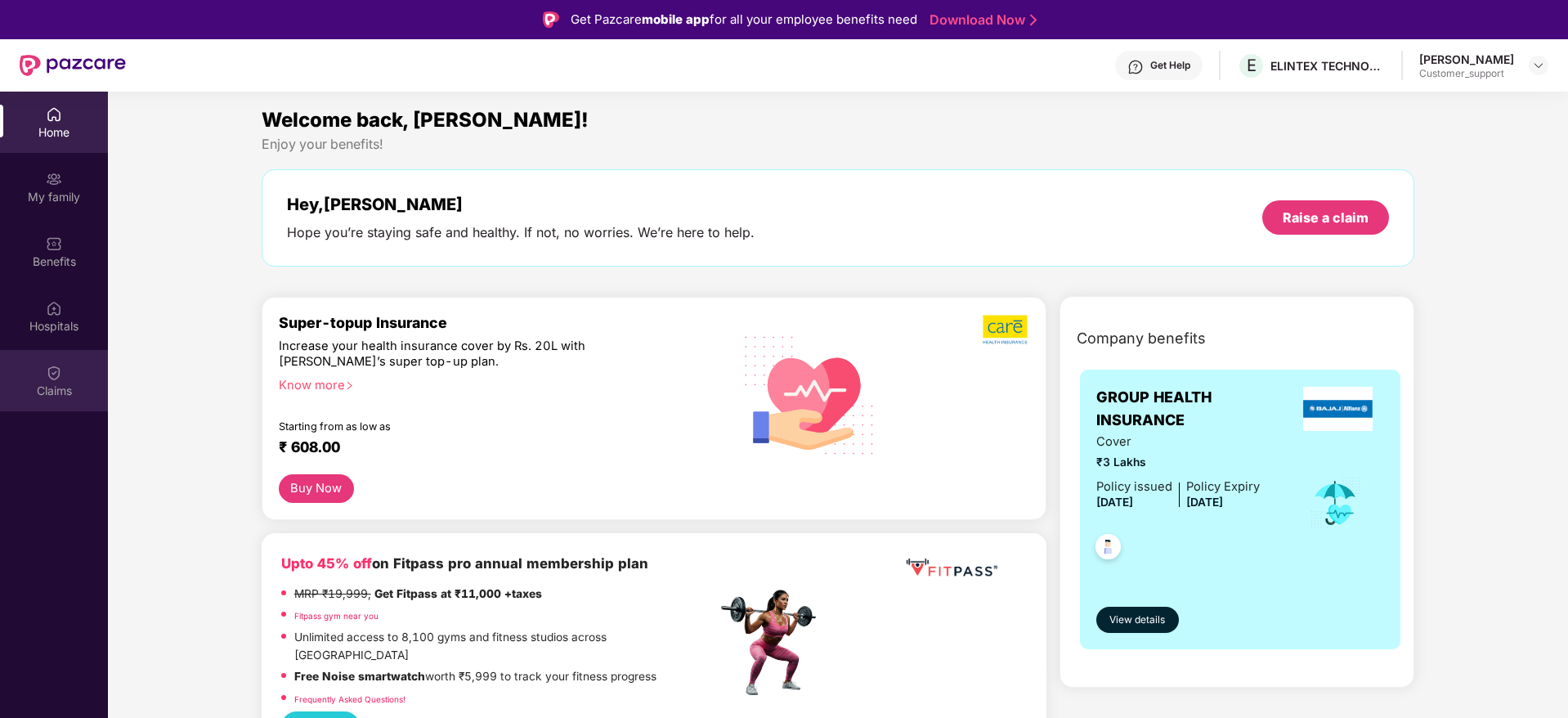
click at [63, 380] on div "Claims" at bounding box center [54, 381] width 108 height 61
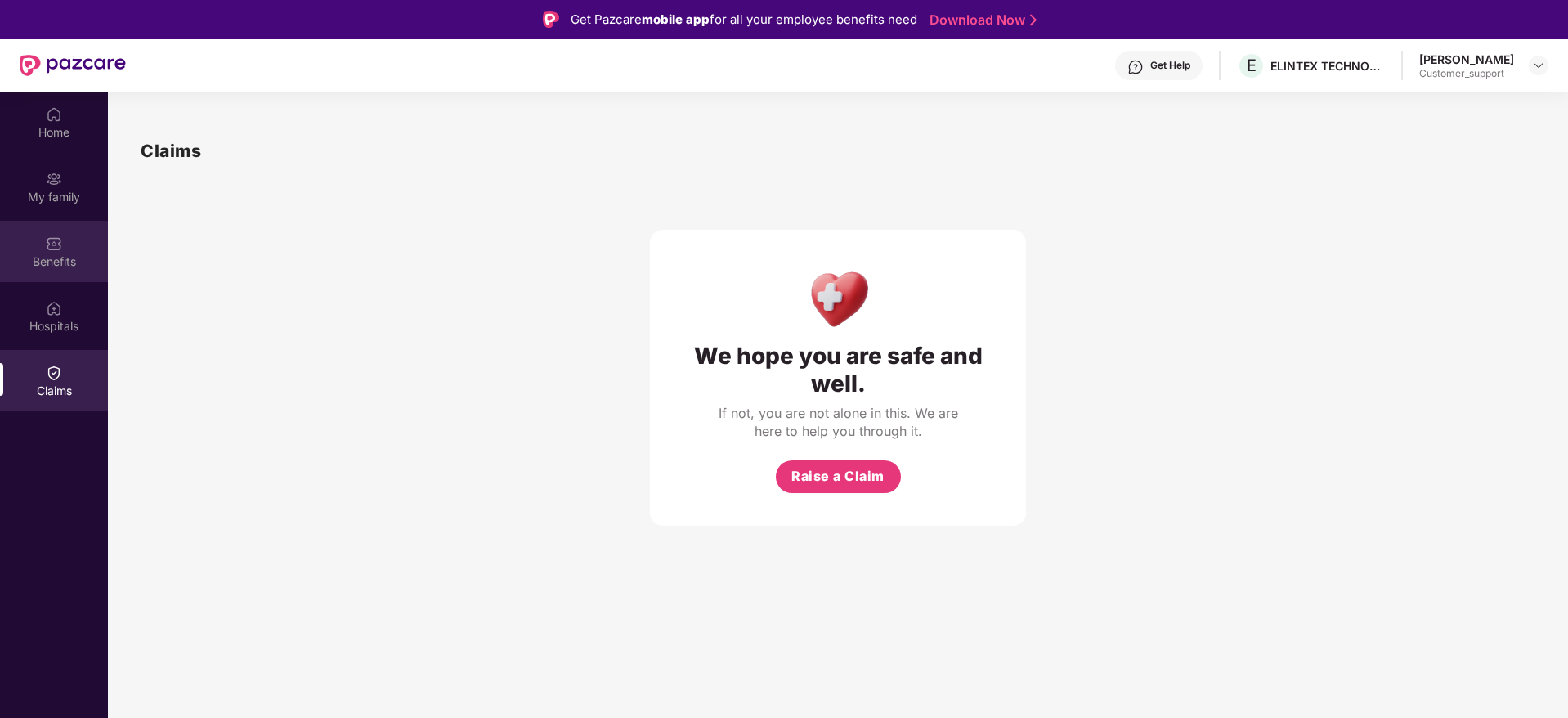
click at [58, 228] on div "Benefits" at bounding box center [54, 251] width 108 height 61
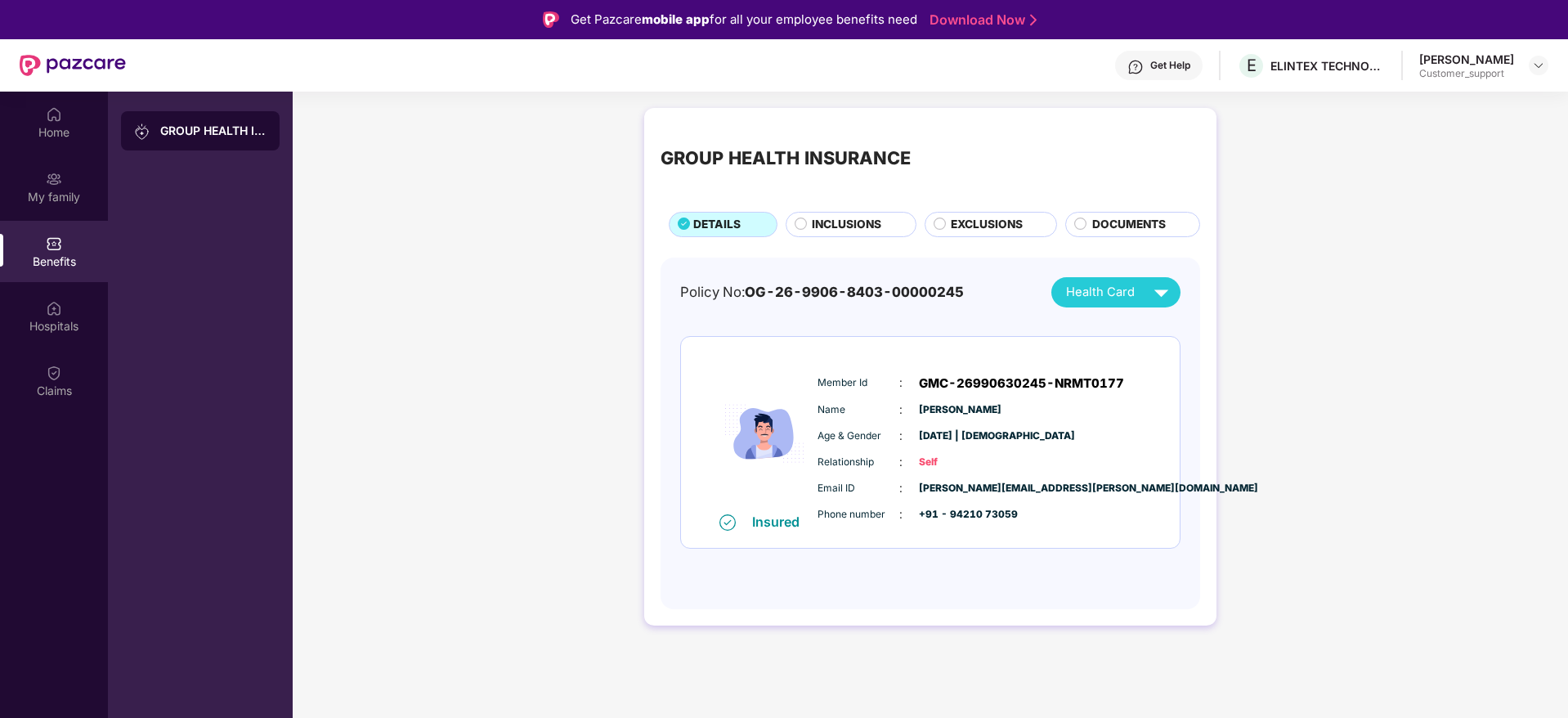
click at [817, 226] on span "INCLUSIONS" at bounding box center [847, 225] width 70 height 18
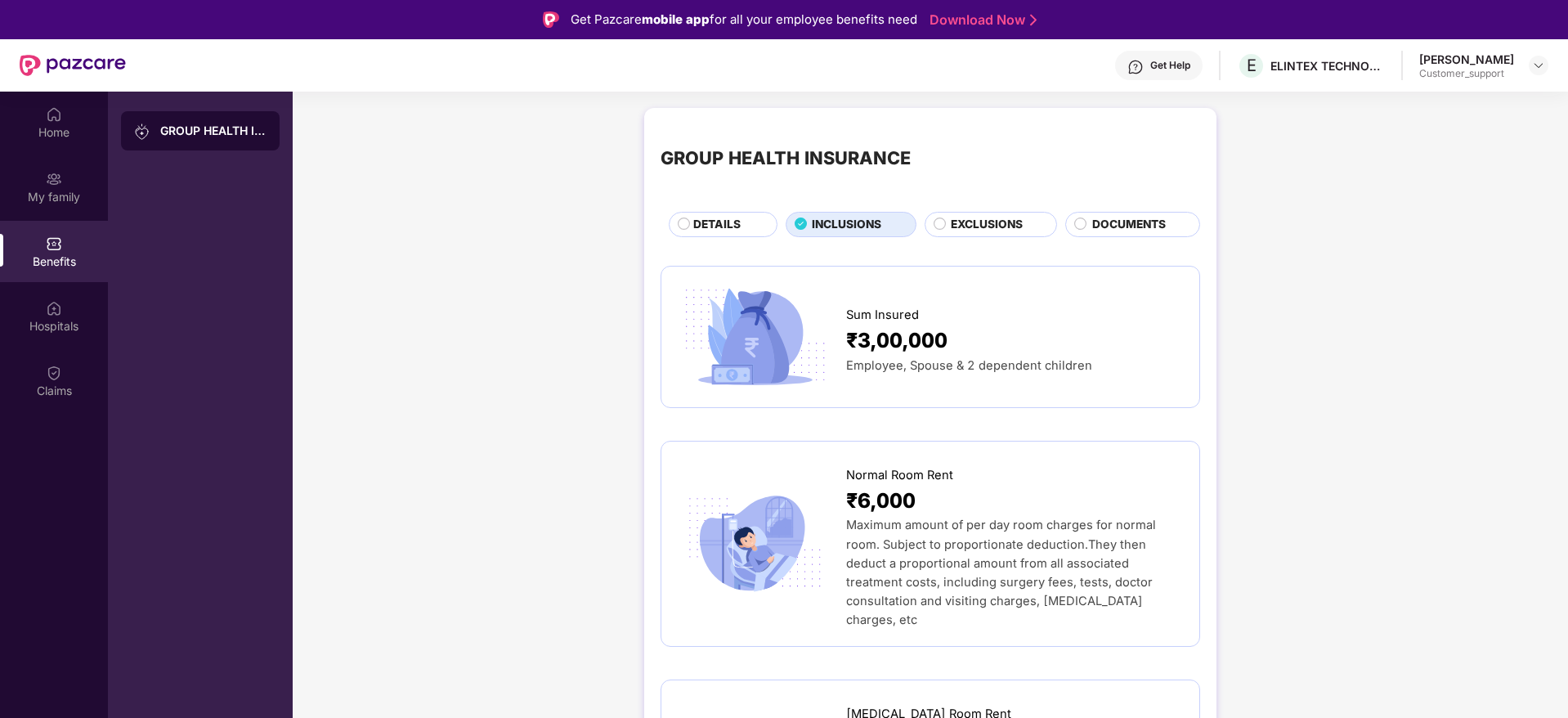
click at [721, 215] on div "DETAILS" at bounding box center [723, 225] width 109 height 26
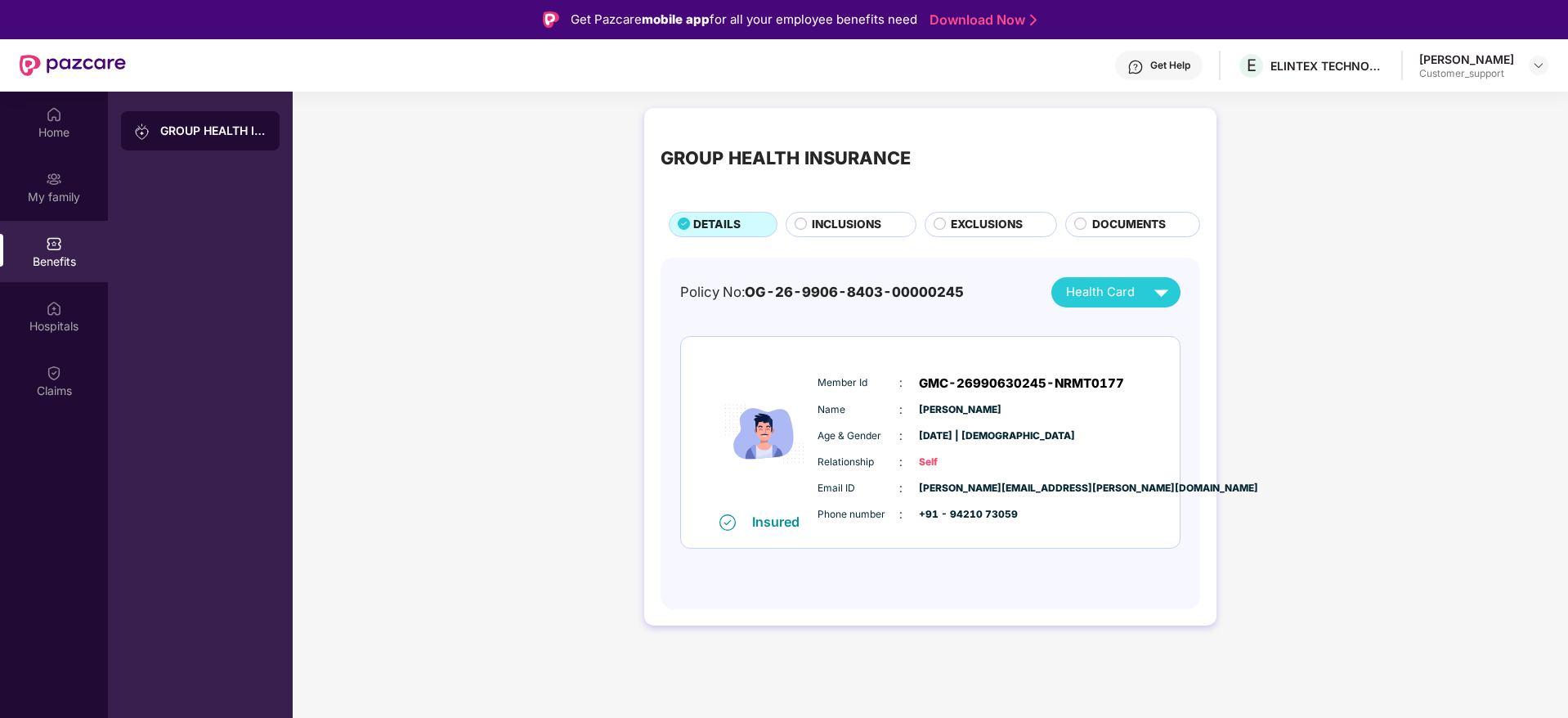
click at [1106, 312] on div "Policy No: OG-26-9906-8403-00000245 Health Card Insured Member Id : GMC-2699063…" at bounding box center [930, 425] width 500 height 297
click at [1099, 299] on span "Health Card" at bounding box center [1100, 293] width 69 height 19
click at [1106, 336] on div "[PERSON_NAME]" at bounding box center [1113, 330] width 108 height 18
click at [1541, 64] on img at bounding box center [1538, 65] width 13 height 13
click at [1463, 100] on div "Switch to support view" at bounding box center [1462, 104] width 213 height 32
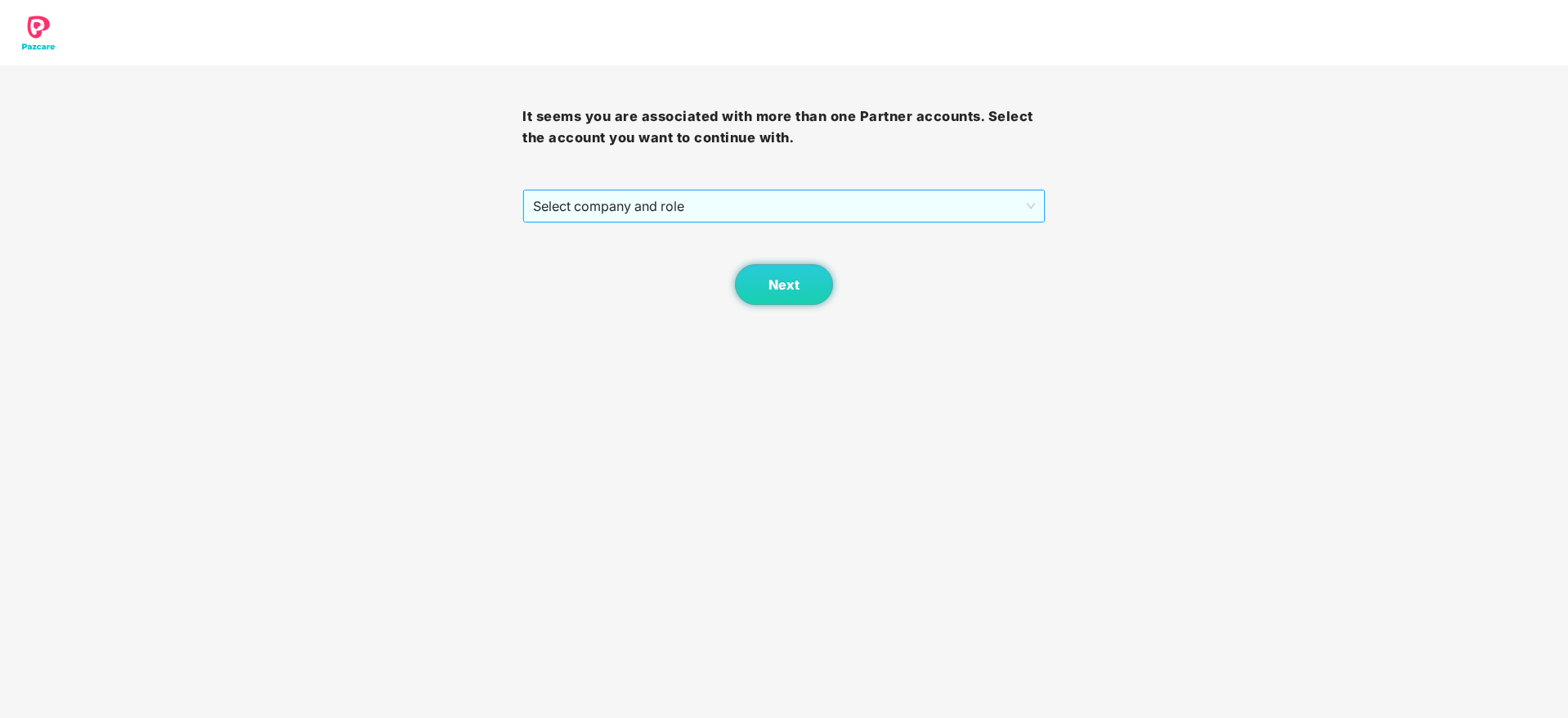
click at [764, 207] on span "Select company and role" at bounding box center [784, 206] width 501 height 31
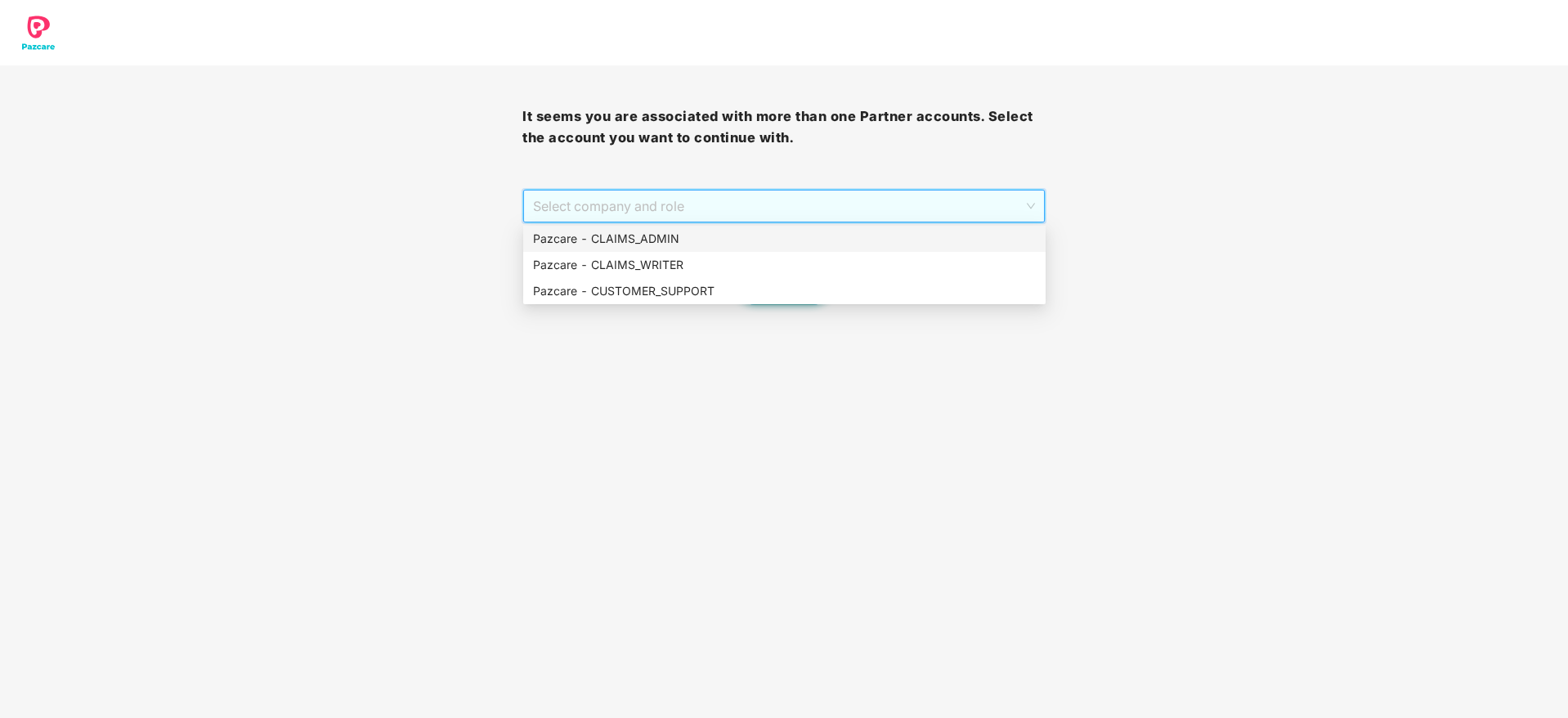
click at [692, 249] on div "Pazcare - CLAIMS_ADMIN" at bounding box center [784, 238] width 522 height 27
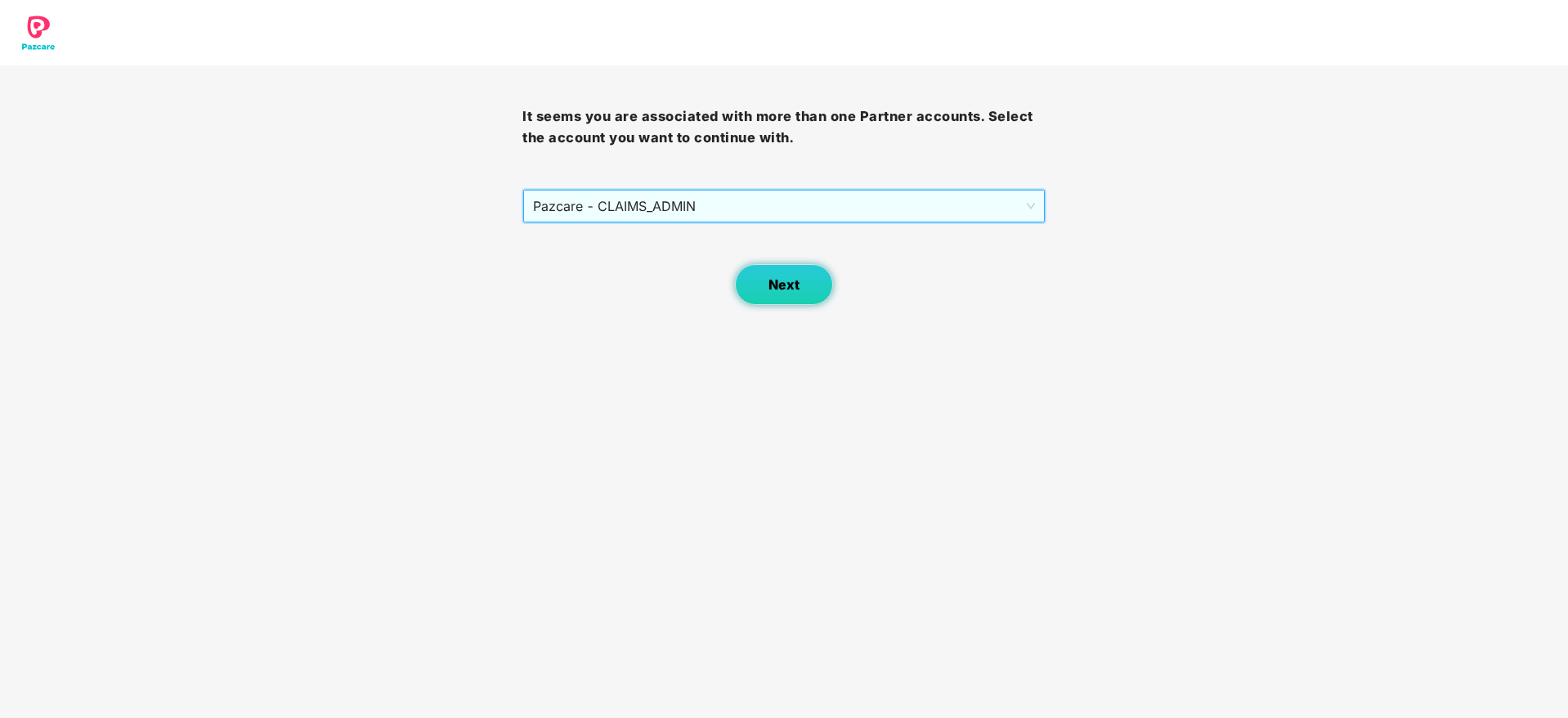
click at [762, 289] on button "Next" at bounding box center [784, 284] width 98 height 41
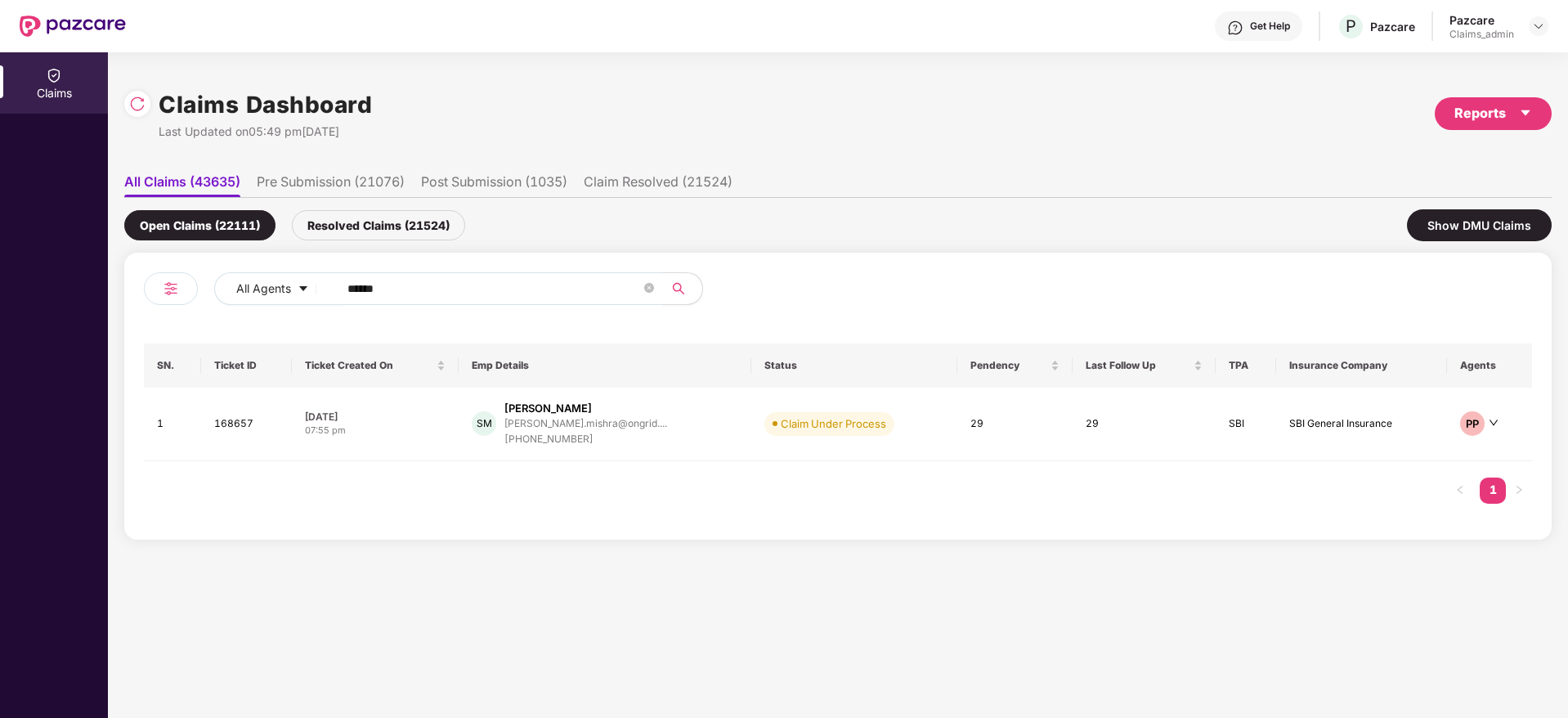
drag, startPoint x: 354, startPoint y: 288, endPoint x: 215, endPoint y: 313, distance: 141.2
click at [188, 286] on div "All Agents ******" at bounding box center [490, 295] width 694 height 46
drag, startPoint x: 421, startPoint y: 291, endPoint x: 269, endPoint y: 282, distance: 152.3
click at [271, 282] on div "All Agents ******" at bounding box center [630, 289] width 833 height 33
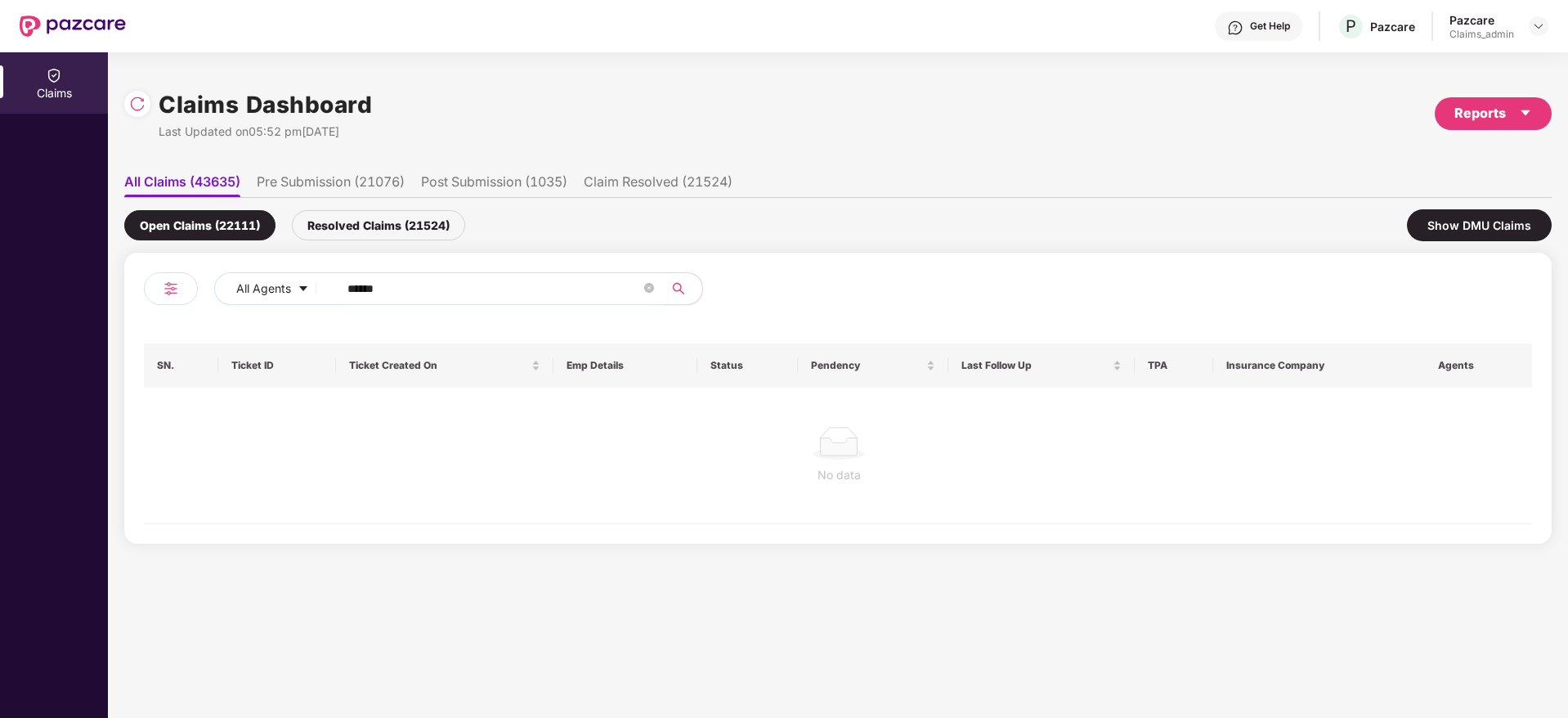
type input "******"
drag, startPoint x: 330, startPoint y: 213, endPoint x: 348, endPoint y: 285, distance: 74.2
click at [334, 214] on div "Resolved Claims (21524)" at bounding box center [378, 225] width 173 height 30
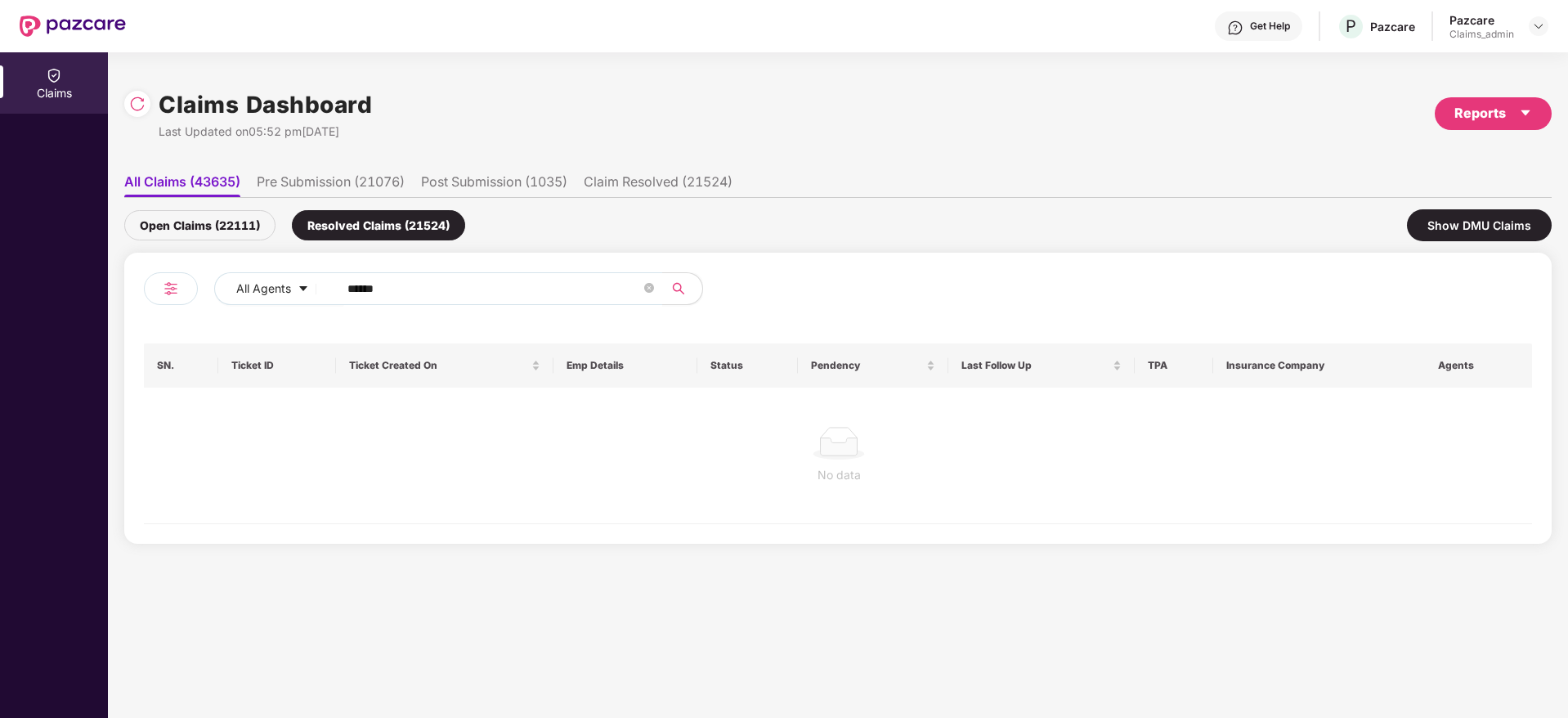
click at [235, 233] on div "Open Claims (22111)" at bounding box center [200, 225] width 151 height 30
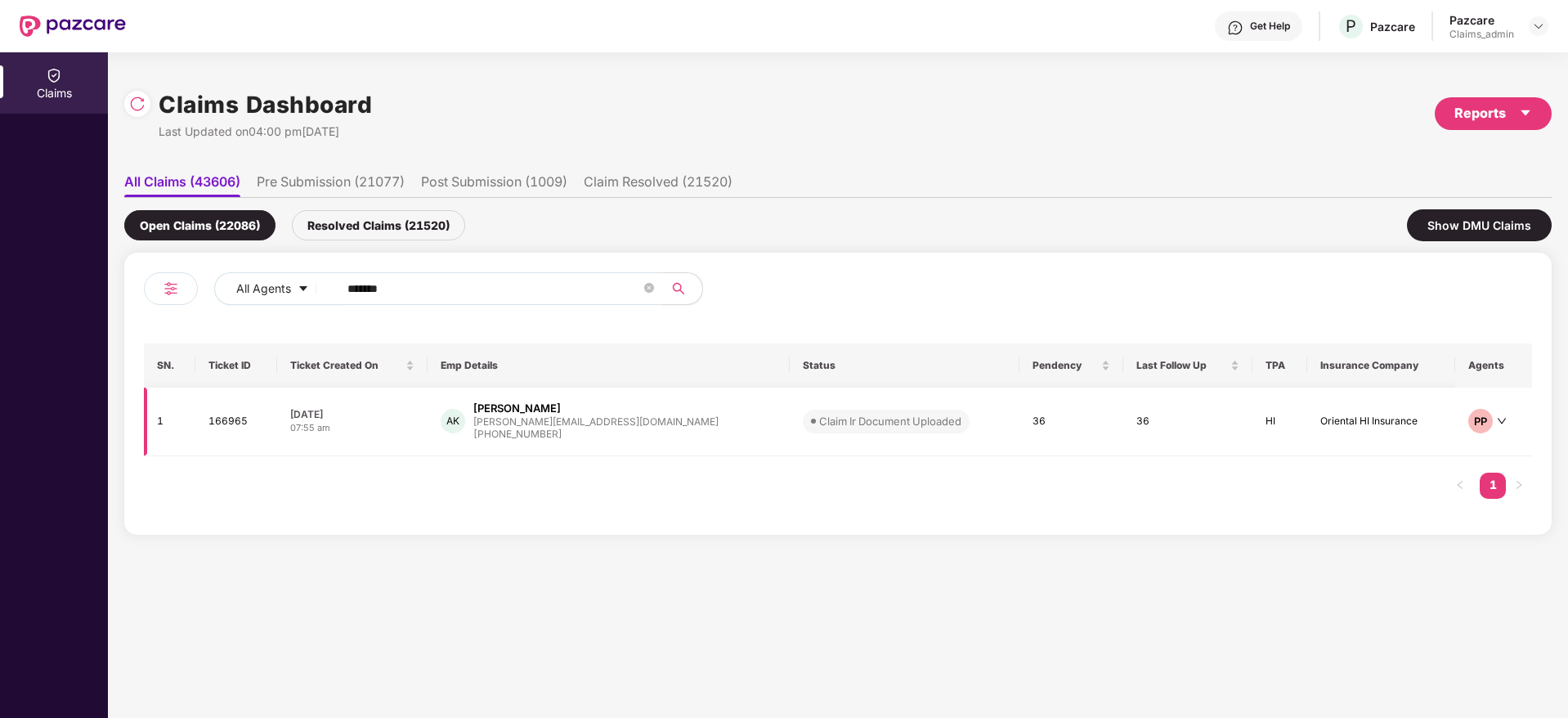
click at [533, 434] on div "[PHONE_NUMBER]" at bounding box center [596, 435] width 246 height 16
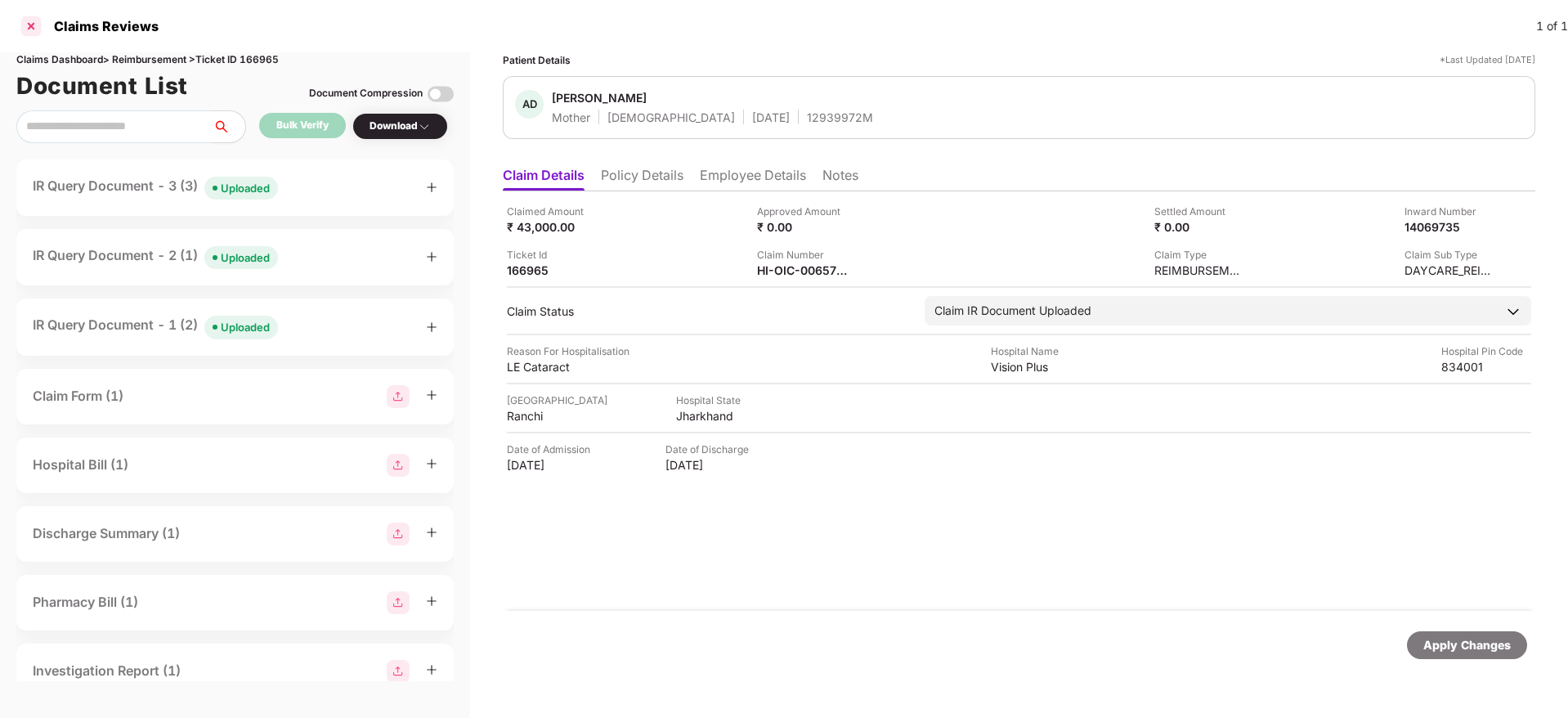
click at [32, 24] on div at bounding box center [31, 26] width 27 height 27
